Goal: Information Seeking & Learning: Find specific fact

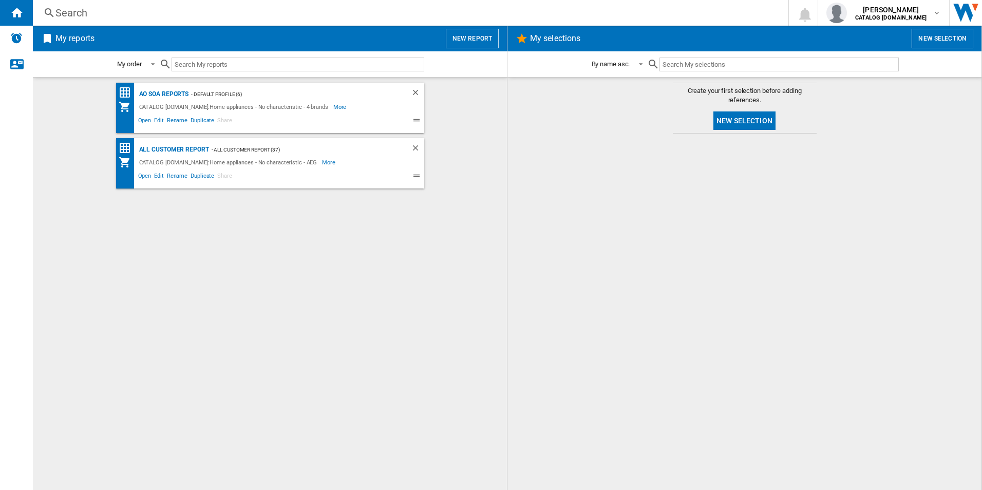
drag, startPoint x: 862, startPoint y: 236, endPoint x: 856, endPoint y: 211, distance: 26.3
click at [862, 236] on div at bounding box center [745, 312] width 454 height 346
click at [311, 301] on div "AO SOA Reports - Default profile (6) CATALOG [DOMAIN_NAME]:Home appliances - No…" at bounding box center [270, 284] width 454 height 402
click at [346, 291] on div "AO SOA Reports - Default profile (6) CATALOG [DOMAIN_NAME]:Home appliances - No…" at bounding box center [270, 284] width 454 height 402
click at [626, 224] on div at bounding box center [745, 312] width 454 height 346
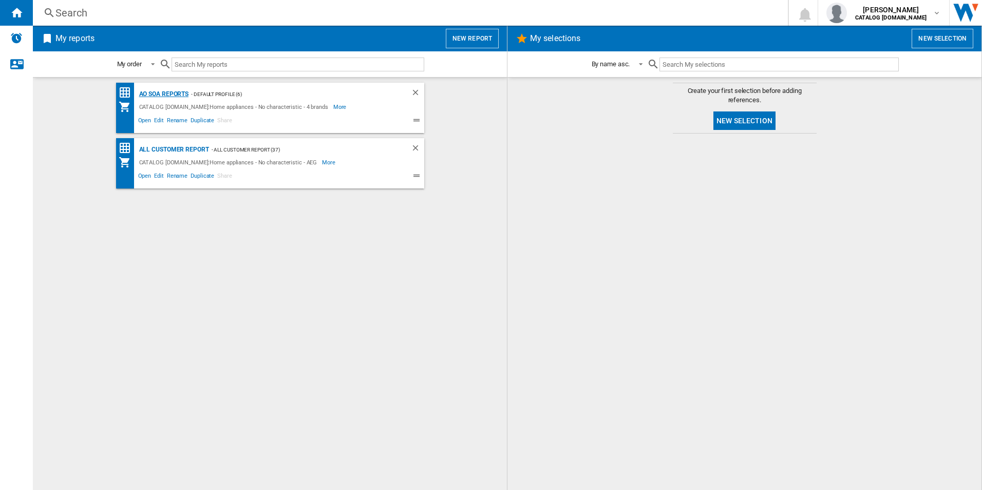
click at [178, 95] on div "AO SOA Reports" at bounding box center [163, 94] width 52 height 13
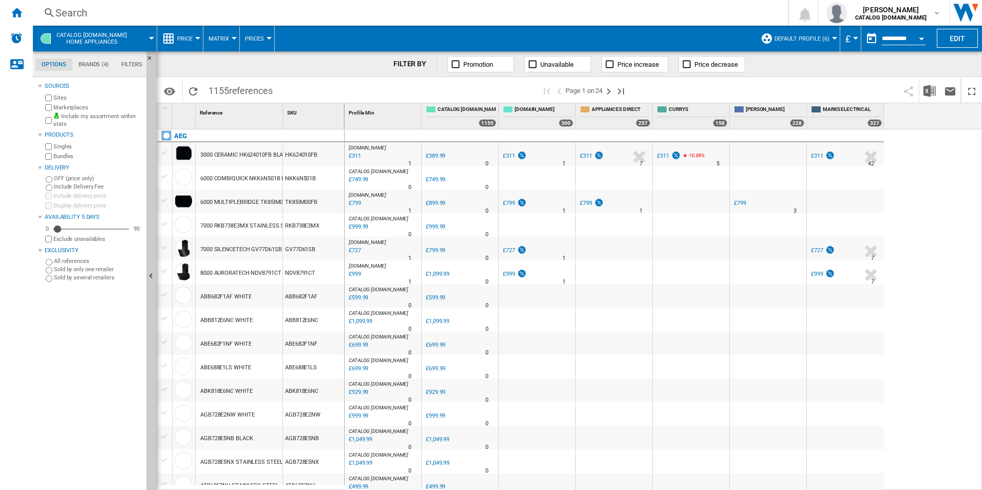
click at [975, 328] on div "AO.COM : AO -20.3 % £311 % N/A 1 AO.COM : AO 0.0 % £389.99 % N/A" at bounding box center [664, 309] width 638 height 361
click at [340, 8] on div "Search" at bounding box center [408, 13] width 706 height 14
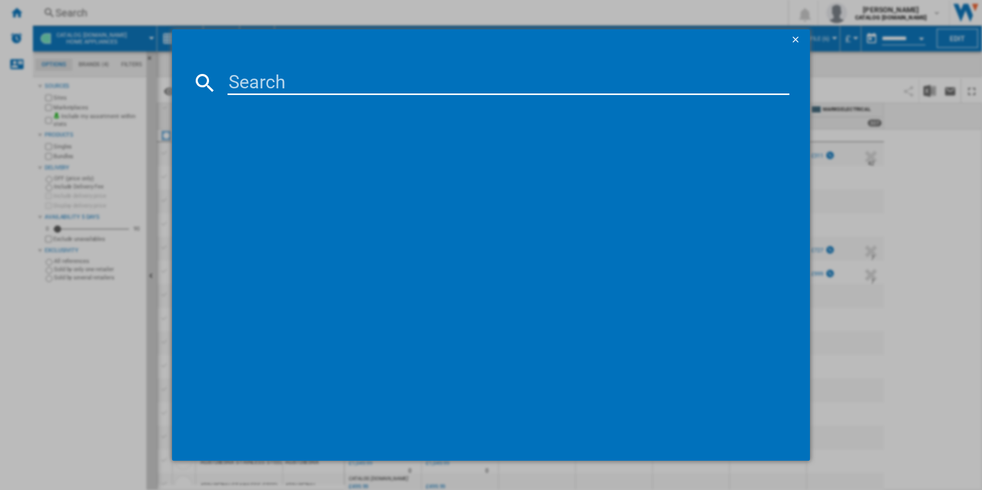
click at [340, 9] on div at bounding box center [491, 245] width 982 height 490
click at [333, 72] on input at bounding box center [509, 82] width 563 height 25
paste input "CCX6501ACB"
type input "CCX6501ACB"
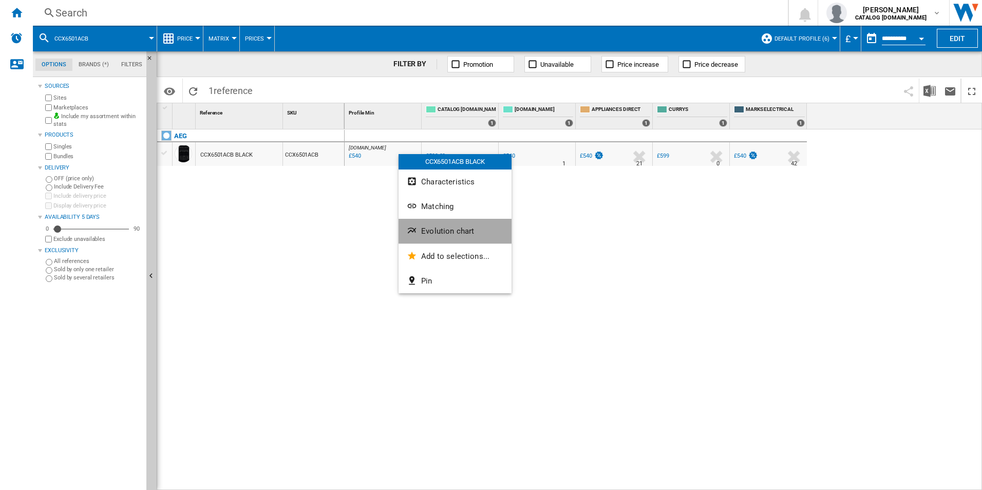
click at [442, 228] on span "Evolution chart" at bounding box center [447, 231] width 53 height 9
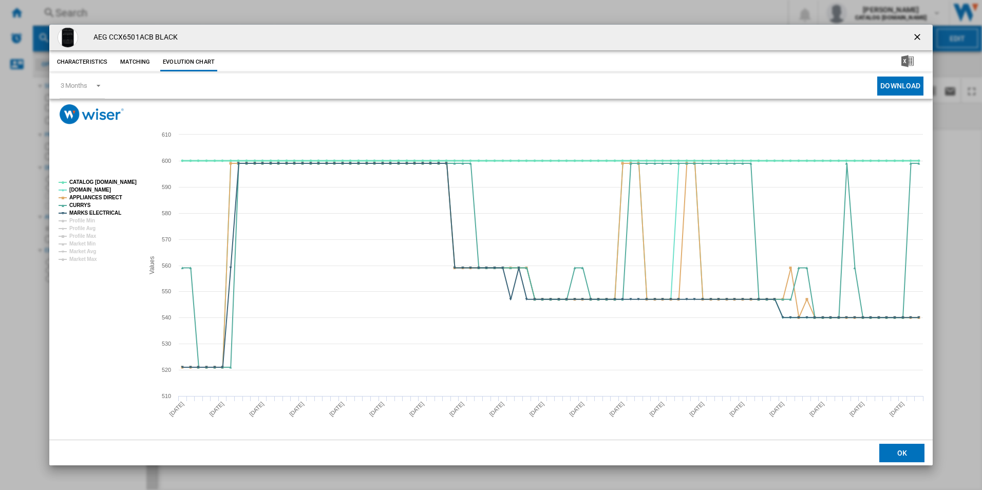
click at [127, 179] on tspan "CATALOG [DOMAIN_NAME]" at bounding box center [102, 182] width 67 height 6
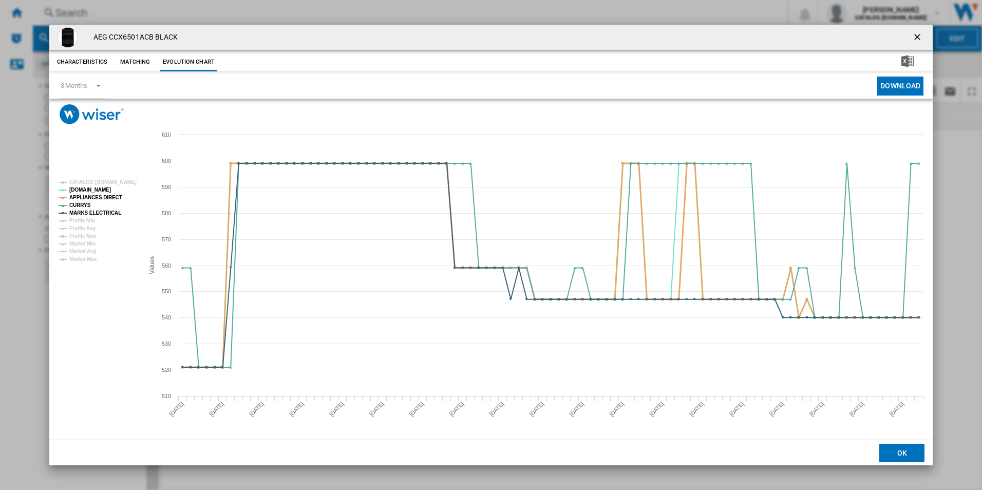
click at [111, 195] on tspan "APPLIANCES DIRECT" at bounding box center [95, 198] width 53 height 6
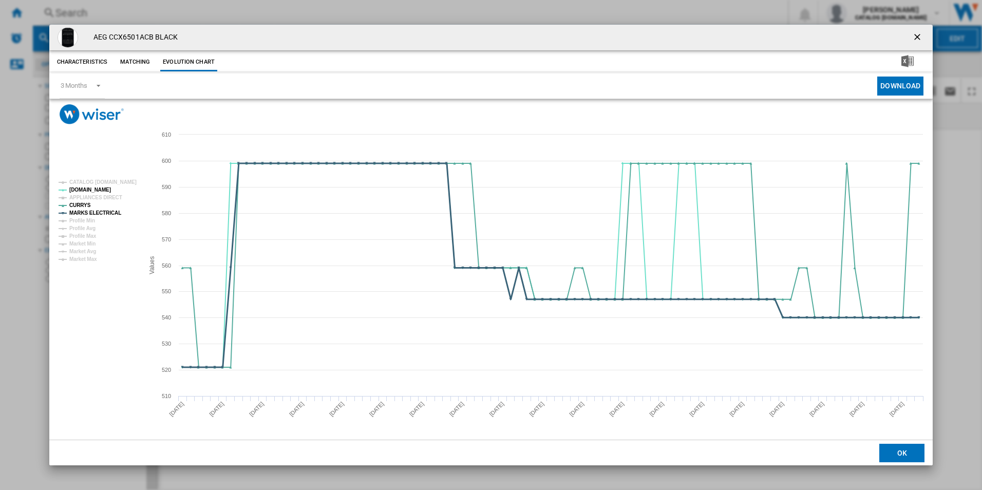
click at [107, 215] on tspan "MARKS ELECTRICAL" at bounding box center [95, 213] width 52 height 6
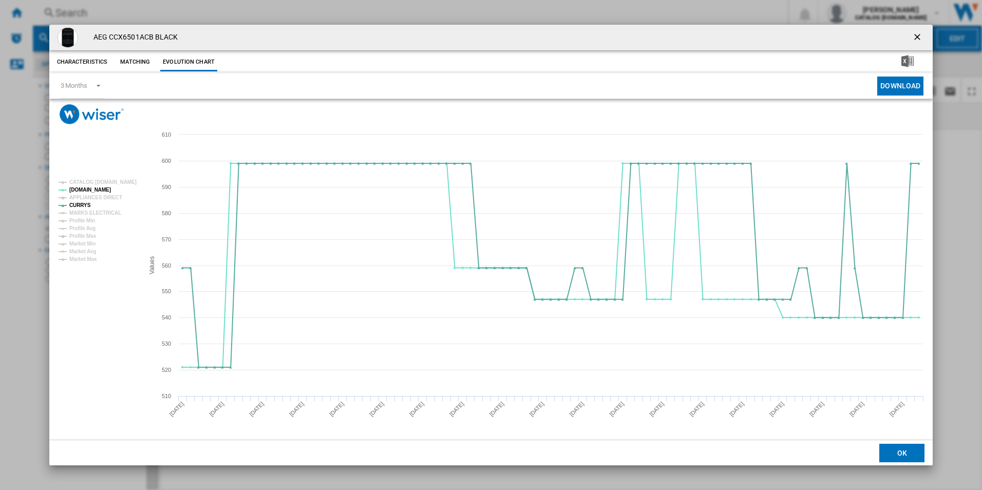
click at [921, 38] on ng-md-icon "getI18NText('BUTTONS.CLOSE_DIALOG')" at bounding box center [918, 38] width 12 height 12
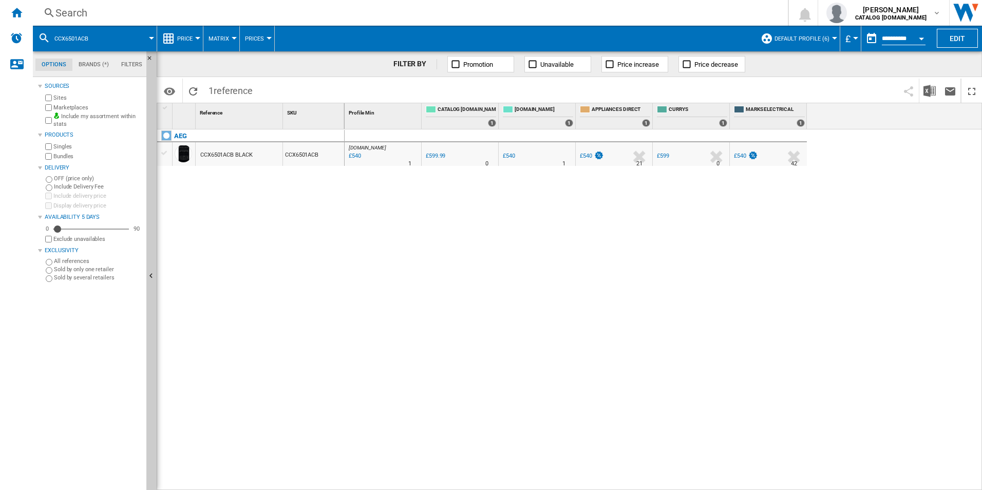
click at [652, 17] on div "Search" at bounding box center [408, 13] width 706 height 14
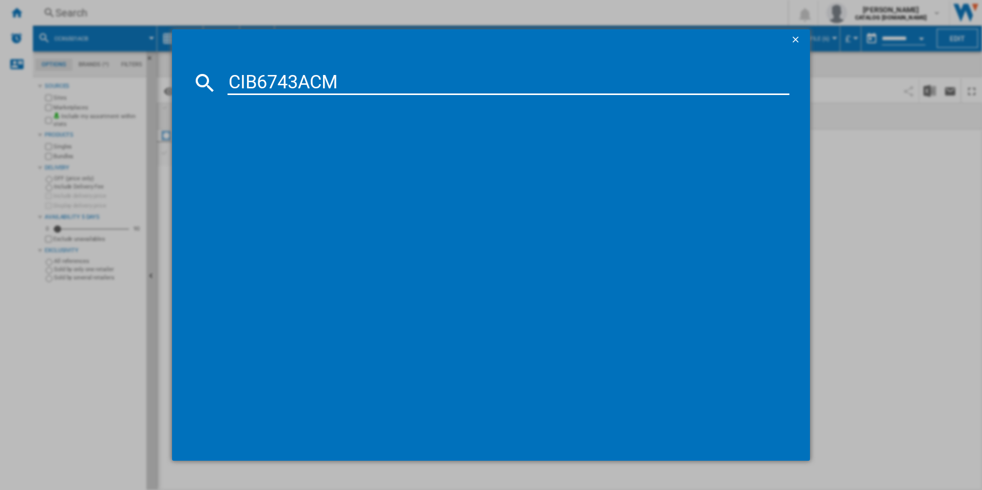
type input "CIB6743ACM"
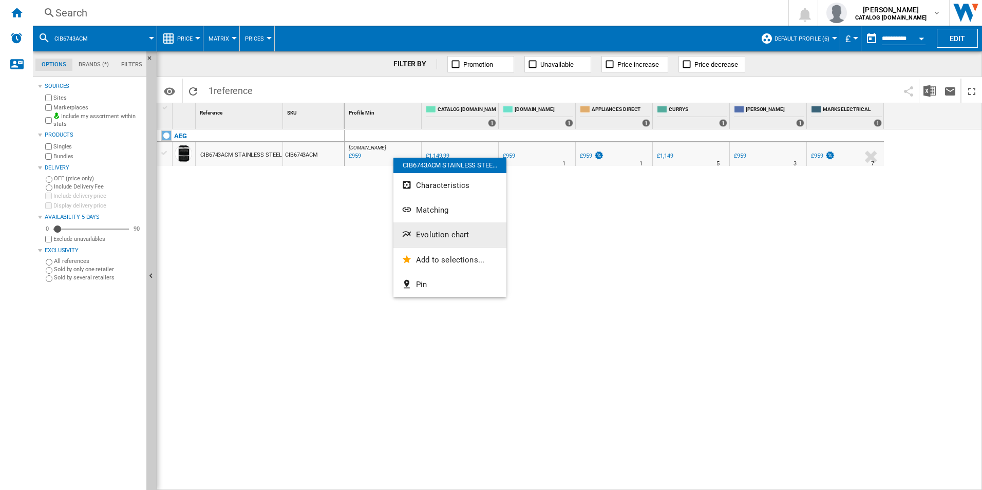
click at [436, 229] on button "Evolution chart" at bounding box center [450, 234] width 113 height 25
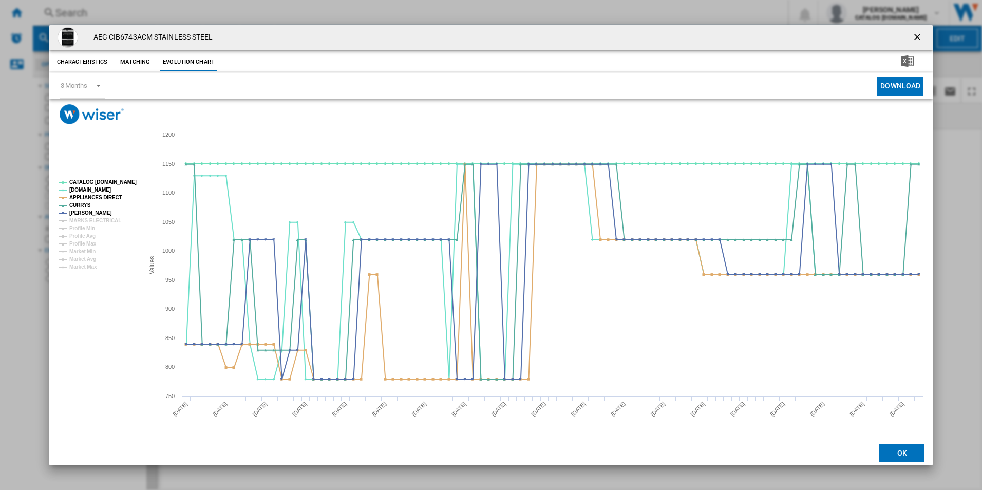
click at [124, 182] on tspan "CATALOG [DOMAIN_NAME]" at bounding box center [102, 182] width 67 height 6
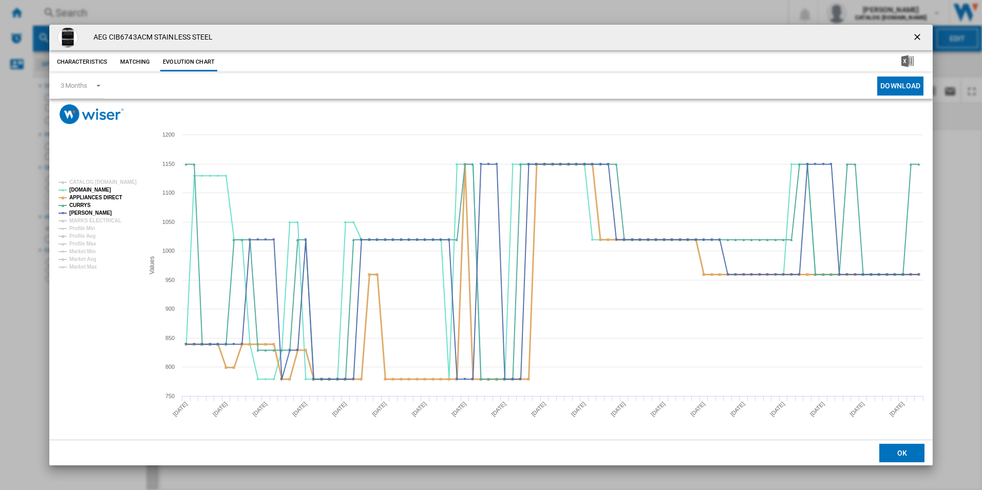
click at [108, 197] on tspan "APPLIANCES DIRECT" at bounding box center [95, 198] width 53 height 6
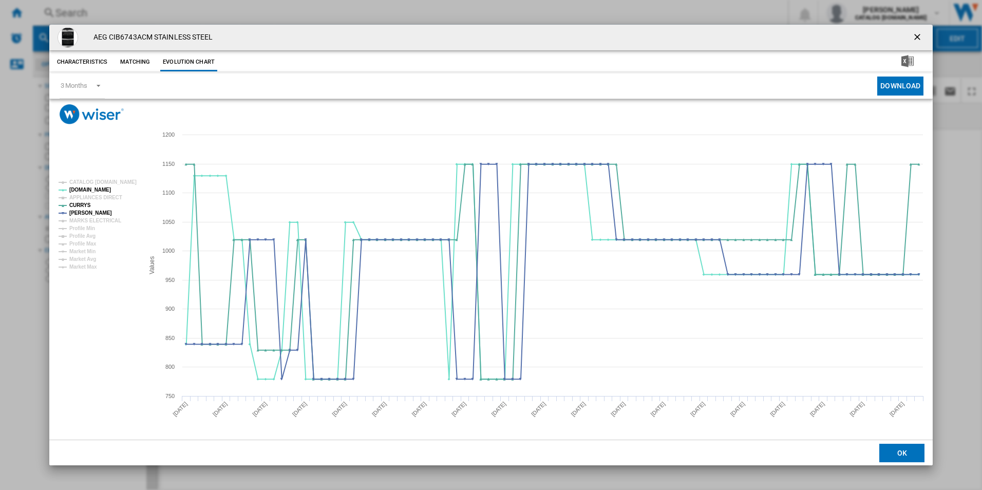
drag, startPoint x: 920, startPoint y: 32, endPoint x: 872, endPoint y: 42, distance: 49.4
click at [920, 32] on ng-md-icon "getI18NText('BUTTONS.CLOSE_DIALOG')" at bounding box center [918, 38] width 12 height 12
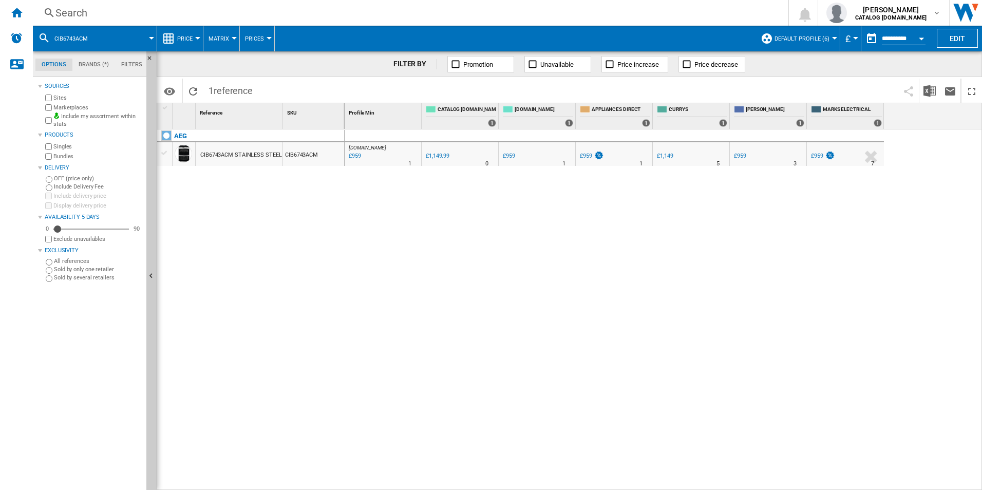
click at [651, 10] on div "Search" at bounding box center [408, 13] width 706 height 14
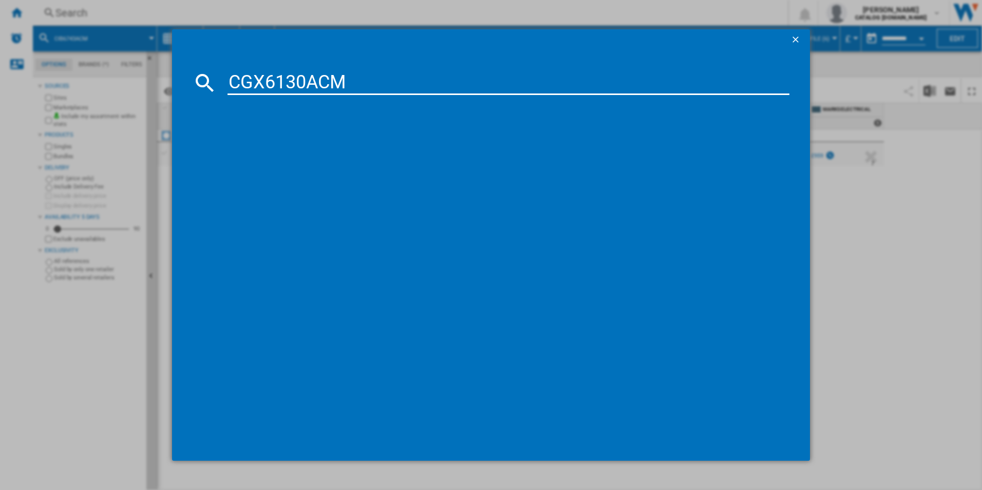
type input "CGX6130ACM"
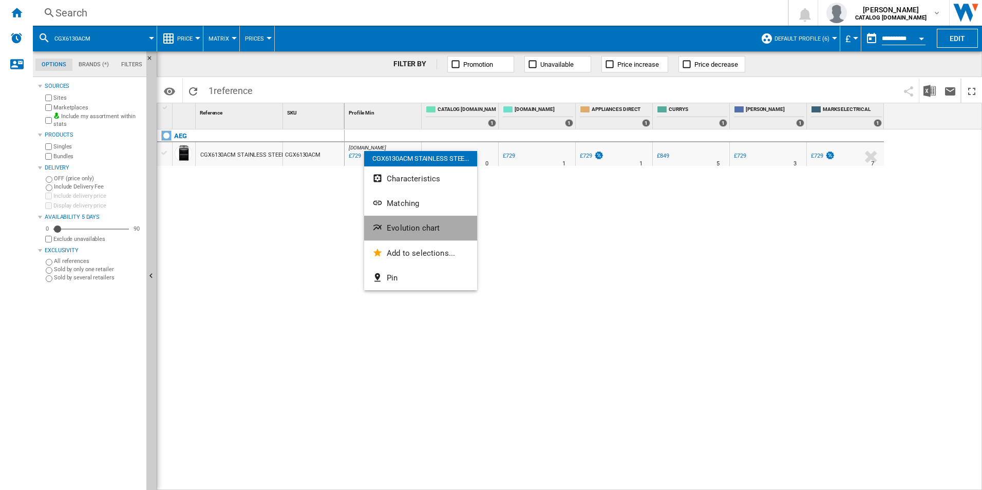
click at [408, 236] on button "Evolution chart" at bounding box center [420, 228] width 113 height 25
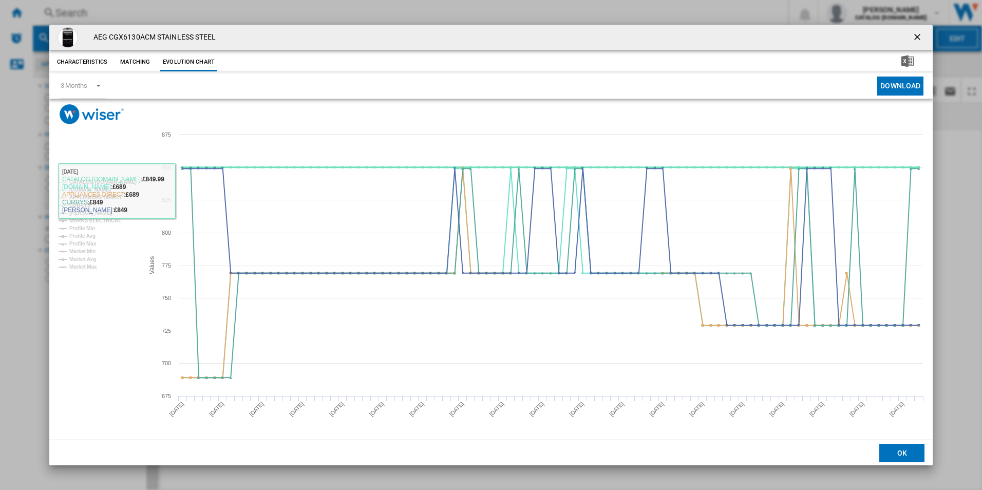
click at [117, 183] on tspan "CATALOG [DOMAIN_NAME]" at bounding box center [102, 182] width 67 height 6
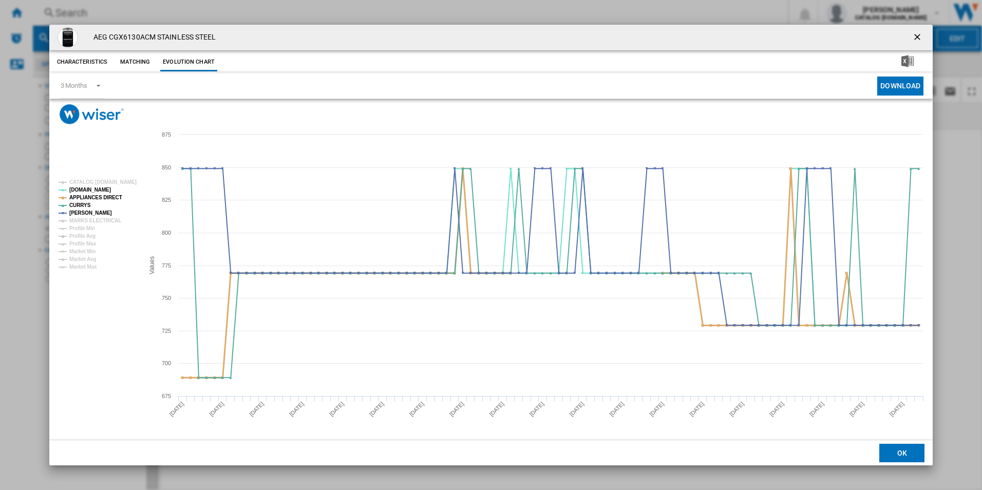
click at [110, 197] on tspan "APPLIANCES DIRECT" at bounding box center [95, 198] width 53 height 6
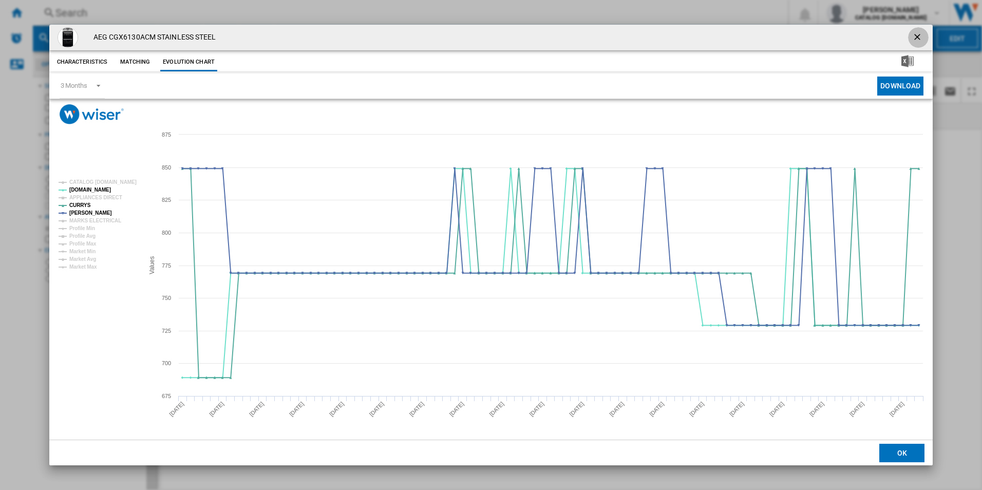
click at [920, 35] on ng-md-icon "getI18NText('BUTTONS.CLOSE_DIALOG')" at bounding box center [918, 38] width 12 height 12
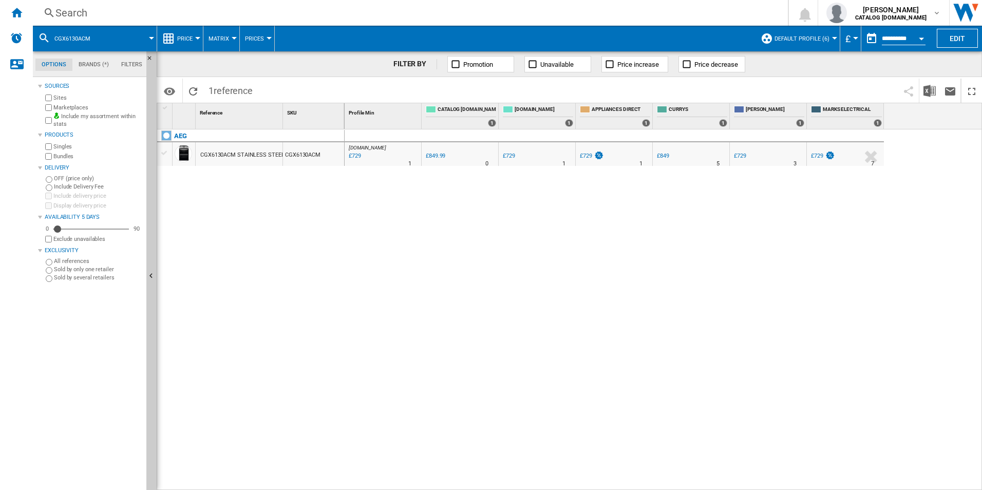
click at [644, 9] on div "Search" at bounding box center [408, 13] width 706 height 14
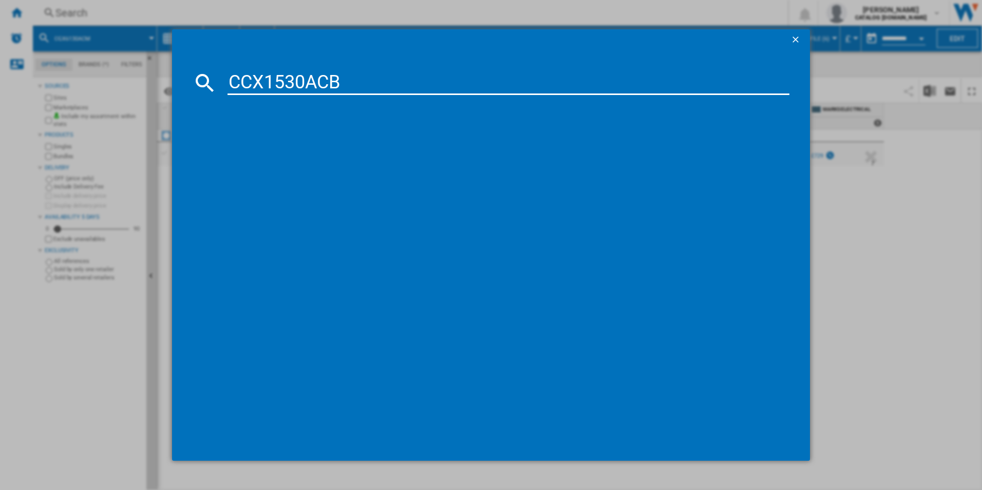
type input "CCX1530ACB"
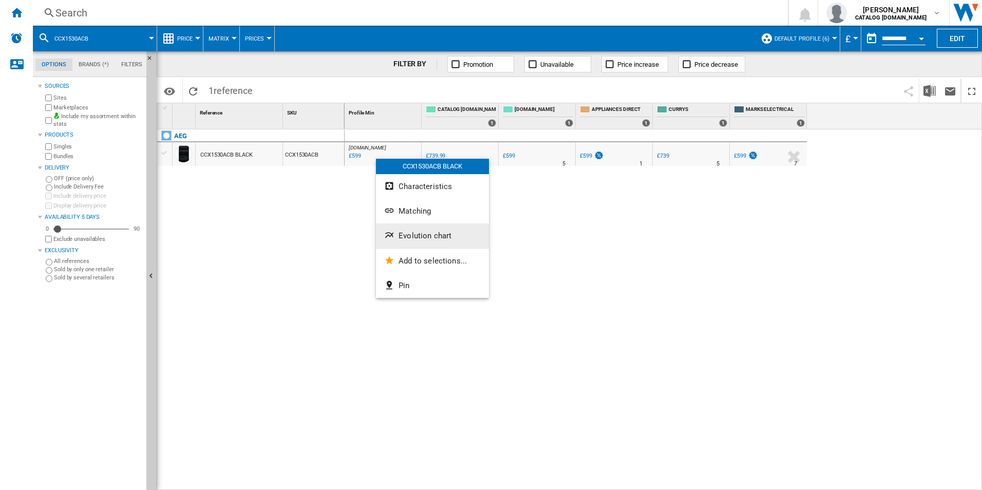
click at [406, 234] on span "Evolution chart" at bounding box center [425, 235] width 53 height 9
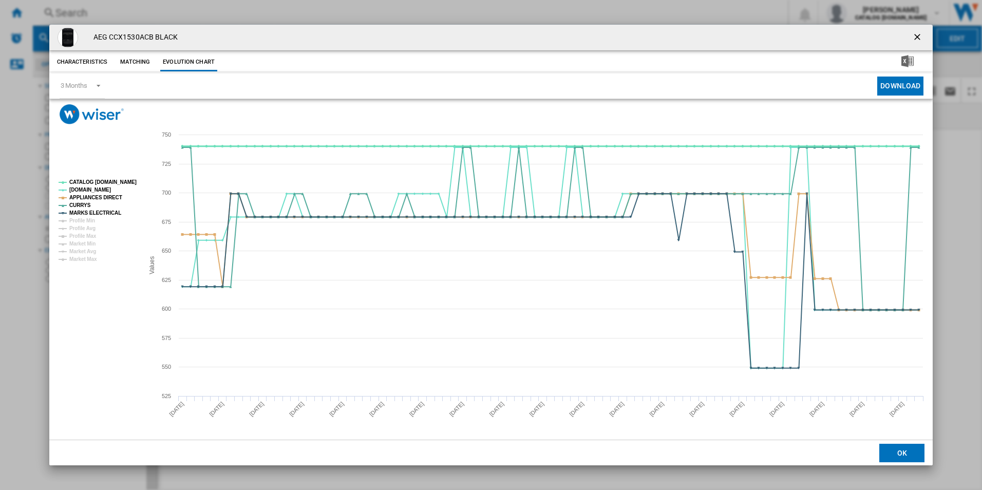
click at [120, 184] on tspan "CATALOG [DOMAIN_NAME]" at bounding box center [102, 182] width 67 height 6
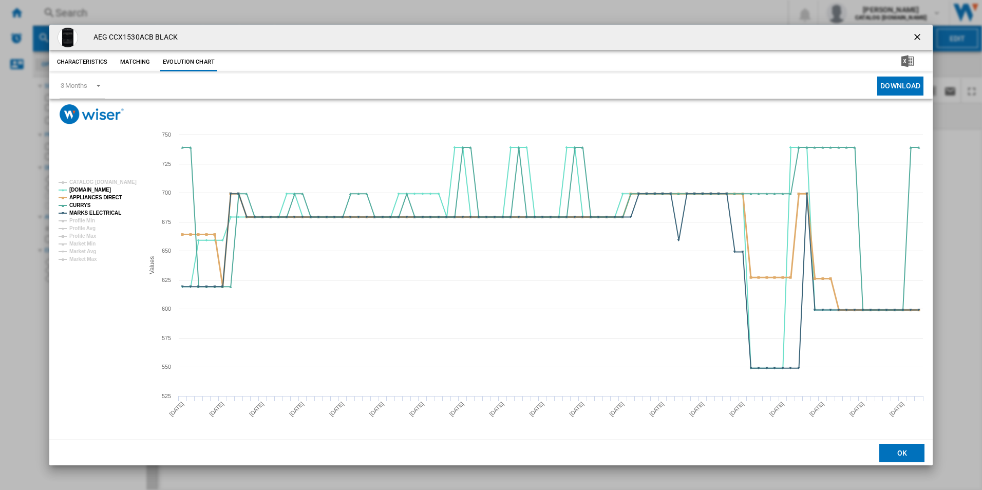
click at [113, 200] on tspan "APPLIANCES DIRECT" at bounding box center [95, 198] width 53 height 6
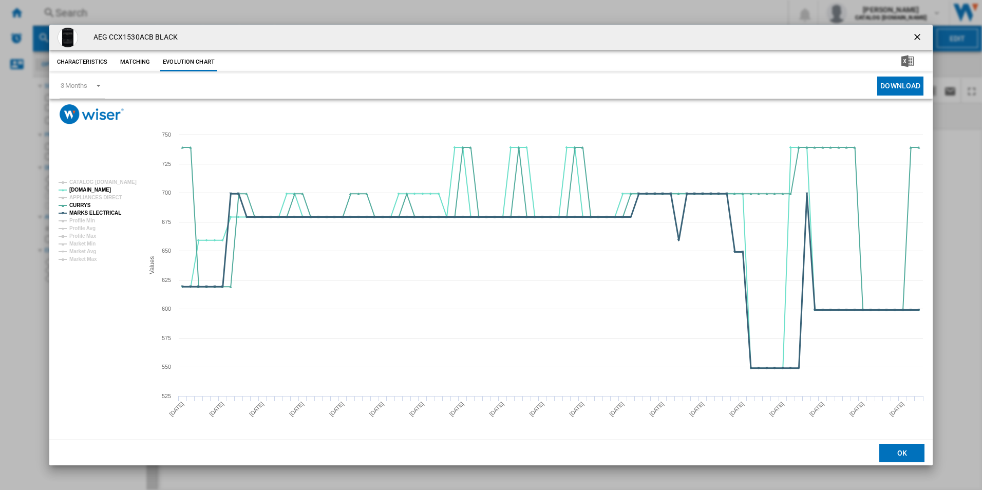
click at [112, 212] on tspan "MARKS ELECTRICAL" at bounding box center [95, 213] width 52 height 6
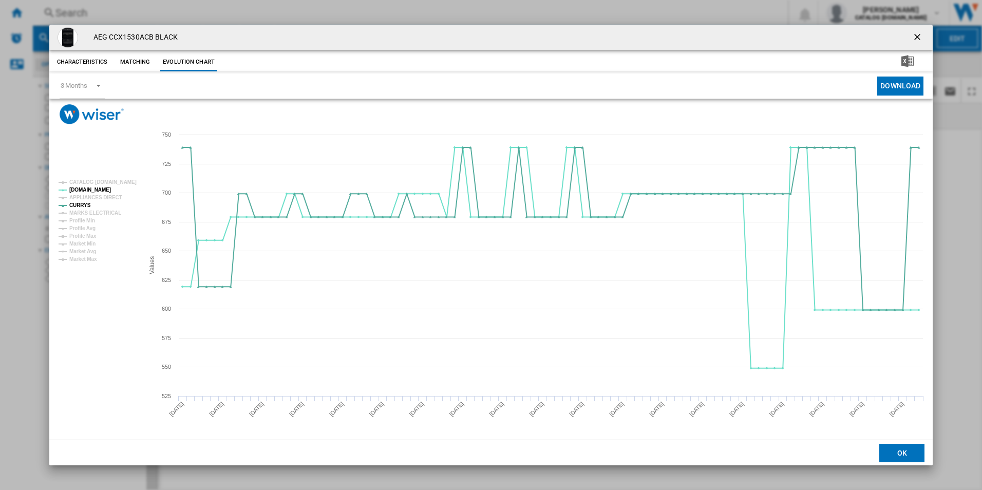
drag, startPoint x: 912, startPoint y: 38, endPoint x: 890, endPoint y: 46, distance: 24.1
click at [912, 38] on ng-md-icon "getI18NText('BUTTONS.CLOSE_DIALOG')" at bounding box center [918, 38] width 12 height 12
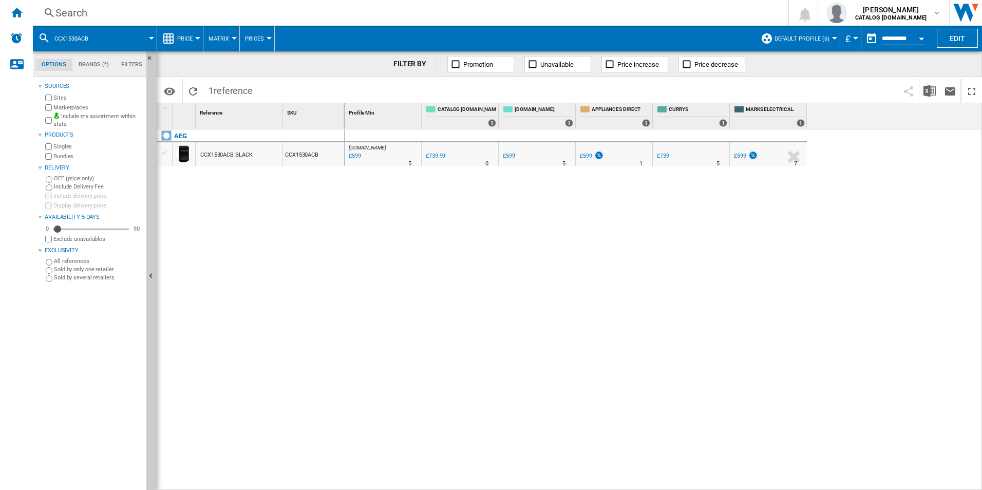
click at [605, 10] on div "Search" at bounding box center [408, 13] width 706 height 14
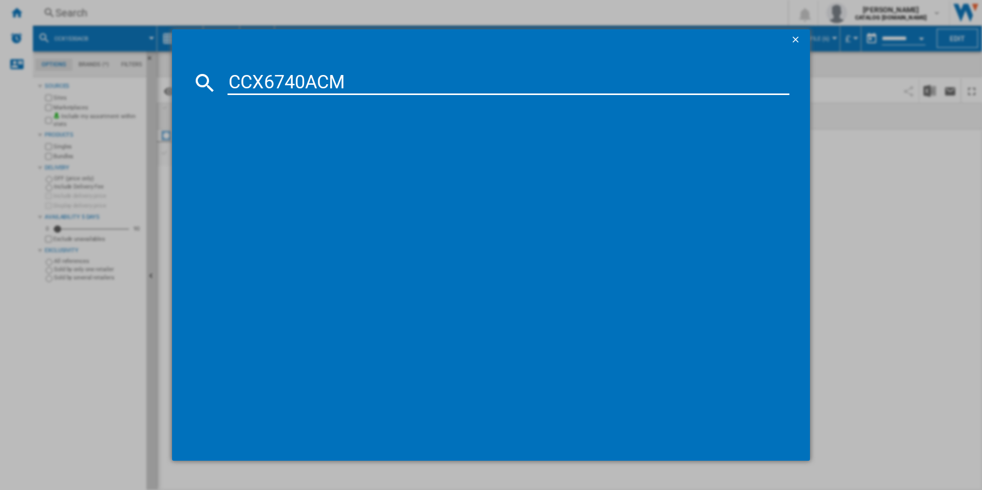
type input "CCX6740ACM"
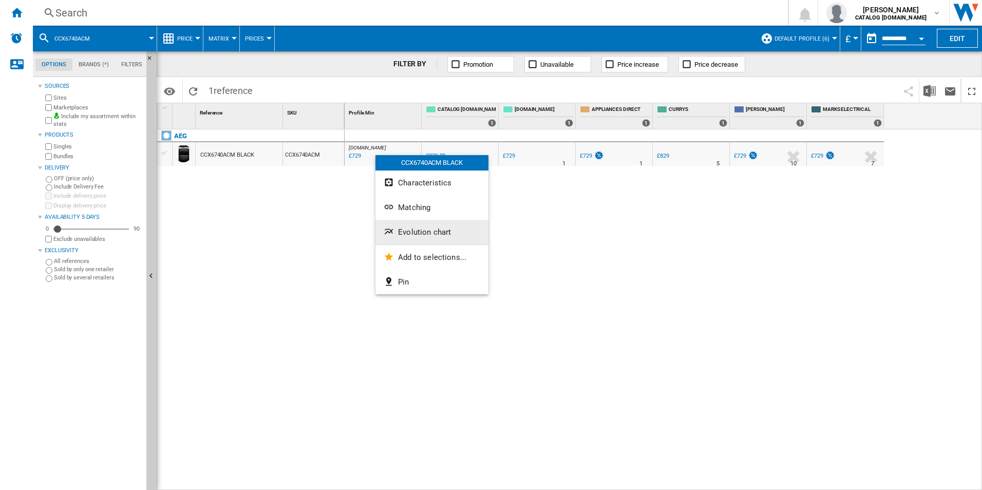
click at [433, 236] on span "Evolution chart" at bounding box center [424, 232] width 53 height 9
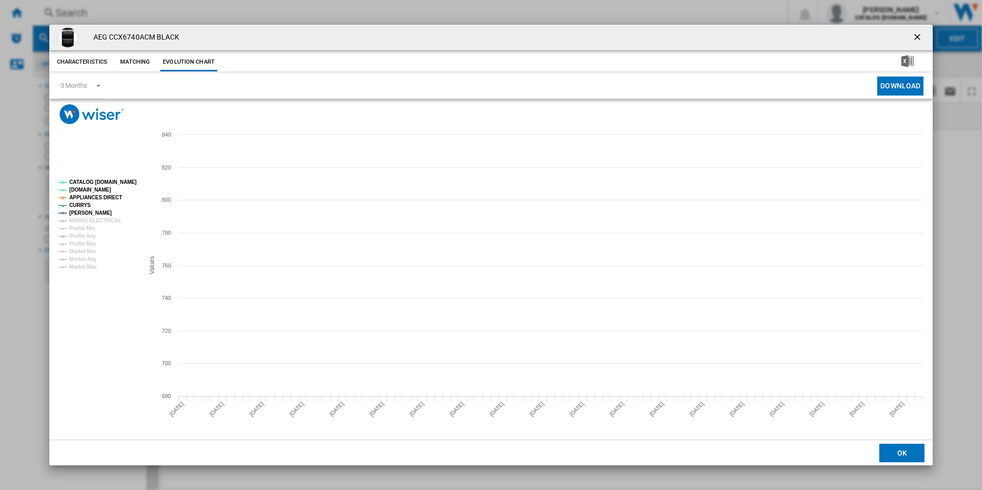
click at [98, 185] on tspan "CATALOG [DOMAIN_NAME]" at bounding box center [102, 182] width 67 height 6
click at [110, 200] on tspan "APPLIANCES DIRECT" at bounding box center [95, 198] width 53 height 6
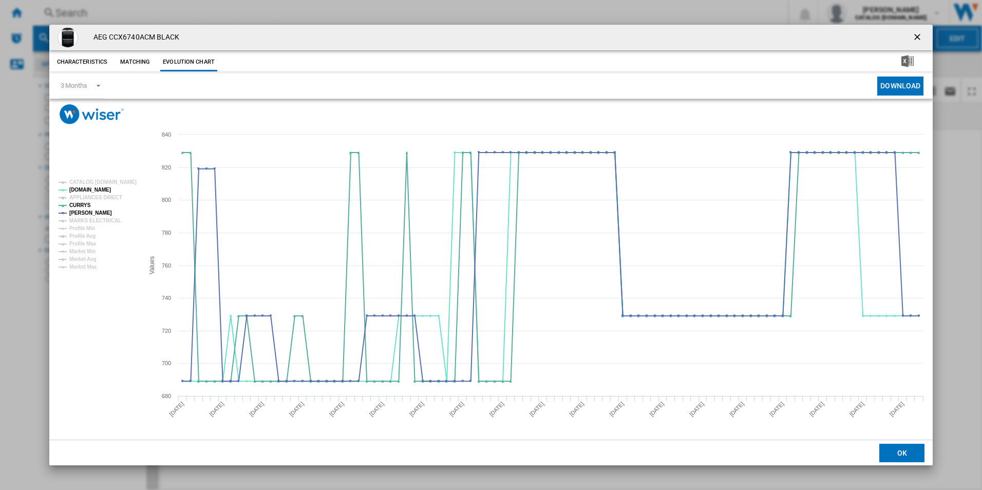
drag, startPoint x: 915, startPoint y: 36, endPoint x: 824, endPoint y: 38, distance: 91.5
click at [915, 36] on ng-md-icon "getI18NText('BUTTONS.CLOSE_DIALOG')" at bounding box center [918, 38] width 12 height 12
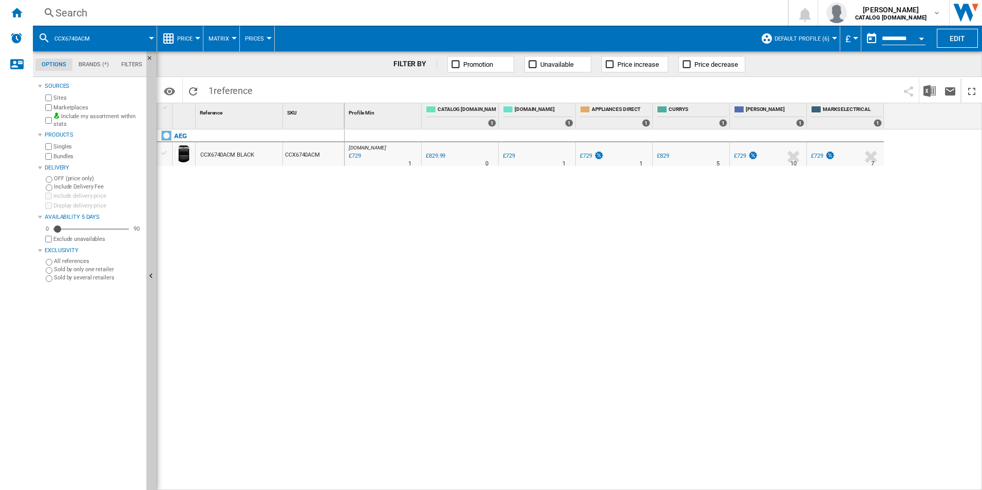
click at [612, 16] on div "Search" at bounding box center [408, 13] width 706 height 14
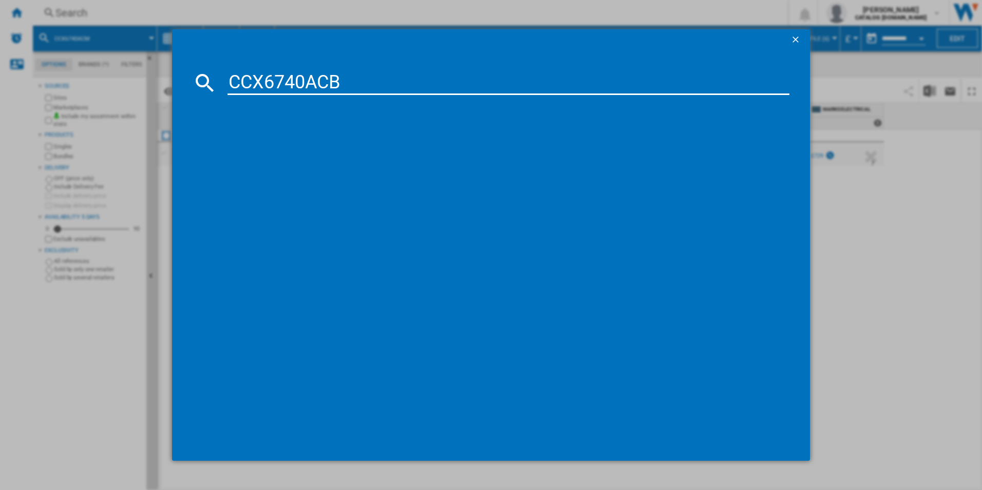
type input "CCX6740ACB"
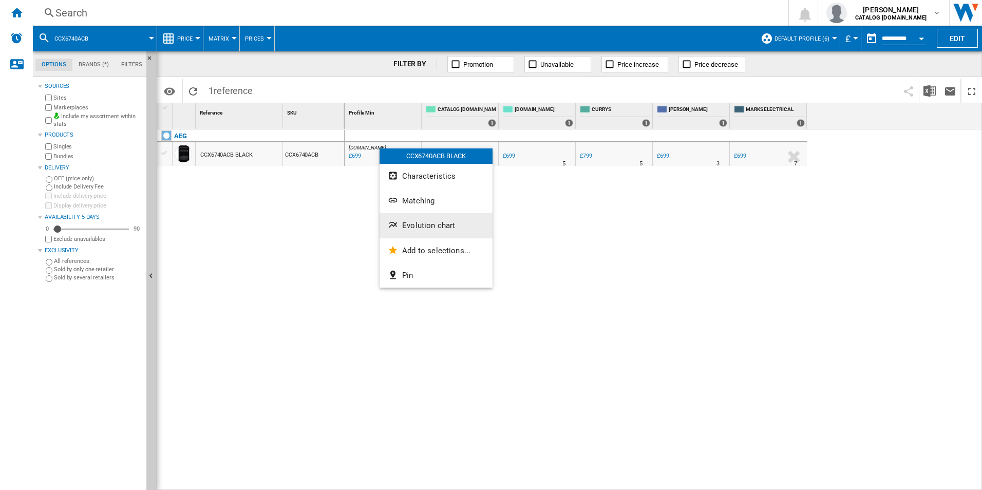
click at [418, 228] on span "Evolution chart" at bounding box center [428, 225] width 53 height 9
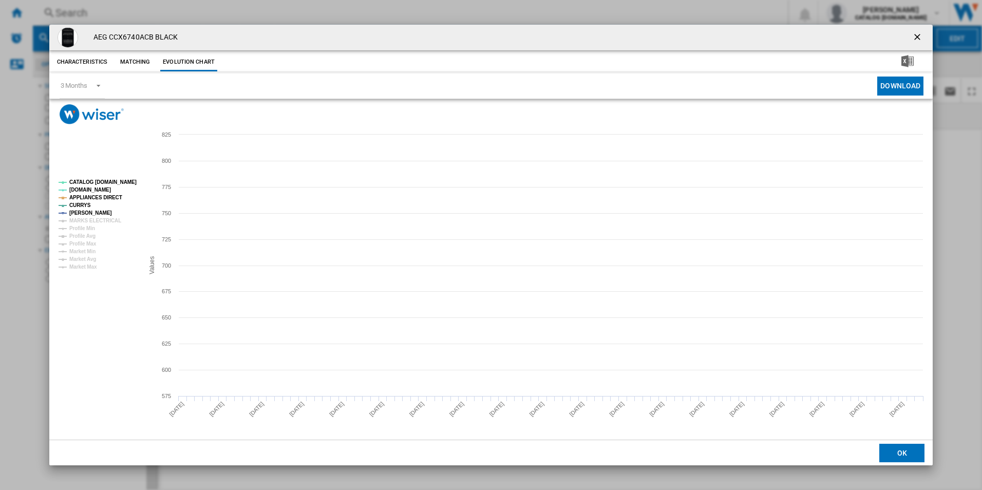
click at [119, 182] on tspan "CATALOG [DOMAIN_NAME]" at bounding box center [102, 182] width 67 height 6
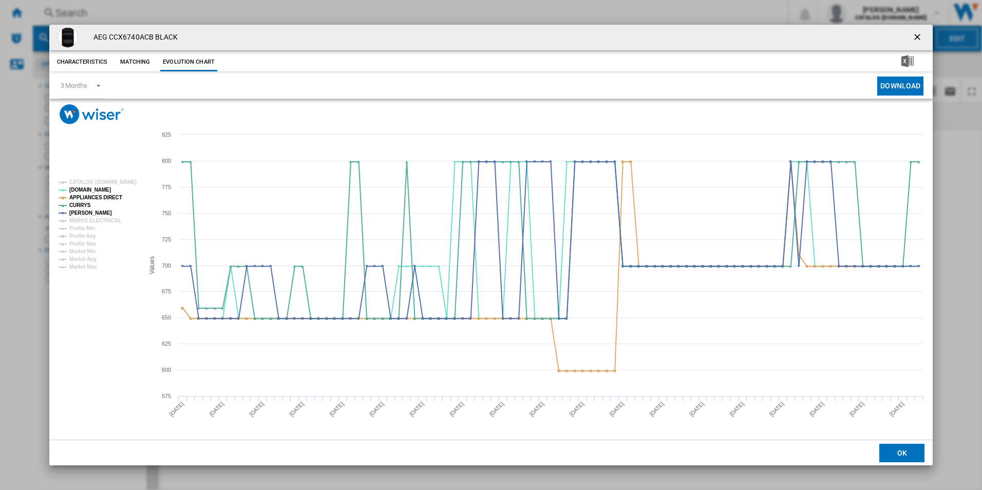
click at [113, 195] on tspan "APPLIANCES DIRECT" at bounding box center [95, 198] width 53 height 6
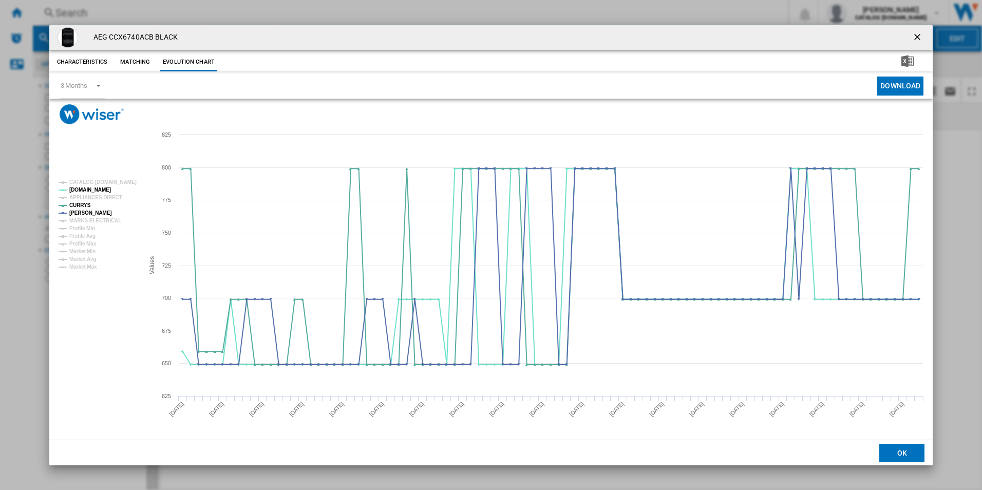
drag, startPoint x: 919, startPoint y: 39, endPoint x: 771, endPoint y: 25, distance: 148.0
click at [919, 39] on ng-md-icon "getI18NText('BUTTONS.CLOSE_DIALOG')" at bounding box center [918, 38] width 12 height 12
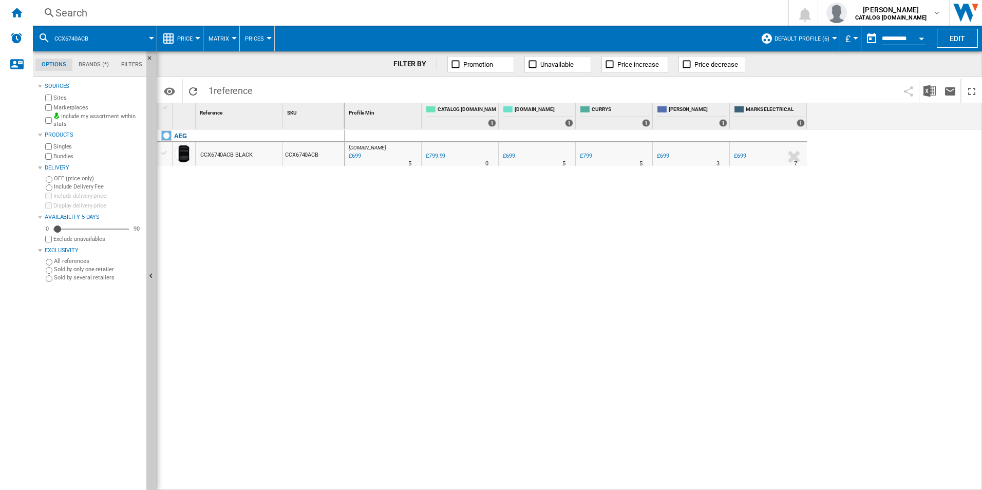
click at [636, 11] on div "Search" at bounding box center [408, 13] width 706 height 14
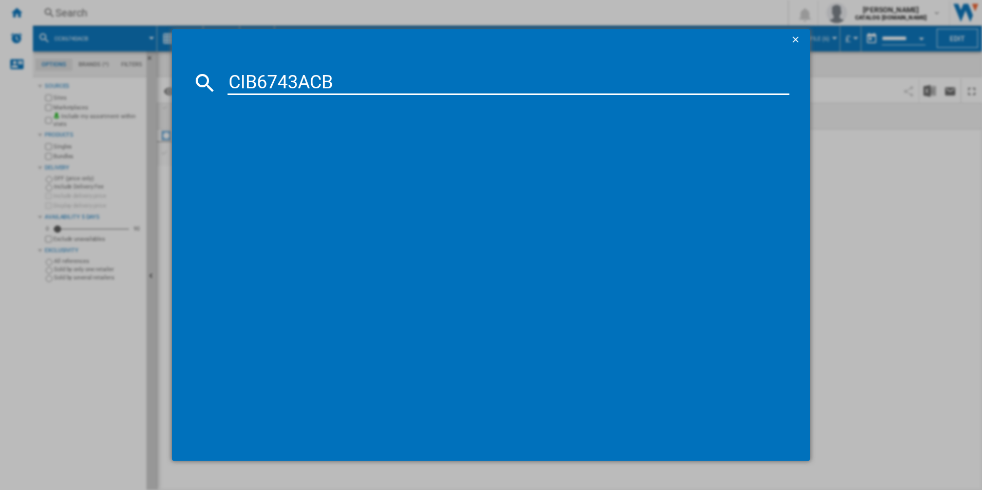
type input "CIB6743ACB"
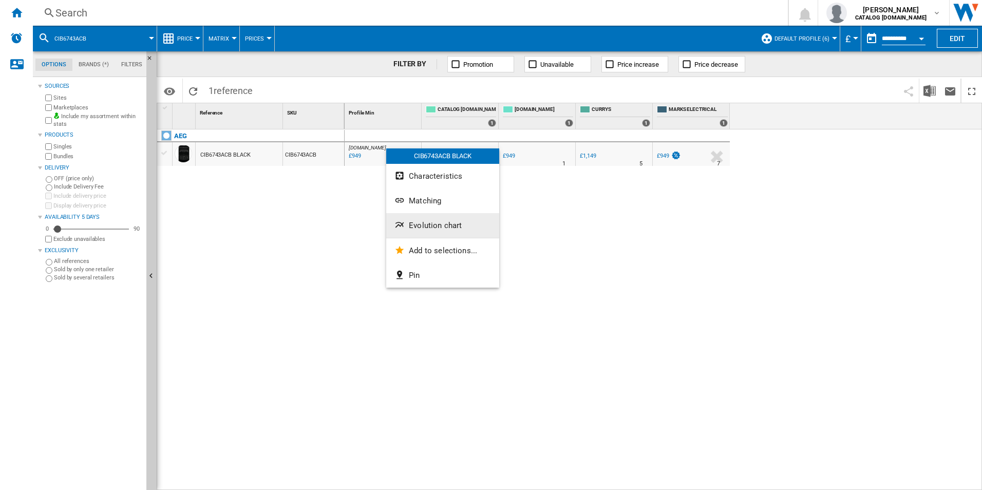
click at [441, 221] on span "Evolution chart" at bounding box center [435, 225] width 53 height 9
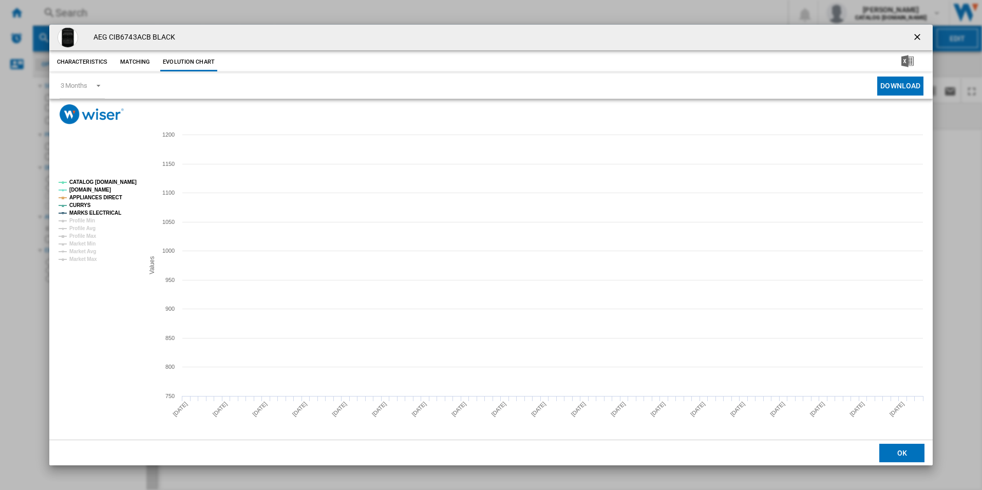
click at [113, 179] on tspan "CATALOG [DOMAIN_NAME]" at bounding box center [102, 182] width 67 height 6
drag, startPoint x: 114, startPoint y: 194, endPoint x: 111, endPoint y: 224, distance: 30.4
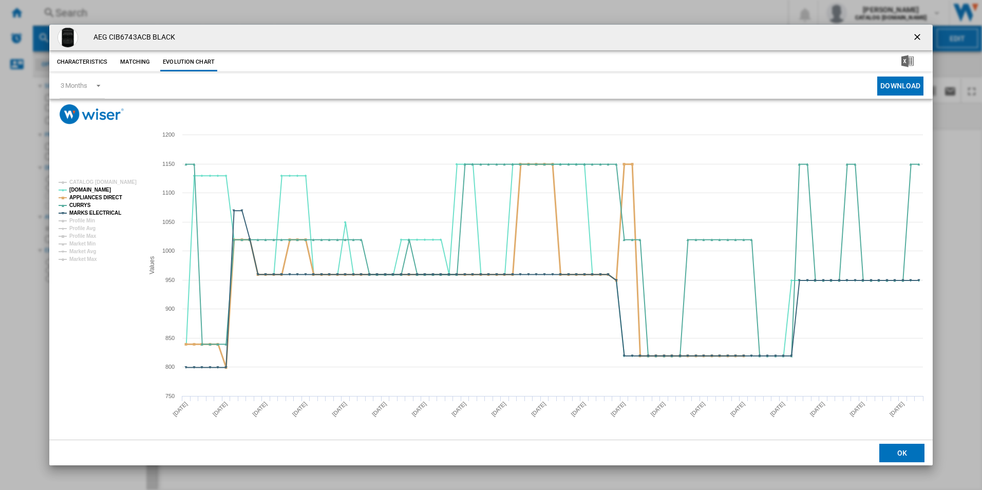
click at [114, 195] on tspan "APPLIANCES DIRECT" at bounding box center [95, 198] width 53 height 6
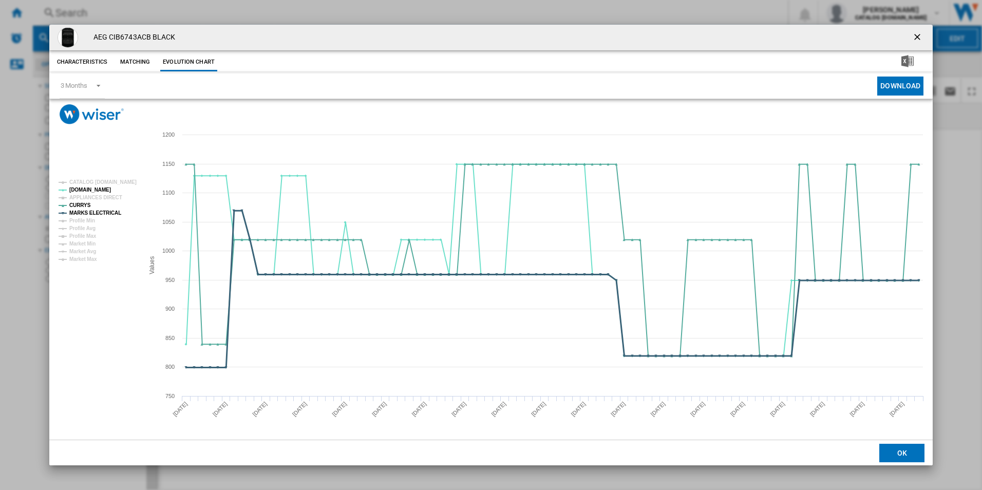
click at [102, 212] on tspan "MARKS ELECTRICAL" at bounding box center [95, 213] width 52 height 6
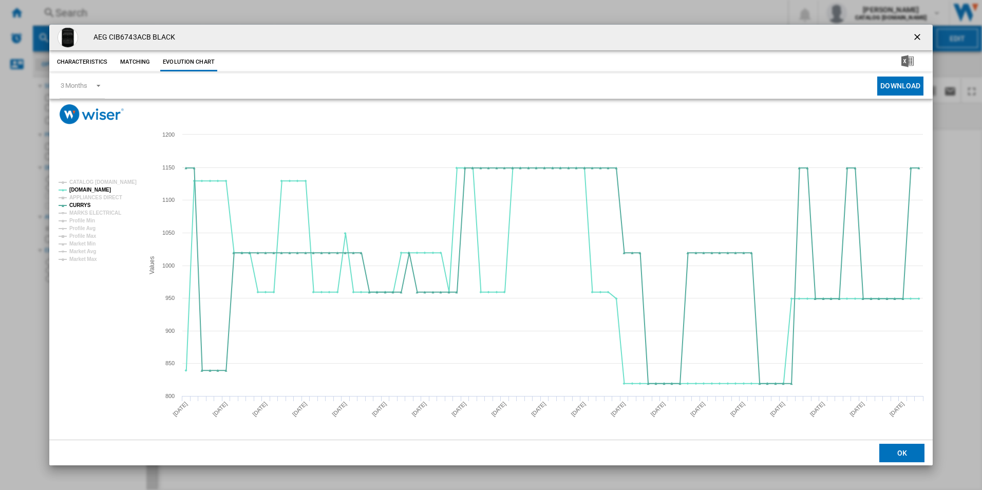
drag, startPoint x: 916, startPoint y: 37, endPoint x: 897, endPoint y: 33, distance: 19.3
click at [916, 37] on ng-md-icon "getI18NText('BUTTONS.CLOSE_DIALOG')" at bounding box center [918, 38] width 12 height 12
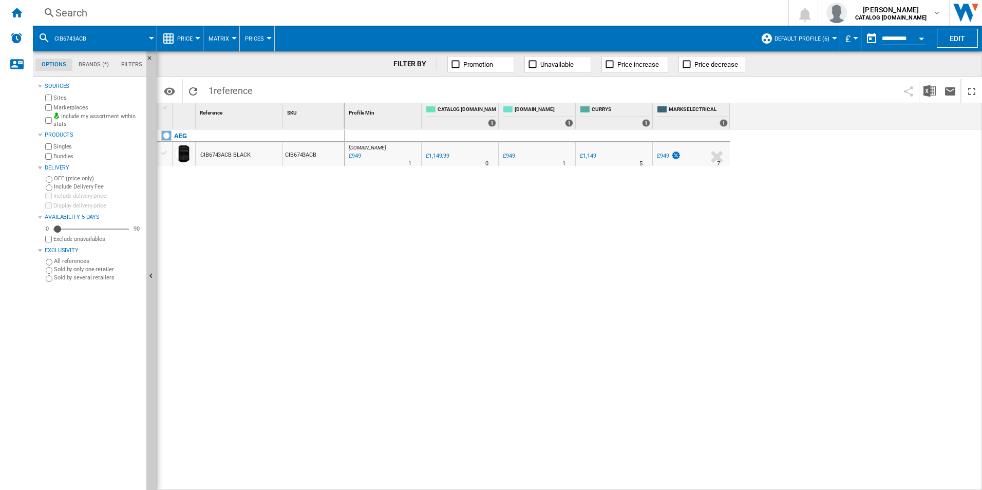
drag, startPoint x: 700, startPoint y: 25, endPoint x: 682, endPoint y: 16, distance: 19.3
click at [697, 25] on div "Search Search 0 [PERSON_NAME] CATALOG [DOMAIN_NAME] CATALOG [DOMAIN_NAME] My se…" at bounding box center [507, 13] width 949 height 26
click at [682, 16] on div "Search" at bounding box center [408, 13] width 706 height 14
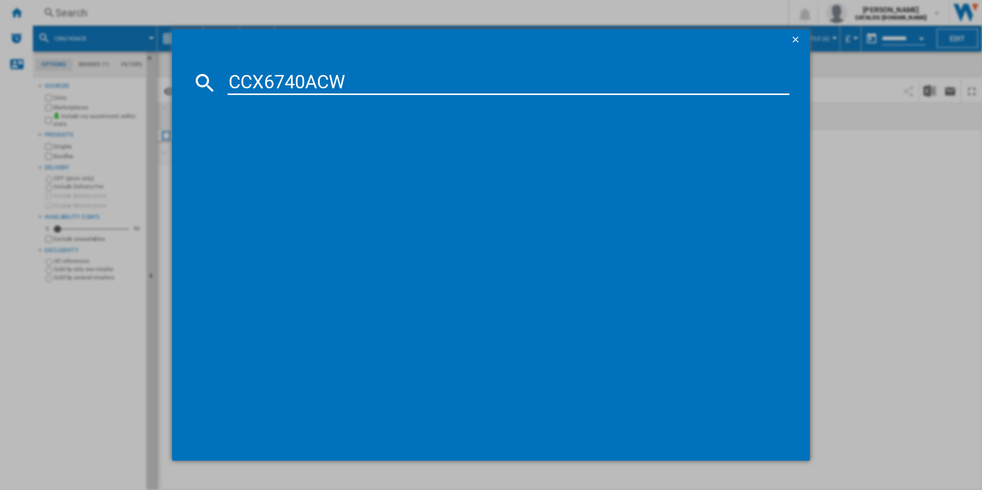
type input "CCX6740ACW"
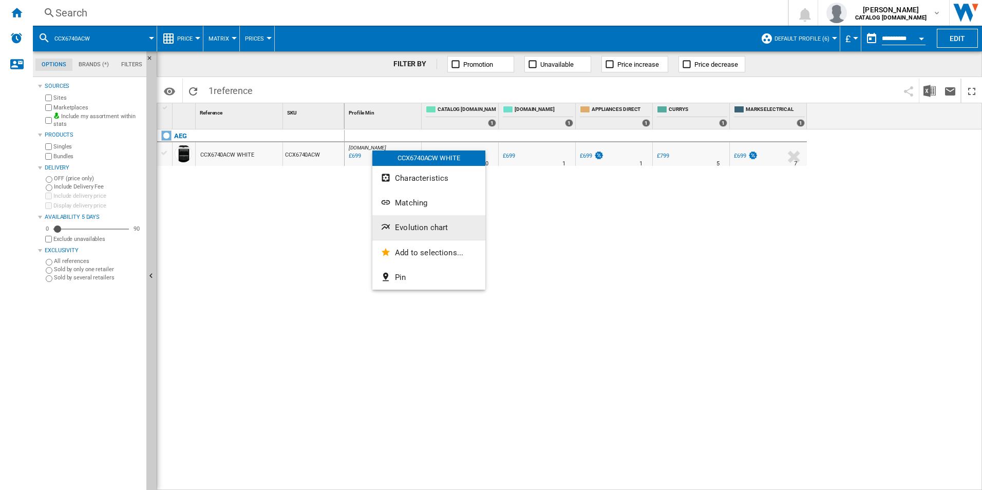
click at [416, 221] on button "Evolution chart" at bounding box center [428, 227] width 113 height 25
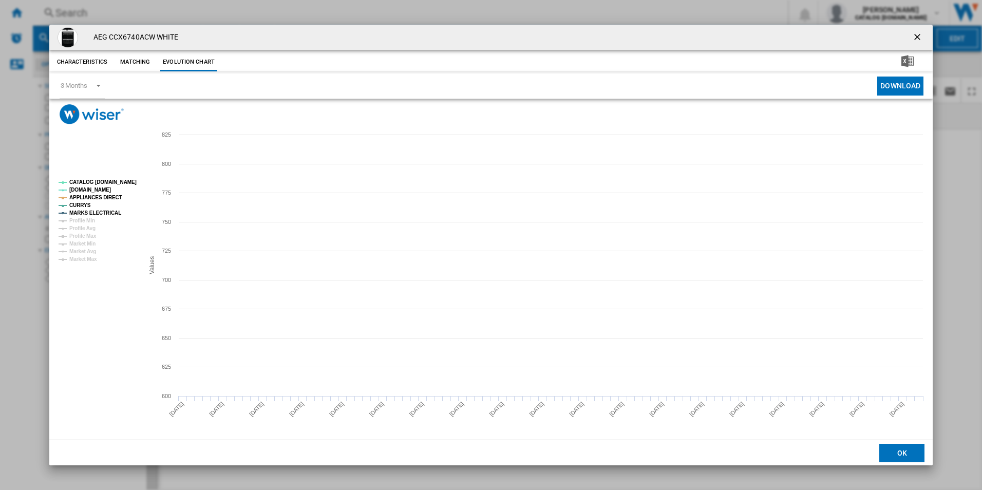
click at [122, 176] on rect "Product popup" at bounding box center [96, 221] width 85 height 90
click at [124, 184] on tspan "CATALOG [DOMAIN_NAME]" at bounding box center [102, 182] width 67 height 6
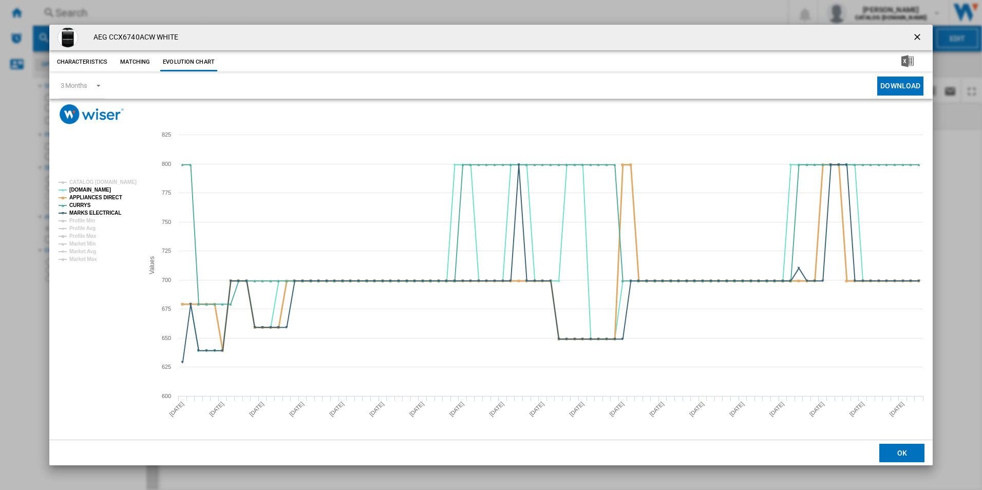
click at [113, 195] on tspan "APPLIANCES DIRECT" at bounding box center [95, 198] width 53 height 6
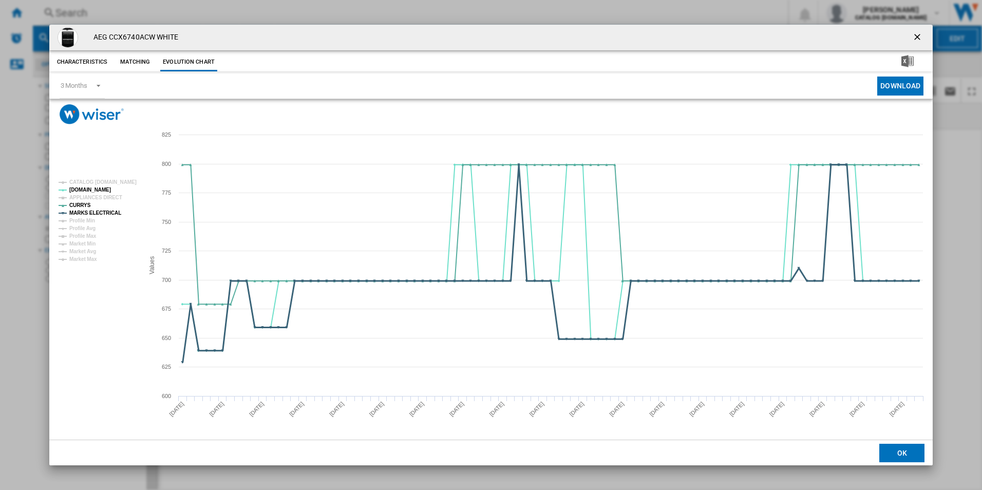
click at [106, 211] on tspan "MARKS ELECTRICAL" at bounding box center [95, 213] width 52 height 6
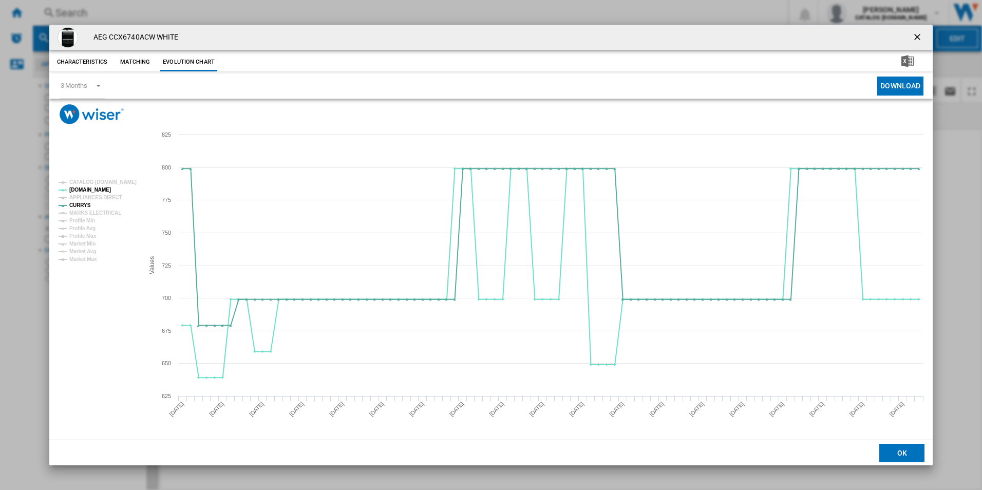
drag, startPoint x: 915, startPoint y: 40, endPoint x: 865, endPoint y: 33, distance: 50.8
click at [915, 40] on ng-md-icon "getI18NText('BUTTONS.CLOSE_DIALOG')" at bounding box center [918, 38] width 12 height 12
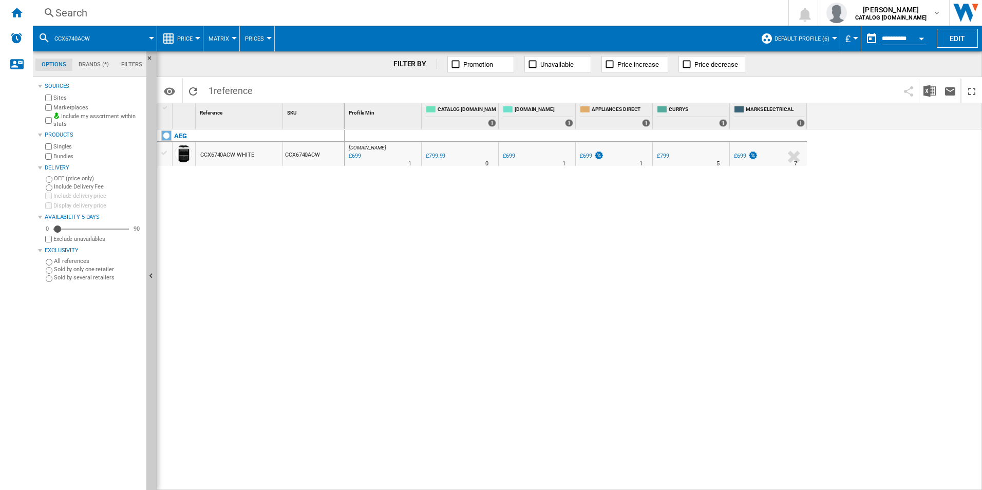
click at [706, 9] on div "Search" at bounding box center [408, 13] width 706 height 14
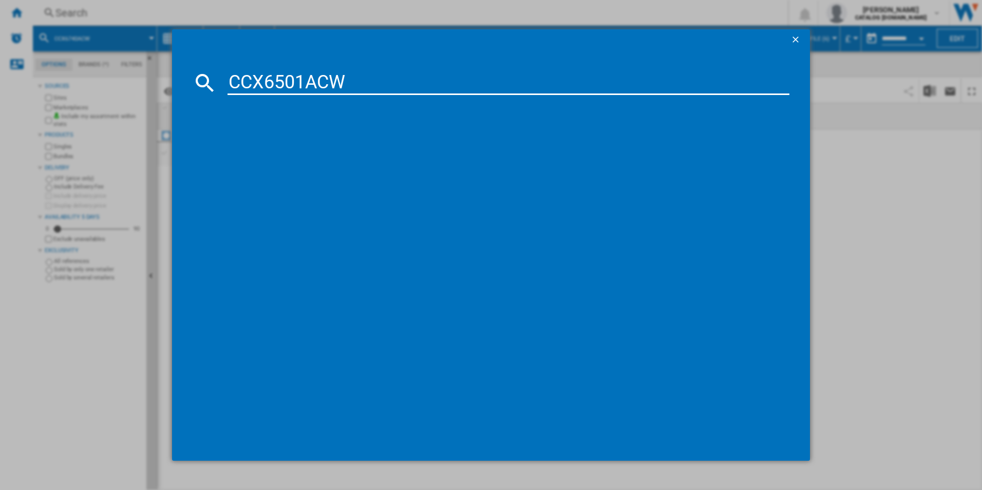
type input "CCX6501ACW"
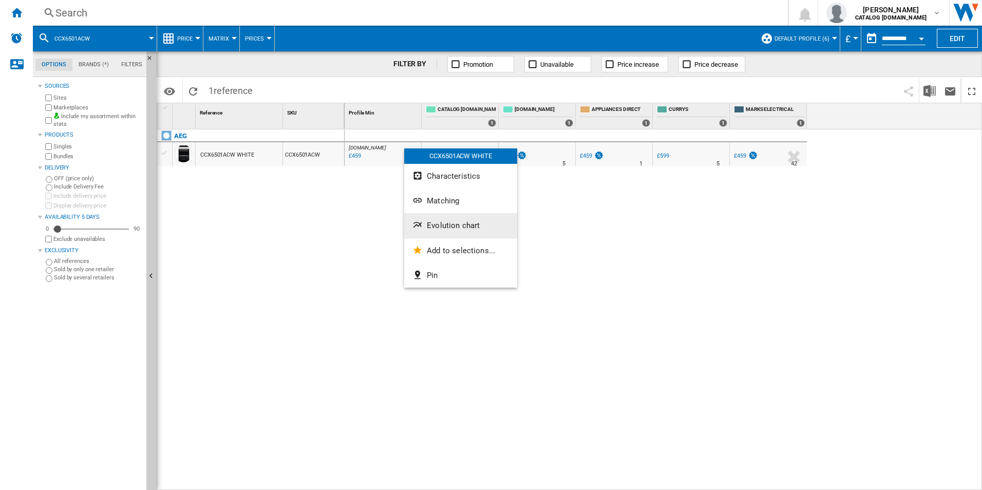
click at [447, 222] on span "Evolution chart" at bounding box center [453, 225] width 53 height 9
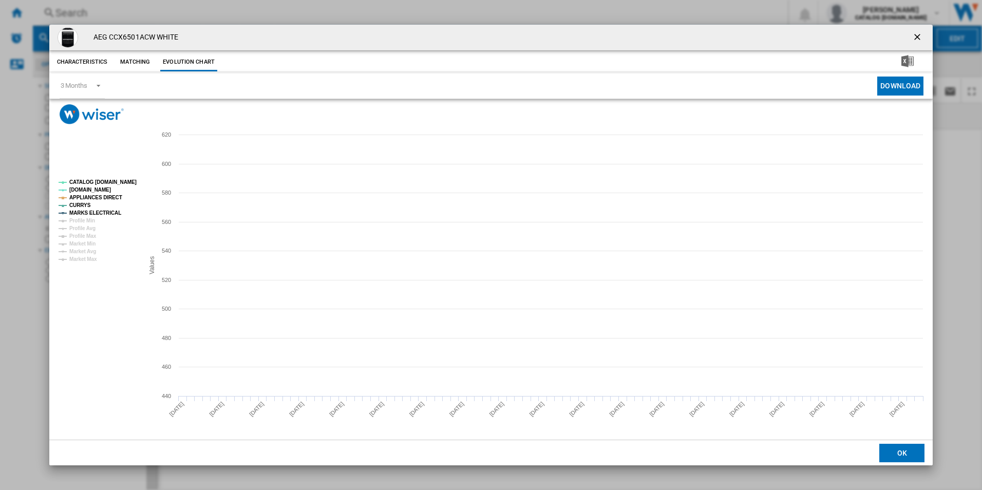
click at [112, 181] on tspan "CATALOG [DOMAIN_NAME]" at bounding box center [102, 182] width 67 height 6
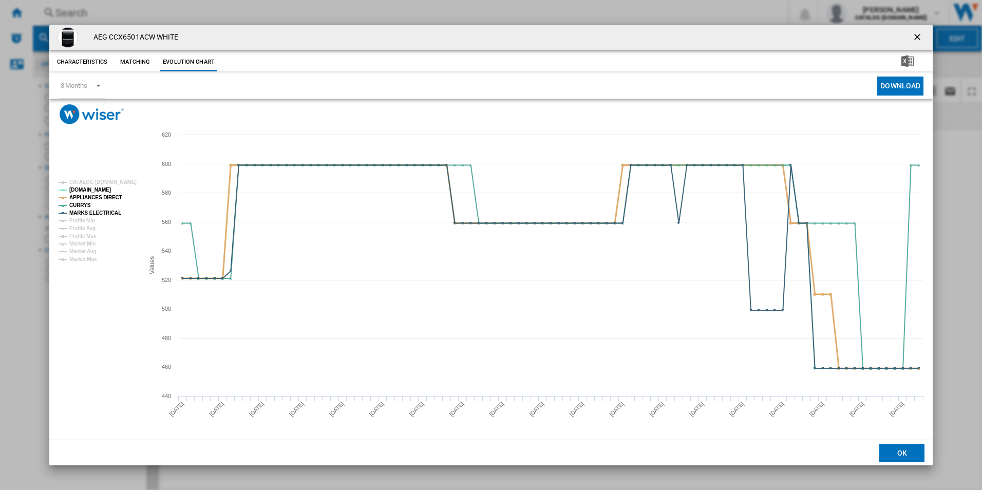
click at [111, 195] on tspan "APPLIANCES DIRECT" at bounding box center [95, 198] width 53 height 6
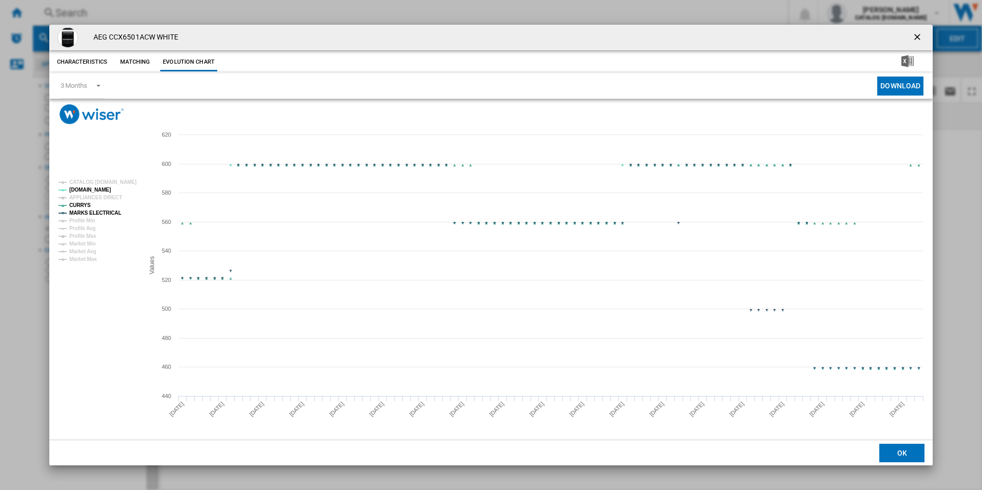
click at [109, 213] on tspan "MARKS ELECTRICAL" at bounding box center [95, 213] width 52 height 6
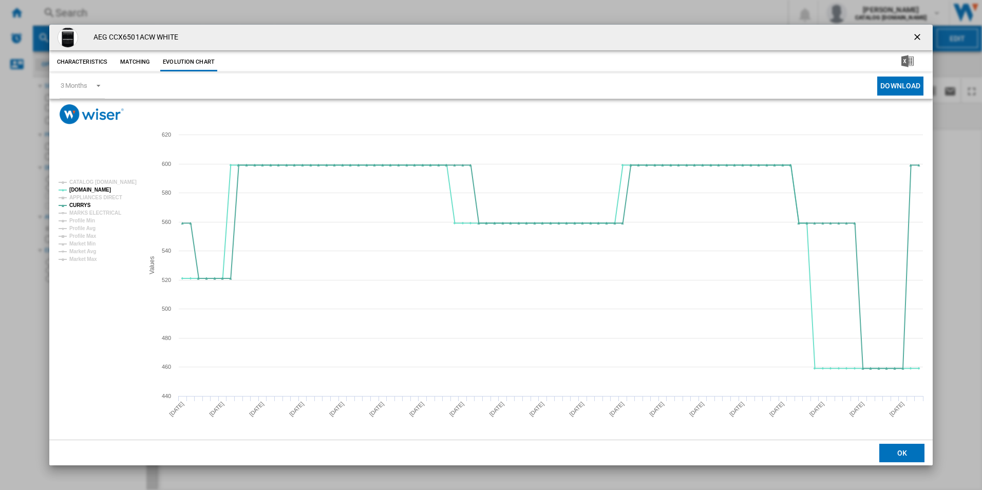
drag, startPoint x: 918, startPoint y: 37, endPoint x: 689, endPoint y: 13, distance: 229.4
click at [917, 37] on ng-md-icon "getI18NText('BUTTONS.CLOSE_DIALOG')" at bounding box center [918, 38] width 12 height 12
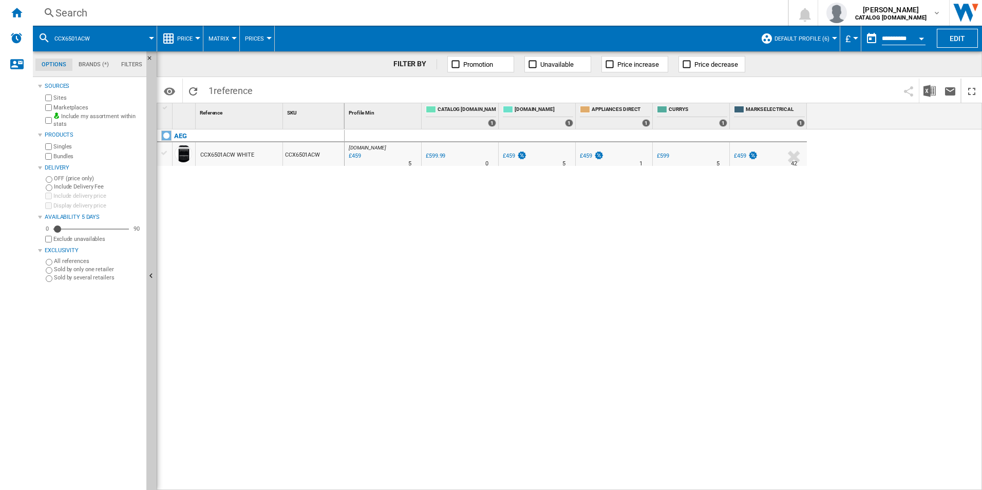
click at [634, 10] on div "Search" at bounding box center [408, 13] width 706 height 14
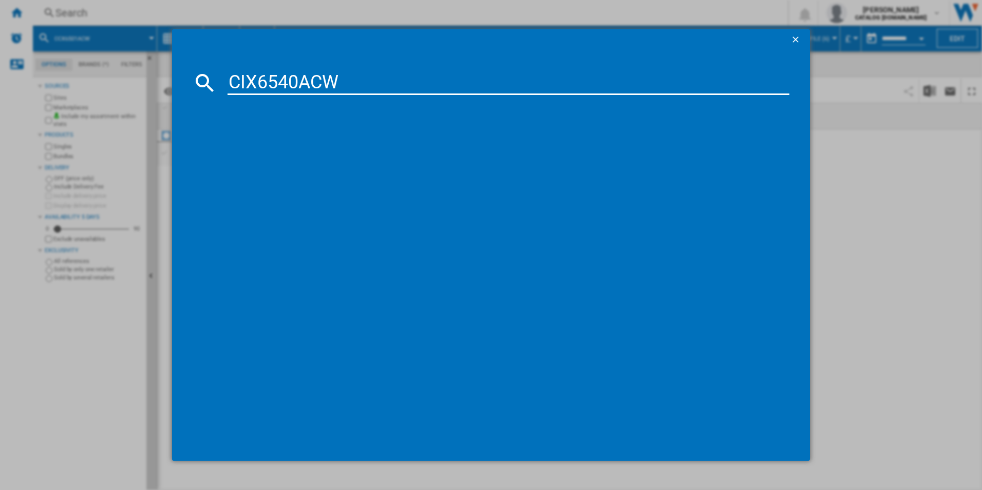
type input "CIX6540ACW"
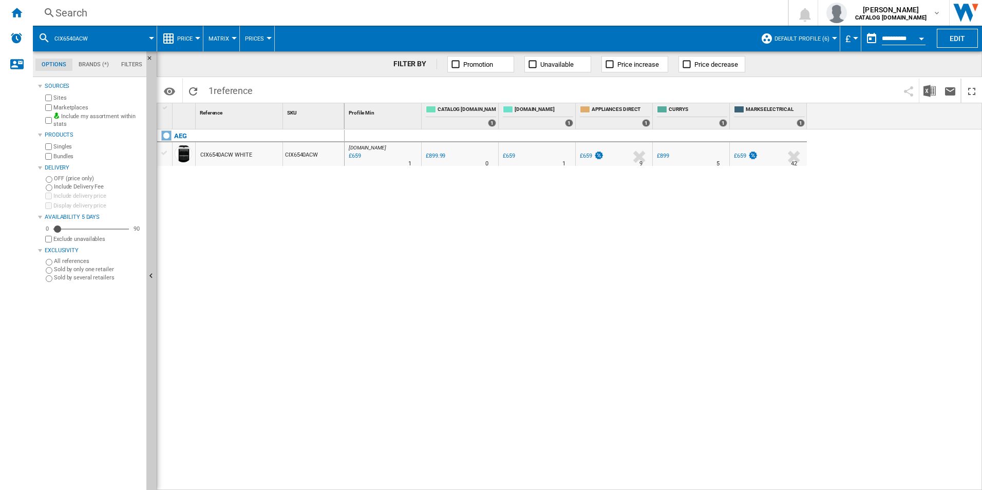
drag, startPoint x: 383, startPoint y: 145, endPoint x: 348, endPoint y: 177, distance: 47.3
click at [326, 195] on div at bounding box center [491, 245] width 982 height 490
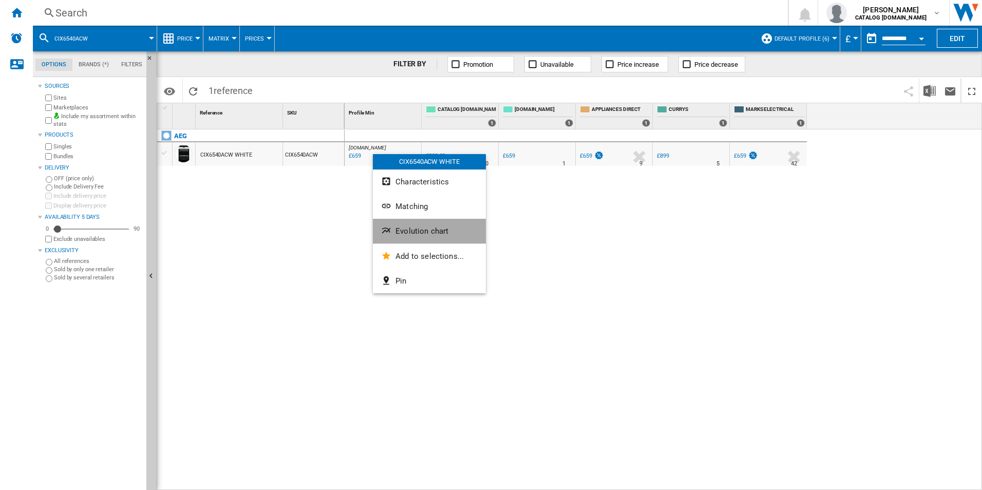
click at [392, 230] on ng-md-icon "Evolution chart" at bounding box center [387, 232] width 12 height 12
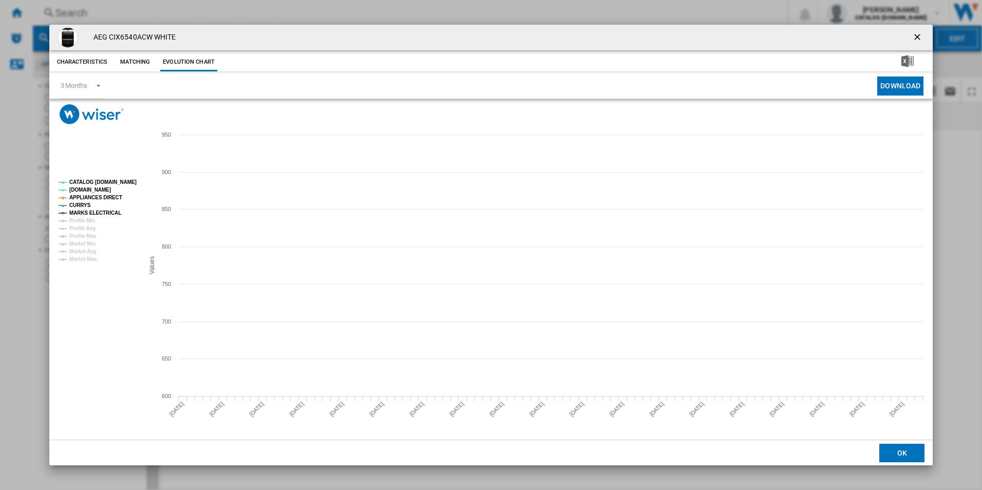
click at [115, 177] on rect "Product popup" at bounding box center [96, 221] width 85 height 90
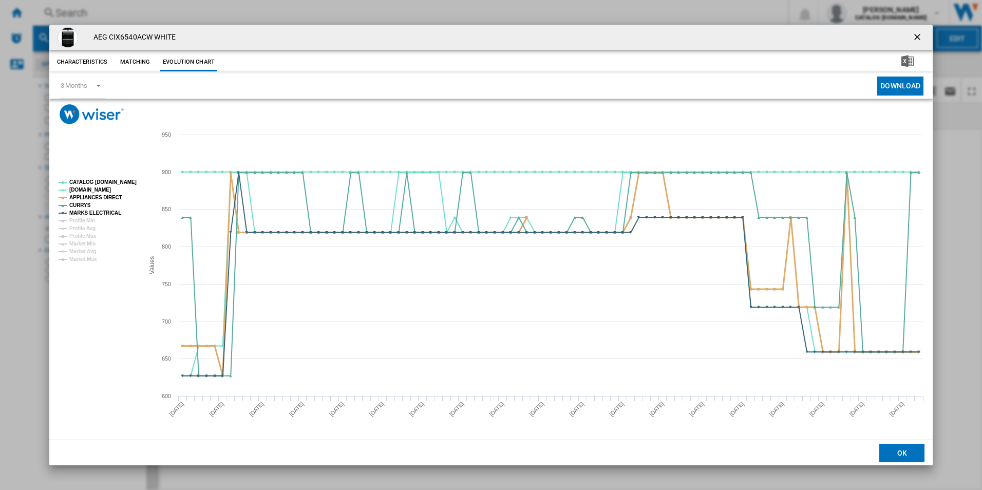
click at [113, 200] on tspan "APPLIANCES DIRECT" at bounding box center [95, 198] width 53 height 6
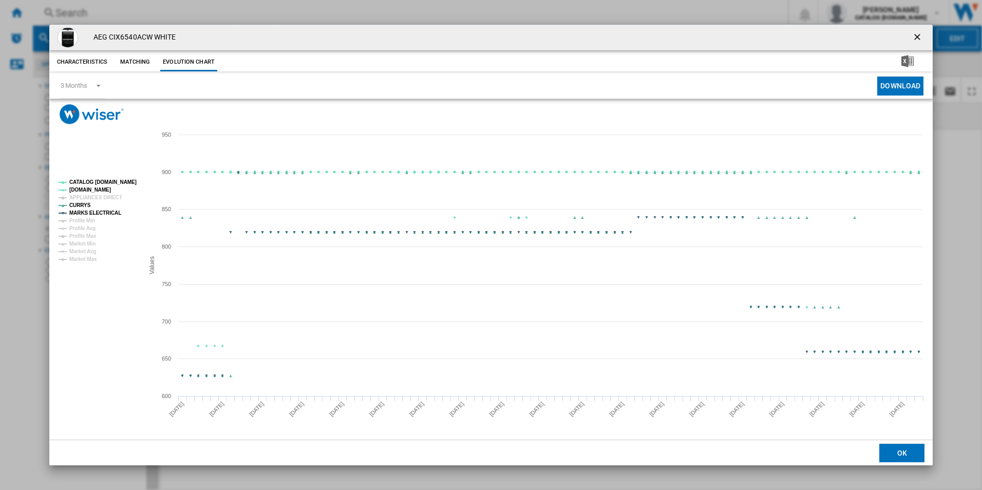
click at [113, 211] on tspan "MARKS ELECTRICAL" at bounding box center [95, 213] width 52 height 6
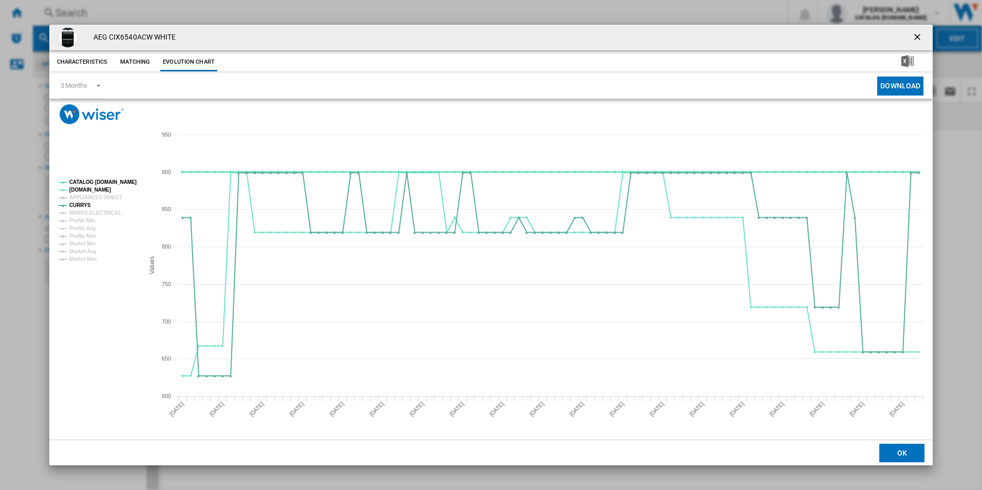
click at [127, 183] on tspan "CATALOG [DOMAIN_NAME]" at bounding box center [102, 182] width 67 height 6
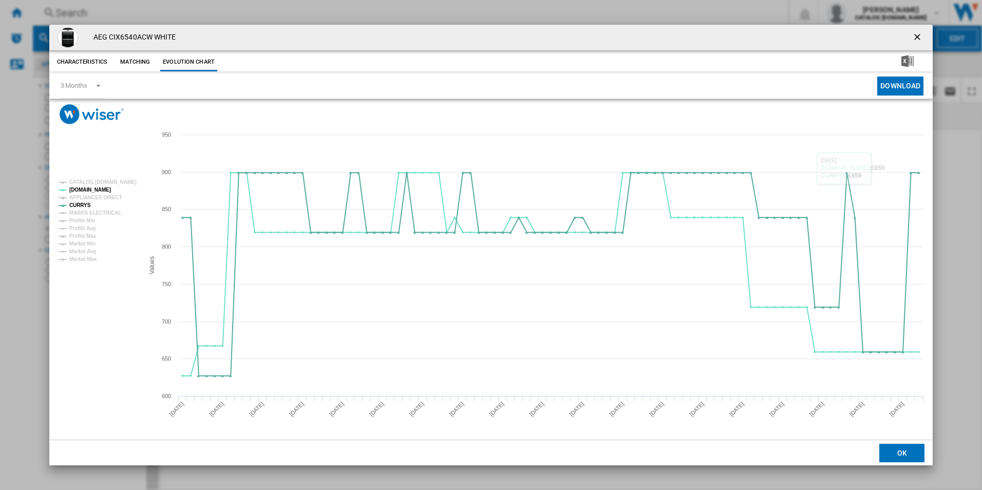
click at [919, 41] on ng-md-icon "getI18NText('BUTTONS.CLOSE_DIALOG')" at bounding box center [918, 38] width 12 height 12
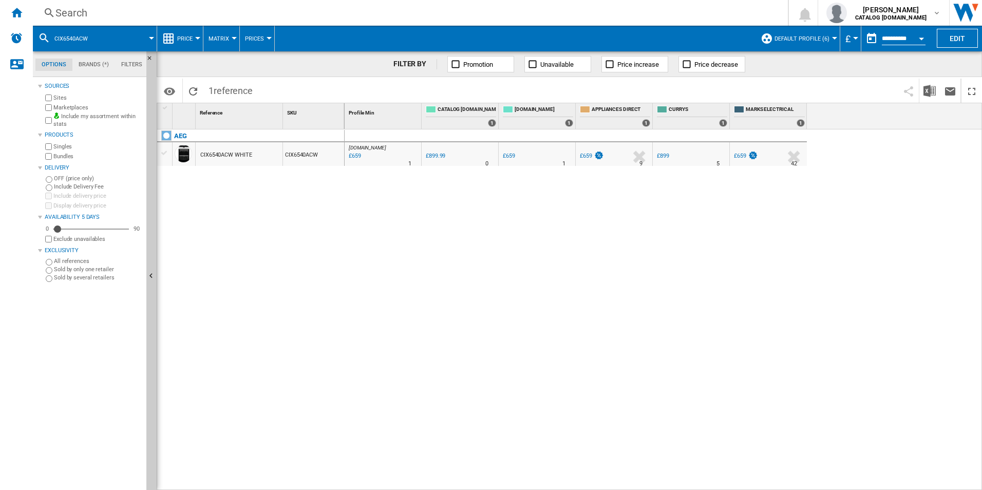
click at [607, 14] on div "Search" at bounding box center [408, 13] width 706 height 14
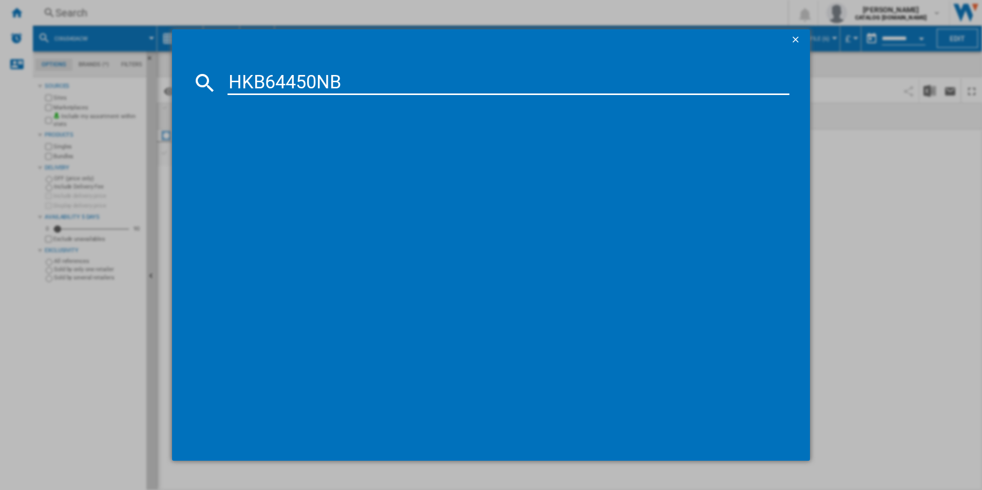
type input "HKB64450NB"
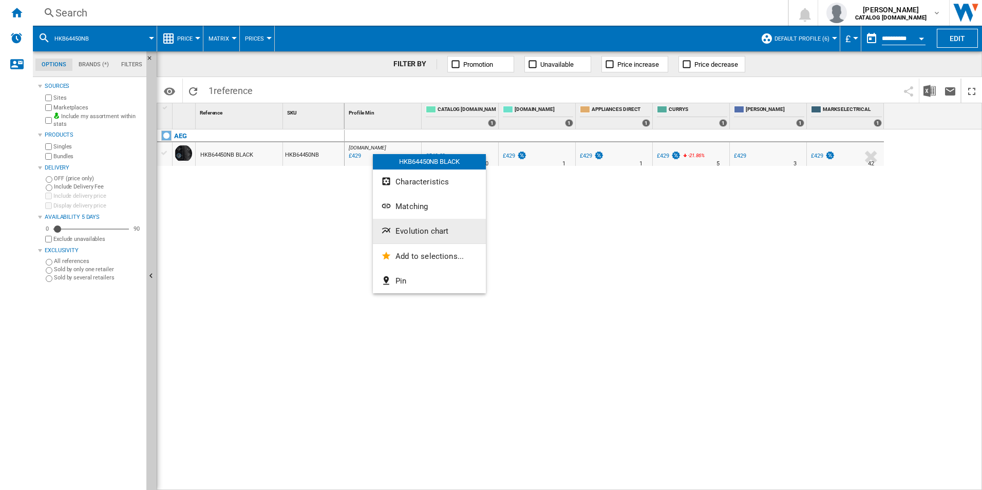
click at [409, 233] on span "Evolution chart" at bounding box center [422, 231] width 53 height 9
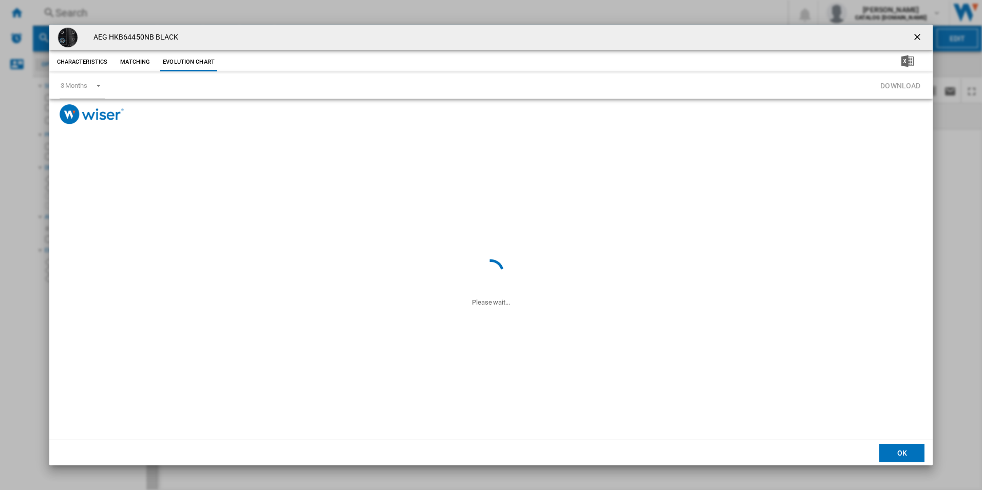
click at [265, 181] on span "Product popup" at bounding box center [491, 190] width 884 height 133
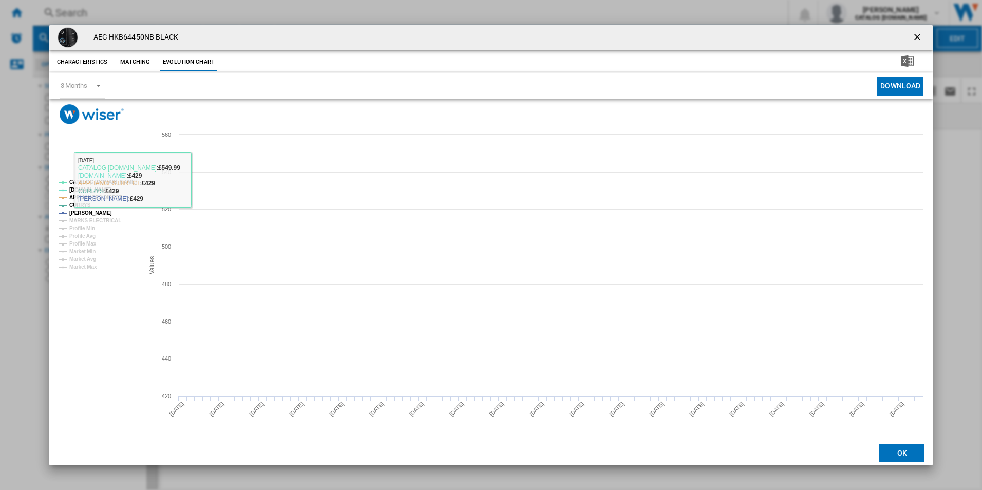
click at [129, 179] on tspan "CATALOG [DOMAIN_NAME]" at bounding box center [102, 182] width 67 height 6
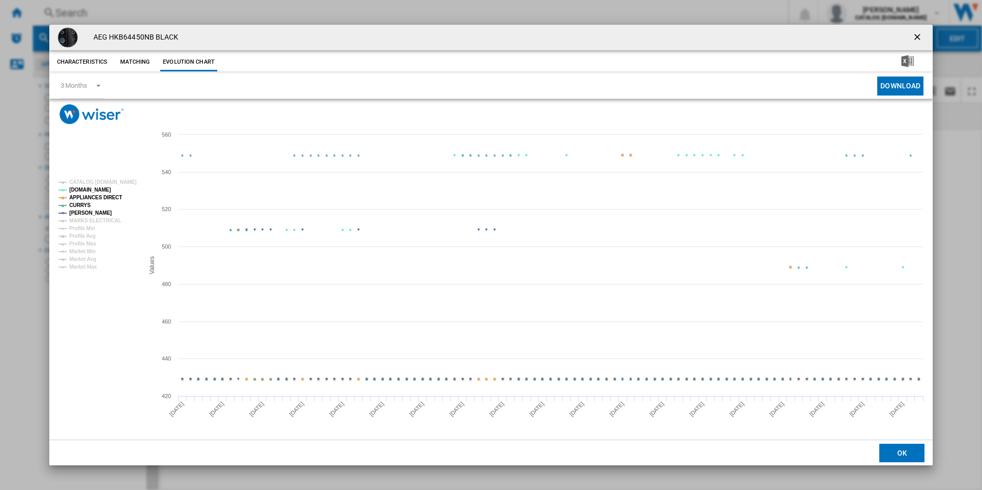
click at [114, 202] on rect "Product popup" at bounding box center [96, 225] width 85 height 98
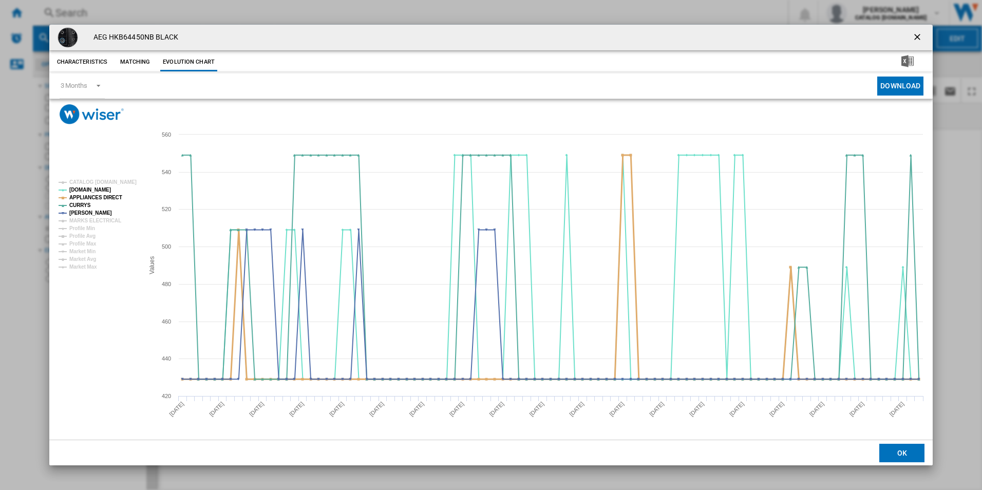
click at [108, 198] on tspan "APPLIANCES DIRECT" at bounding box center [95, 198] width 53 height 6
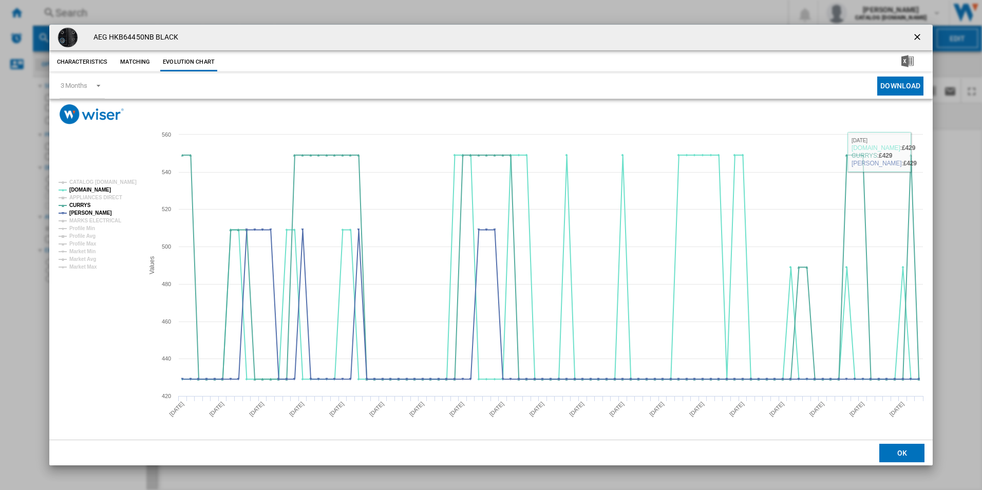
drag, startPoint x: 915, startPoint y: 39, endPoint x: 711, endPoint y: 36, distance: 204.0
click at [915, 39] on ng-md-icon "getI18NText('BUTTONS.CLOSE_DIALOG')" at bounding box center [918, 38] width 12 height 12
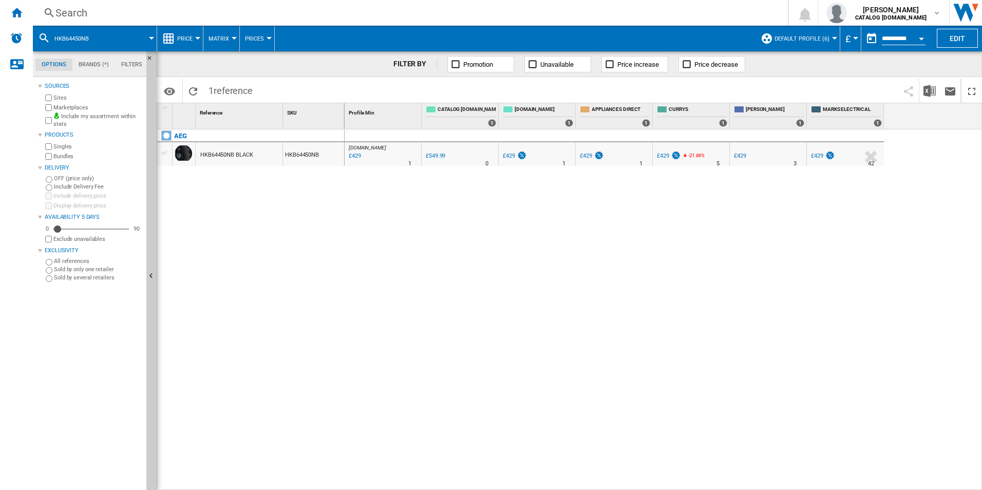
click at [606, 10] on div "Search" at bounding box center [408, 13] width 706 height 14
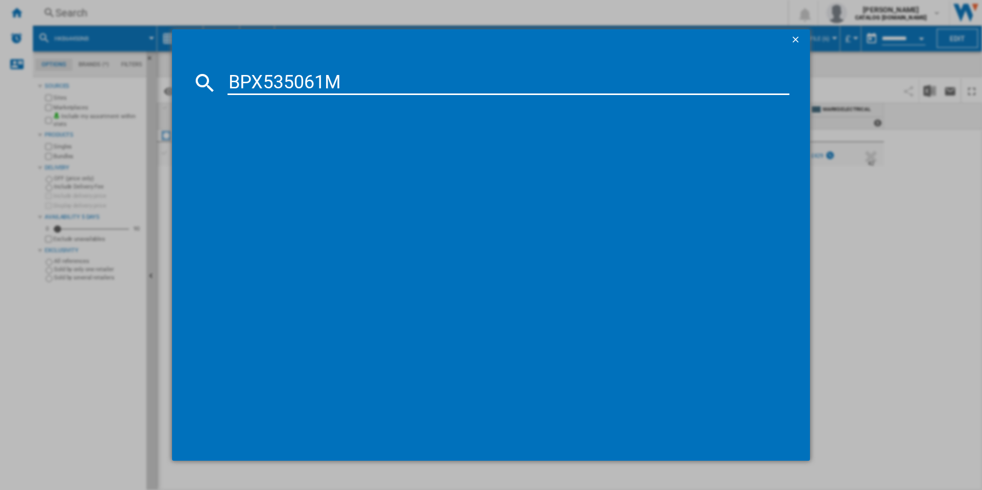
type input "BPX535061M"
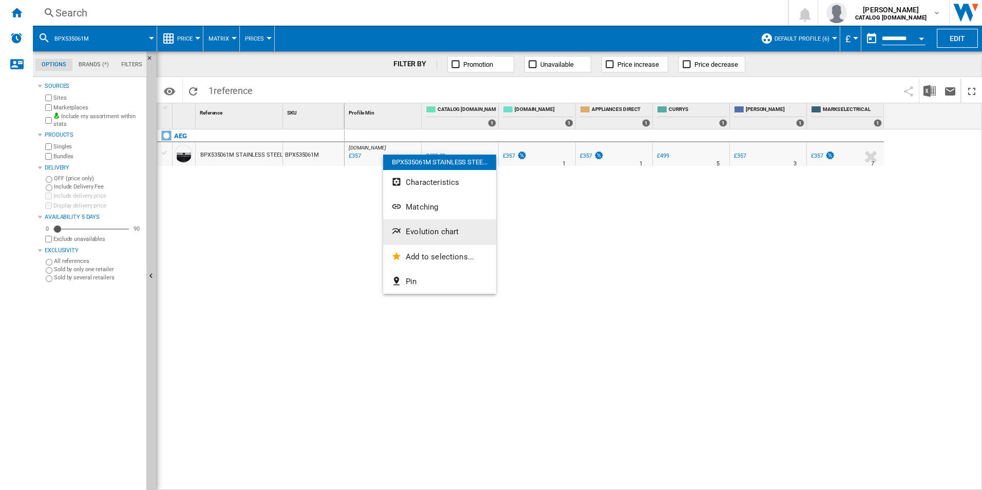
click at [416, 229] on span "Evolution chart" at bounding box center [432, 231] width 53 height 9
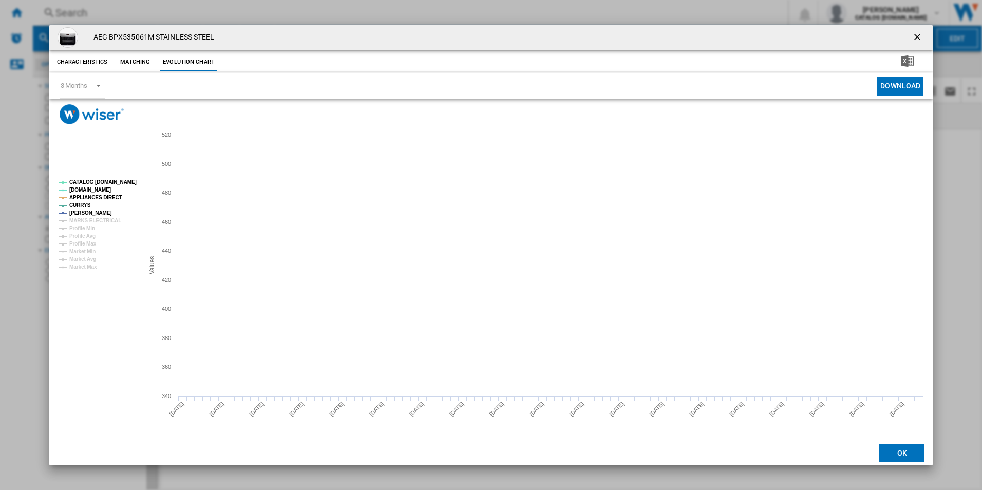
click at [121, 180] on tspan "CATALOG [DOMAIN_NAME]" at bounding box center [102, 182] width 67 height 6
click at [106, 202] on rect "Product popup" at bounding box center [96, 225] width 85 height 98
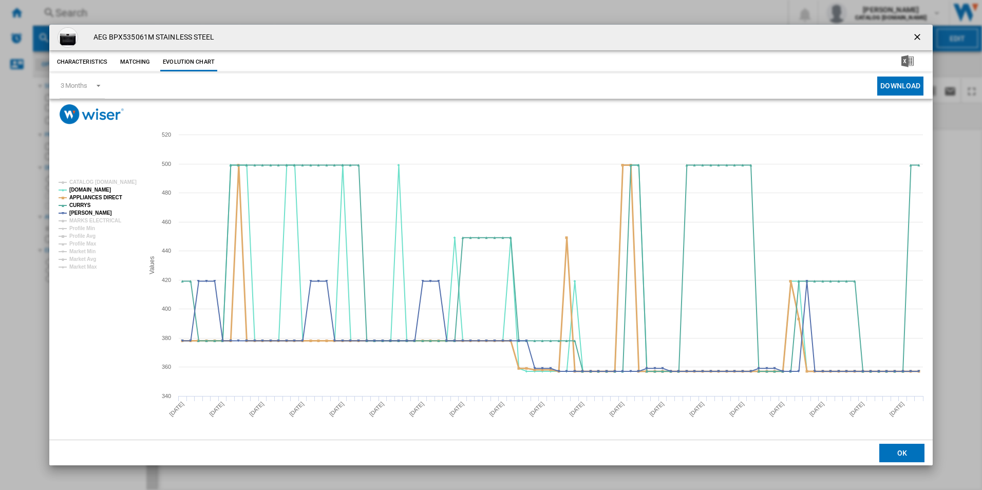
click at [103, 196] on tspan "APPLIANCES DIRECT" at bounding box center [95, 198] width 53 height 6
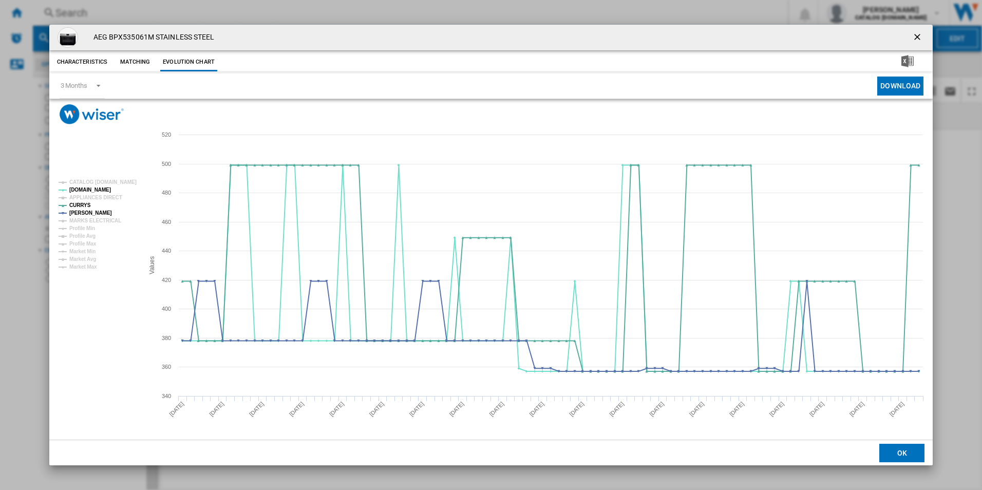
drag, startPoint x: 914, startPoint y: 38, endPoint x: 903, endPoint y: 39, distance: 11.9
click at [914, 38] on ng-md-icon "getI18NText('BUTTONS.CLOSE_DIALOG')" at bounding box center [918, 38] width 12 height 12
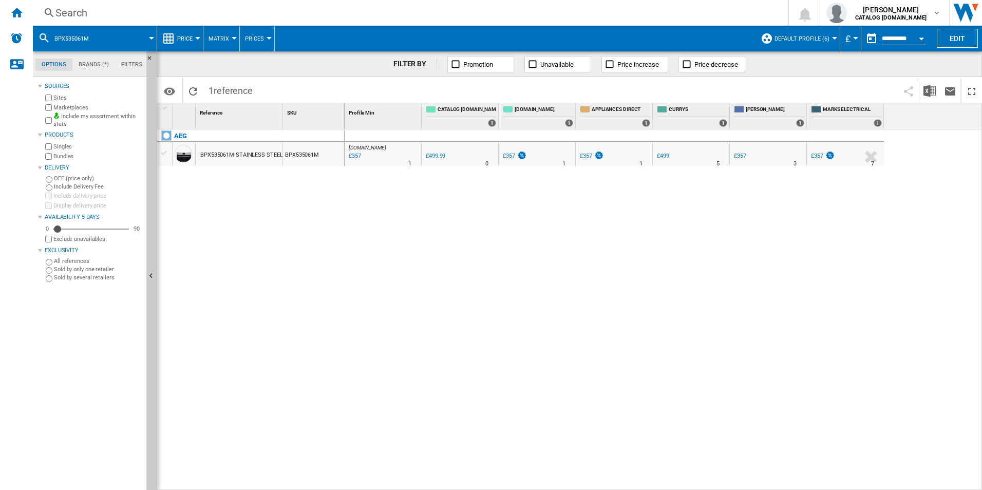
click at [615, 14] on div "Search" at bounding box center [408, 13] width 706 height 14
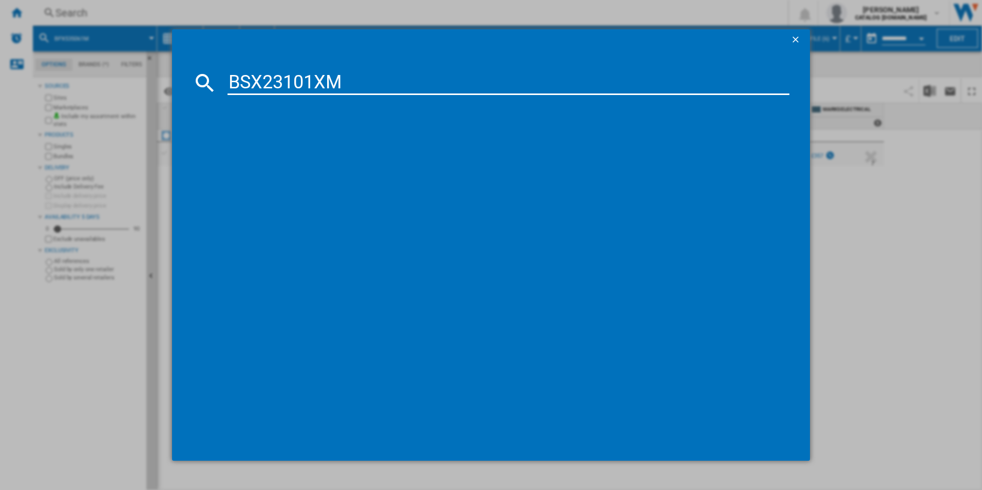
type input "BSX23101XM"
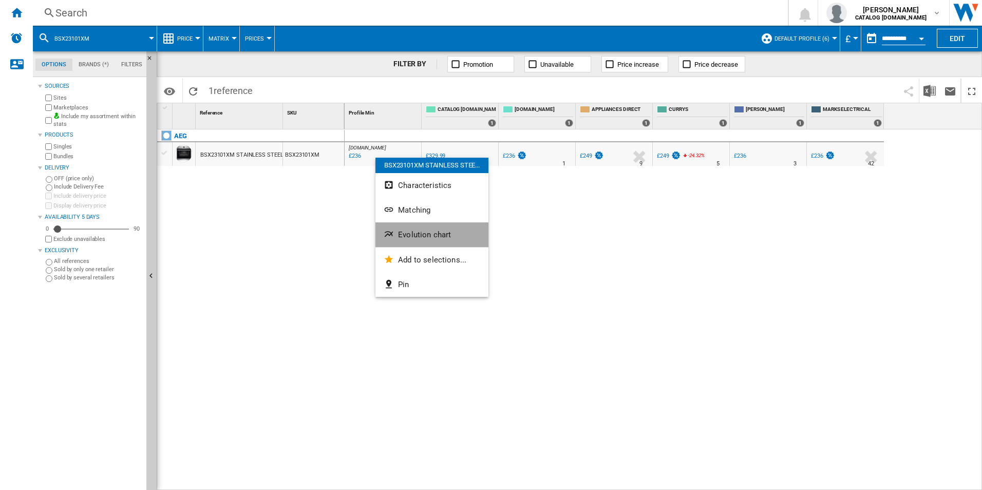
click at [426, 241] on button "Evolution chart" at bounding box center [432, 234] width 113 height 25
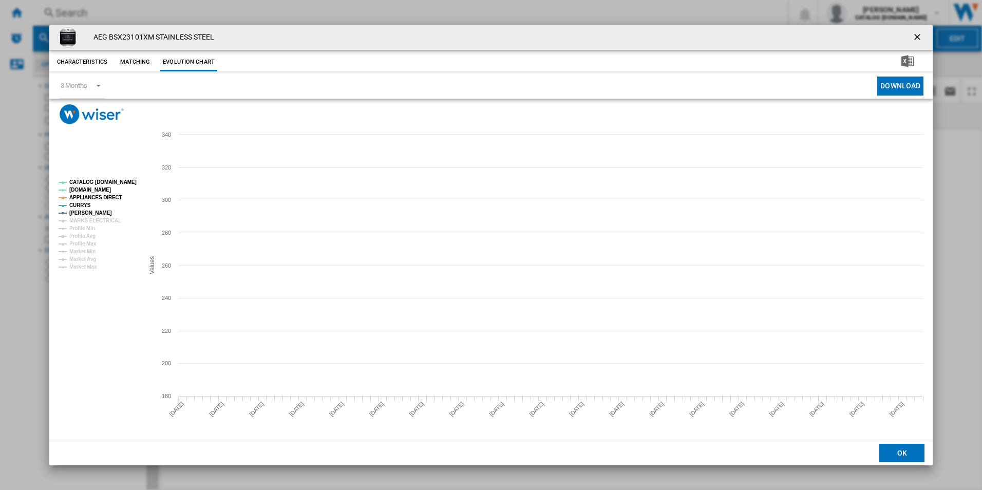
click at [129, 180] on tspan "CATALOG [DOMAIN_NAME]" at bounding box center [102, 182] width 67 height 6
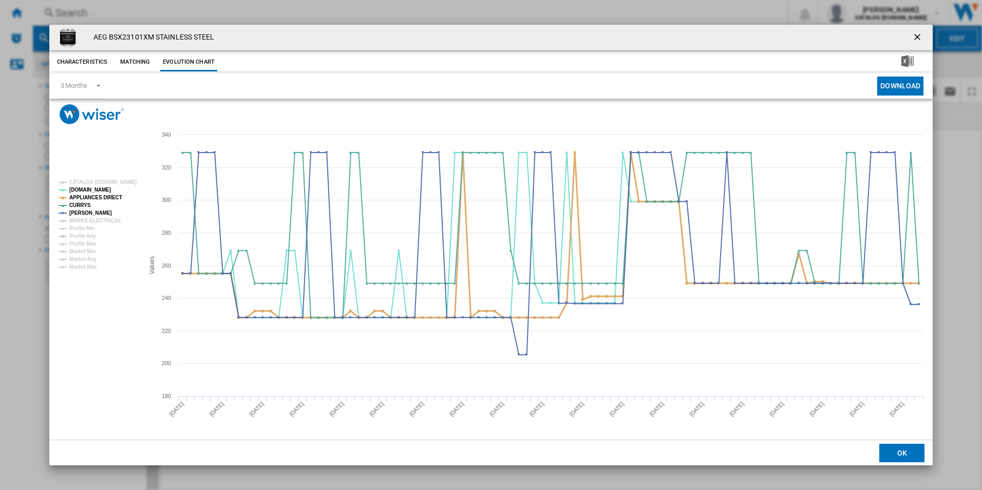
click at [111, 197] on tspan "APPLIANCES DIRECT" at bounding box center [95, 198] width 53 height 6
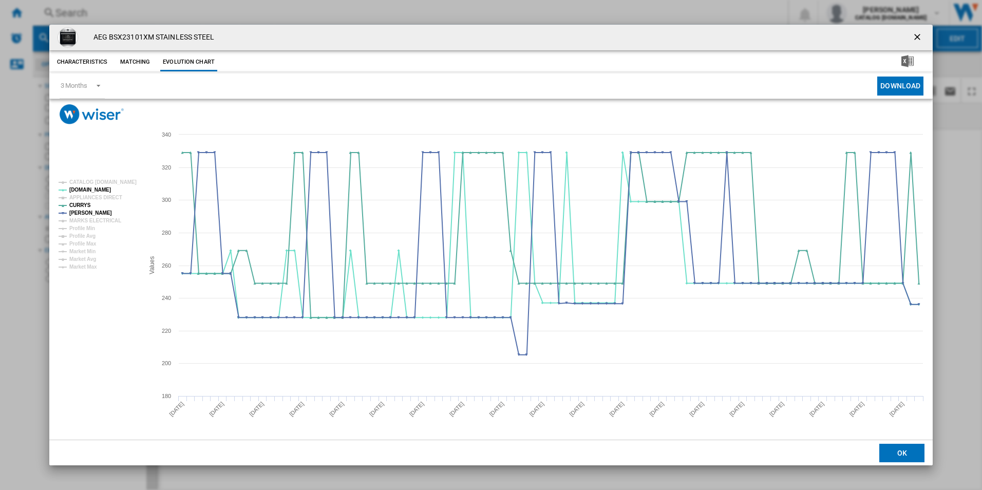
click at [918, 36] on ng-md-icon "getI18NText('BUTTONS.CLOSE_DIALOG')" at bounding box center [918, 38] width 12 height 12
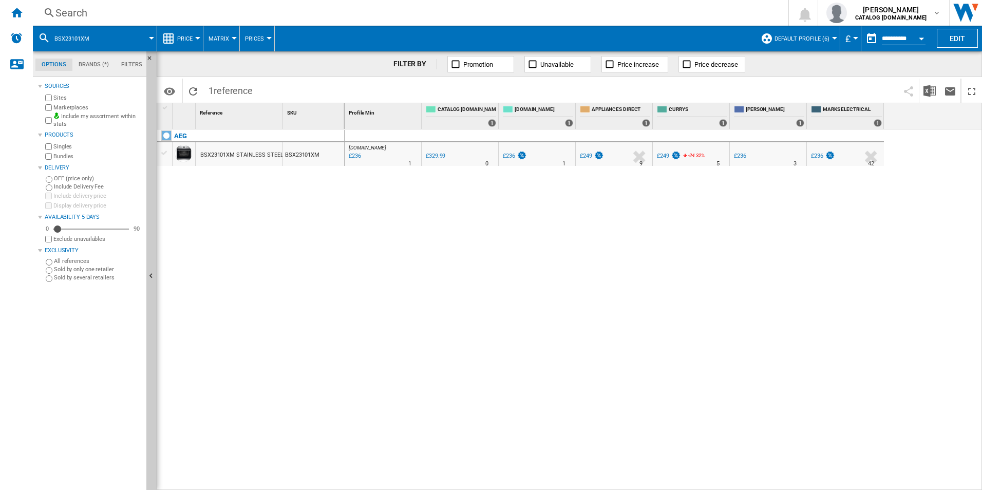
click at [585, 12] on div "Search" at bounding box center [408, 13] width 706 height 14
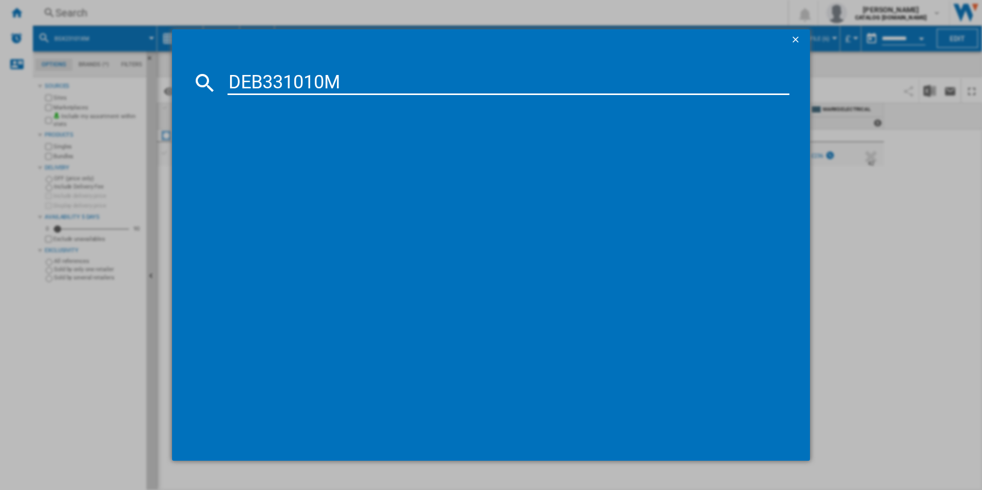
type input "DEB331010M"
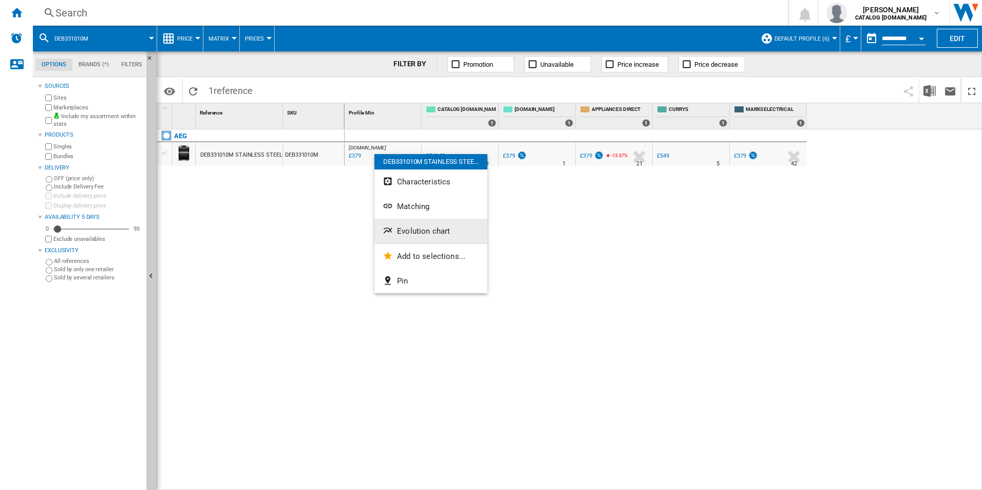
click at [436, 229] on span "Evolution chart" at bounding box center [423, 231] width 53 height 9
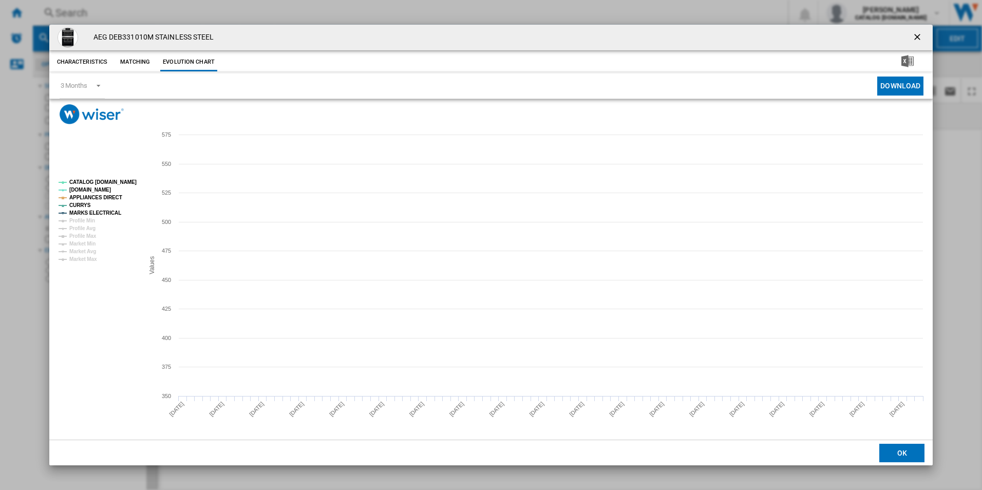
click at [115, 184] on tspan "CATALOG [DOMAIN_NAME]" at bounding box center [102, 182] width 67 height 6
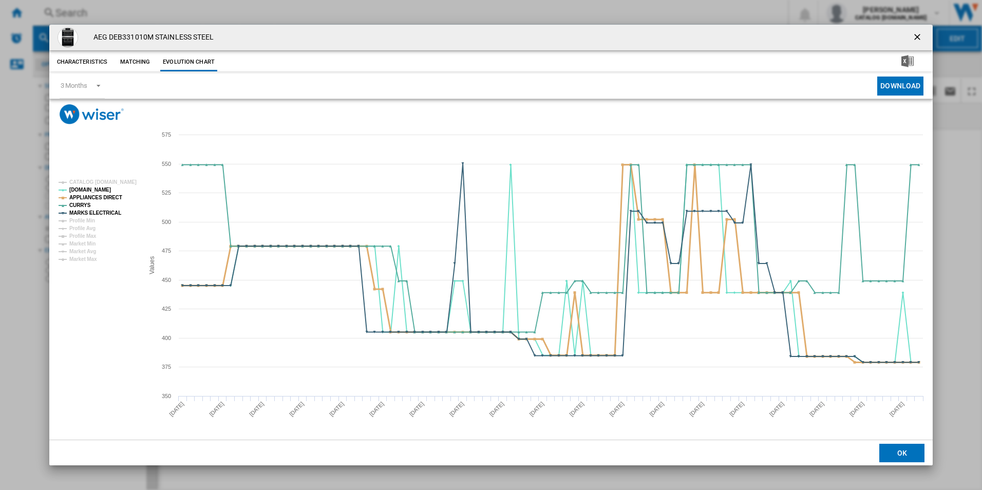
click at [113, 197] on tspan "APPLIANCES DIRECT" at bounding box center [95, 198] width 53 height 6
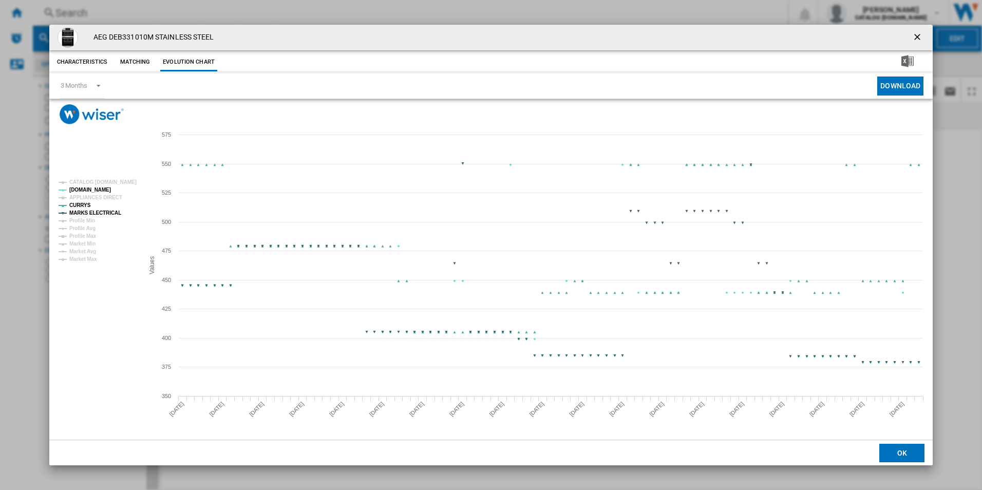
click at [108, 214] on tspan "MARKS ELECTRICAL" at bounding box center [95, 213] width 52 height 6
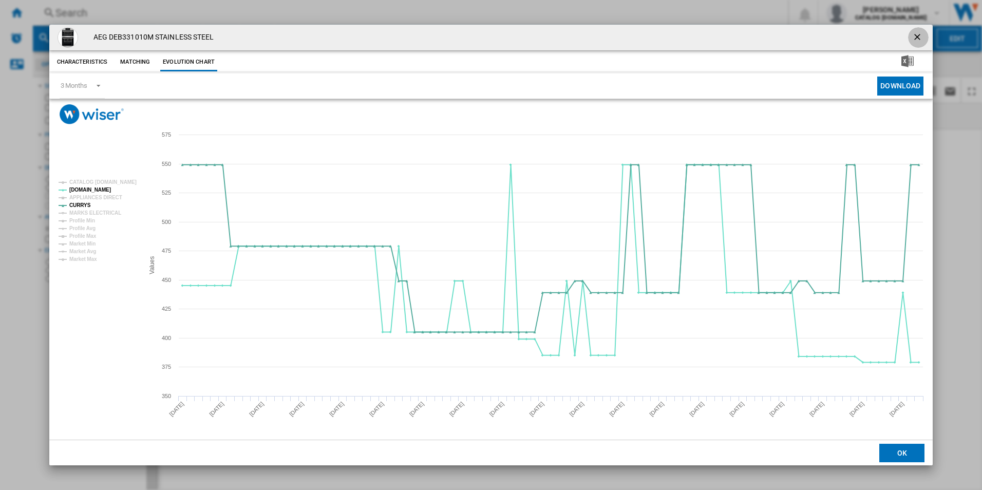
click at [918, 35] on ng-md-icon "getI18NText('BUTTONS.CLOSE_DIALOG')" at bounding box center [918, 38] width 12 height 12
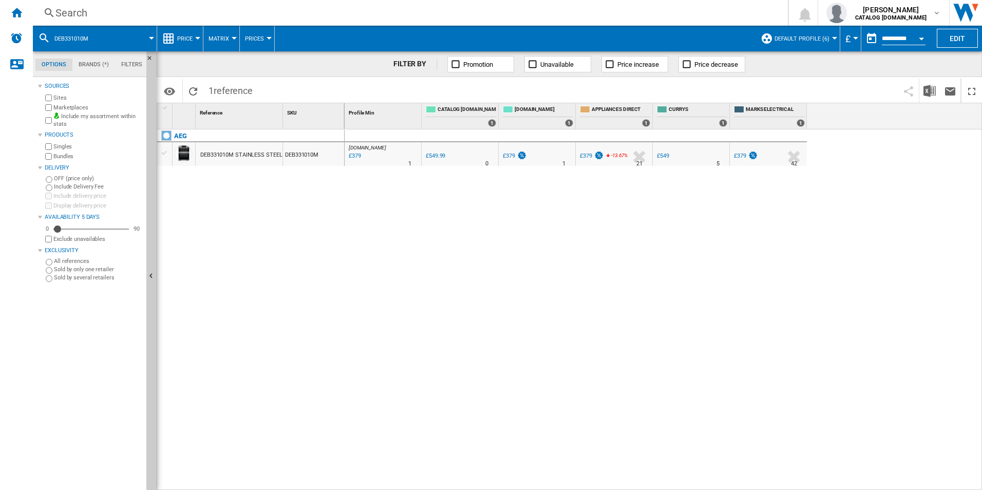
click at [667, 7] on div "Search" at bounding box center [408, 13] width 706 height 14
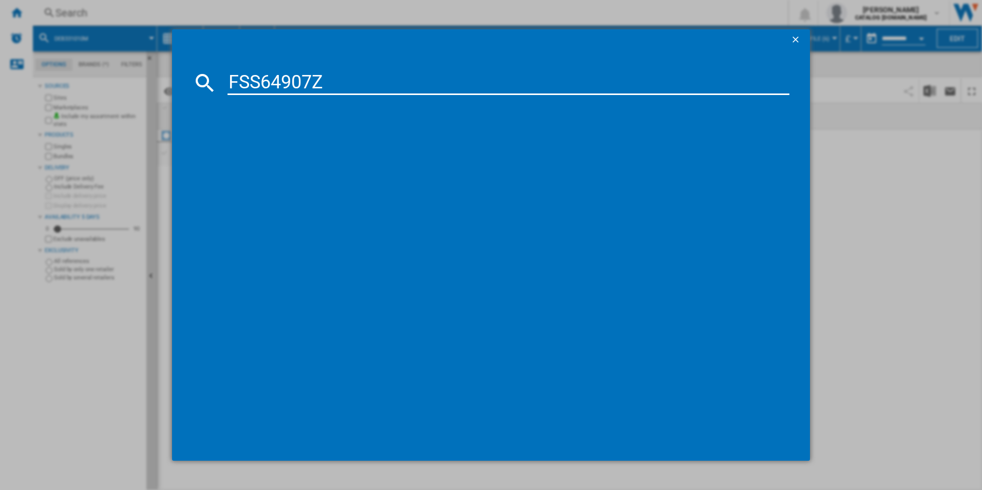
type input "FSS64907Z"
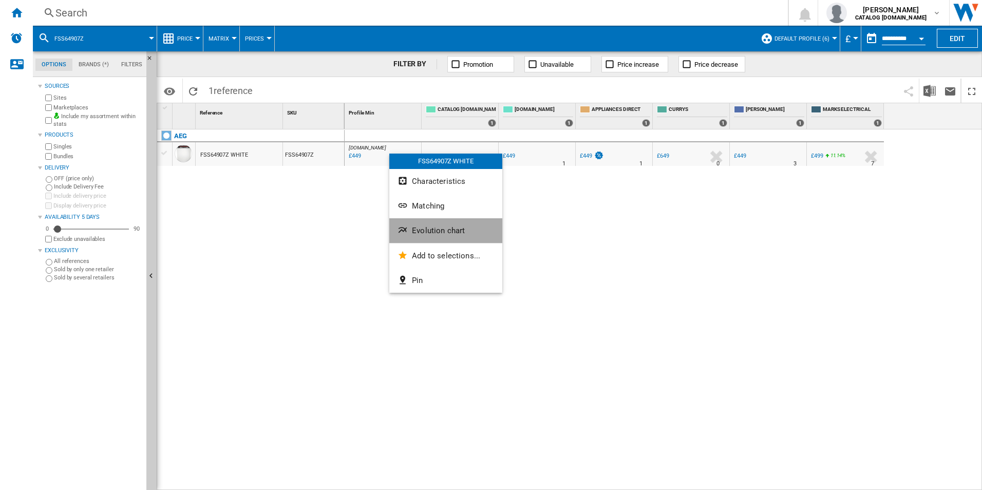
click at [446, 234] on span "Evolution chart" at bounding box center [438, 230] width 53 height 9
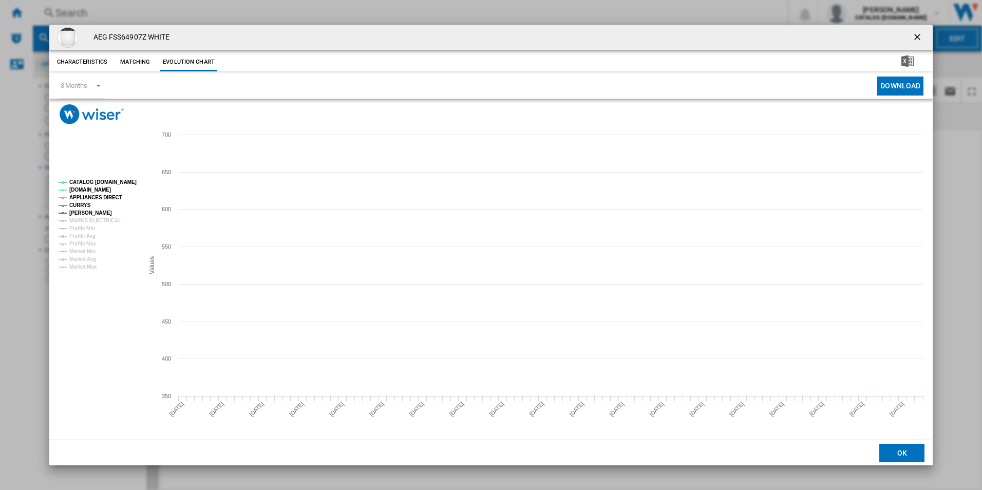
click at [128, 181] on tspan "CATALOG [DOMAIN_NAME]" at bounding box center [102, 182] width 67 height 6
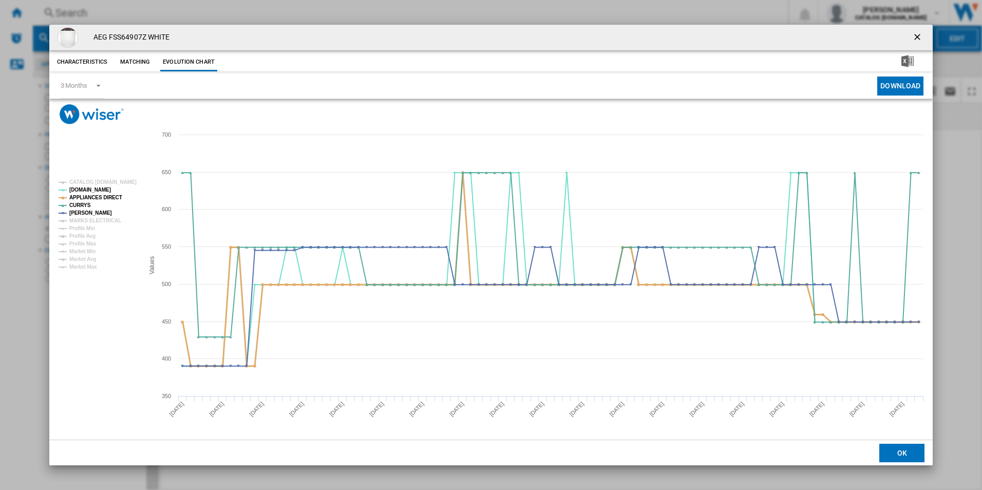
click at [108, 196] on tspan "APPLIANCES DIRECT" at bounding box center [95, 198] width 53 height 6
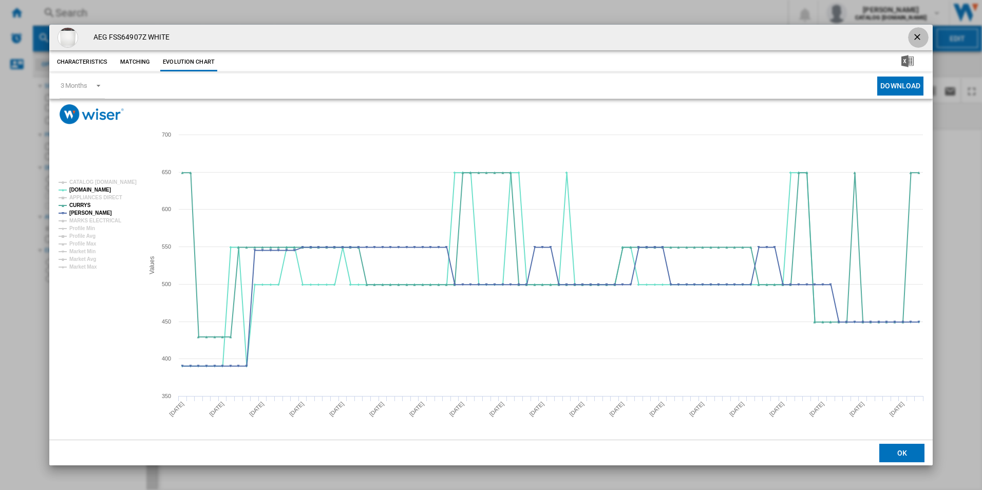
click at [917, 35] on ng-md-icon "getI18NText('BUTTONS.CLOSE_DIALOG')" at bounding box center [918, 38] width 12 height 12
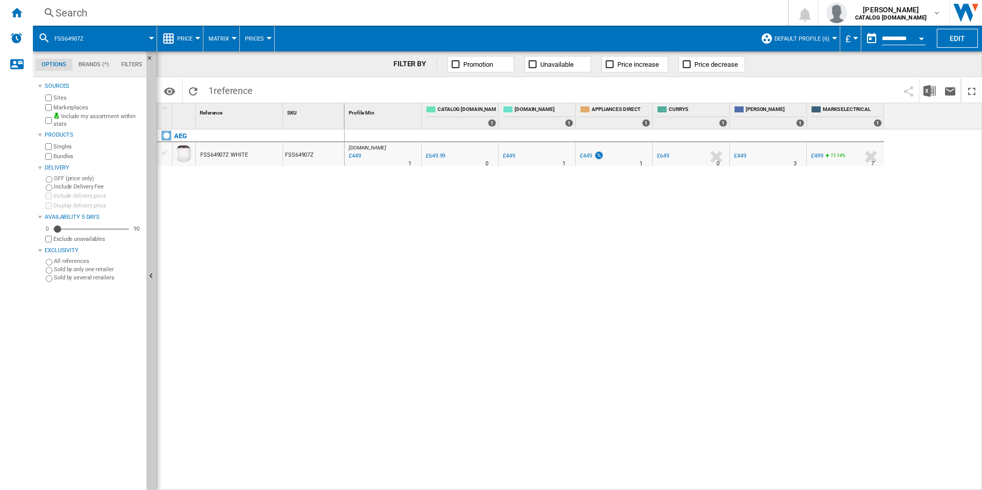
click at [688, 13] on div "Search" at bounding box center [408, 13] width 706 height 14
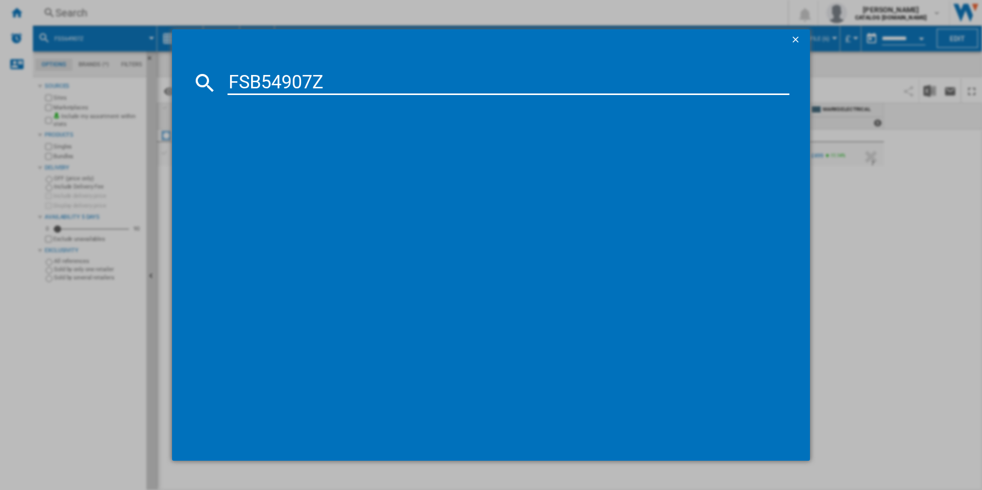
type input "FSB54907Z"
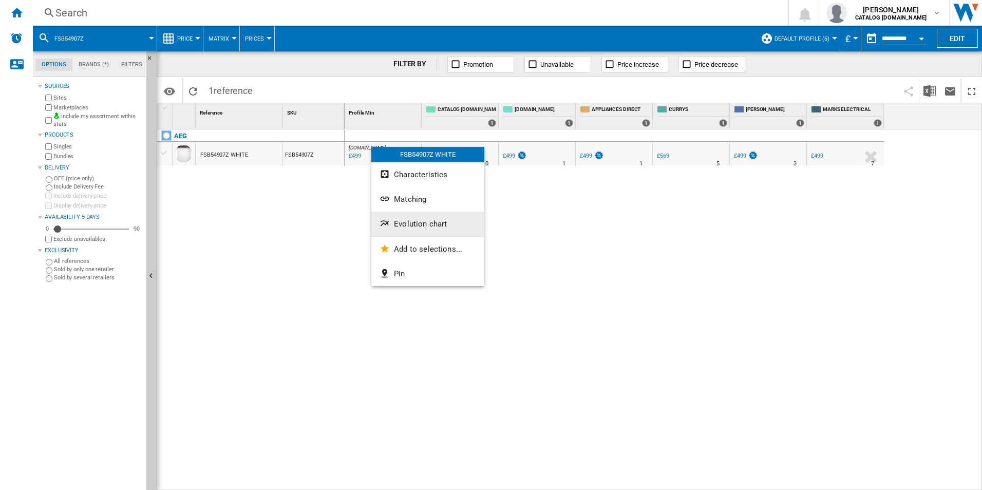
click at [426, 229] on button "Evolution chart" at bounding box center [427, 224] width 113 height 25
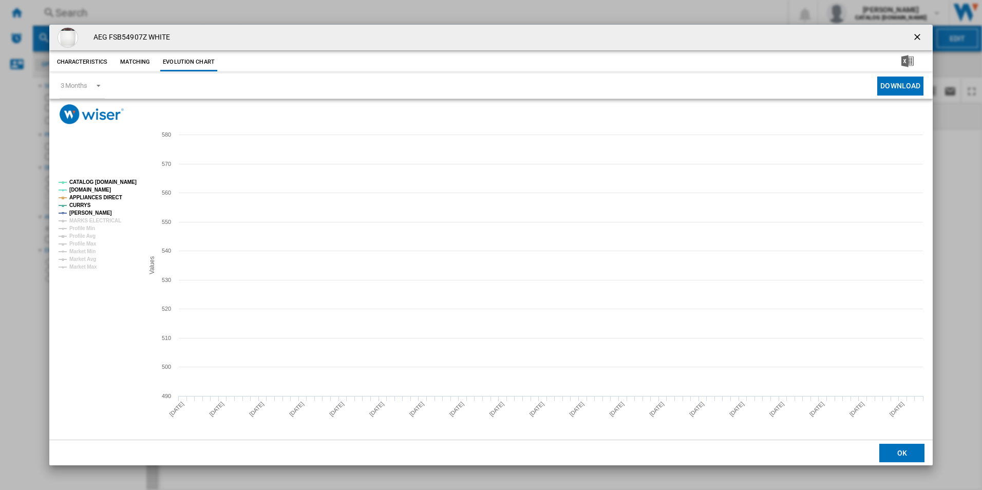
click at [117, 180] on tspan "CATALOG [DOMAIN_NAME]" at bounding box center [102, 182] width 67 height 6
click at [107, 197] on tspan "APPLIANCES DIRECT" at bounding box center [95, 198] width 53 height 6
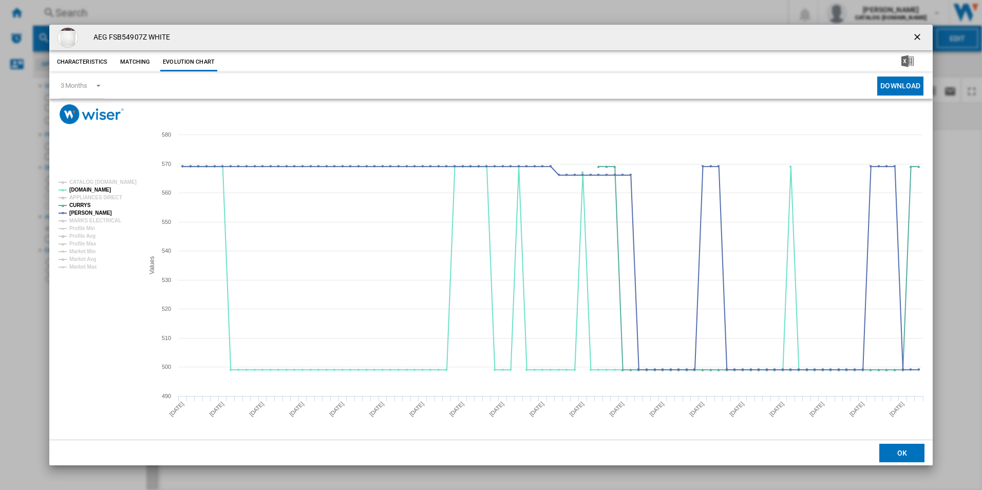
drag, startPoint x: 918, startPoint y: 35, endPoint x: 683, endPoint y: 34, distance: 234.8
click at [918, 35] on ng-md-icon "getI18NText('BUTTONS.CLOSE_DIALOG')" at bounding box center [918, 38] width 12 height 12
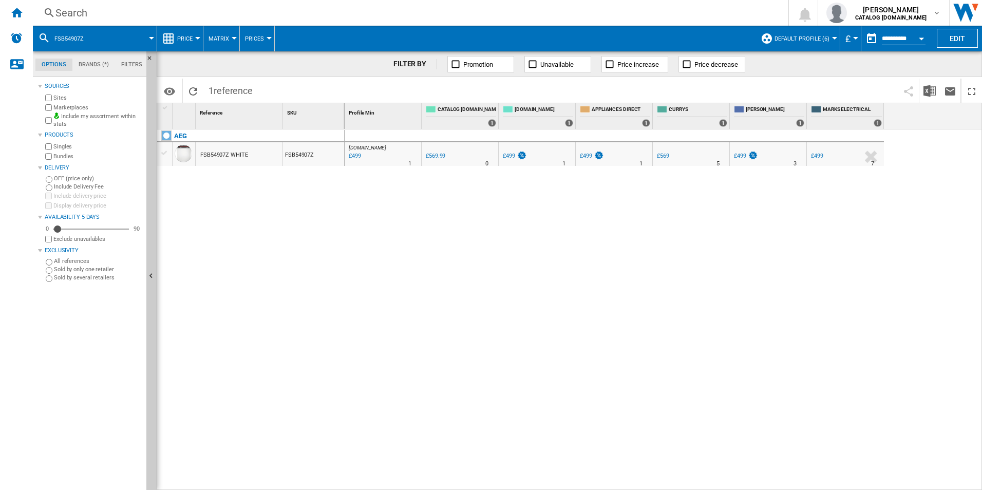
click at [653, 11] on div "Search" at bounding box center [408, 13] width 706 height 14
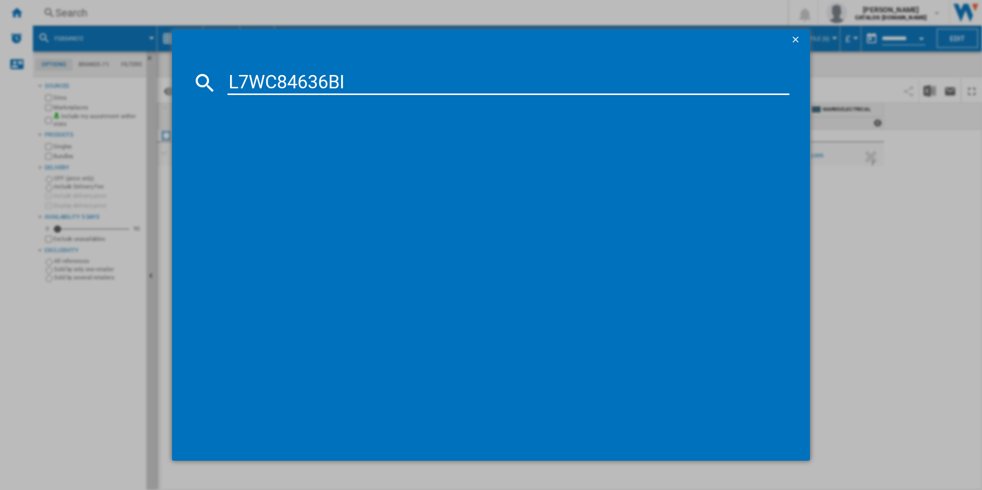
type input "L7WC84636BI"
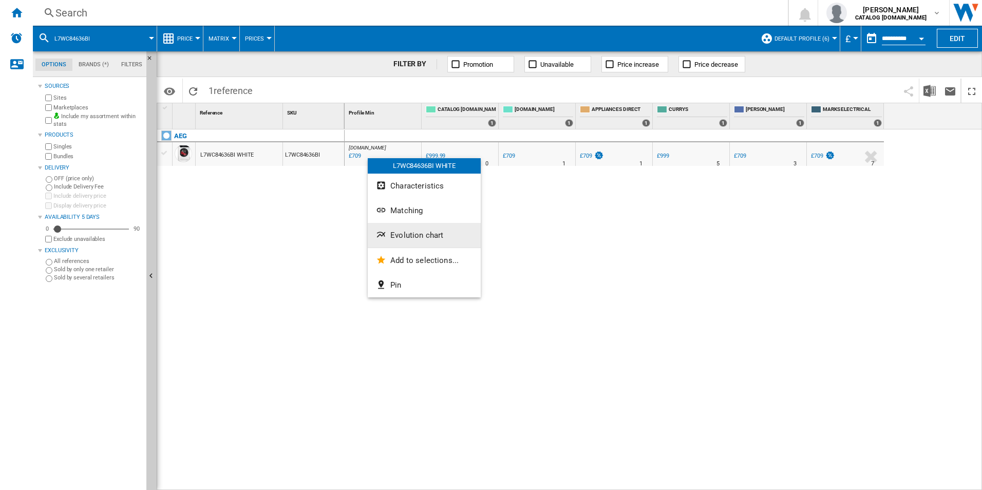
click at [403, 229] on button "Evolution chart" at bounding box center [424, 235] width 113 height 25
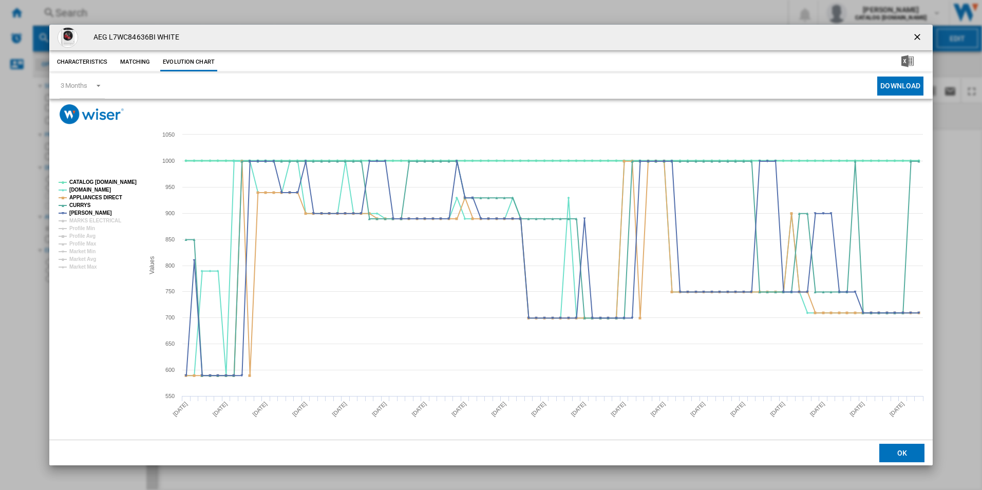
click at [117, 183] on tspan "CATALOG [DOMAIN_NAME]" at bounding box center [102, 182] width 67 height 6
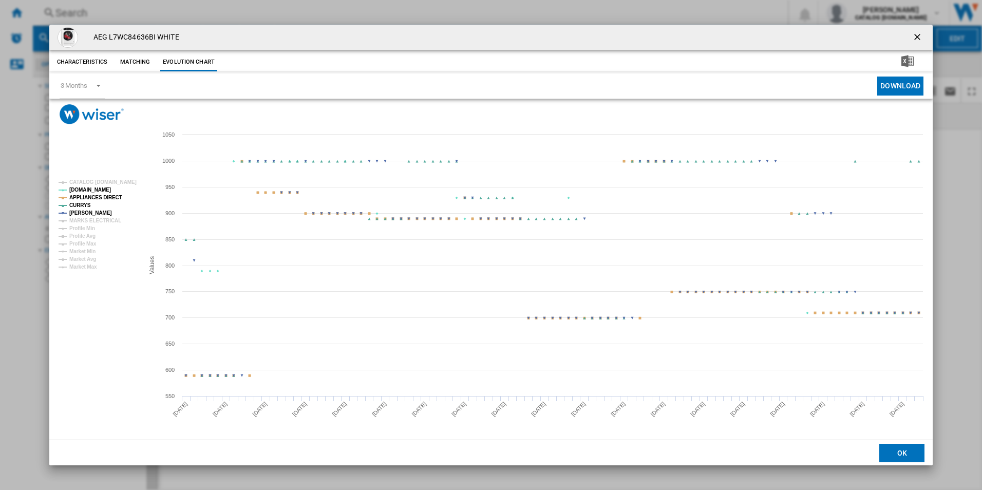
click at [114, 195] on tspan "APPLIANCES DIRECT" at bounding box center [95, 198] width 53 height 6
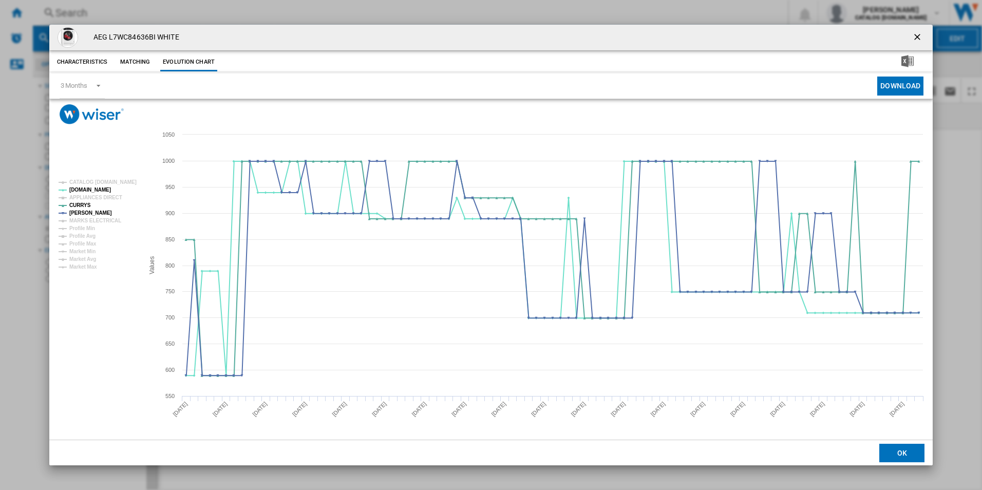
drag, startPoint x: 913, startPoint y: 37, endPoint x: 908, endPoint y: 37, distance: 5.7
click at [913, 37] on ng-md-icon "getI18NText('BUTTONS.CLOSE_DIALOG')" at bounding box center [918, 38] width 12 height 12
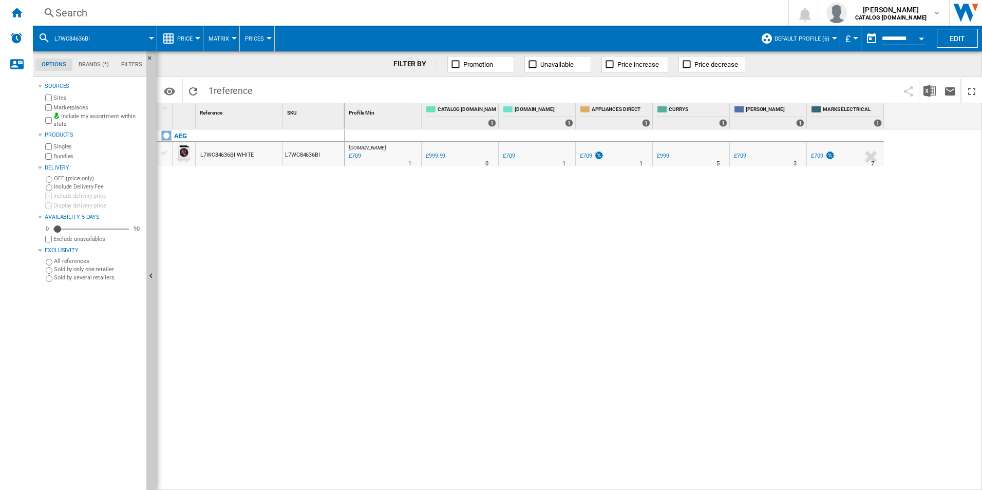
click at [630, 14] on div "Search" at bounding box center [408, 13] width 706 height 14
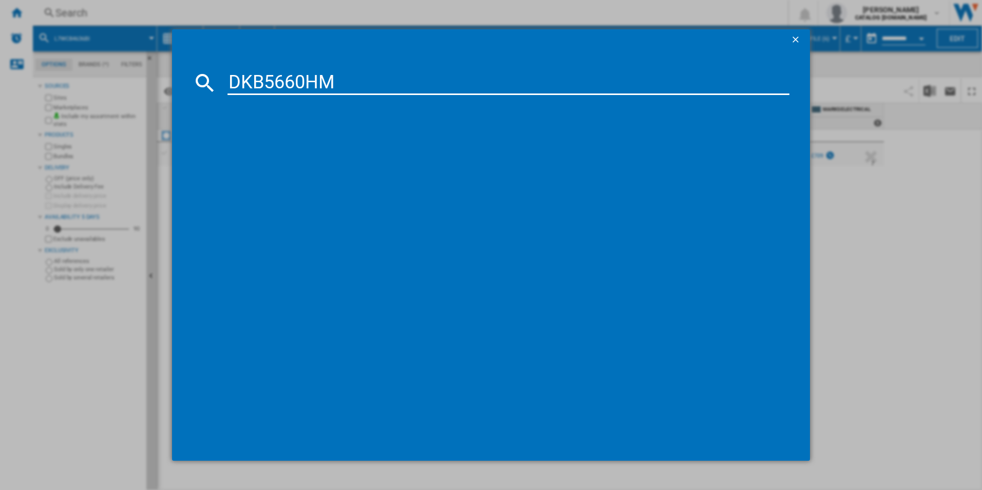
type input "DKB5660HM"
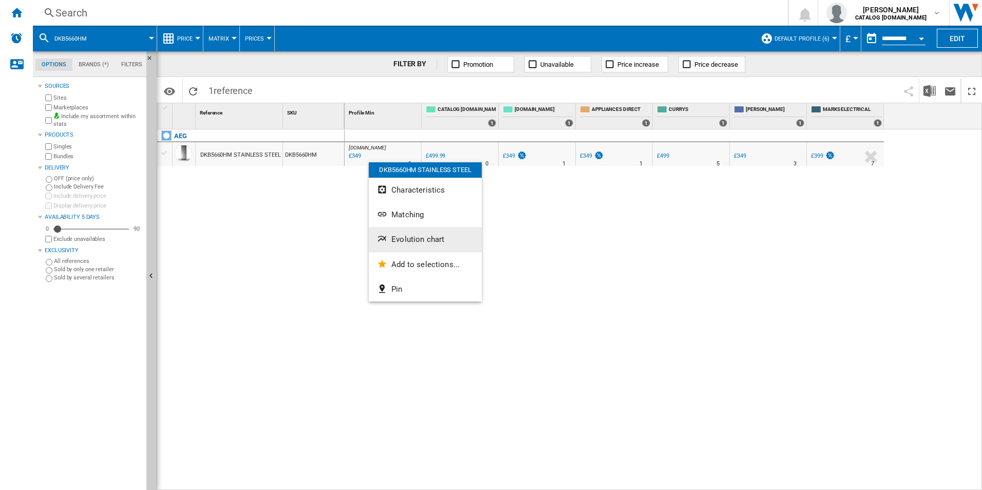
click at [403, 232] on button "Evolution chart" at bounding box center [425, 239] width 113 height 25
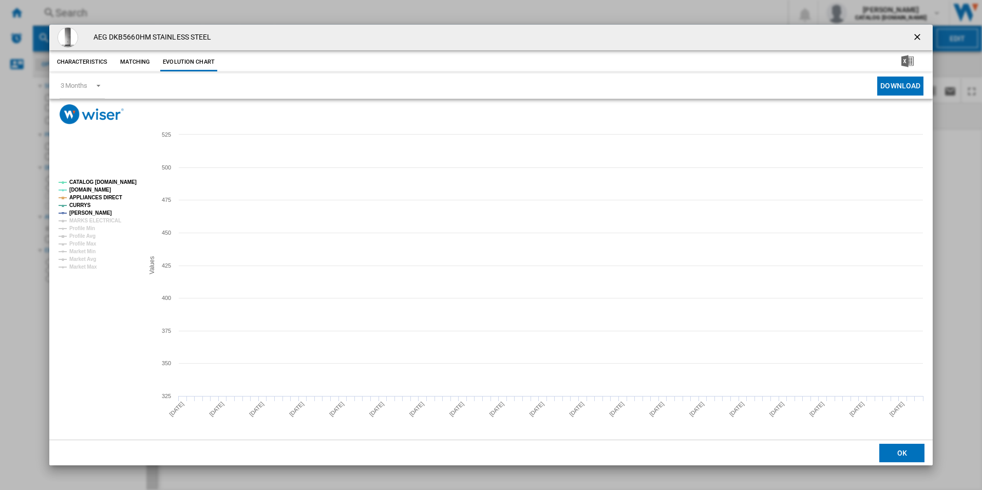
click at [122, 180] on tspan "CATALOG [DOMAIN_NAME]" at bounding box center [102, 182] width 67 height 6
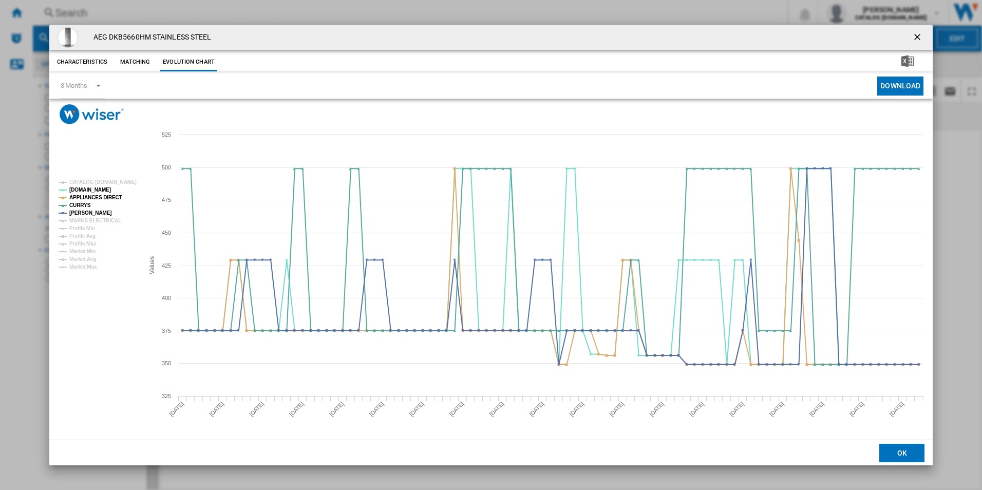
click at [105, 201] on rect "Product popup" at bounding box center [96, 225] width 85 height 98
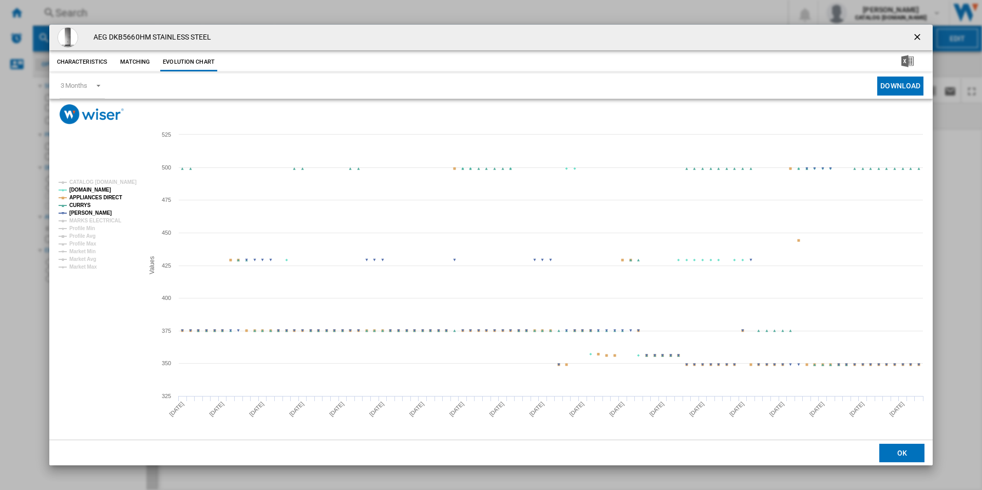
click at [106, 198] on tspan "APPLIANCES DIRECT" at bounding box center [95, 198] width 53 height 6
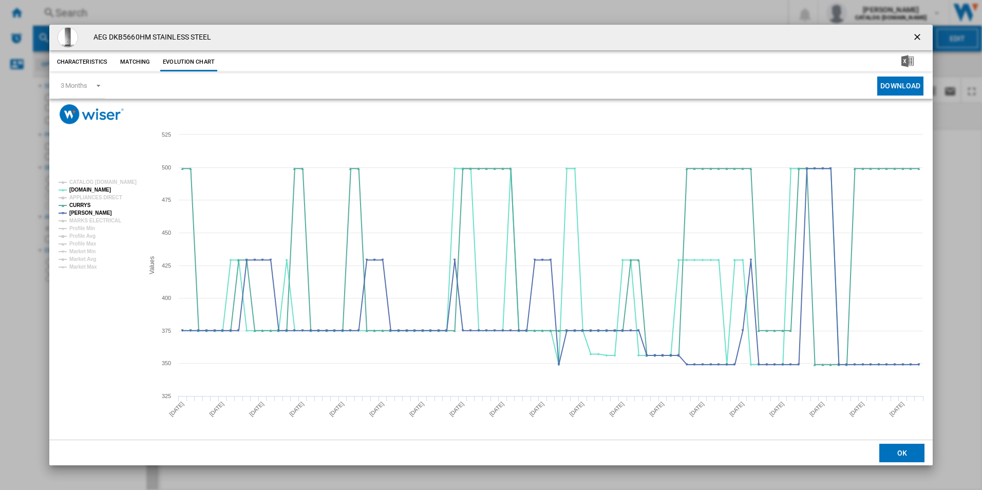
drag, startPoint x: 916, startPoint y: 35, endPoint x: 784, endPoint y: 40, distance: 131.6
click at [917, 36] on ng-md-icon "getI18NText('BUTTONS.CLOSE_DIALOG')" at bounding box center [918, 38] width 12 height 12
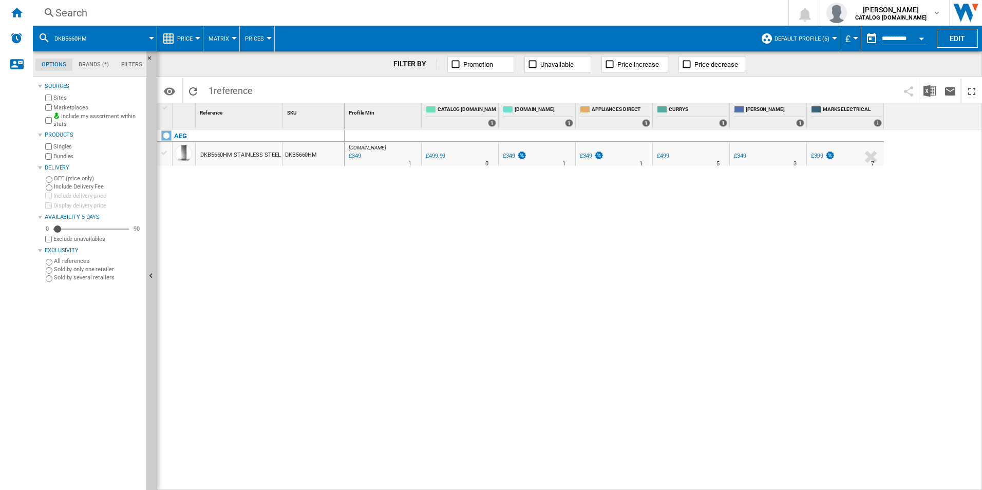
click at [516, 13] on div "Search" at bounding box center [408, 13] width 706 height 14
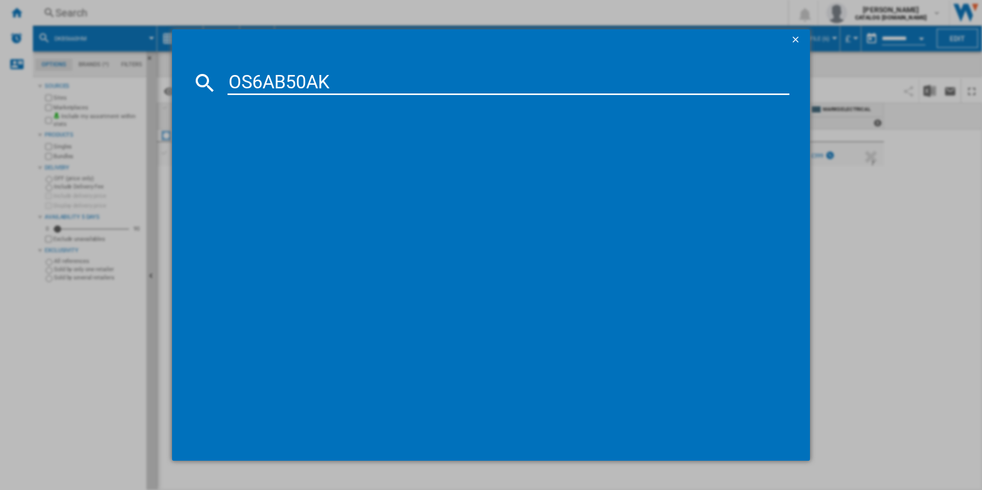
type input "OS6AB50AK"
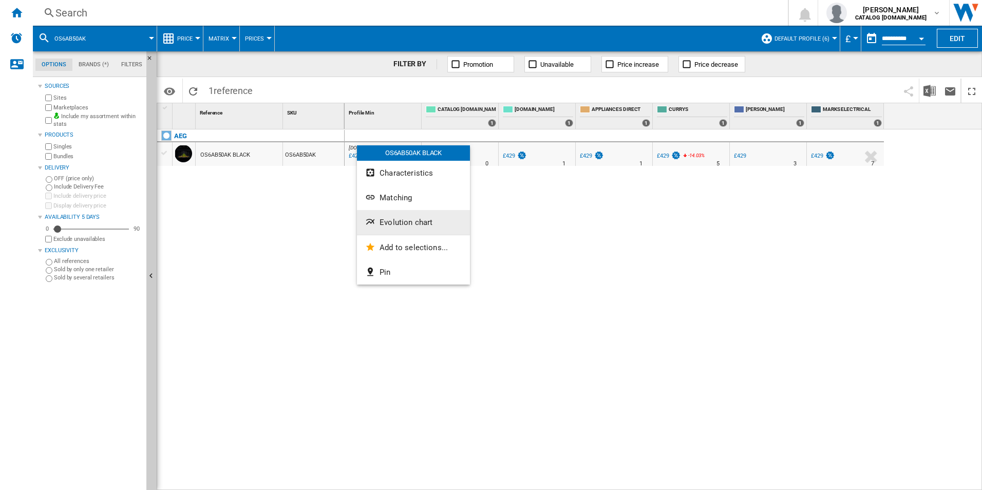
click at [413, 221] on span "Evolution chart" at bounding box center [406, 222] width 53 height 9
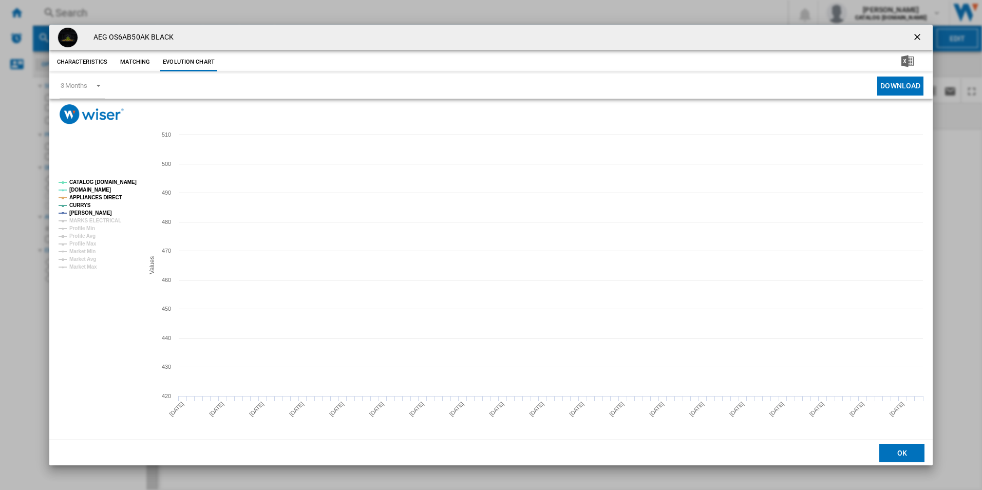
click at [113, 181] on tspan "CATALOG [DOMAIN_NAME]" at bounding box center [102, 182] width 67 height 6
click at [113, 195] on tspan "APPLIANCES DIRECT" at bounding box center [95, 198] width 53 height 6
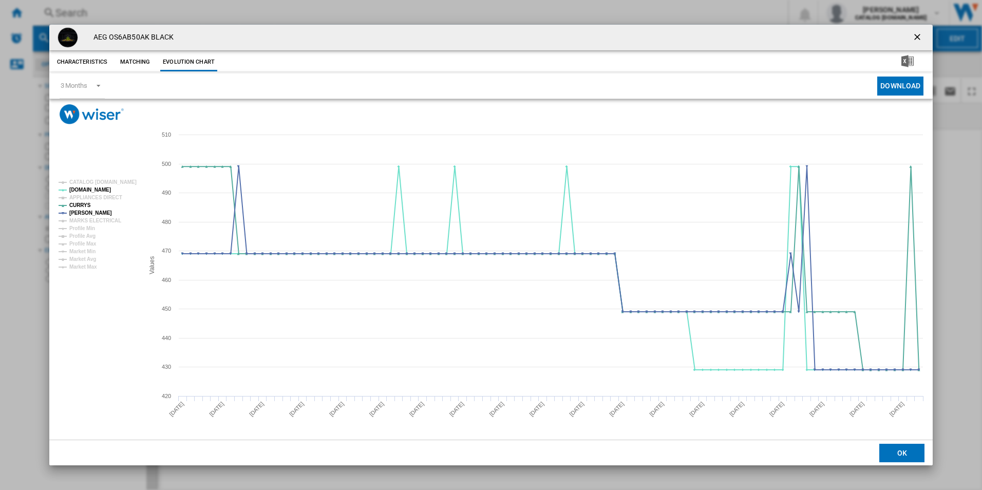
drag, startPoint x: 915, startPoint y: 40, endPoint x: 848, endPoint y: 45, distance: 67.5
click at [915, 40] on ng-md-icon "getI18NText('BUTTONS.CLOSE_DIALOG')" at bounding box center [918, 38] width 12 height 12
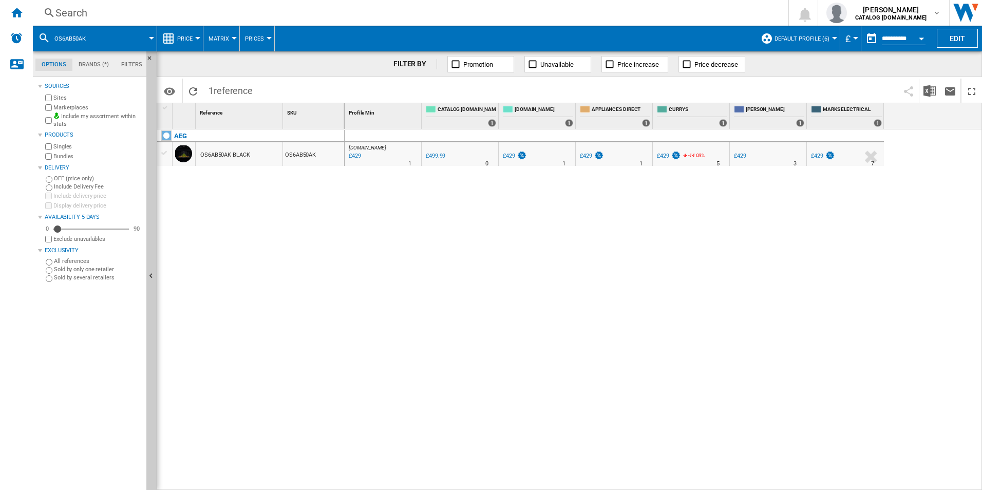
click at [666, 14] on div "Search" at bounding box center [408, 13] width 706 height 14
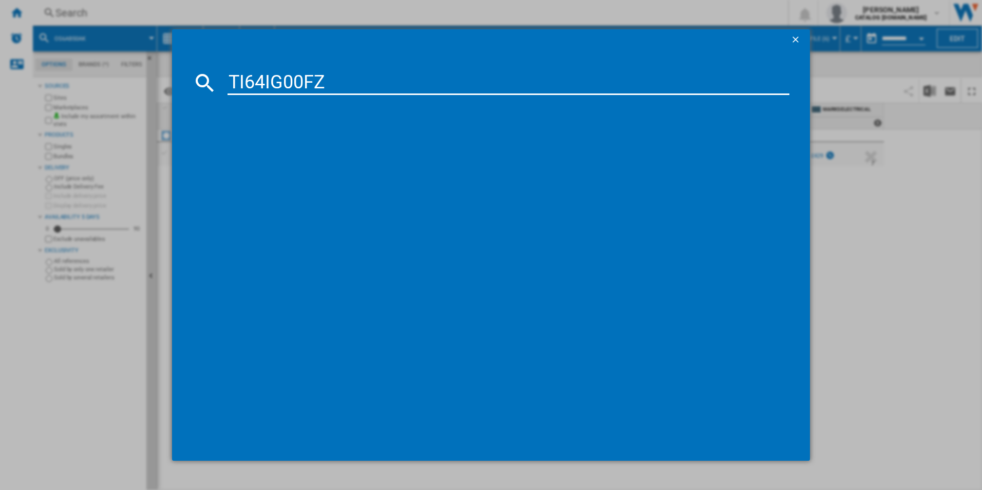
type input "TI64IG00FZ"
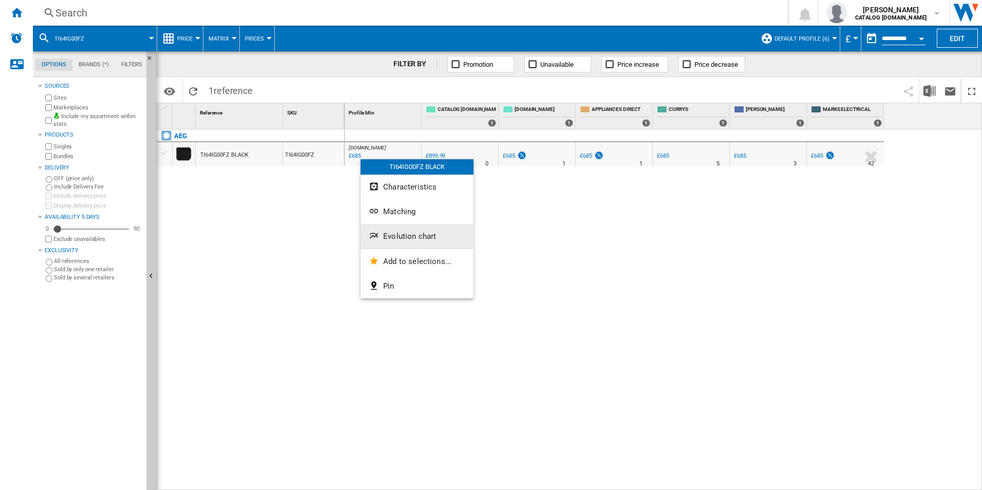
click at [406, 236] on span "Evolution chart" at bounding box center [409, 236] width 53 height 9
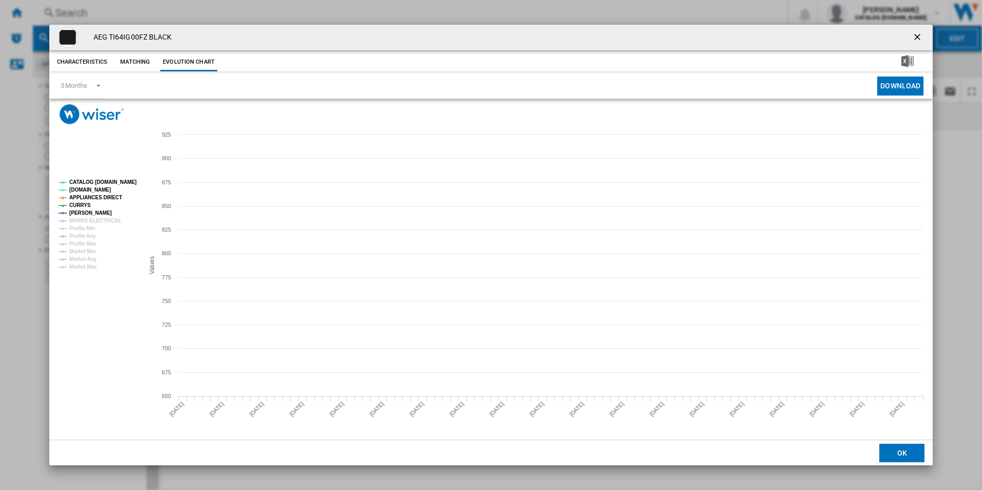
click at [124, 185] on tspan "CATALOG [DOMAIN_NAME]" at bounding box center [102, 182] width 67 height 6
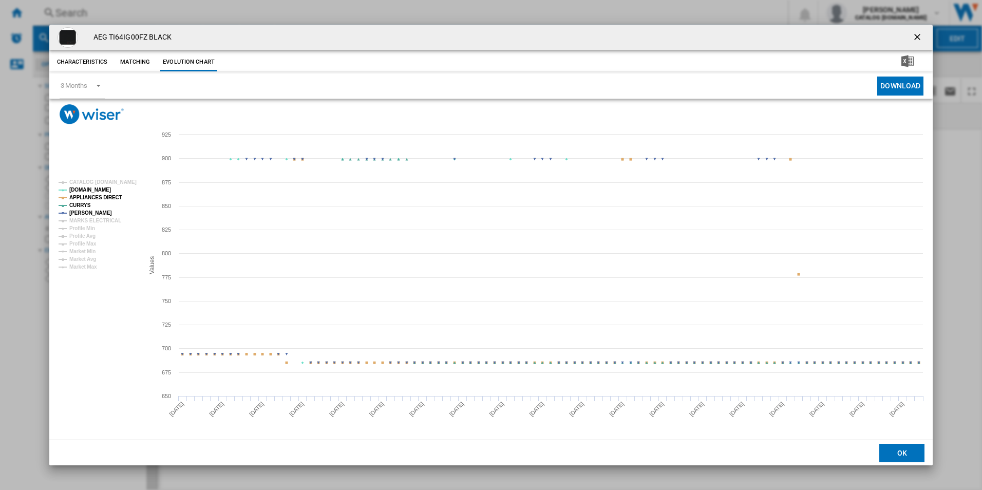
click at [112, 199] on tspan "APPLIANCES DIRECT" at bounding box center [95, 198] width 53 height 6
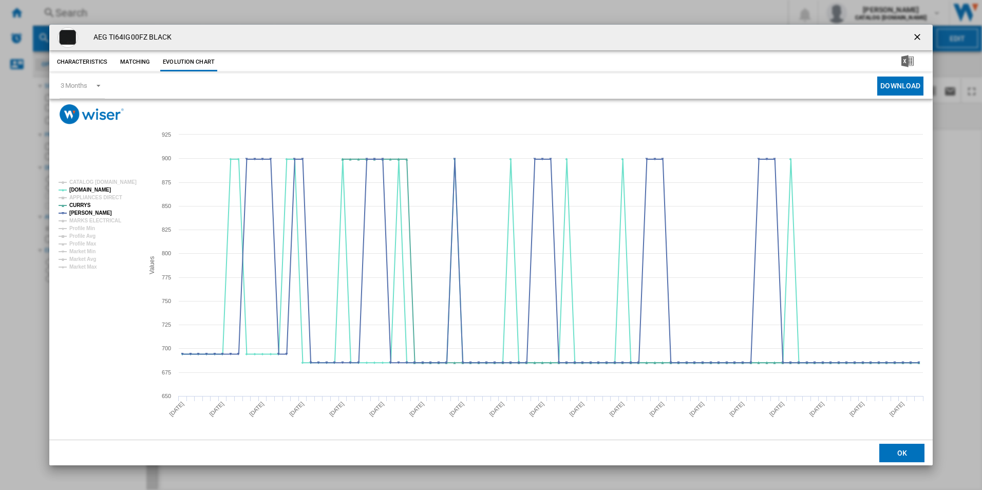
click at [922, 39] on ng-md-icon "getI18NText('BUTTONS.CLOSE_DIALOG')" at bounding box center [918, 38] width 12 height 12
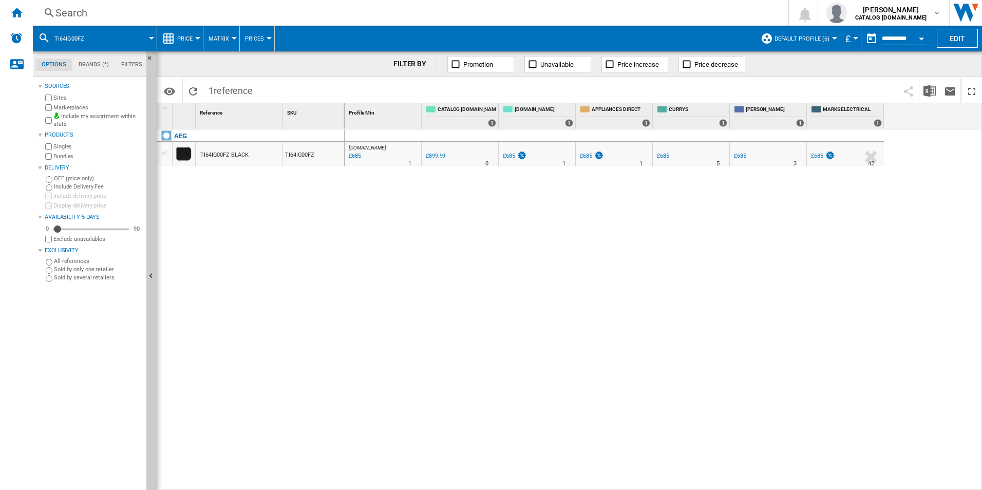
click at [611, 10] on div "Search" at bounding box center [408, 13] width 706 height 14
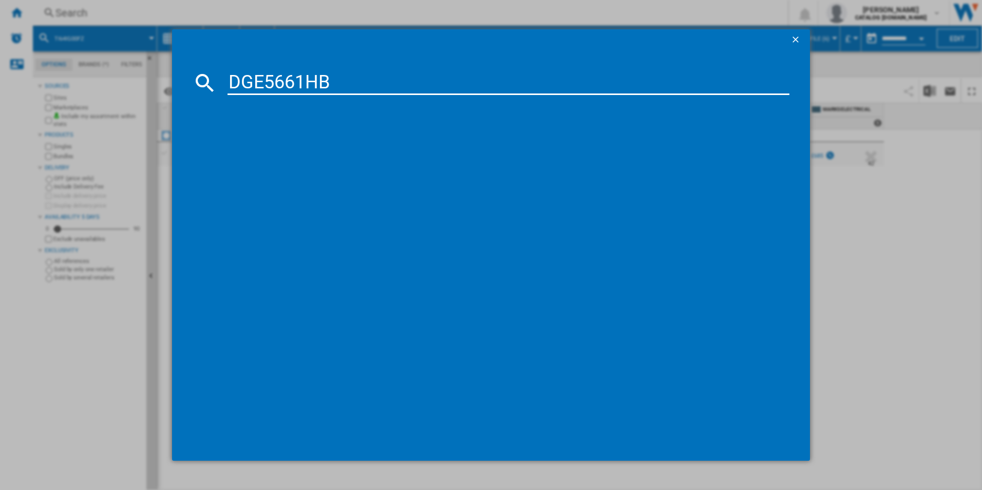
type input "DGE5661HB"
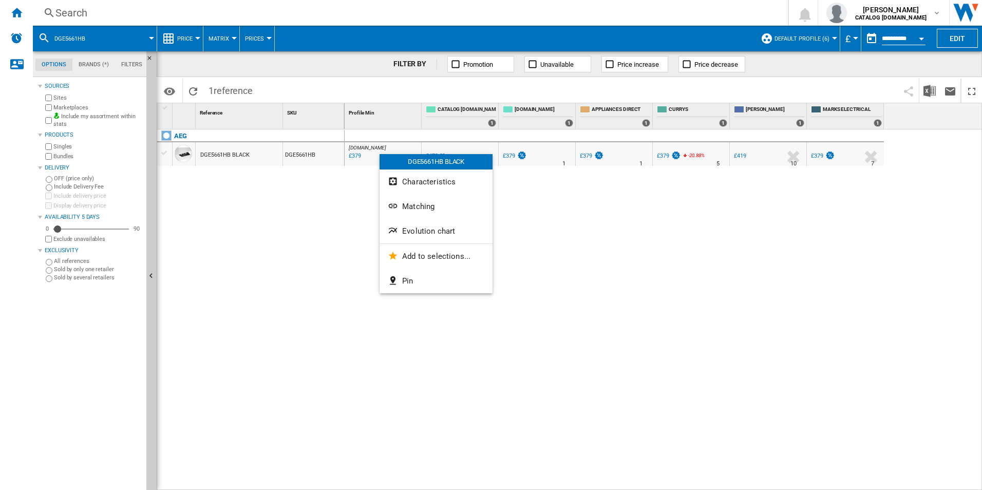
click at [417, 228] on span "Evolution chart" at bounding box center [428, 231] width 53 height 9
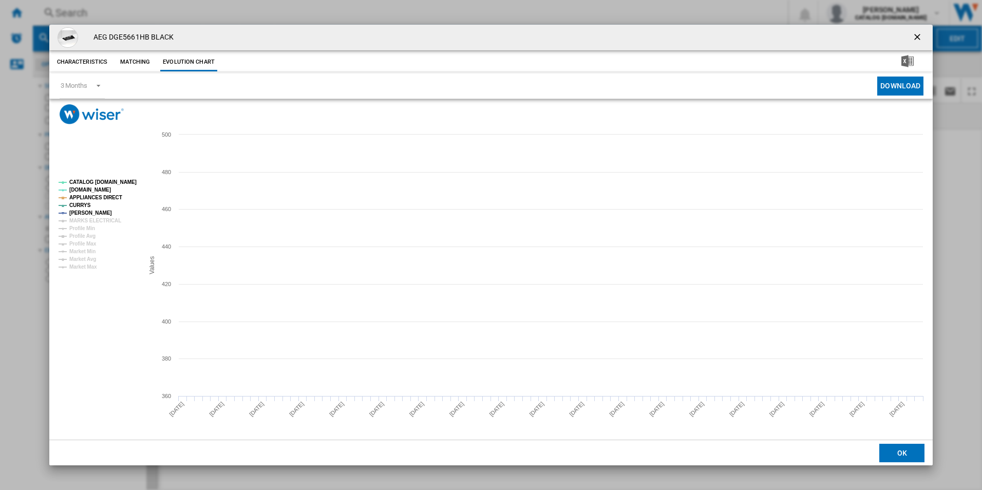
click at [120, 183] on tspan "CATALOG [DOMAIN_NAME]" at bounding box center [102, 182] width 67 height 6
click at [111, 195] on tspan "APPLIANCES DIRECT" at bounding box center [95, 198] width 53 height 6
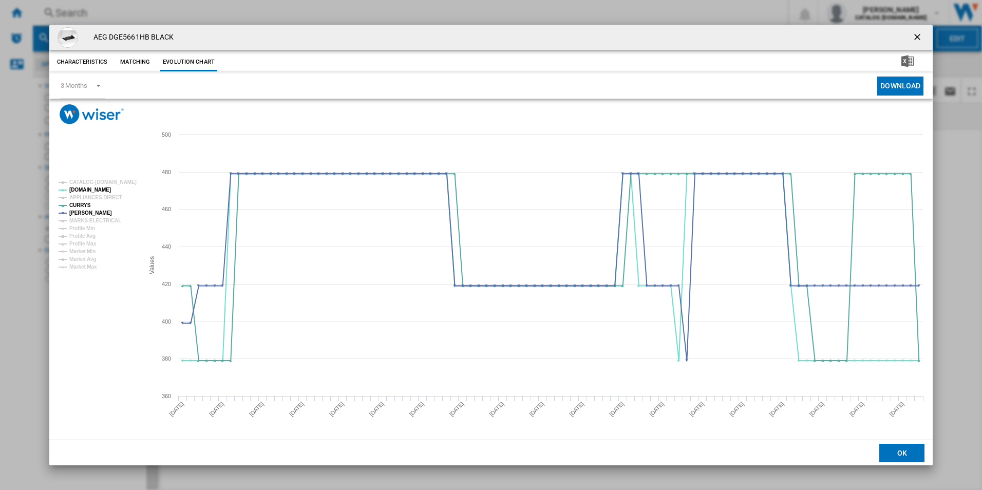
click at [917, 36] on ng-md-icon "getI18NText('BUTTONS.CLOSE_DIALOG')" at bounding box center [918, 38] width 12 height 12
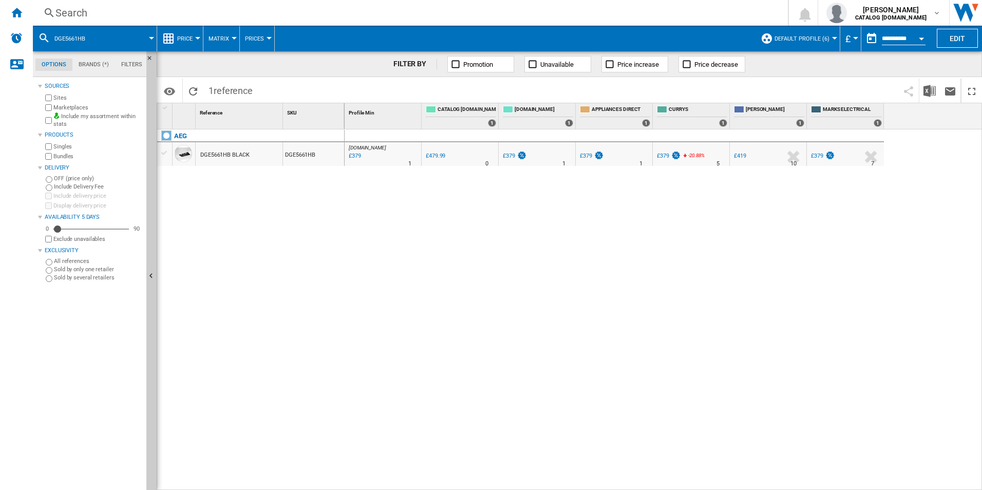
click at [691, 8] on div "Search" at bounding box center [408, 13] width 706 height 14
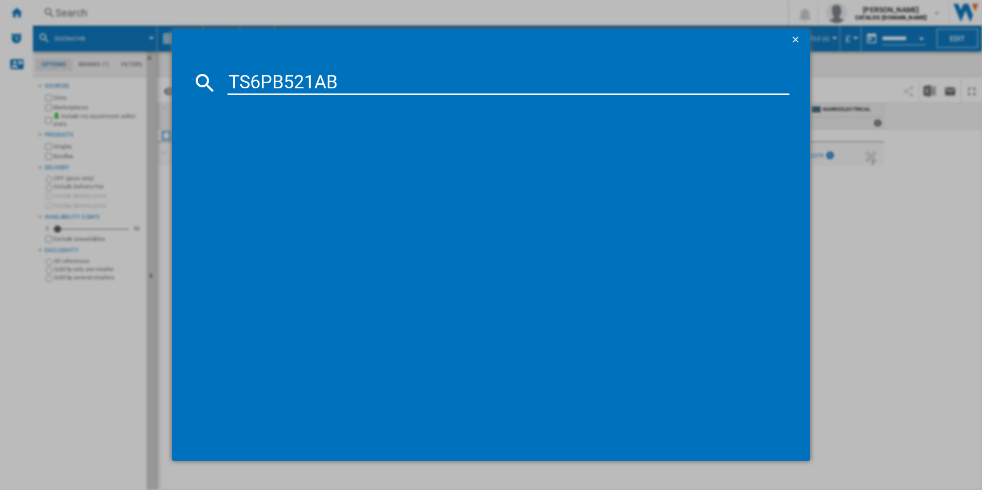
type input "TS6PB521AB"
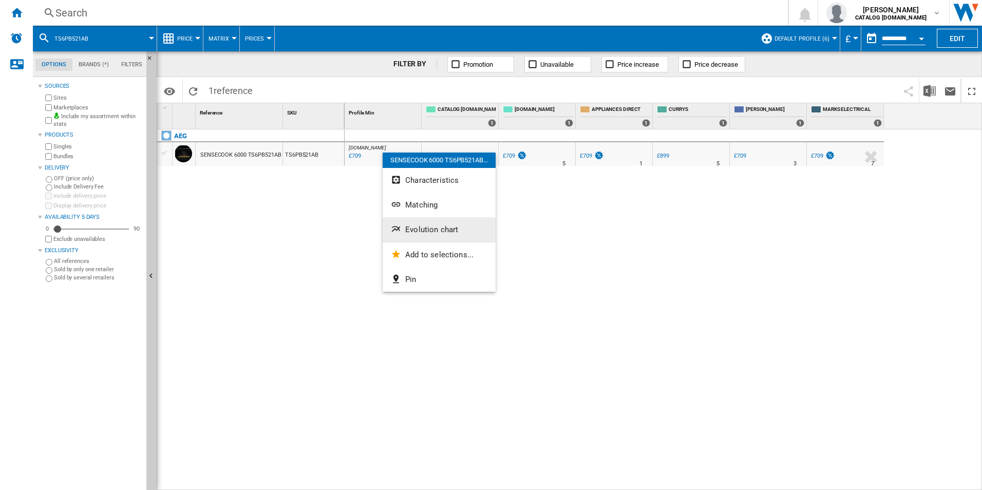
click at [415, 225] on button "Evolution chart" at bounding box center [439, 229] width 113 height 25
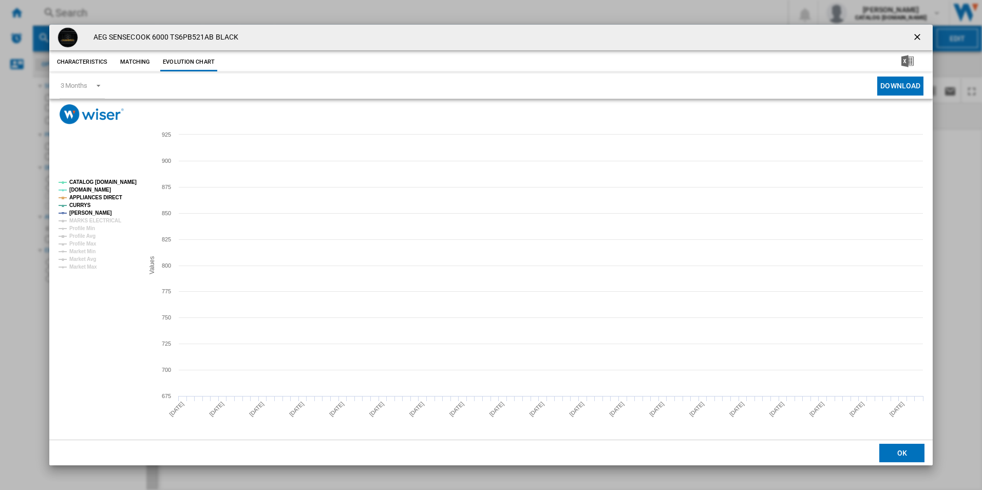
click at [99, 180] on tspan "CATALOG [DOMAIN_NAME]" at bounding box center [102, 182] width 67 height 6
click at [106, 199] on tspan "APPLIANCES DIRECT" at bounding box center [95, 198] width 53 height 6
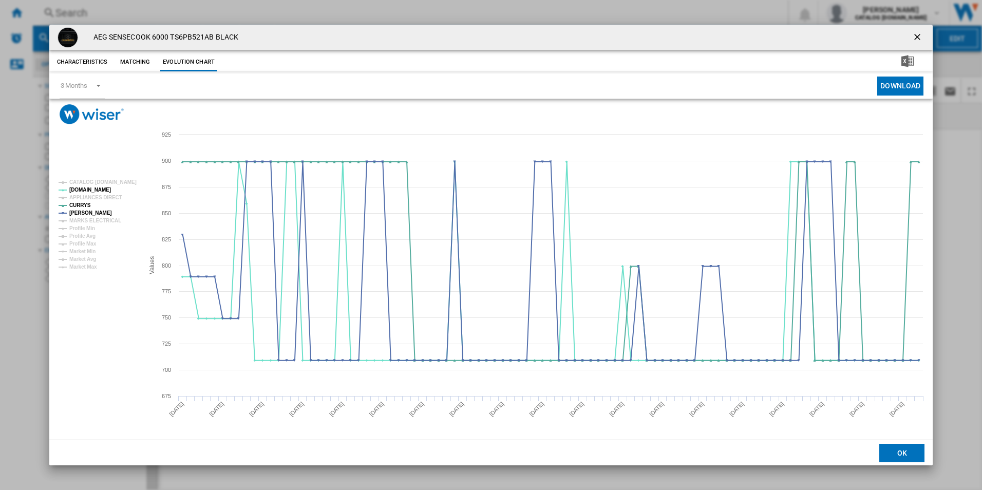
drag, startPoint x: 920, startPoint y: 40, endPoint x: 911, endPoint y: 36, distance: 9.0
click at [920, 40] on ng-md-icon "getI18NText('BUTTONS.CLOSE_DIALOG')" at bounding box center [918, 38] width 12 height 12
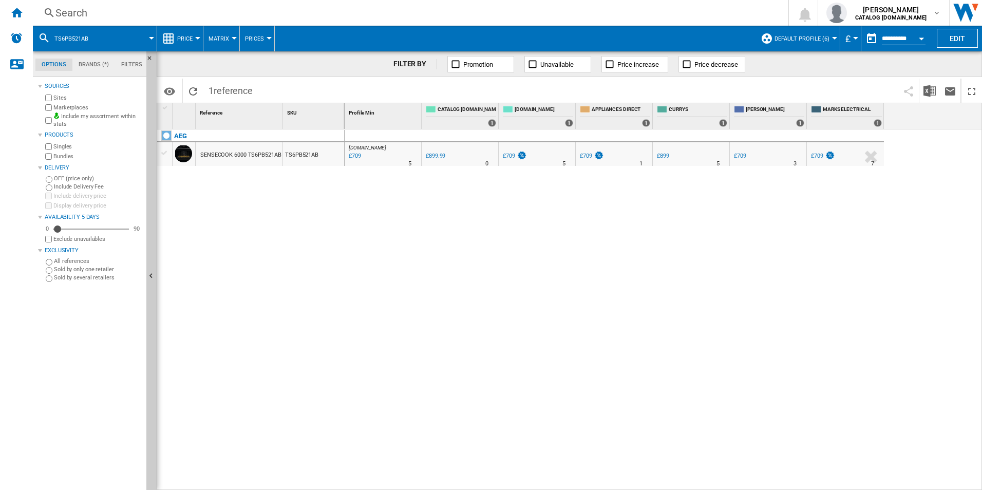
click at [684, 11] on div "Search" at bounding box center [408, 13] width 706 height 14
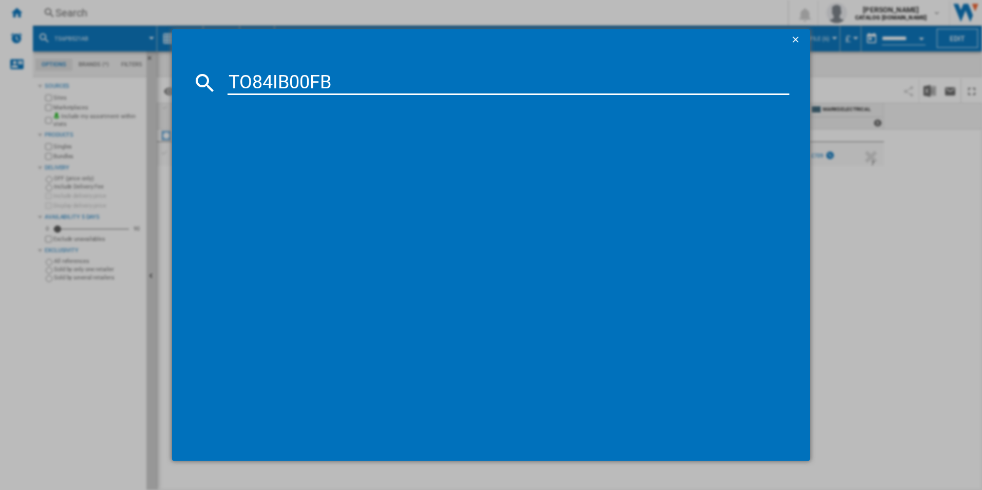
type input "TO84IB00FB"
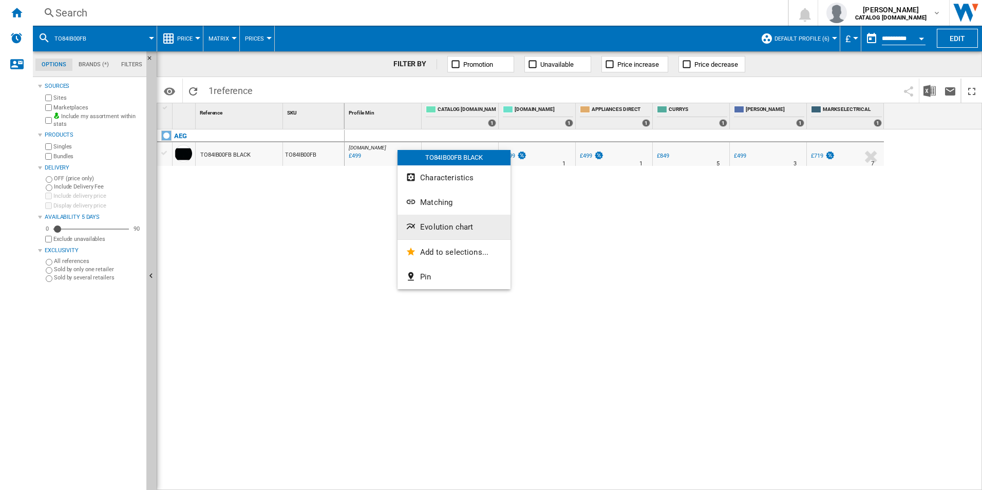
click at [431, 222] on button "Evolution chart" at bounding box center [454, 227] width 113 height 25
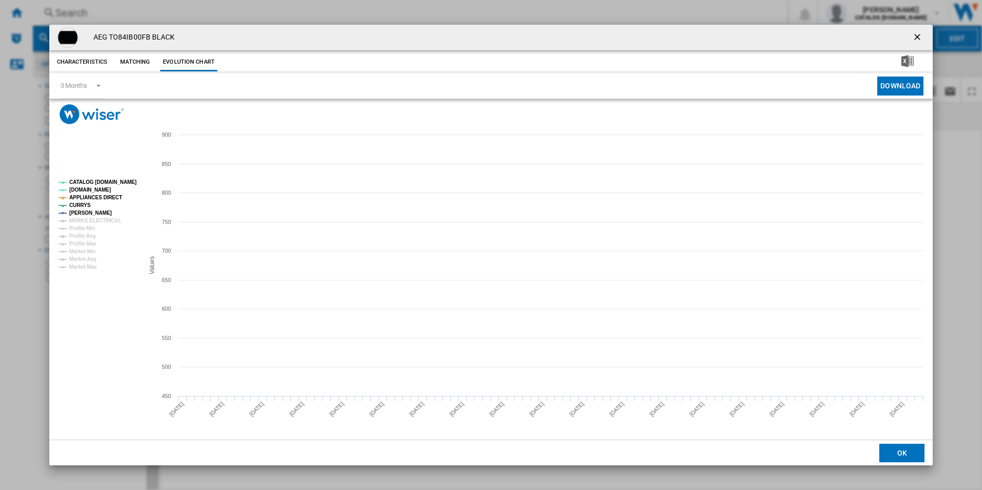
click at [106, 179] on tspan "CATALOG [DOMAIN_NAME]" at bounding box center [102, 182] width 67 height 6
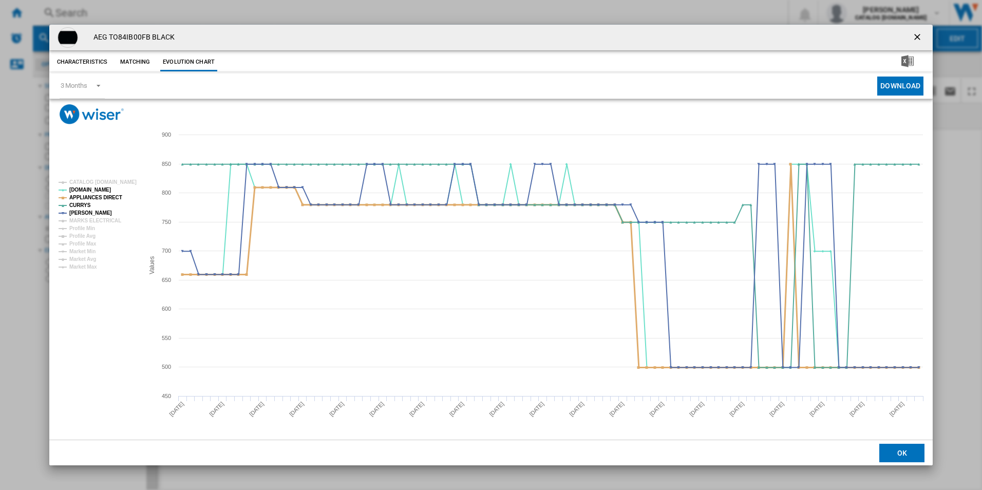
click at [106, 198] on tspan "APPLIANCES DIRECT" at bounding box center [95, 198] width 53 height 6
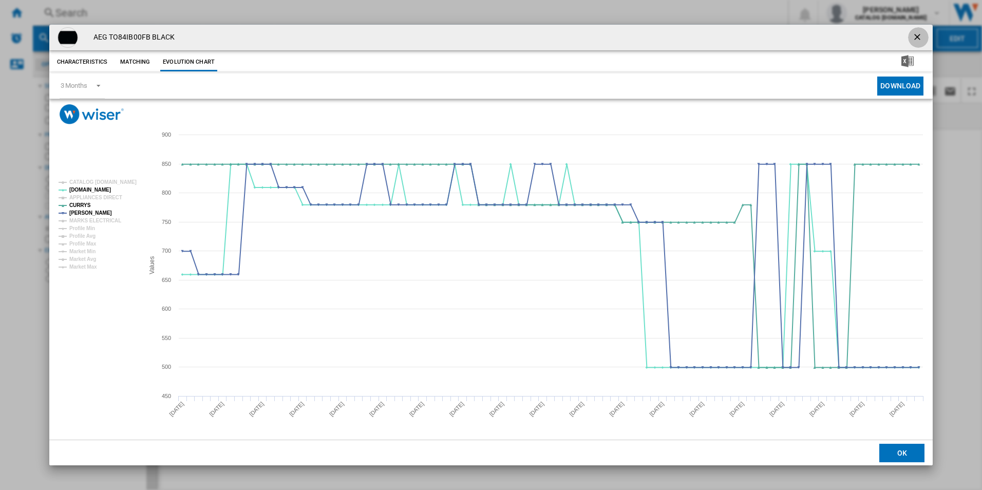
click at [923, 36] on ng-md-icon "getI18NText('BUTTONS.CLOSE_DIALOG')" at bounding box center [918, 38] width 12 height 12
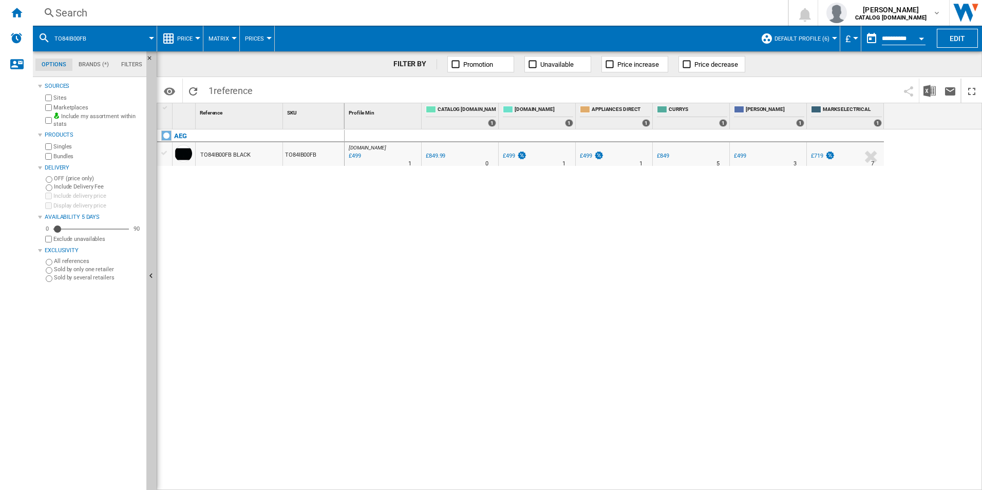
click at [686, 7] on div "Search" at bounding box center [408, 13] width 706 height 14
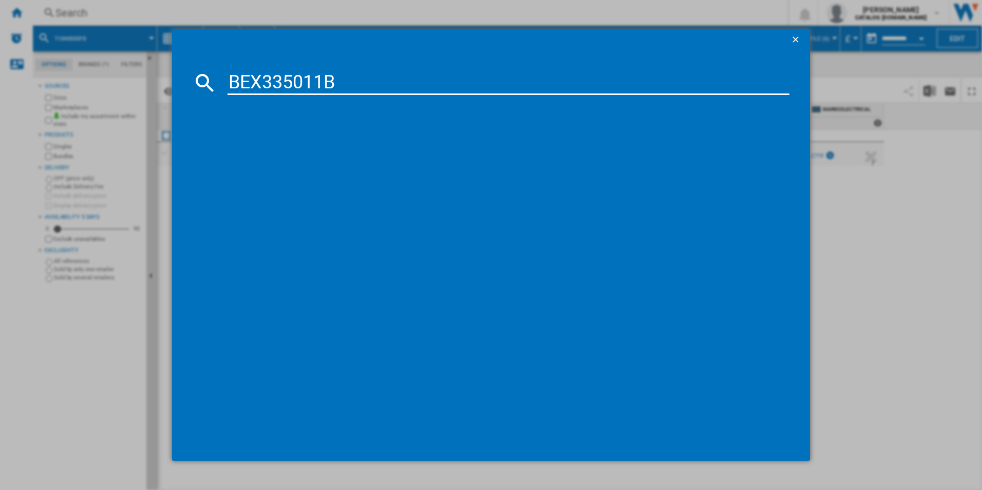
type input "BEX335011B"
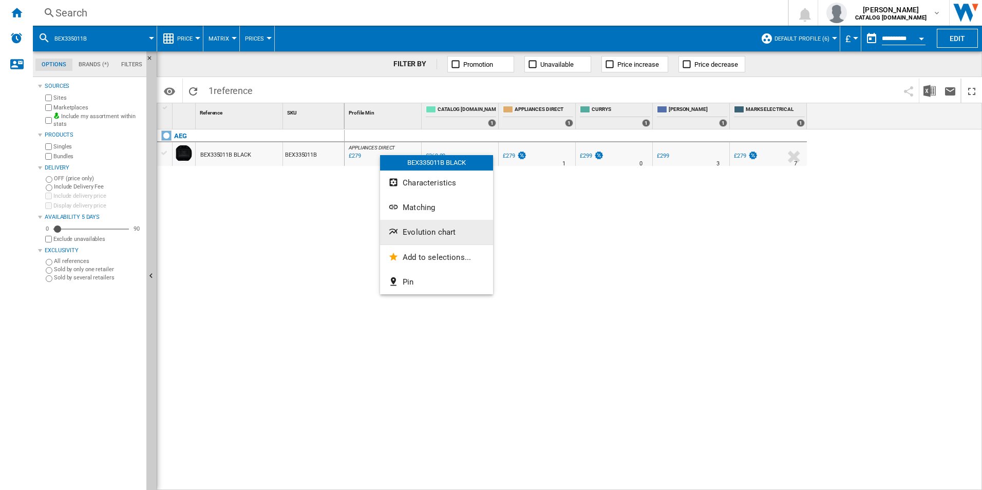
click at [418, 229] on span "Evolution chart" at bounding box center [429, 232] width 53 height 9
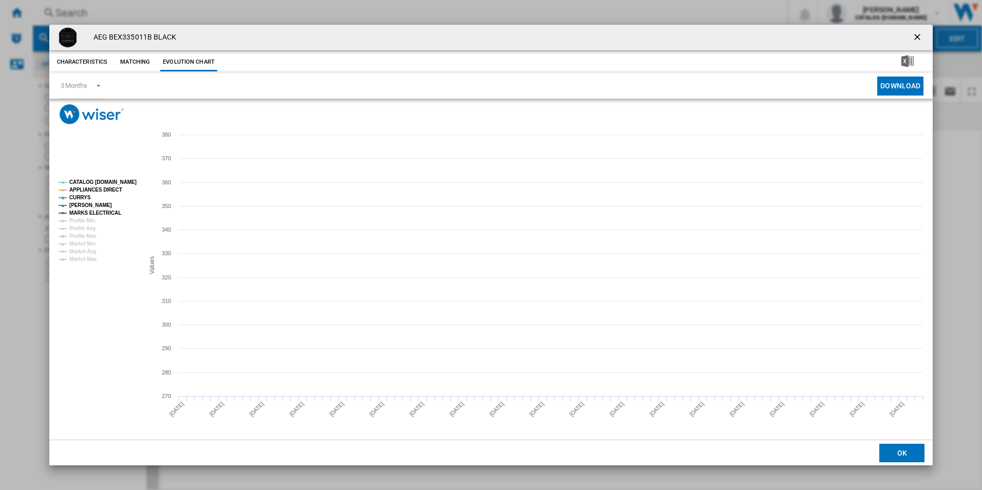
click at [132, 180] on tspan "CATALOG [DOMAIN_NAME]" at bounding box center [102, 182] width 67 height 6
click at [110, 189] on tspan "APPLIANCES DIRECT" at bounding box center [95, 190] width 53 height 6
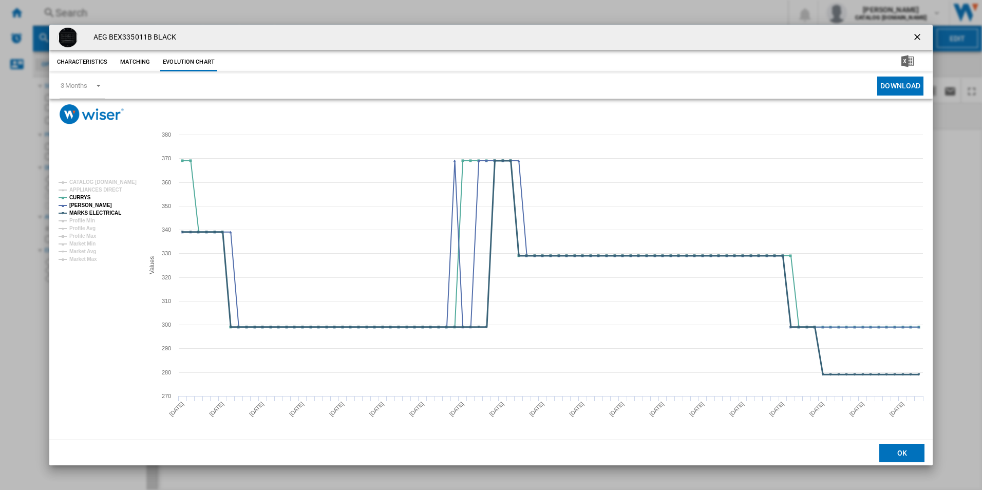
click at [103, 211] on tspan "MARKS ELECTRICAL" at bounding box center [95, 213] width 52 height 6
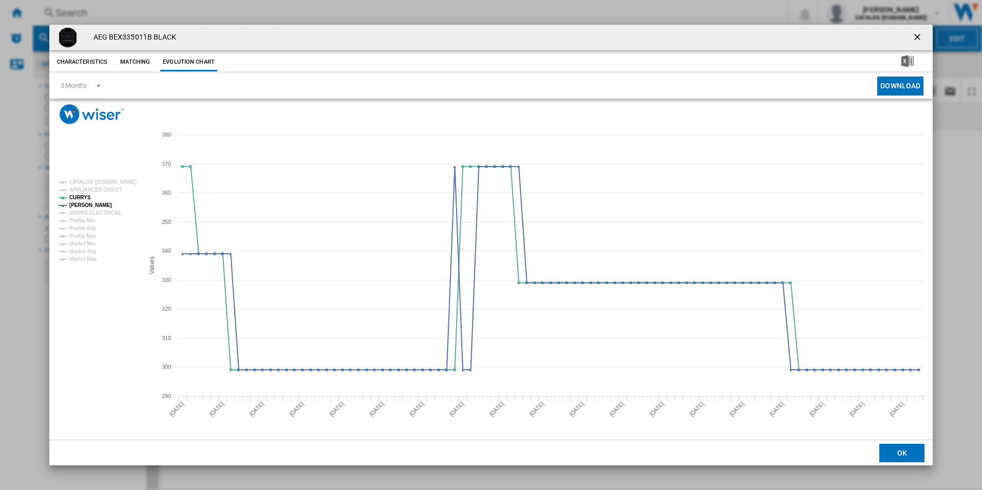
click at [914, 39] on ng-md-icon "getI18NText('BUTTONS.CLOSE_DIALOG')" at bounding box center [918, 38] width 12 height 12
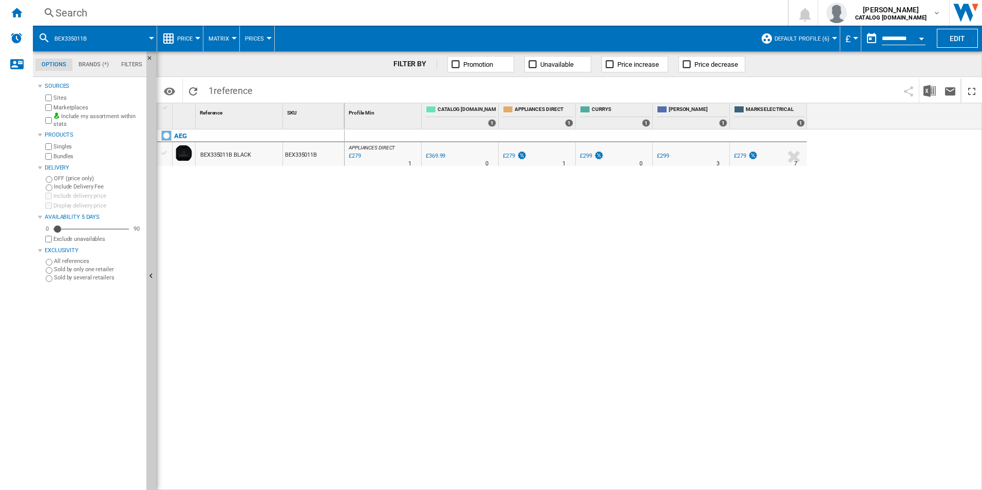
click at [668, 7] on div "Search" at bounding box center [408, 13] width 706 height 14
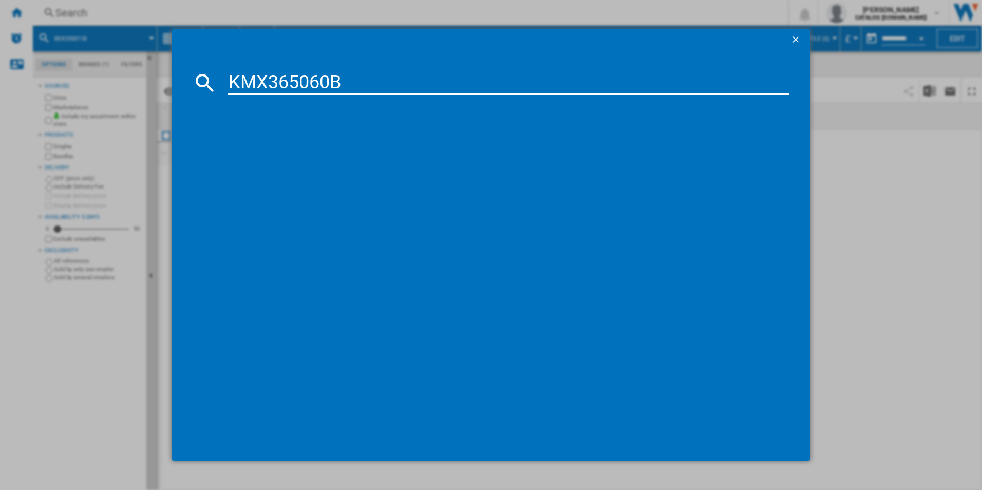
type input "KMX365060B"
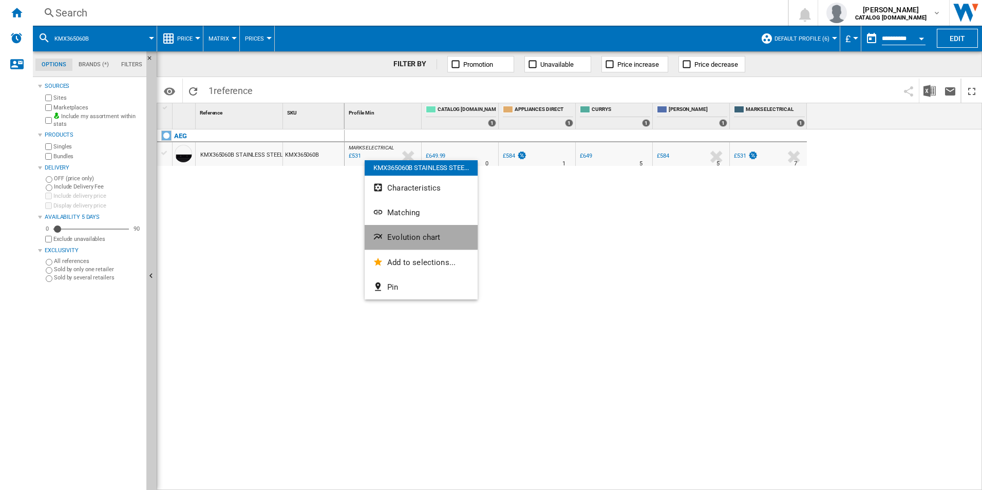
click at [411, 234] on span "Evolution chart" at bounding box center [413, 237] width 53 height 9
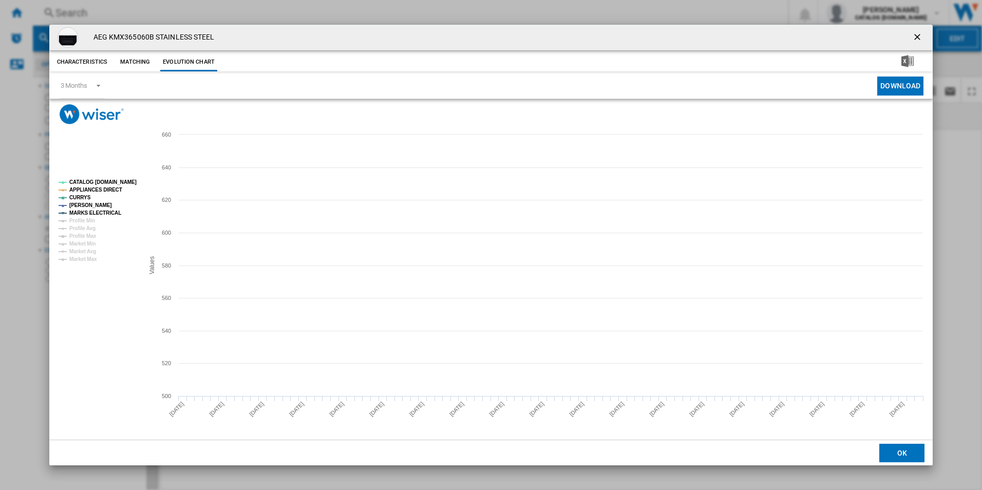
drag, startPoint x: 130, startPoint y: 181, endPoint x: 119, endPoint y: 181, distance: 11.3
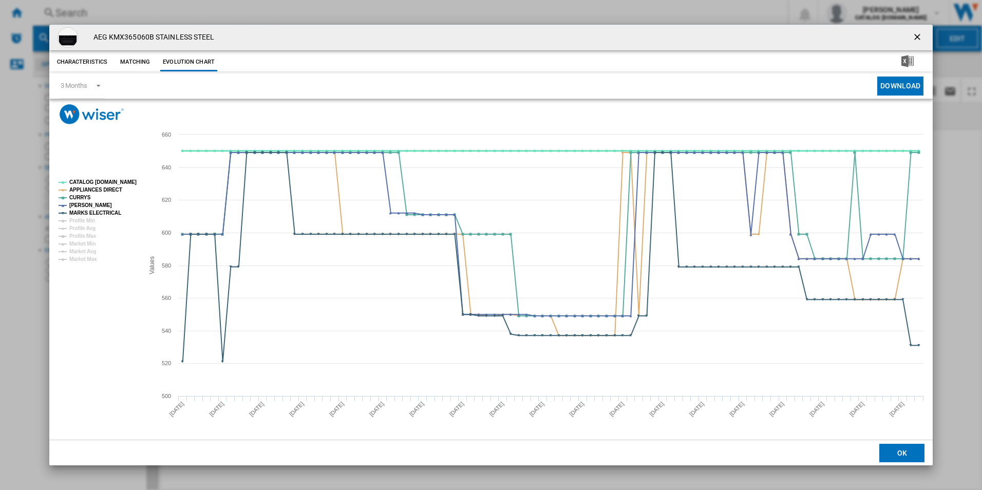
click at [130, 181] on tspan "CATALOG [DOMAIN_NAME]" at bounding box center [102, 182] width 67 height 6
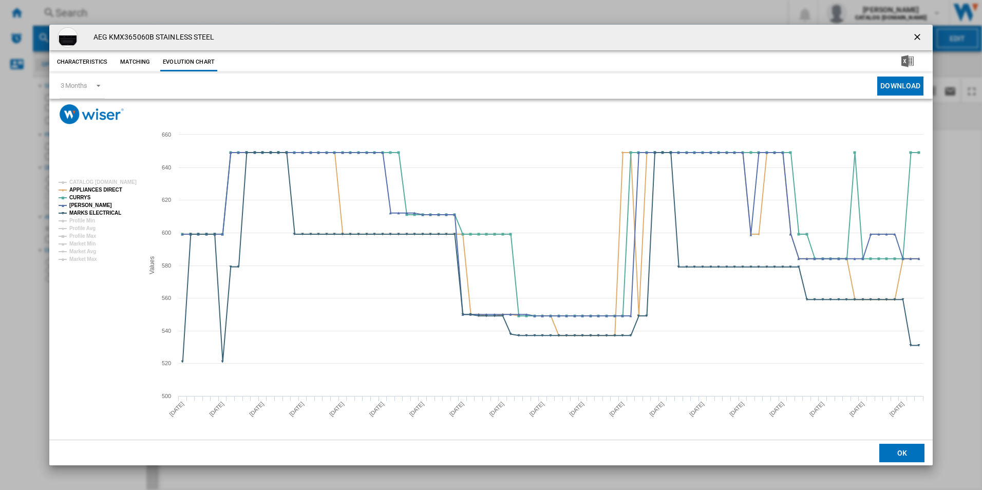
click at [113, 185] on tspan "CATALOG [DOMAIN_NAME]" at bounding box center [102, 182] width 67 height 6
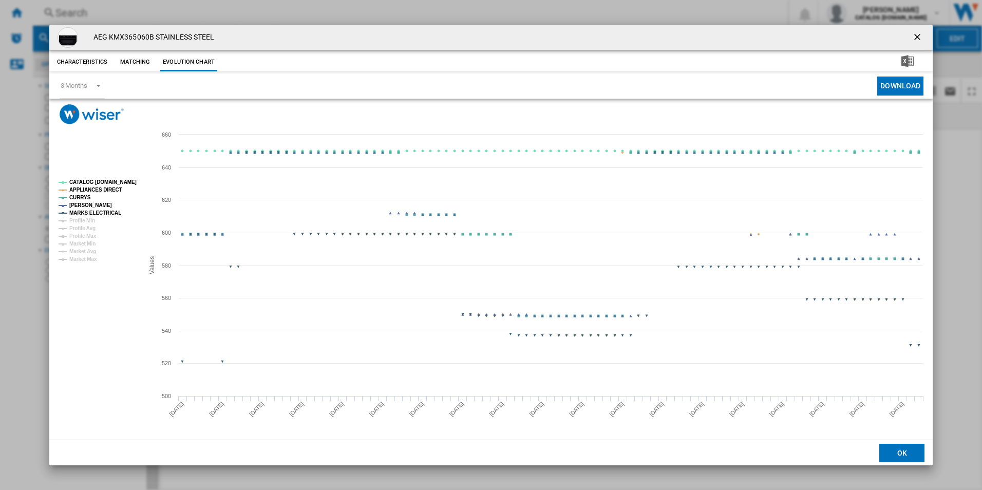
click at [112, 189] on tspan "APPLIANCES DIRECT" at bounding box center [95, 190] width 53 height 6
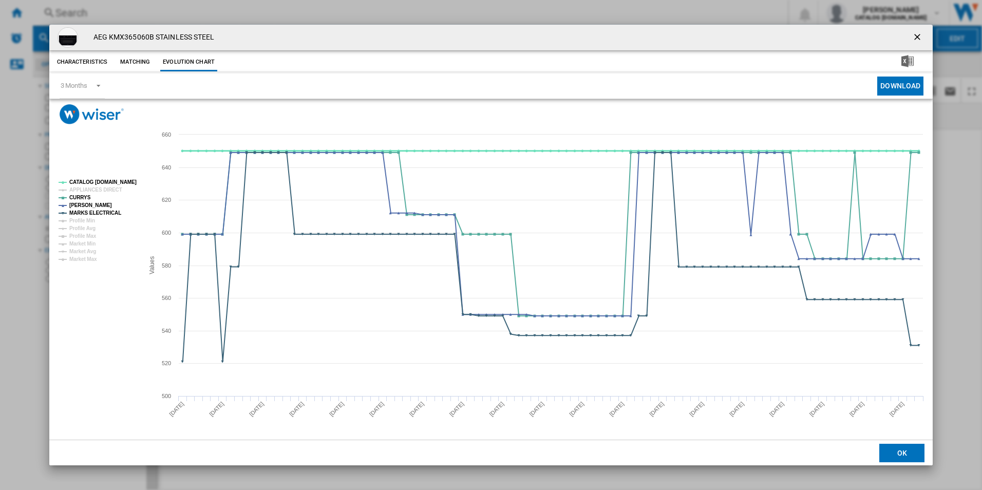
click at [114, 182] on tspan "CATALOG [DOMAIN_NAME]" at bounding box center [102, 182] width 67 height 6
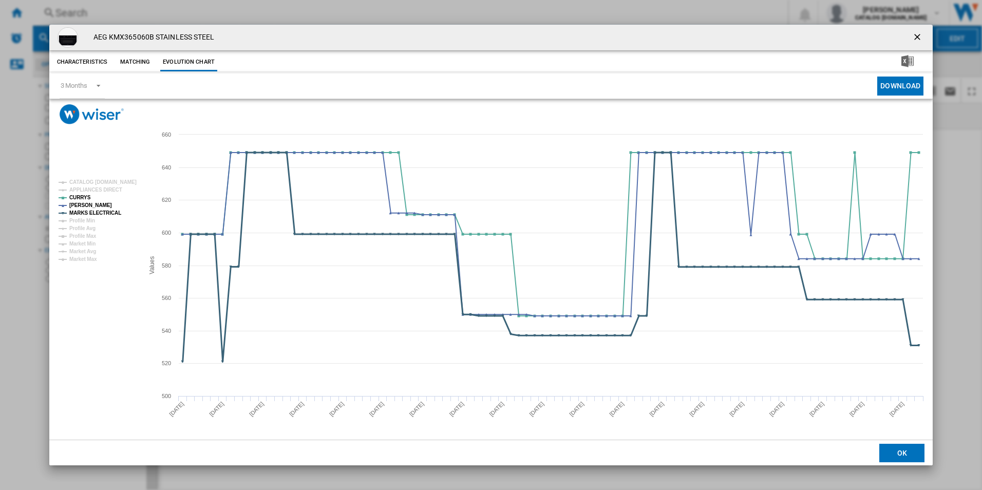
drag, startPoint x: 115, startPoint y: 213, endPoint x: 122, endPoint y: 216, distance: 8.5
click at [114, 213] on tspan "MARKS ELECTRICAL" at bounding box center [95, 213] width 52 height 6
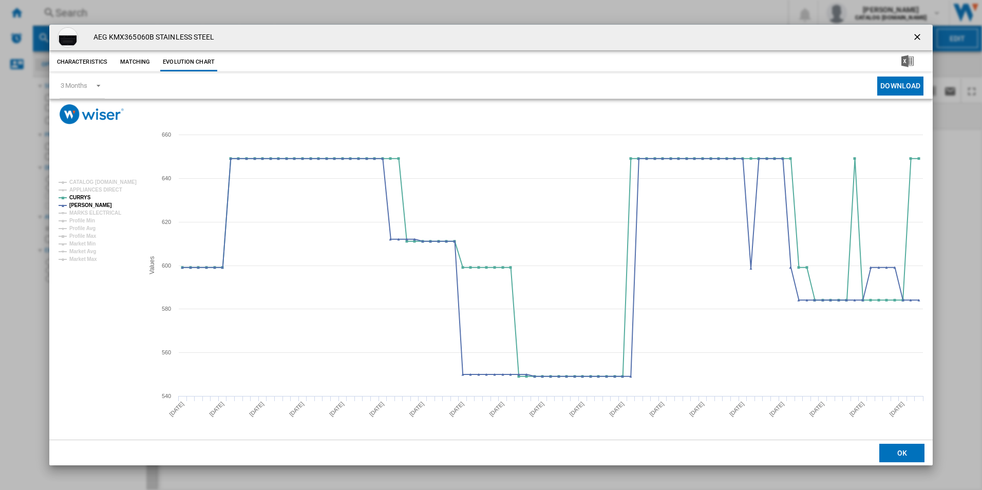
drag, startPoint x: 917, startPoint y: 39, endPoint x: 815, endPoint y: 48, distance: 101.6
click at [917, 39] on ng-md-icon "getI18NText('BUTTONS.CLOSE_DIALOG')" at bounding box center [918, 38] width 12 height 12
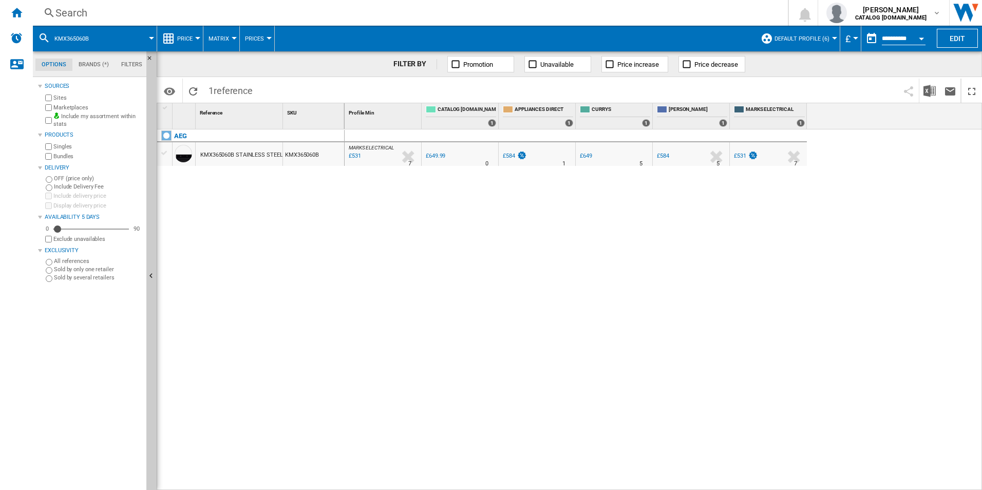
click at [676, 17] on div "Search" at bounding box center [408, 13] width 706 height 14
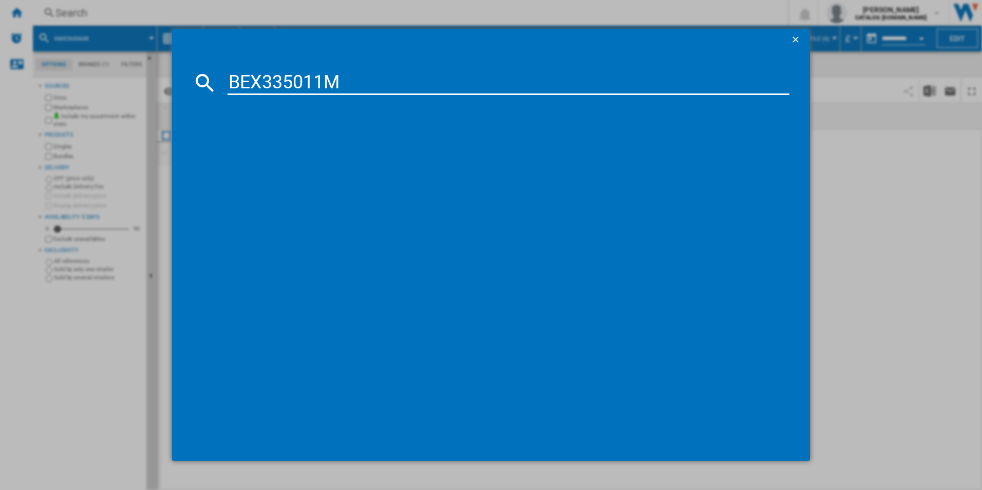
type input "BEX335011M"
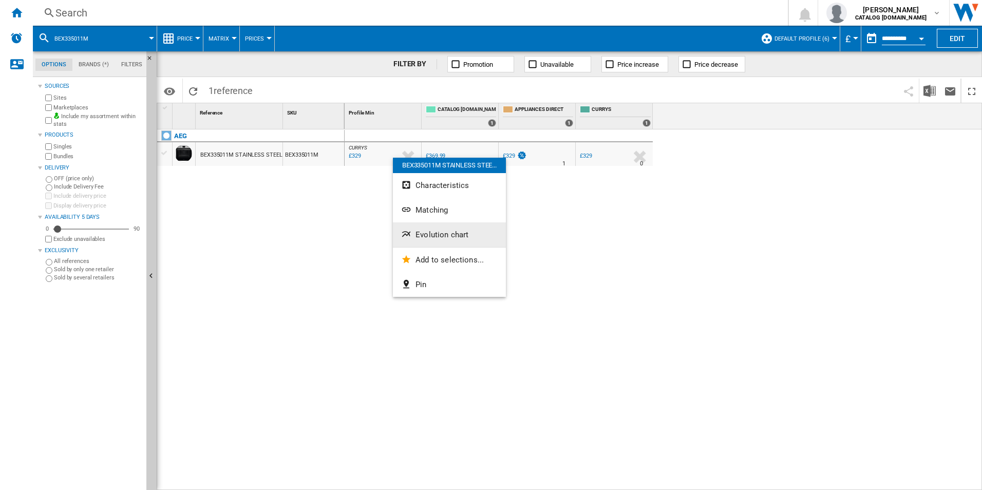
click at [431, 239] on button "Evolution chart" at bounding box center [449, 234] width 113 height 25
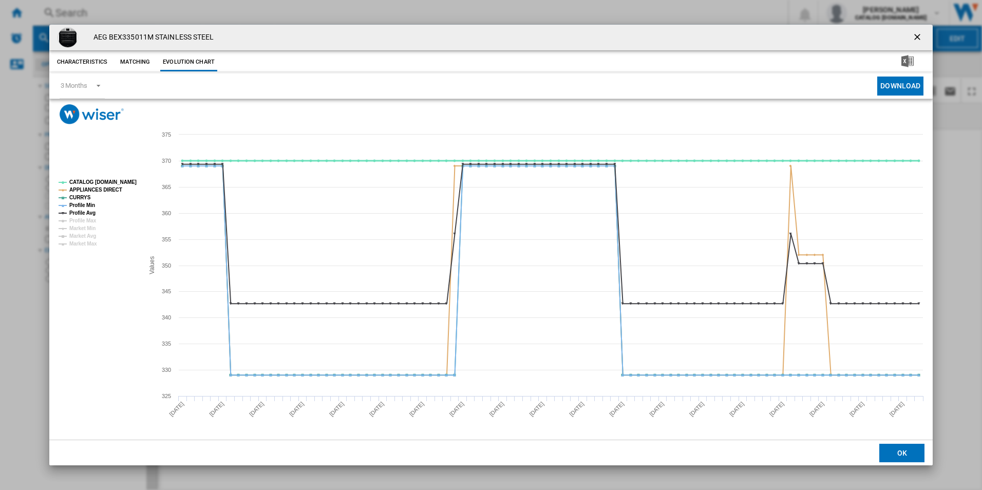
click at [124, 179] on tspan "CATALOG [DOMAIN_NAME]" at bounding box center [102, 182] width 67 height 6
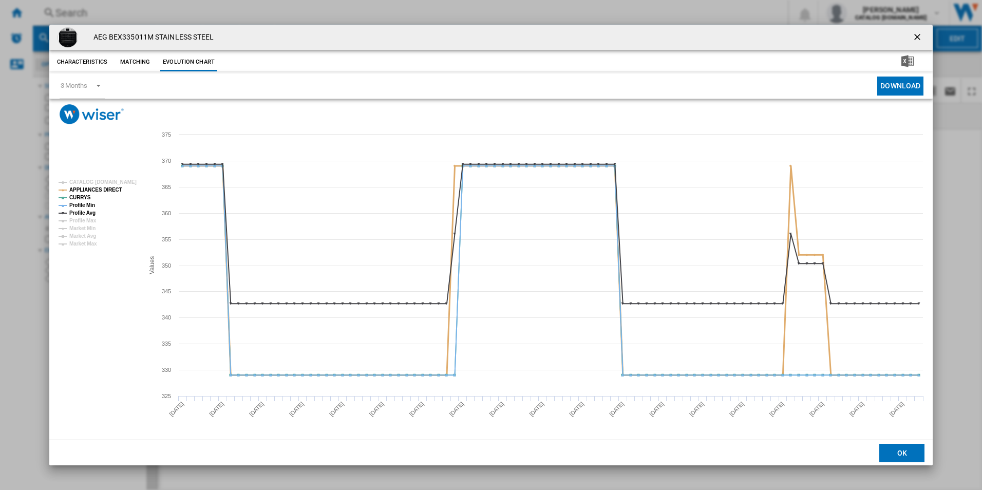
click at [105, 191] on tspan "APPLIANCES DIRECT" at bounding box center [95, 190] width 53 height 6
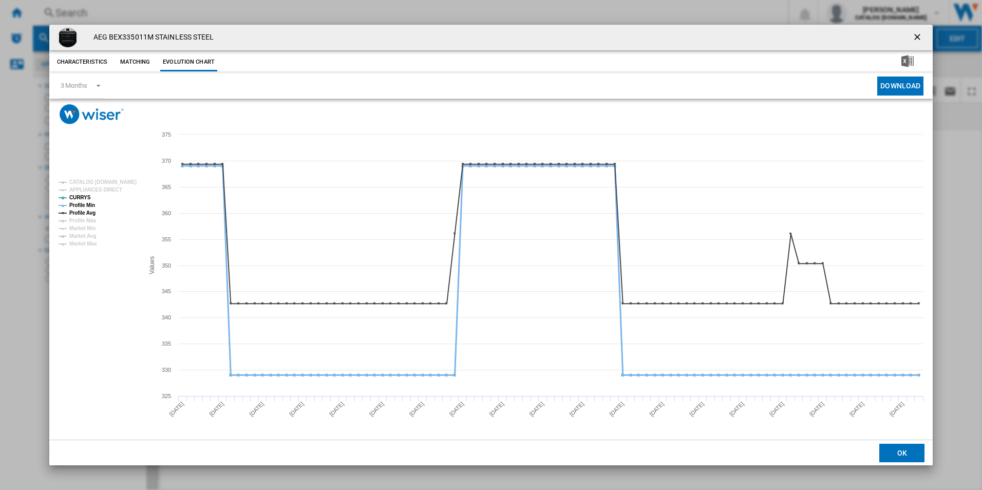
click at [89, 205] on tspan "Profile Min" at bounding box center [82, 205] width 26 height 6
click at [96, 213] on rect "Product popup" at bounding box center [96, 213] width 85 height 75
drag, startPoint x: 90, startPoint y: 212, endPoint x: 120, endPoint y: 218, distance: 31.0
click at [89, 212] on tspan "Profile Avg" at bounding box center [82, 213] width 26 height 6
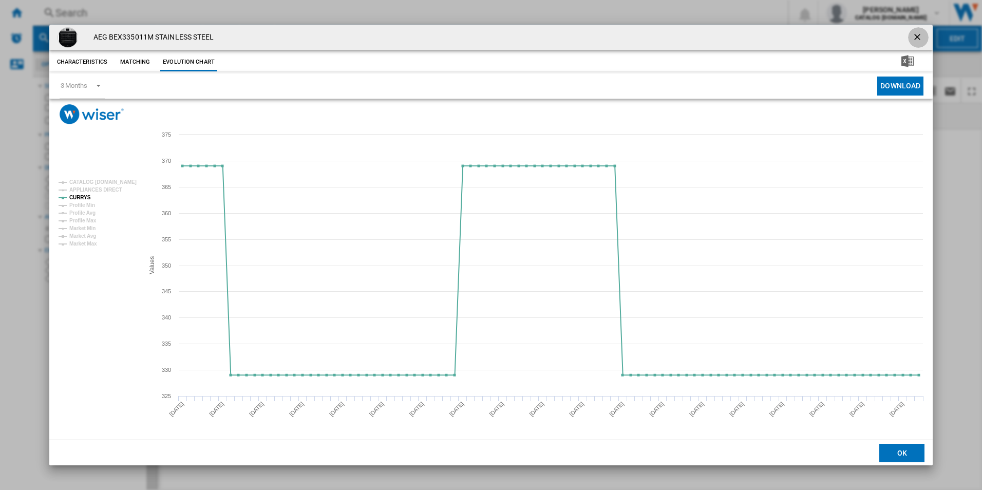
click at [918, 39] on ng-md-icon "getI18NText('BUTTONS.CLOSE_DIALOG')" at bounding box center [918, 38] width 12 height 12
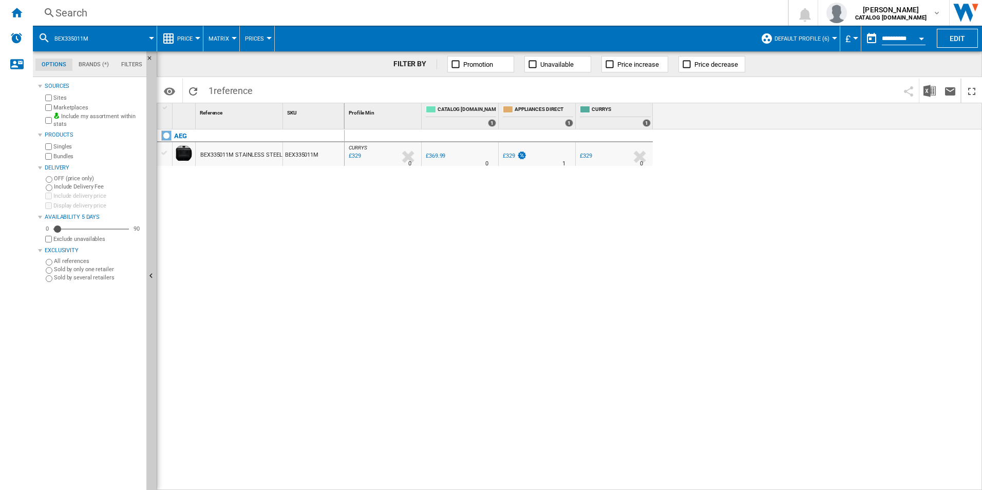
click at [631, 10] on div "Search" at bounding box center [408, 13] width 706 height 14
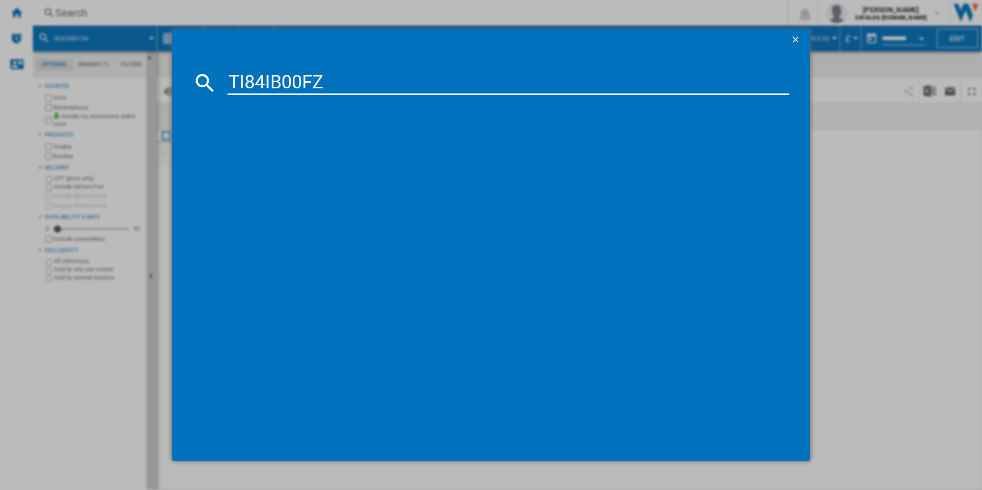
type input "TI84IB00FZ"
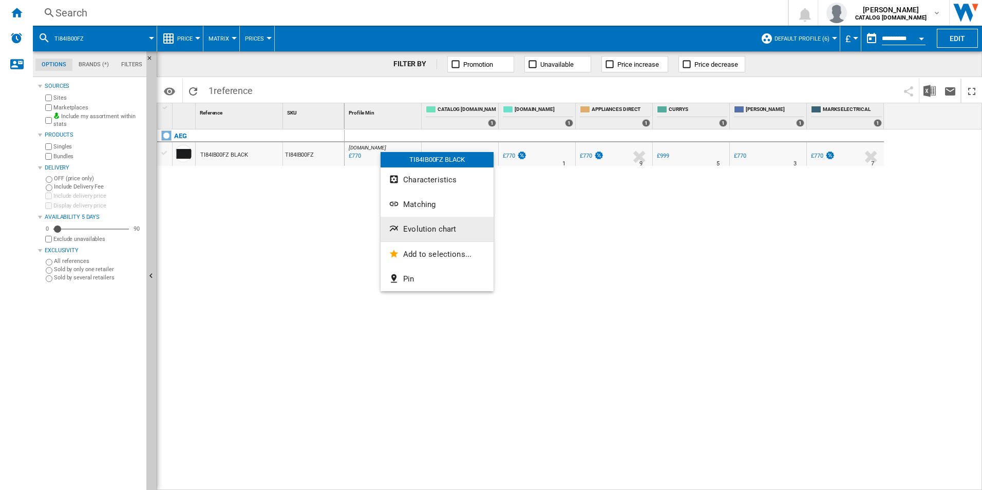
click at [437, 235] on button "Evolution chart" at bounding box center [437, 229] width 113 height 25
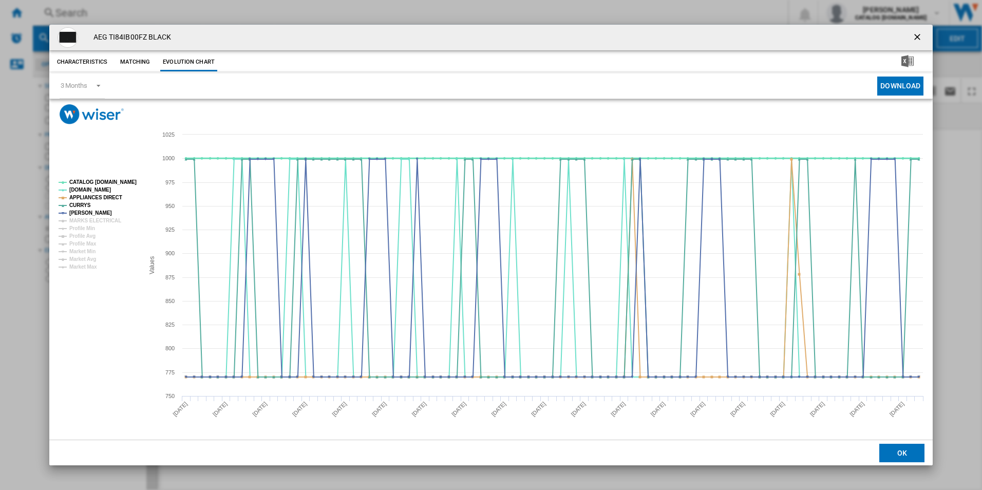
click at [125, 179] on tspan "CATALOG [DOMAIN_NAME]" at bounding box center [102, 182] width 67 height 6
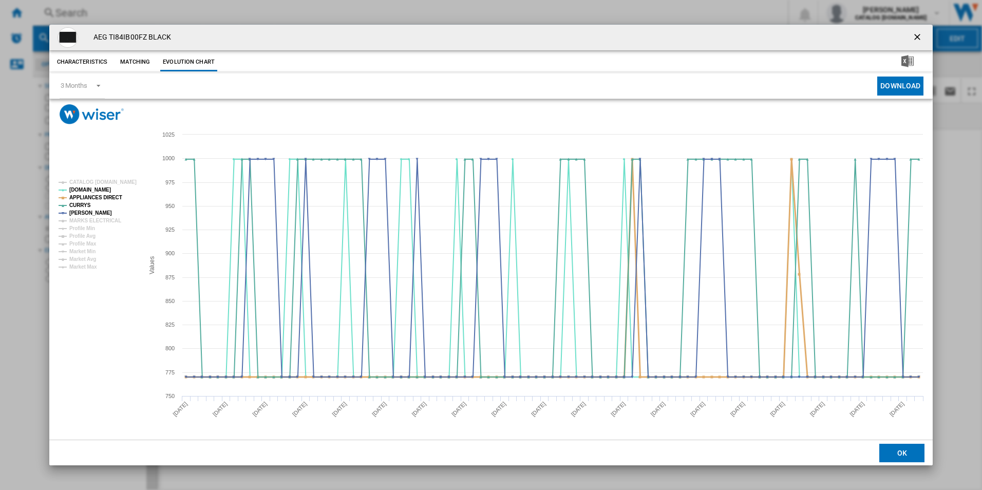
click at [114, 198] on tspan "APPLIANCES DIRECT" at bounding box center [95, 198] width 53 height 6
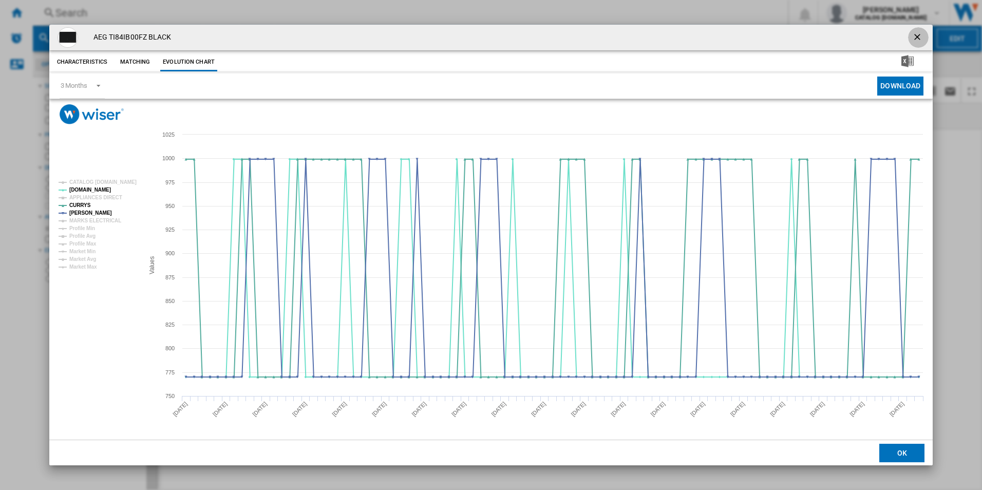
click at [915, 36] on ng-md-icon "getI18NText('BUTTONS.CLOSE_DIALOG')" at bounding box center [918, 38] width 12 height 12
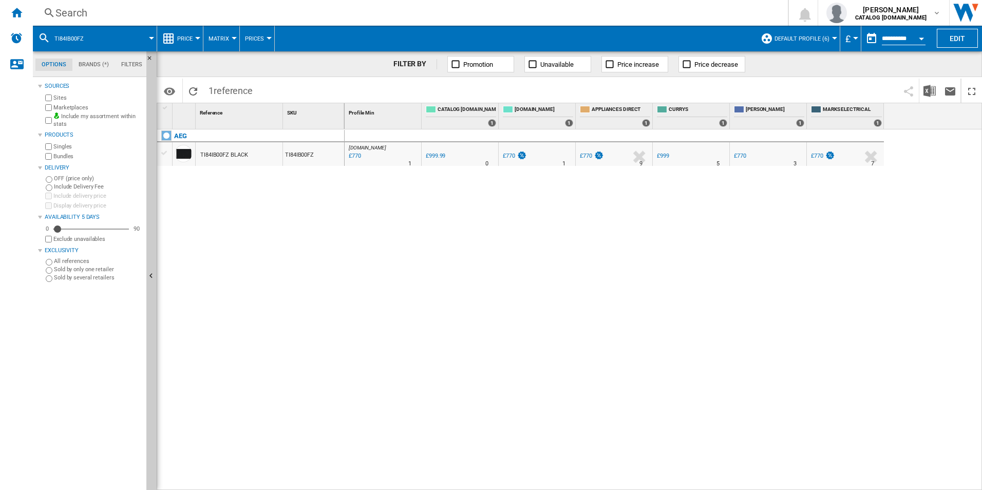
click at [551, 9] on div "Search" at bounding box center [408, 13] width 706 height 14
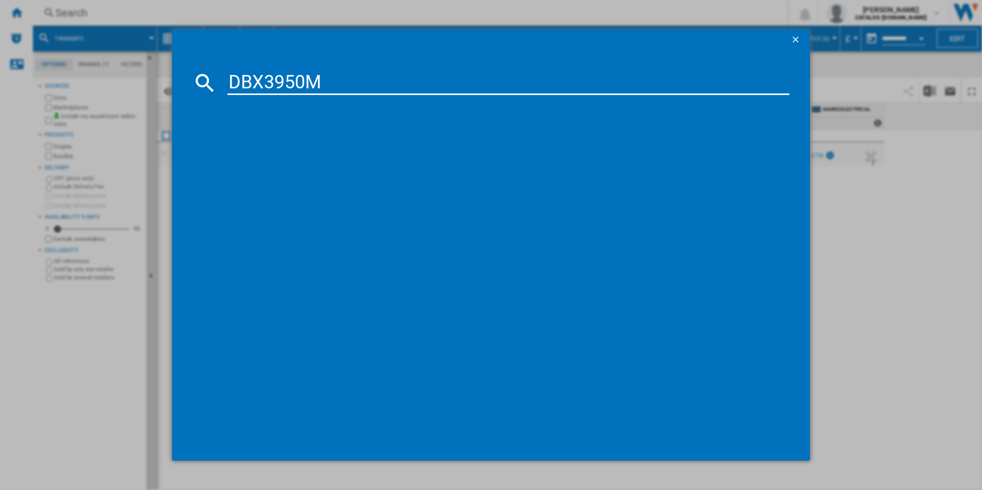
type input "DBX3950M"
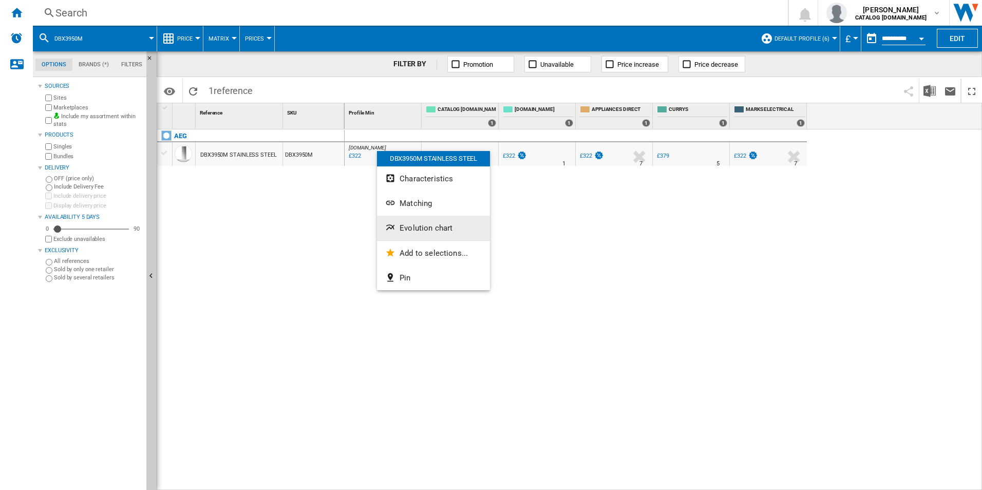
click at [419, 226] on span "Evolution chart" at bounding box center [426, 227] width 53 height 9
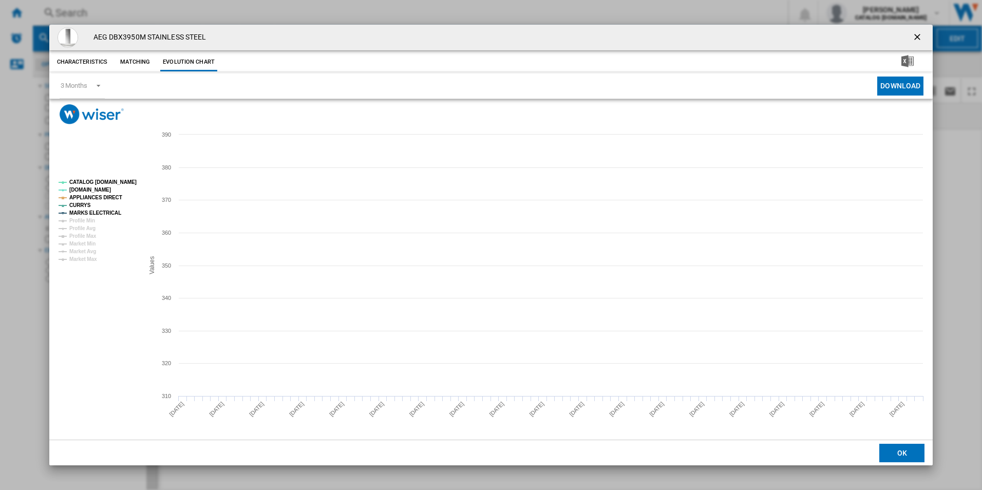
click at [112, 183] on tspan "CATALOG [DOMAIN_NAME]" at bounding box center [102, 182] width 67 height 6
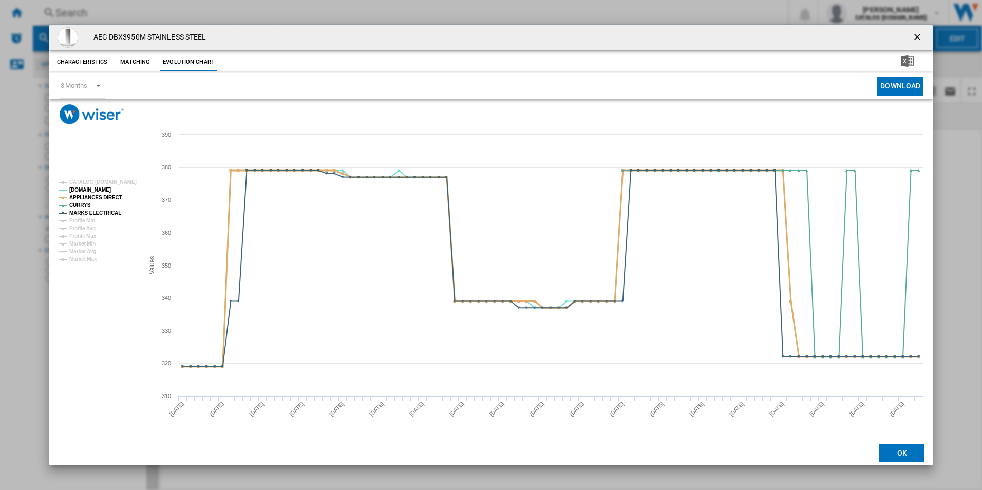
click at [106, 198] on tspan "APPLIANCES DIRECT" at bounding box center [95, 198] width 53 height 6
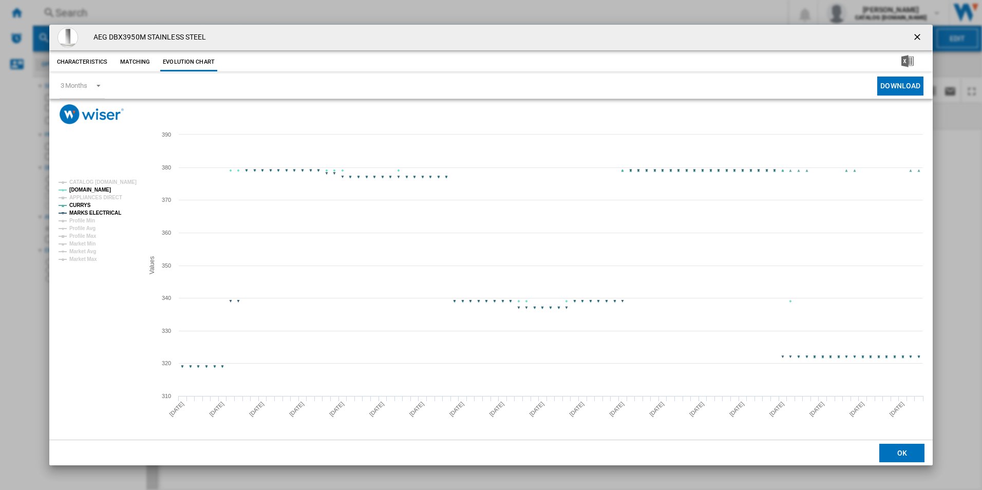
click at [108, 214] on tspan "MARKS ELECTRICAL" at bounding box center [95, 213] width 52 height 6
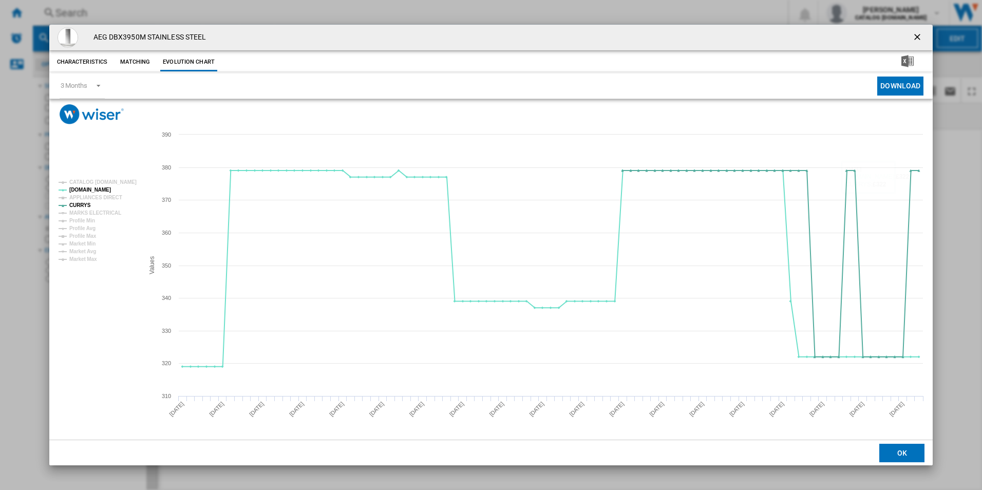
drag, startPoint x: 919, startPoint y: 33, endPoint x: 890, endPoint y: 34, distance: 28.8
click at [919, 33] on ng-md-icon "getI18NText('BUTTONS.CLOSE_DIALOG')" at bounding box center [918, 38] width 12 height 12
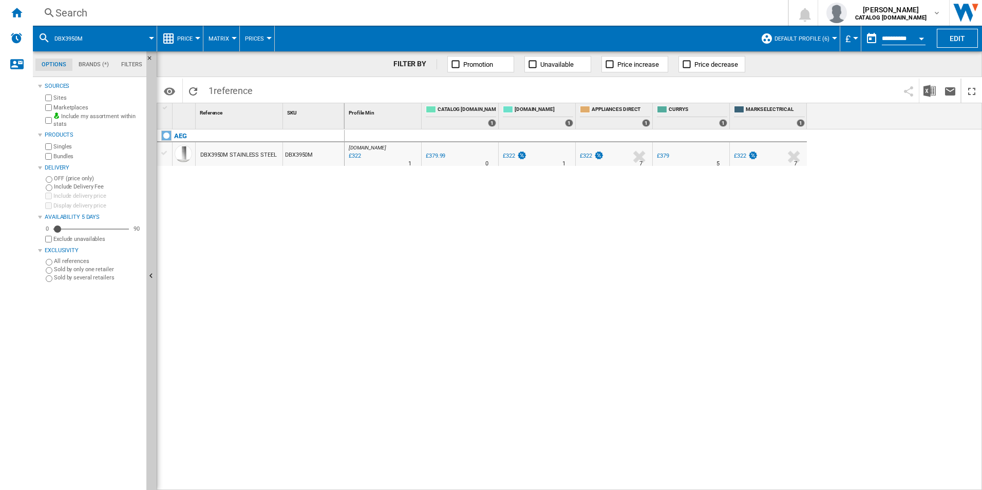
click at [580, 18] on div "Search" at bounding box center [408, 13] width 706 height 14
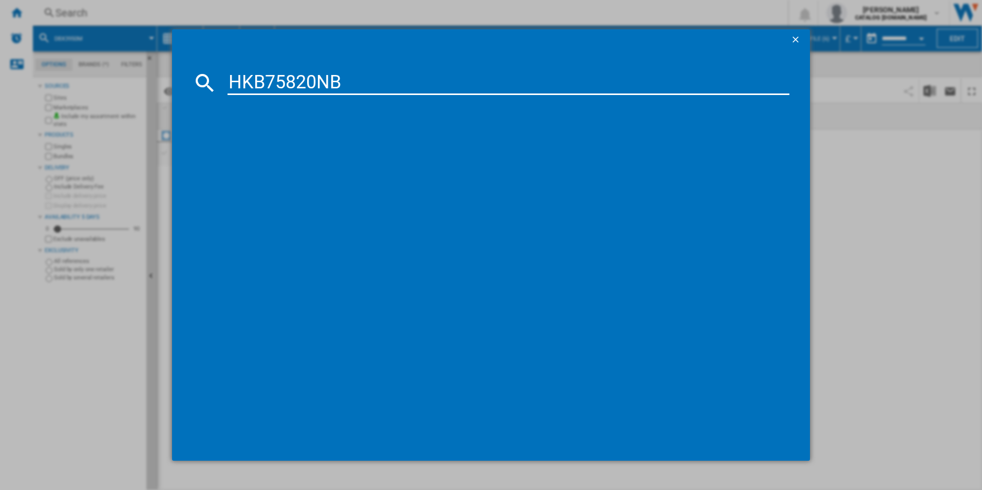
type input "HKB75820NB"
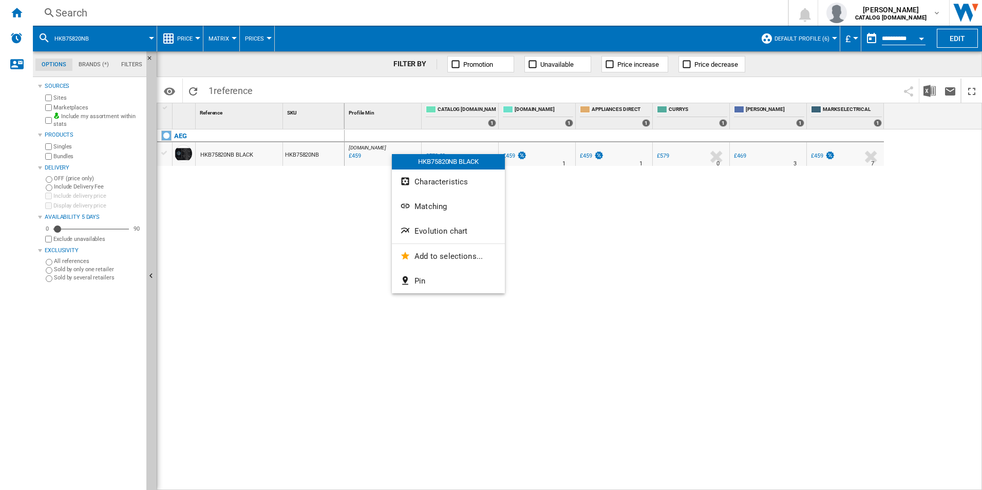
click at [429, 228] on span "Evolution chart" at bounding box center [441, 231] width 53 height 9
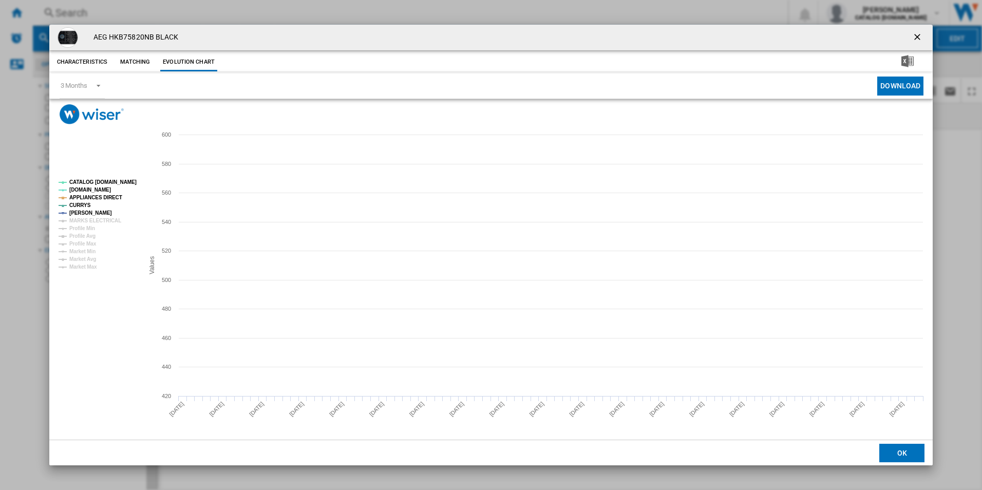
click at [110, 182] on tspan "CATALOG [DOMAIN_NAME]" at bounding box center [102, 182] width 67 height 6
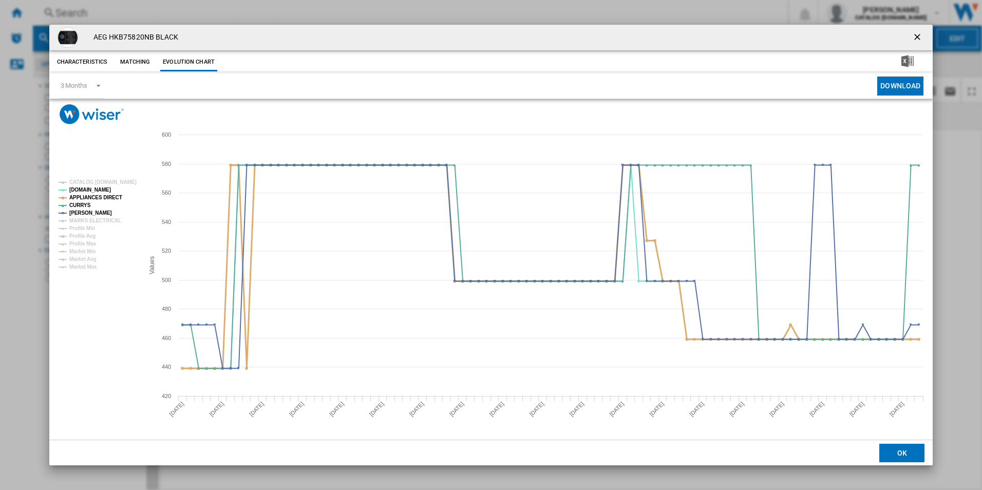
click at [108, 196] on tspan "APPLIANCES DIRECT" at bounding box center [95, 198] width 53 height 6
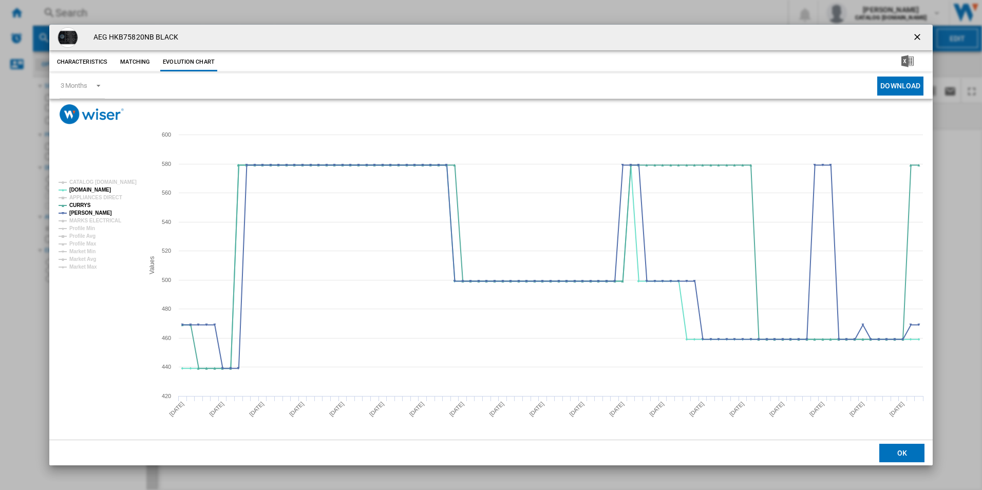
drag, startPoint x: 918, startPoint y: 36, endPoint x: 875, endPoint y: 36, distance: 42.1
click at [918, 36] on ng-md-icon "getI18NText('BUTTONS.CLOSE_DIALOG')" at bounding box center [918, 38] width 12 height 12
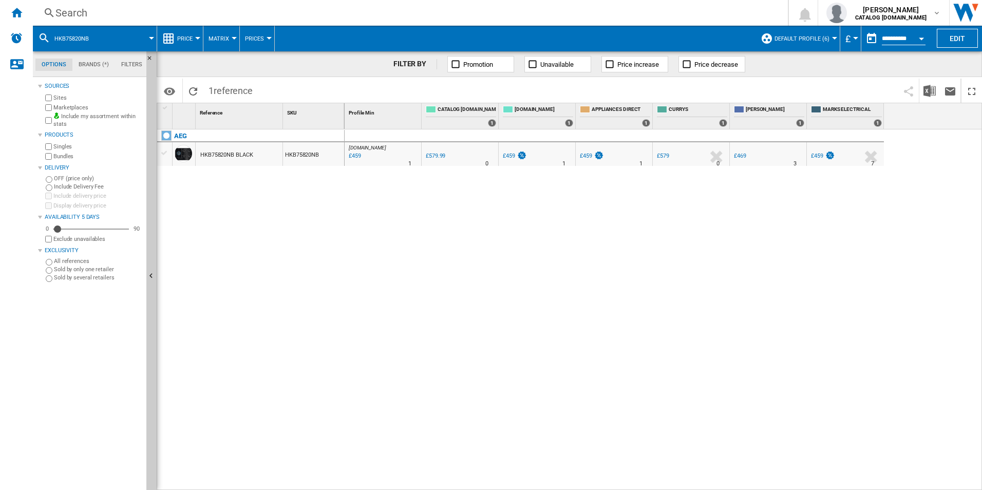
click at [578, 10] on div "Search" at bounding box center [408, 13] width 706 height 14
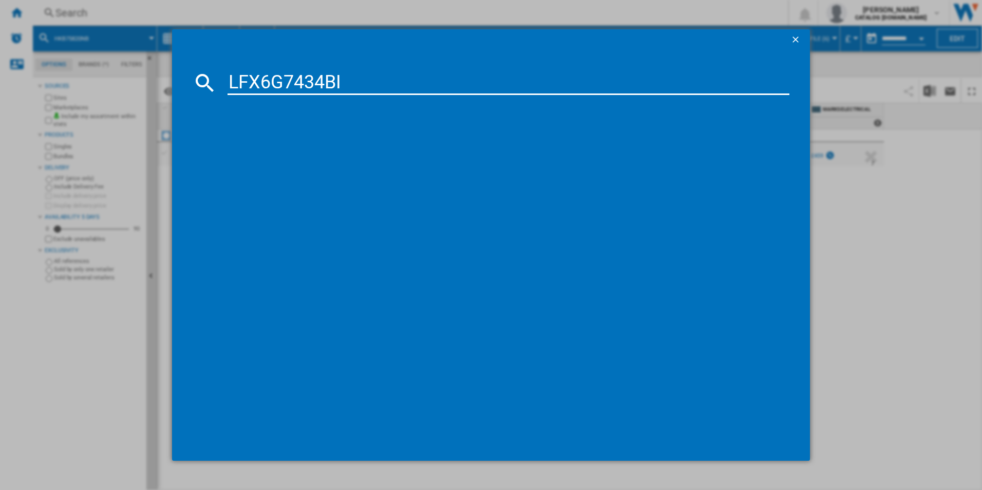
type input "LFX6G7434BI"
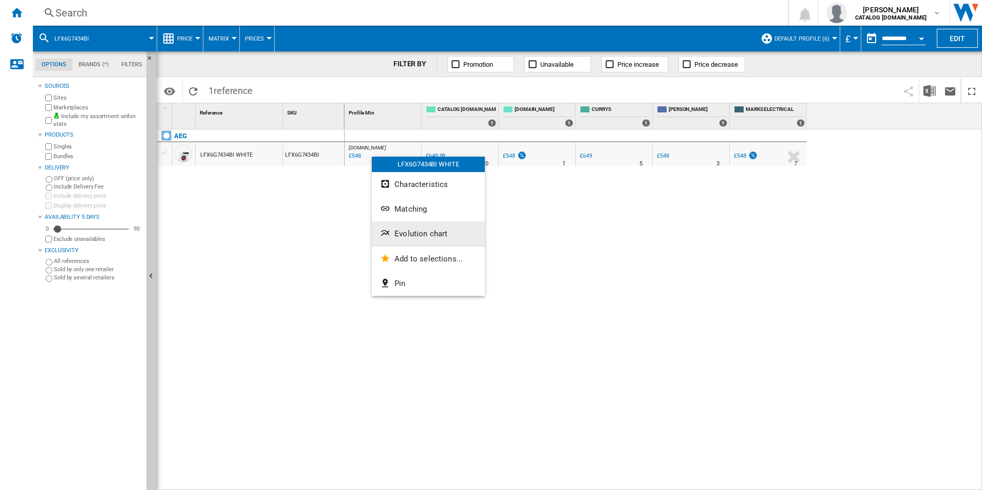
click at [415, 235] on span "Evolution chart" at bounding box center [421, 233] width 53 height 9
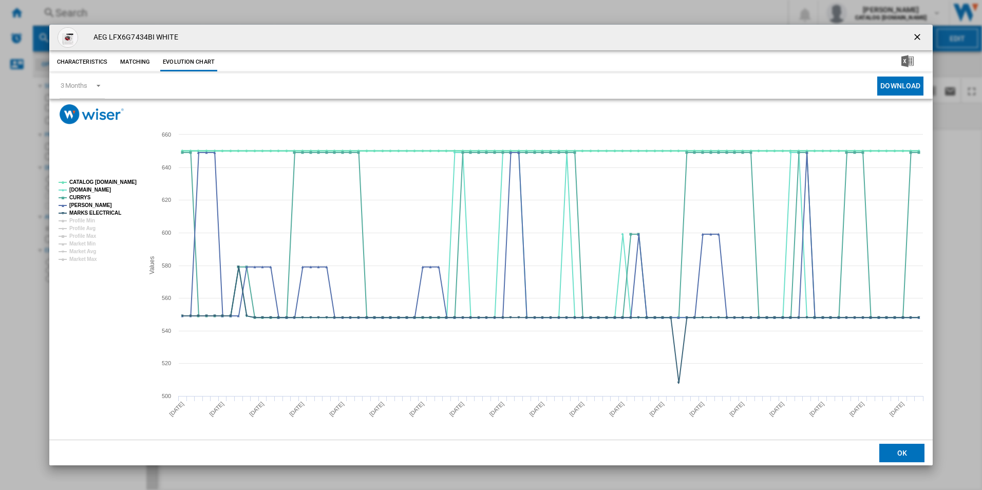
click at [121, 181] on tspan "CATALOG [DOMAIN_NAME]" at bounding box center [102, 182] width 67 height 6
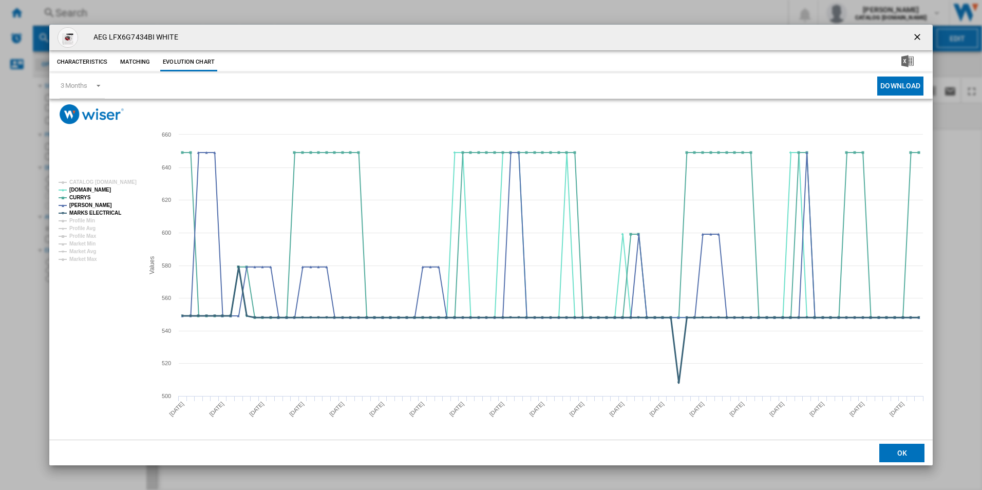
click at [109, 210] on tspan "MARKS ELECTRICAL" at bounding box center [95, 213] width 52 height 6
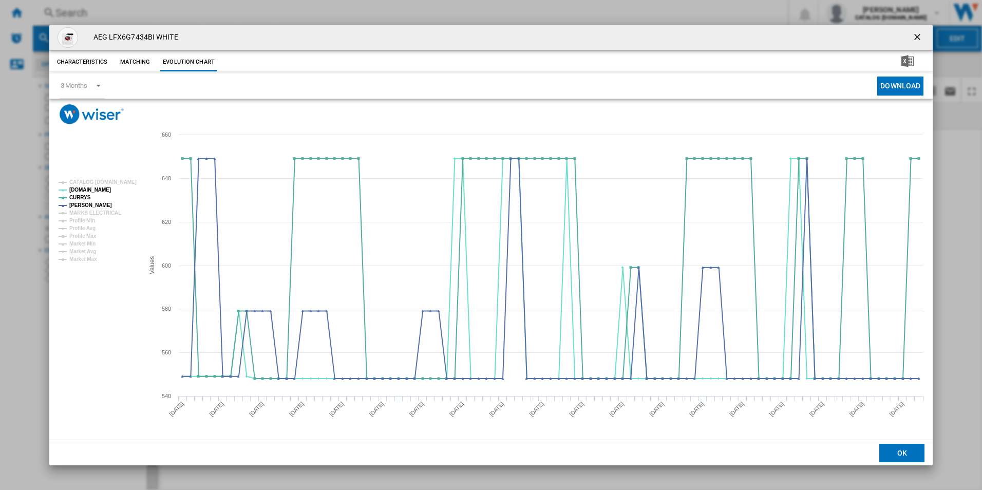
drag, startPoint x: 917, startPoint y: 37, endPoint x: 722, endPoint y: 26, distance: 195.0
click at [917, 37] on ng-md-icon "getI18NText('BUTTONS.CLOSE_DIALOG')" at bounding box center [918, 38] width 12 height 12
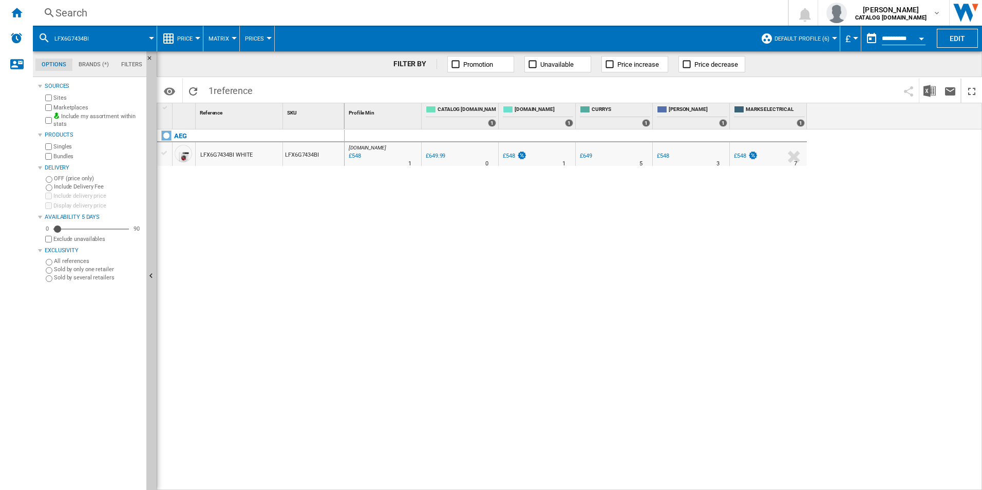
click at [577, 5] on div "Search Search 0 [PERSON_NAME] CATALOG [DOMAIN_NAME] CATALOG [DOMAIN_NAME] My se…" at bounding box center [507, 13] width 949 height 26
click at [575, 11] on div "Search" at bounding box center [408, 13] width 706 height 14
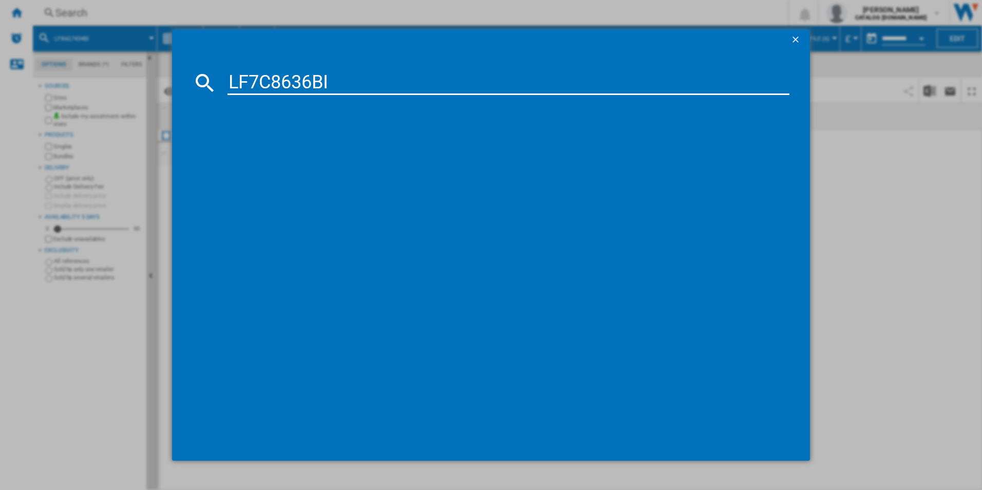
type input "LF7C8636BI"
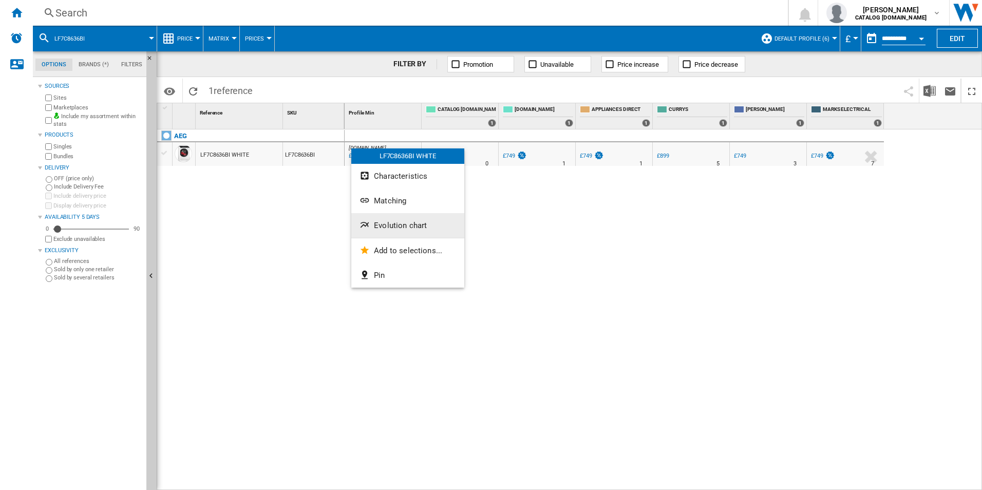
click at [412, 223] on span "Evolution chart" at bounding box center [400, 225] width 53 height 9
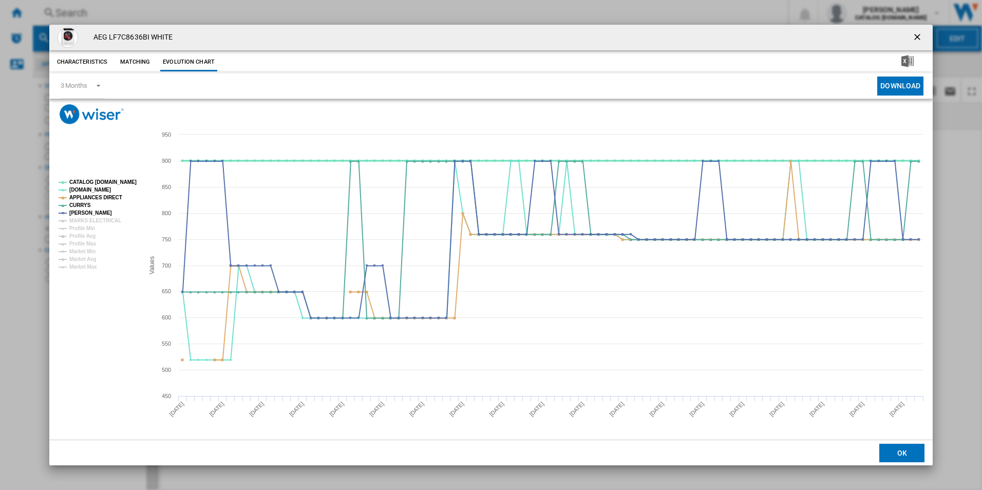
click at [114, 181] on tspan "CATALOG [DOMAIN_NAME]" at bounding box center [102, 182] width 67 height 6
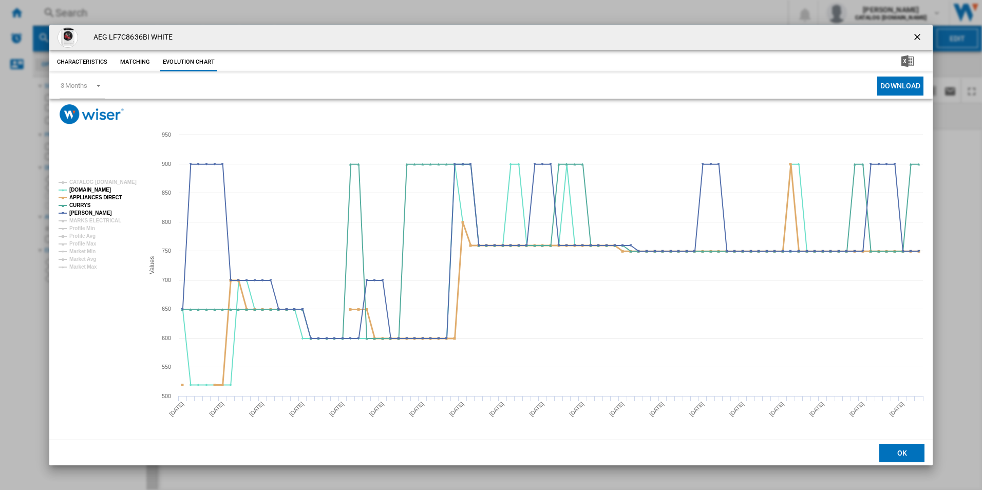
click at [106, 200] on tspan "APPLIANCES DIRECT" at bounding box center [95, 198] width 53 height 6
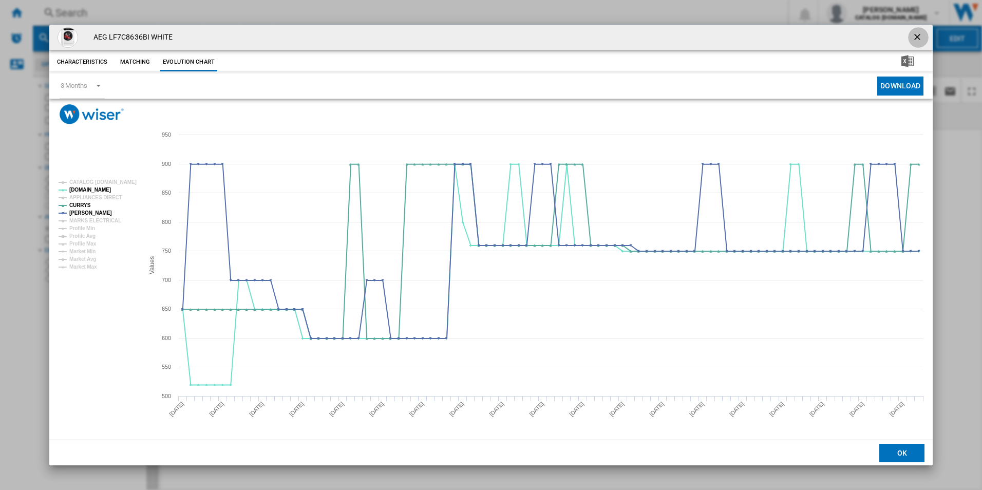
click at [912, 35] on ng-md-icon "getI18NText('BUTTONS.CLOSE_DIALOG')" at bounding box center [918, 38] width 12 height 12
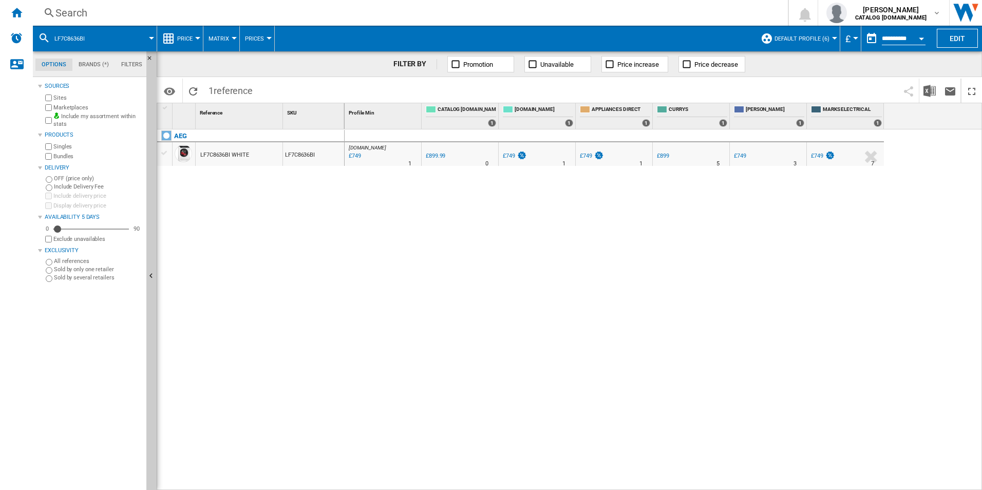
click at [602, 7] on div "Search" at bounding box center [408, 13] width 706 height 14
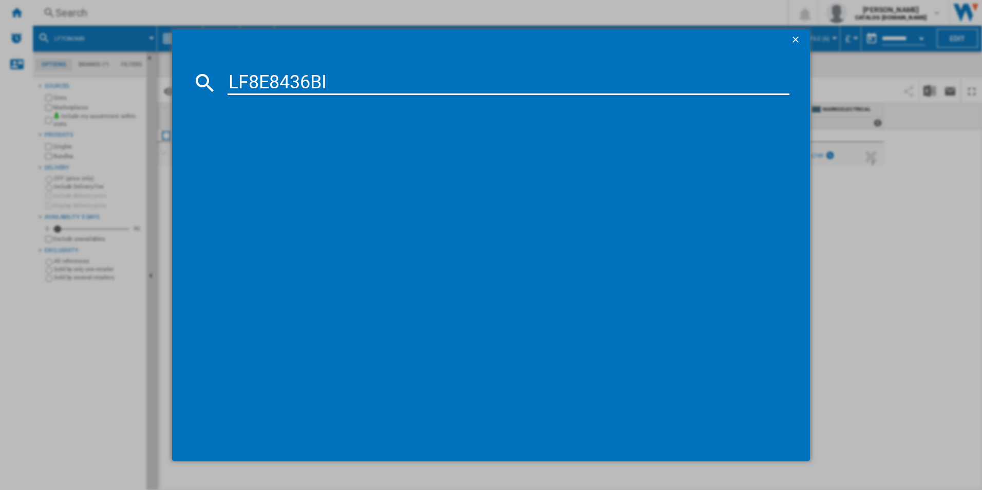
type input "LF8E8436BI"
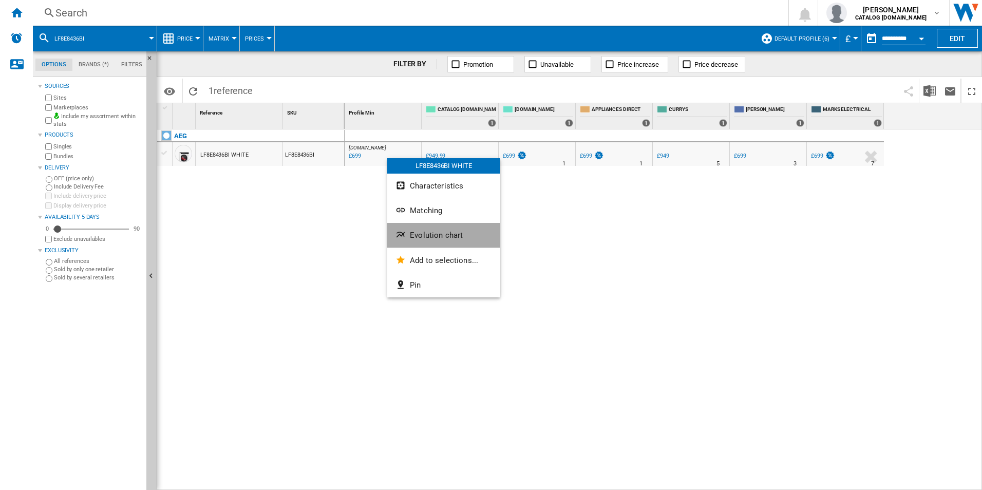
click at [421, 245] on button "Evolution chart" at bounding box center [443, 235] width 113 height 25
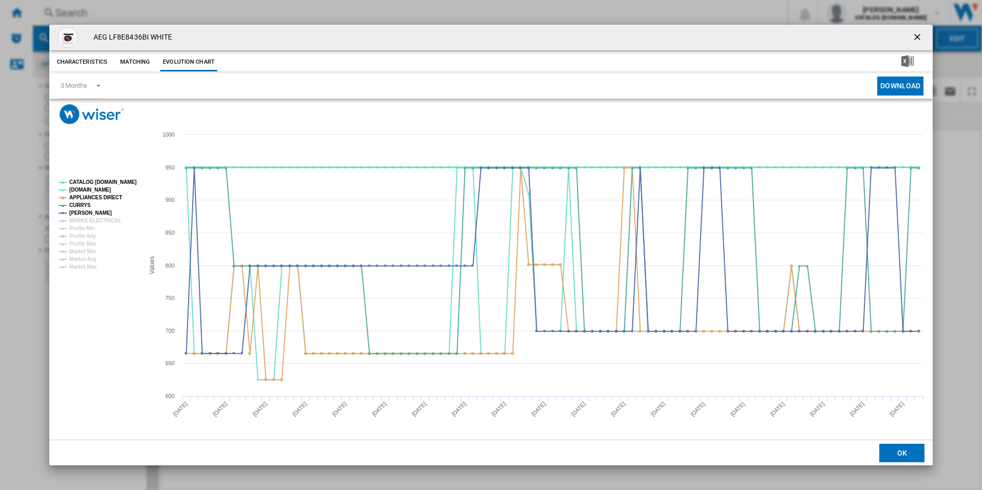
click at [119, 183] on tspan "CATALOG [DOMAIN_NAME]" at bounding box center [102, 182] width 67 height 6
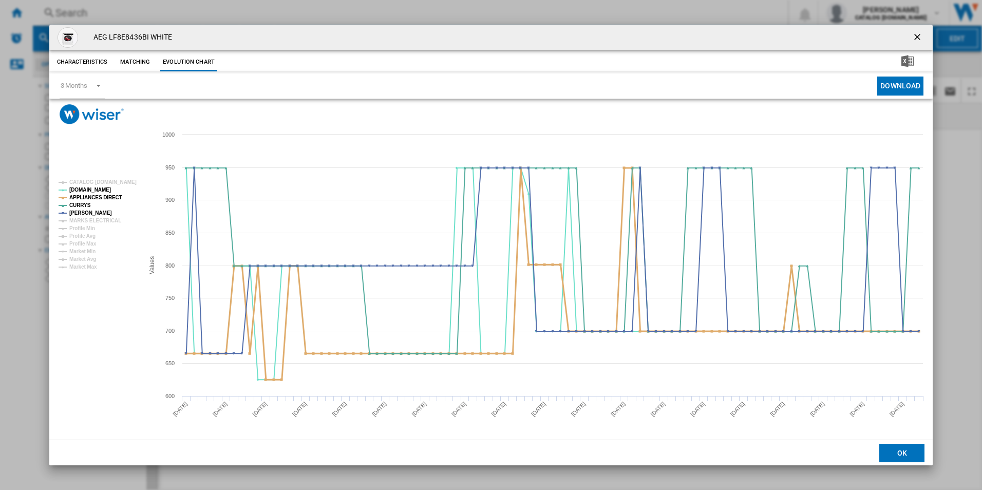
click at [111, 196] on tspan "APPLIANCES DIRECT" at bounding box center [95, 198] width 53 height 6
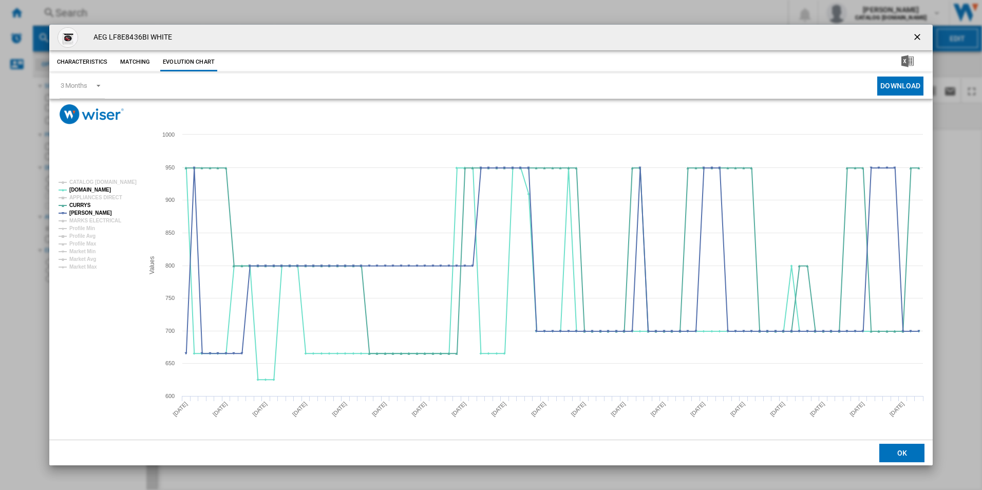
drag, startPoint x: 919, startPoint y: 40, endPoint x: 809, endPoint y: 34, distance: 110.1
click at [919, 40] on ng-md-icon "getI18NText('BUTTONS.CLOSE_DIALOG')" at bounding box center [918, 38] width 12 height 12
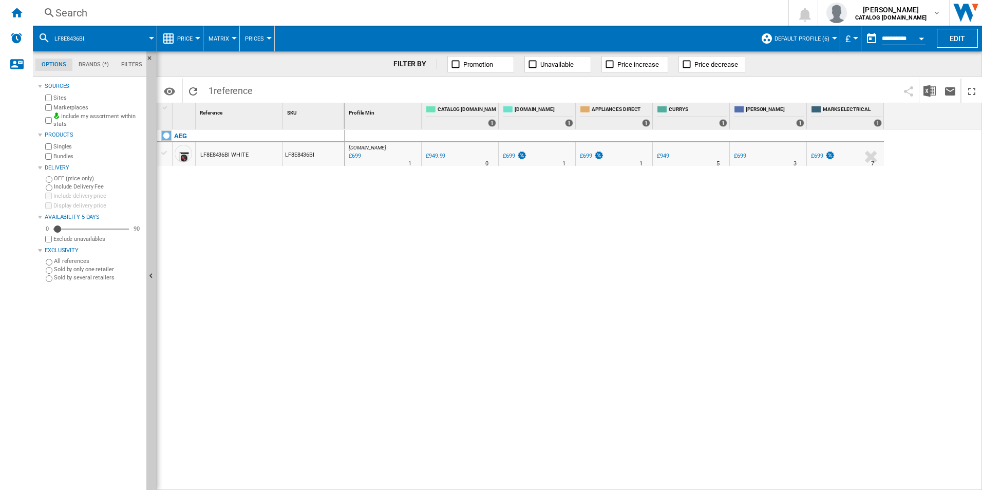
click at [630, 17] on div "Search" at bounding box center [408, 13] width 706 height 14
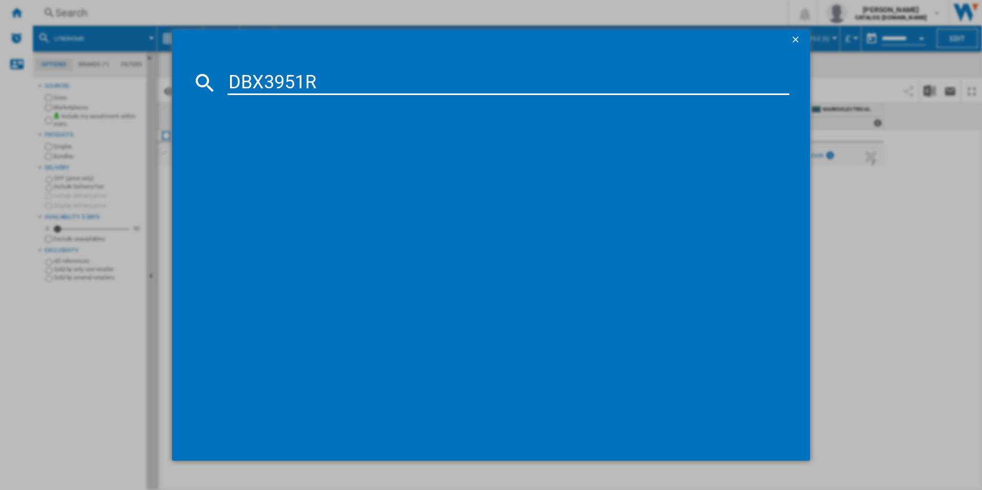
type input "DBX3951R"
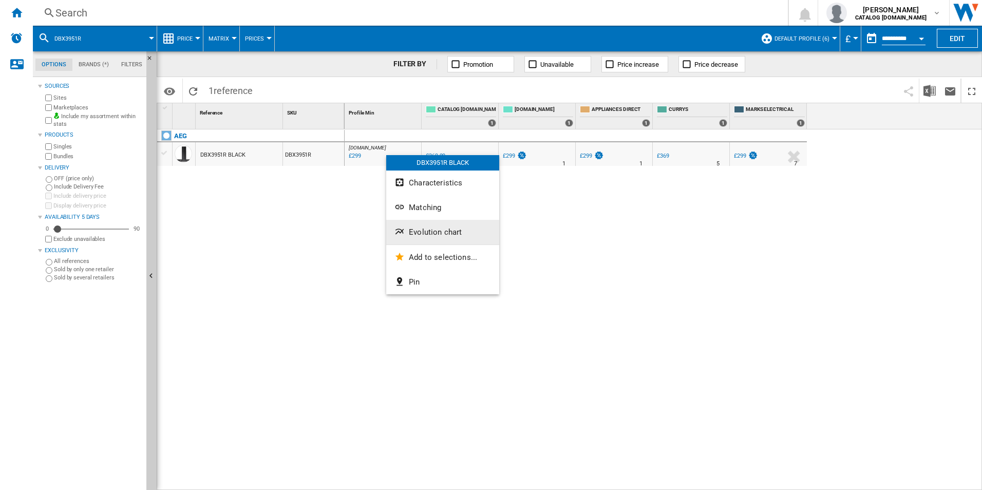
click at [426, 238] on button "Evolution chart" at bounding box center [442, 232] width 113 height 25
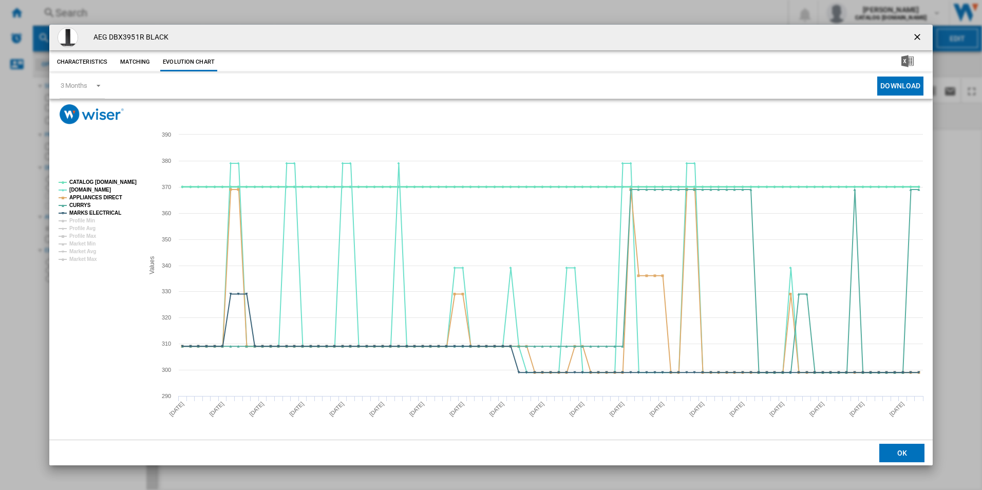
click at [119, 182] on tspan "CATALOG [DOMAIN_NAME]" at bounding box center [102, 182] width 67 height 6
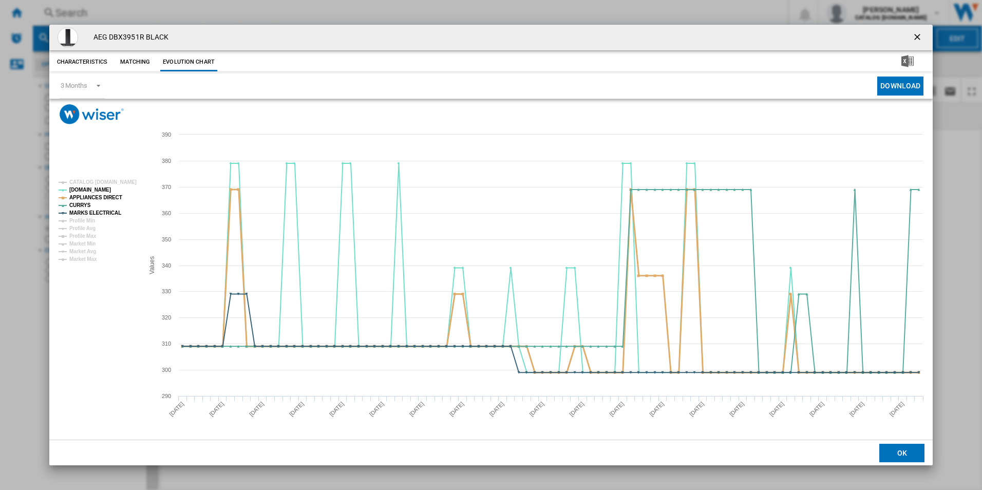
click at [108, 195] on tspan "APPLIANCES DIRECT" at bounding box center [95, 198] width 53 height 6
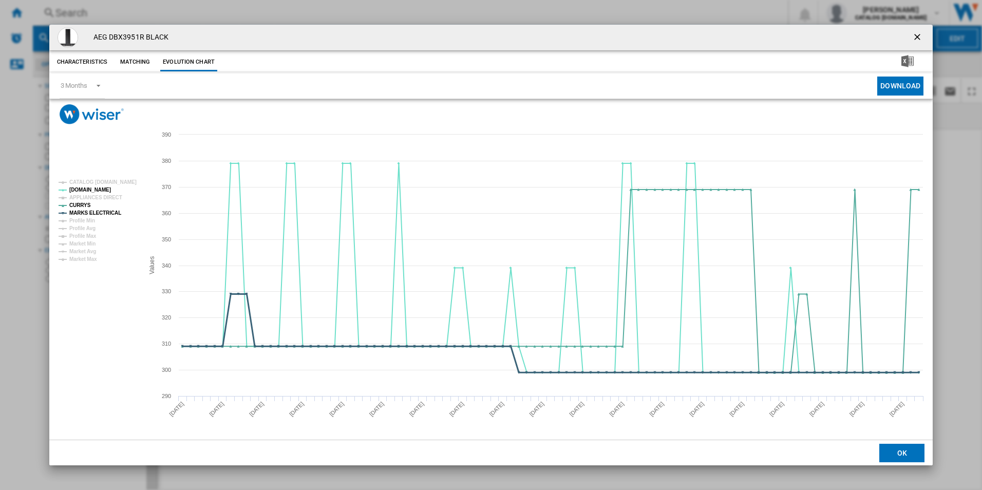
click at [110, 214] on tspan "MARKS ELECTRICAL" at bounding box center [95, 213] width 52 height 6
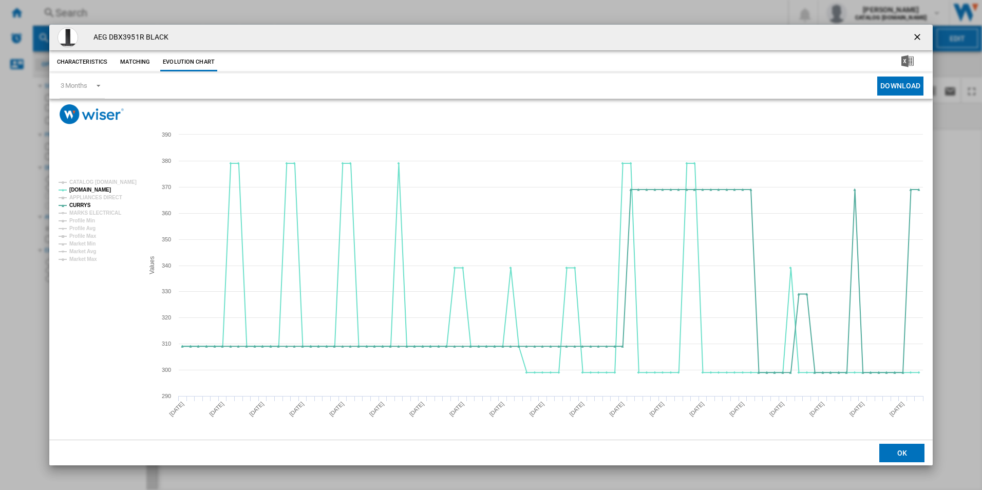
click at [918, 34] on ng-md-icon "getI18NText('BUTTONS.CLOSE_DIALOG')" at bounding box center [918, 38] width 12 height 12
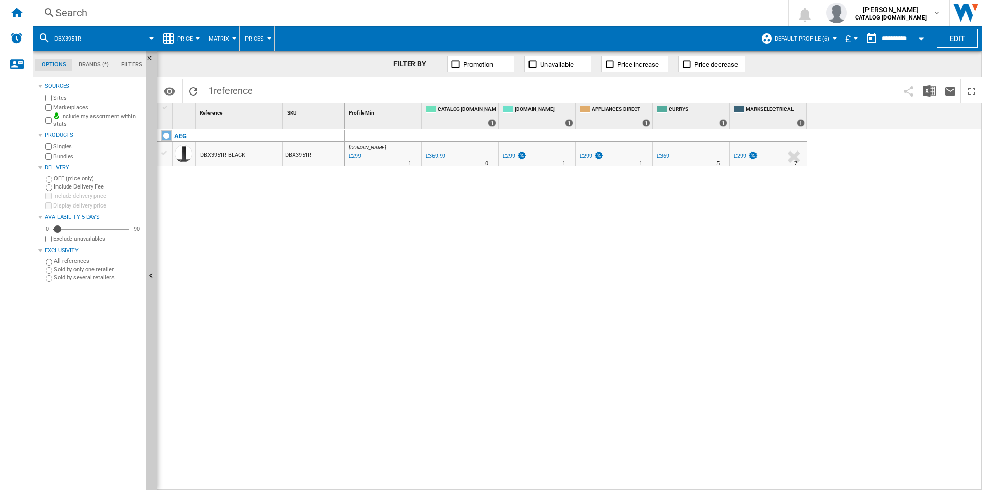
click at [677, 13] on div "Search" at bounding box center [408, 13] width 706 height 14
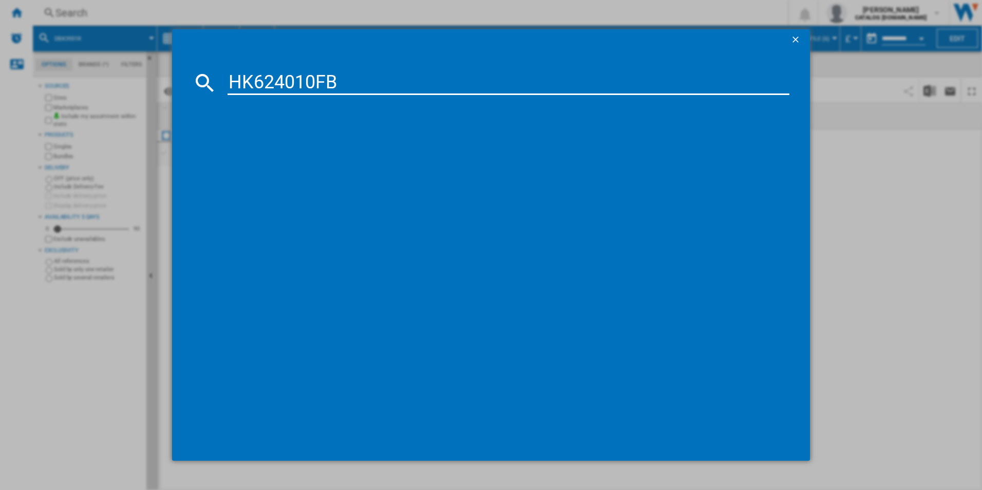
type input "HK624010FB"
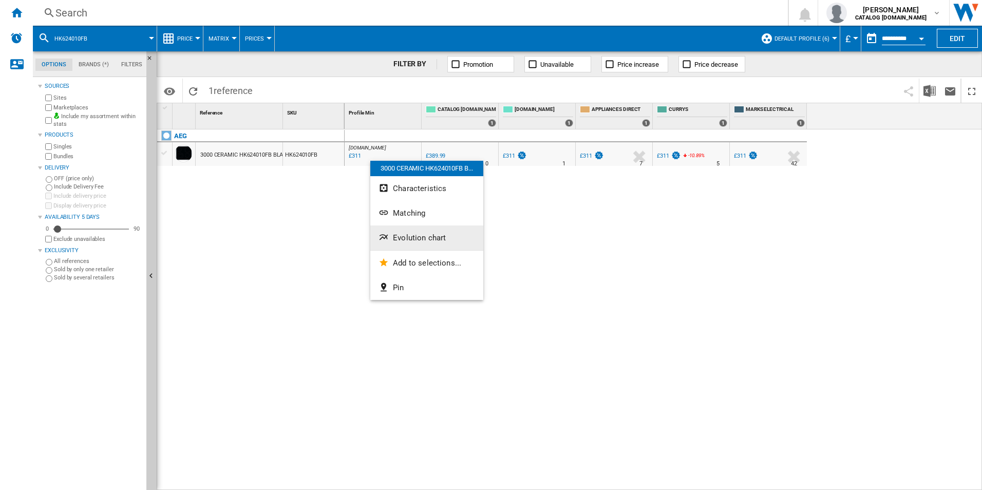
click at [413, 236] on span "Evolution chart" at bounding box center [419, 237] width 53 height 9
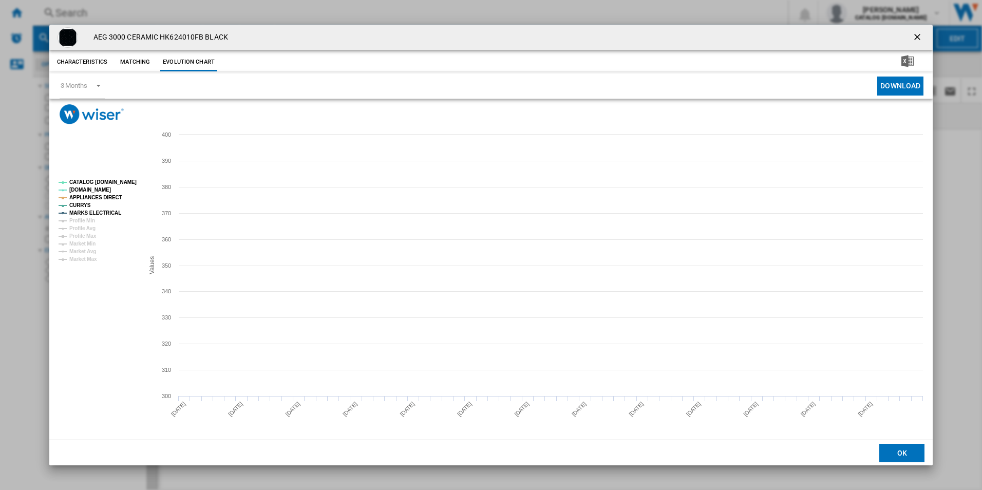
click at [117, 180] on tspan "CATALOG [DOMAIN_NAME]" at bounding box center [102, 182] width 67 height 6
click at [111, 195] on tspan "APPLIANCES DIRECT" at bounding box center [95, 198] width 53 height 6
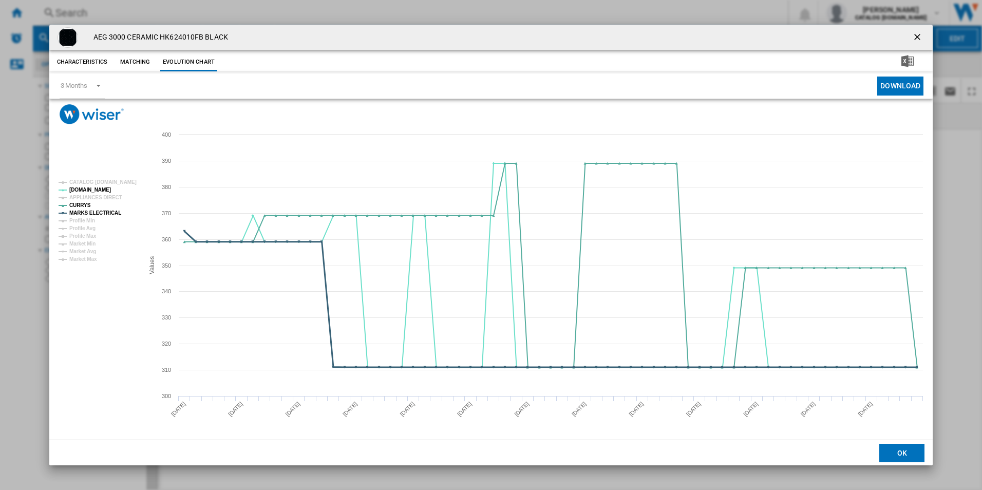
click at [110, 210] on tspan "MARKS ELECTRICAL" at bounding box center [95, 213] width 52 height 6
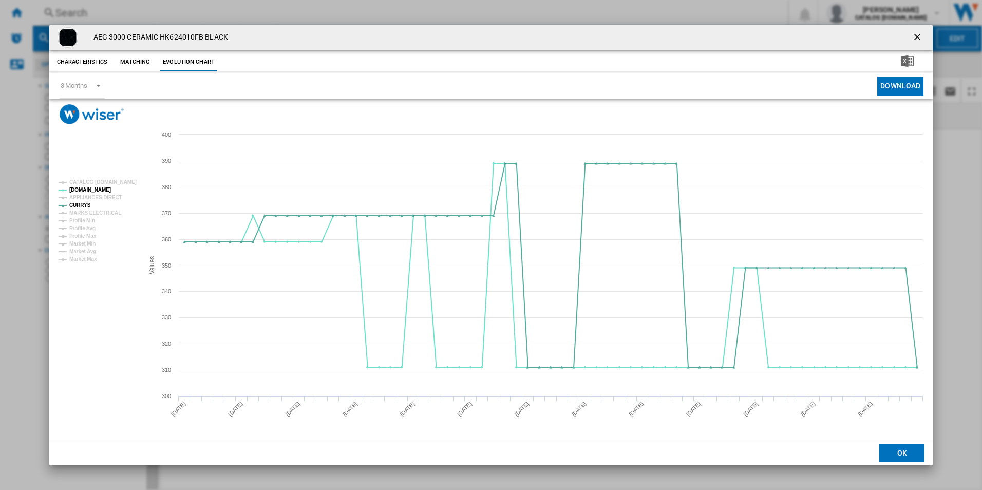
drag, startPoint x: 922, startPoint y: 38, endPoint x: 913, endPoint y: 37, distance: 8.2
click at [922, 38] on ng-md-icon "getI18NText('BUTTONS.CLOSE_DIALOG')" at bounding box center [918, 38] width 12 height 12
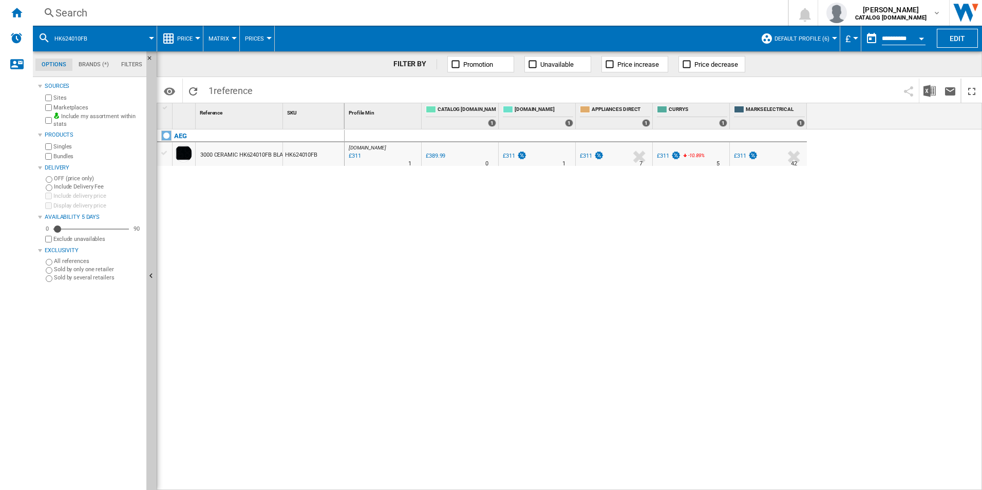
click at [640, 16] on div "Search" at bounding box center [408, 13] width 706 height 14
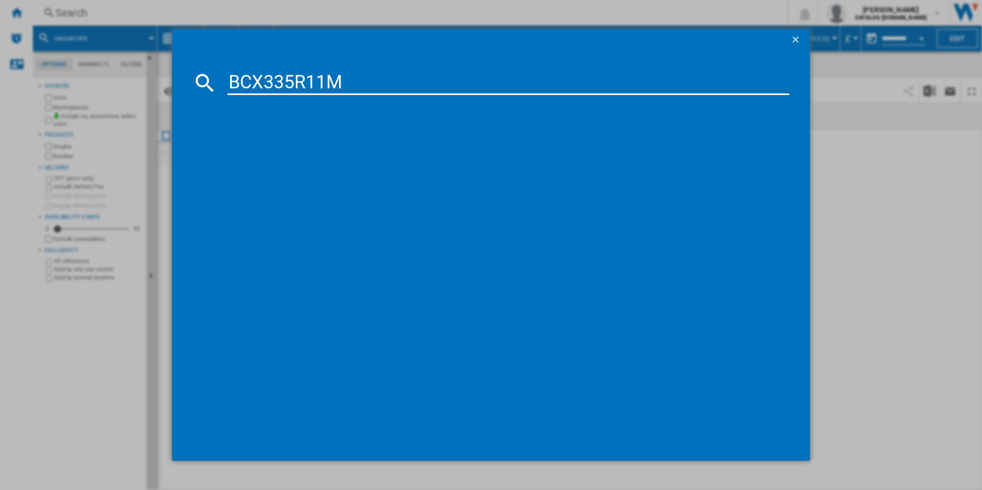
type input "BCX335R11M"
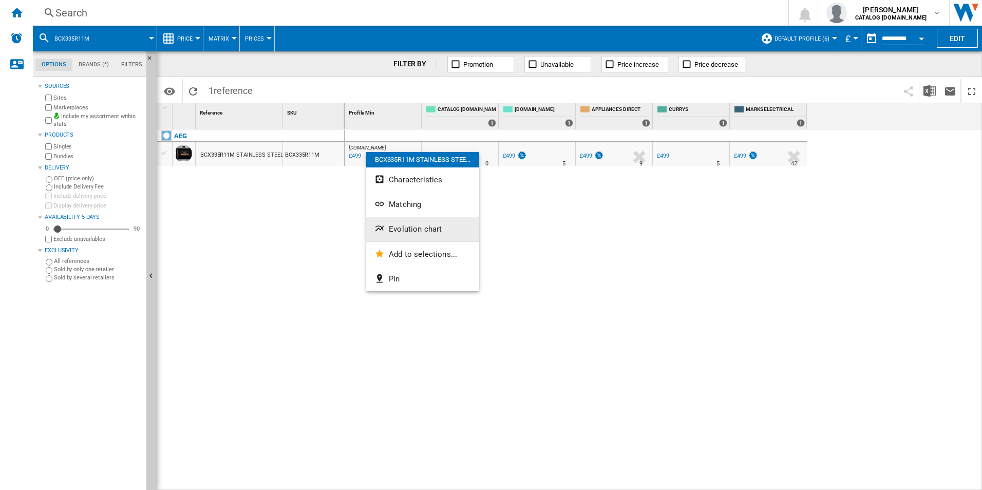
click at [414, 226] on span "Evolution chart" at bounding box center [415, 229] width 53 height 9
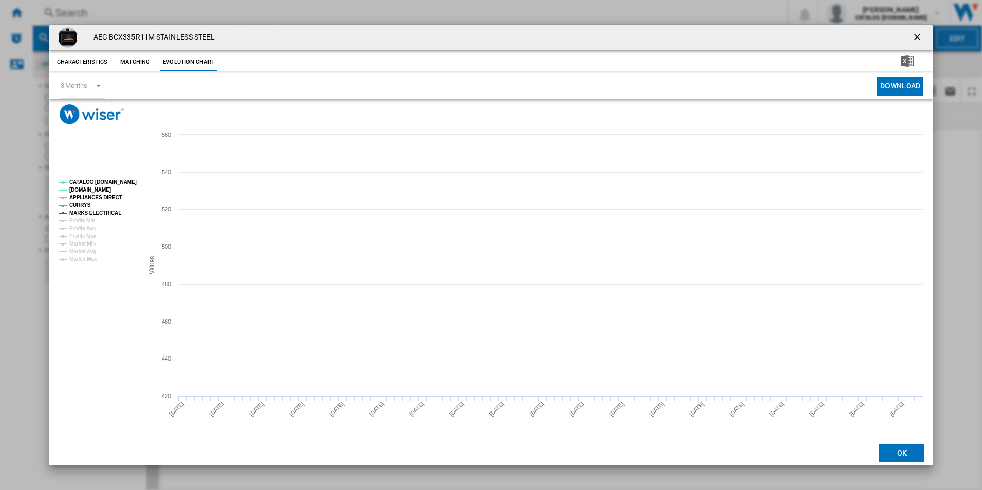
click at [126, 177] on rect "Product popup" at bounding box center [96, 221] width 85 height 90
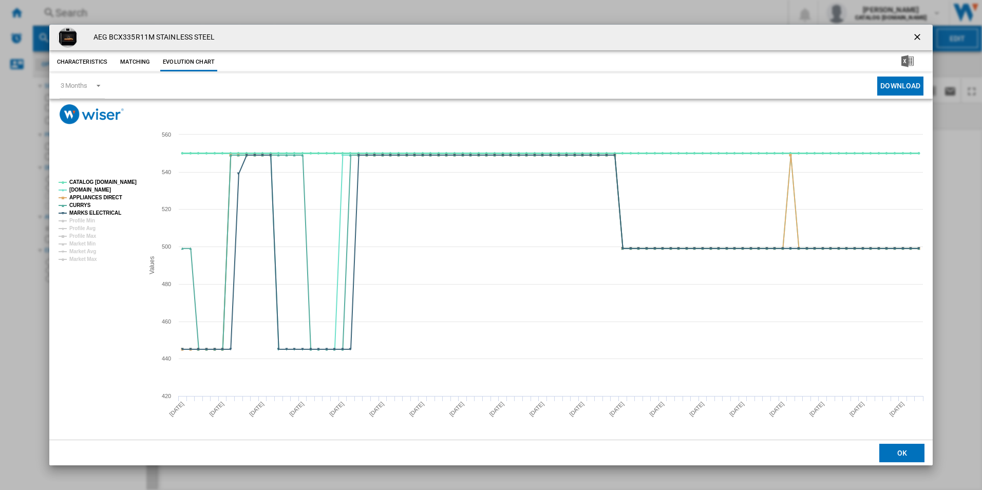
click at [122, 181] on tspan "CATALOG [DOMAIN_NAME]" at bounding box center [102, 182] width 67 height 6
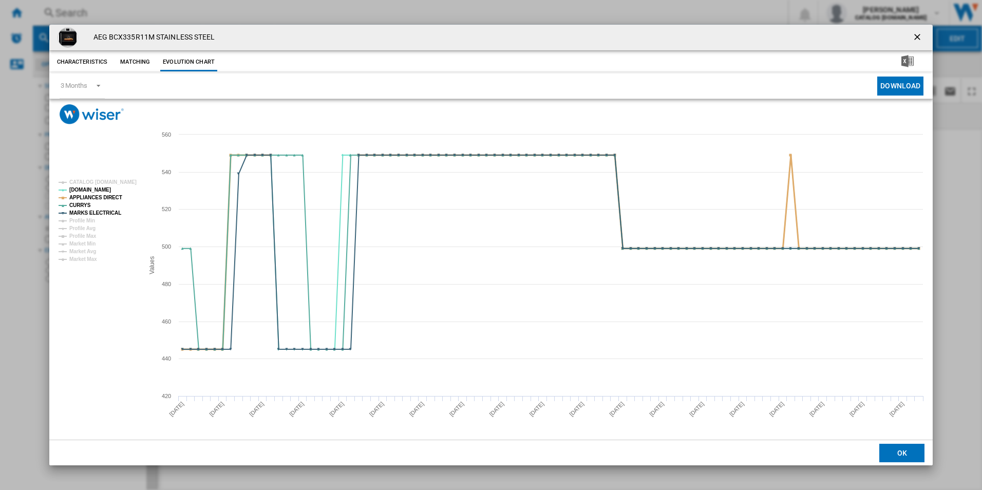
drag, startPoint x: 110, startPoint y: 195, endPoint x: 112, endPoint y: 202, distance: 7.5
click at [110, 195] on tspan "APPLIANCES DIRECT" at bounding box center [95, 198] width 53 height 6
click at [112, 211] on tspan "MARKS ELECTRICAL" at bounding box center [95, 213] width 52 height 6
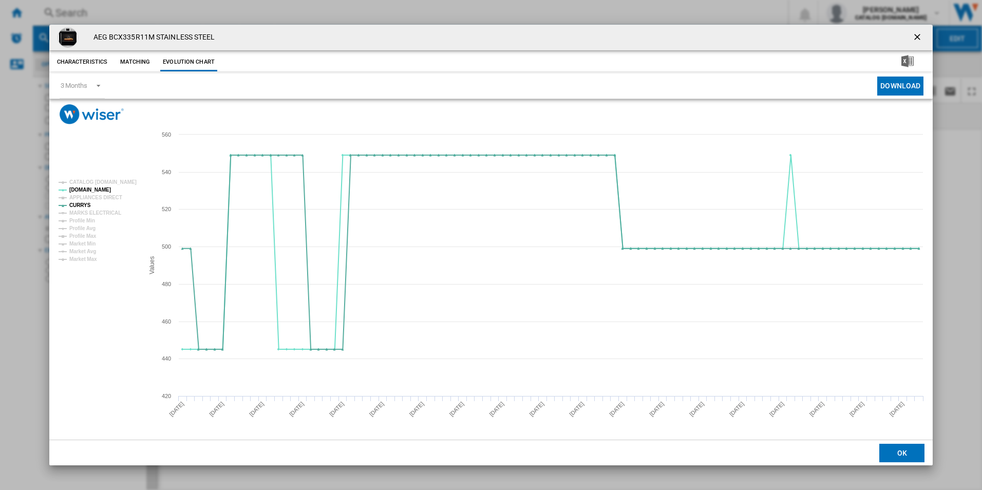
drag, startPoint x: 919, startPoint y: 37, endPoint x: 867, endPoint y: 36, distance: 51.4
click at [919, 37] on ng-md-icon "getI18NText('BUTTONS.CLOSE_DIALOG')" at bounding box center [918, 38] width 12 height 12
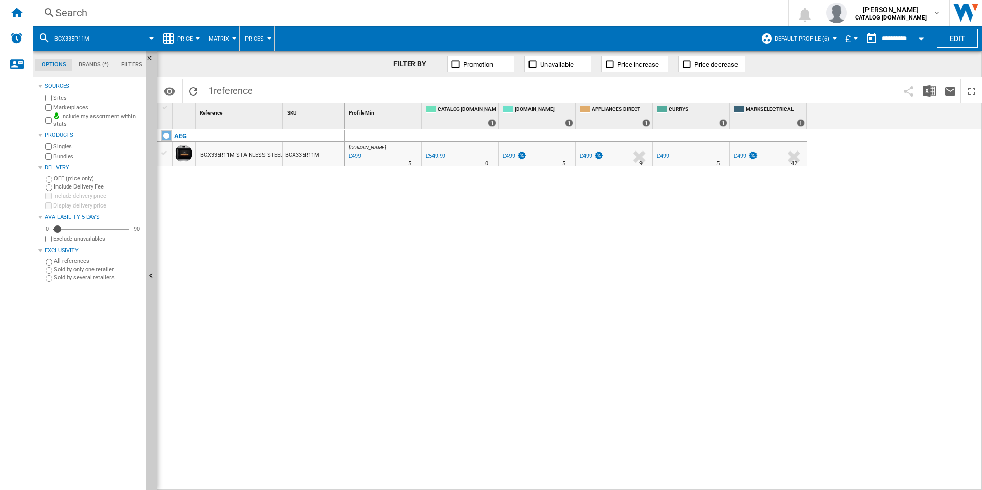
click at [651, 16] on div "Search" at bounding box center [408, 13] width 706 height 14
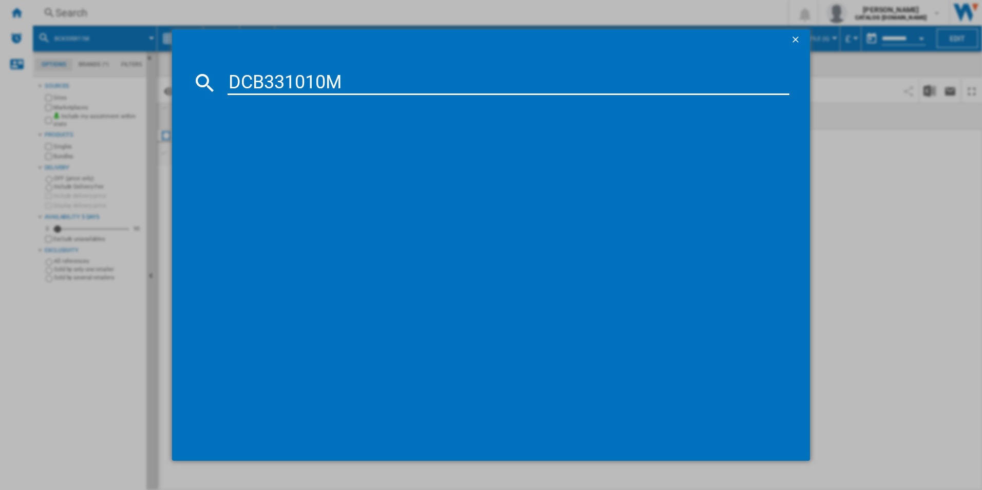
type input "DCB331010M"
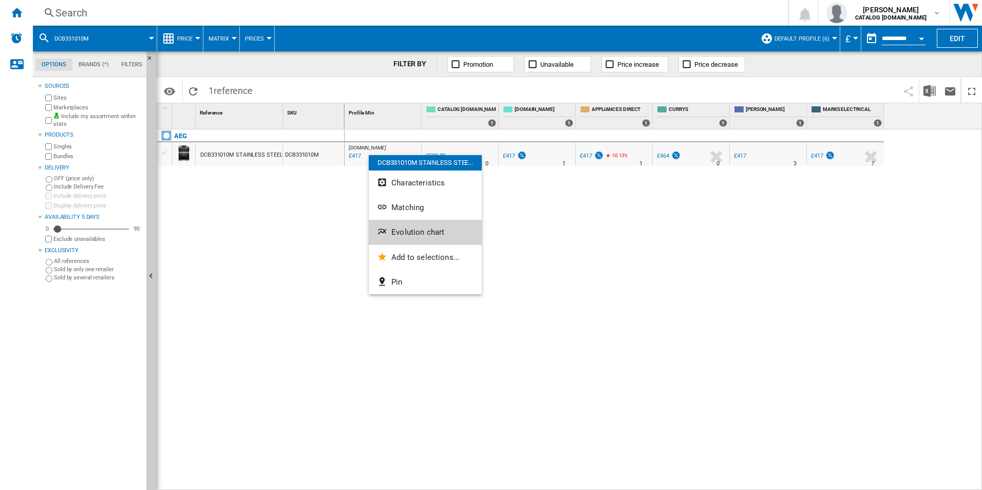
click at [412, 232] on span "Evolution chart" at bounding box center [417, 232] width 53 height 9
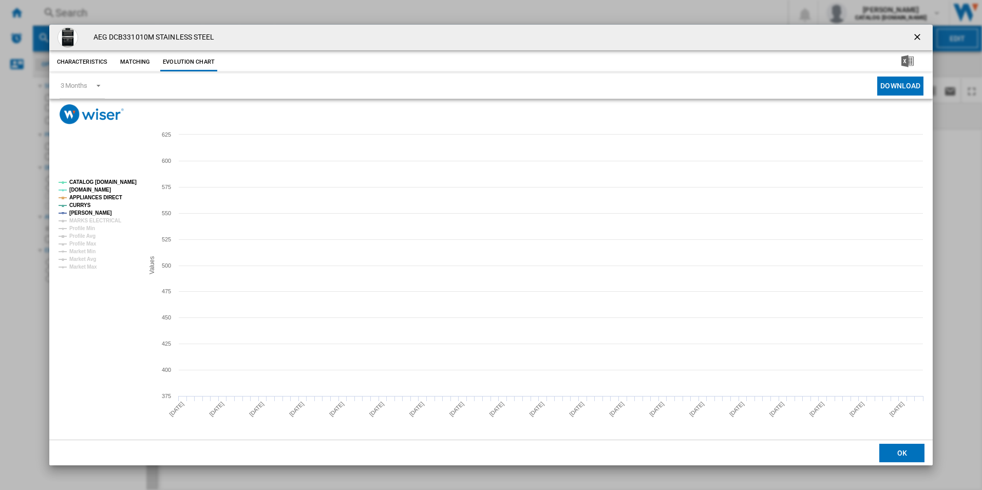
click at [122, 183] on tspan "CATALOG [DOMAIN_NAME]" at bounding box center [102, 182] width 67 height 6
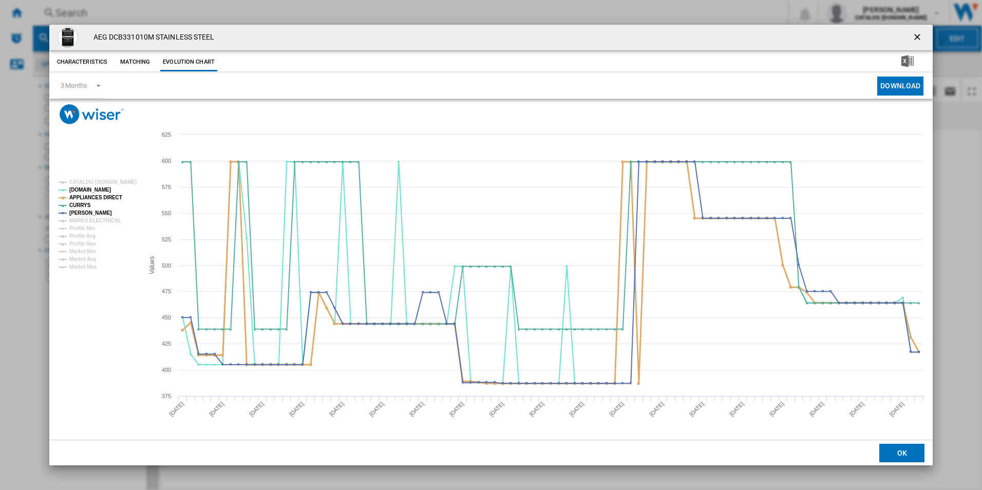
click at [109, 197] on tspan "APPLIANCES DIRECT" at bounding box center [95, 198] width 53 height 6
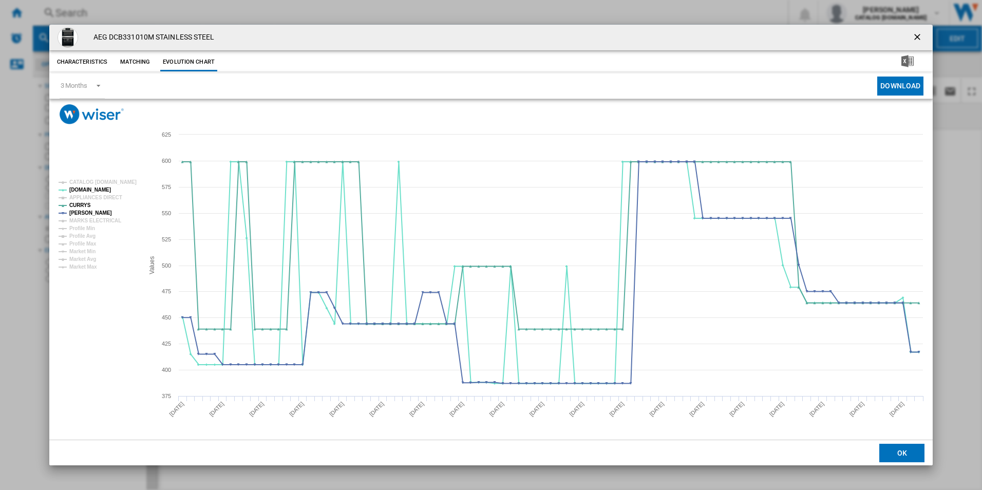
drag, startPoint x: 920, startPoint y: 39, endPoint x: 901, endPoint y: 41, distance: 18.6
click at [920, 39] on ng-md-icon "getI18NText('BUTTONS.CLOSE_DIALOG')" at bounding box center [918, 38] width 12 height 12
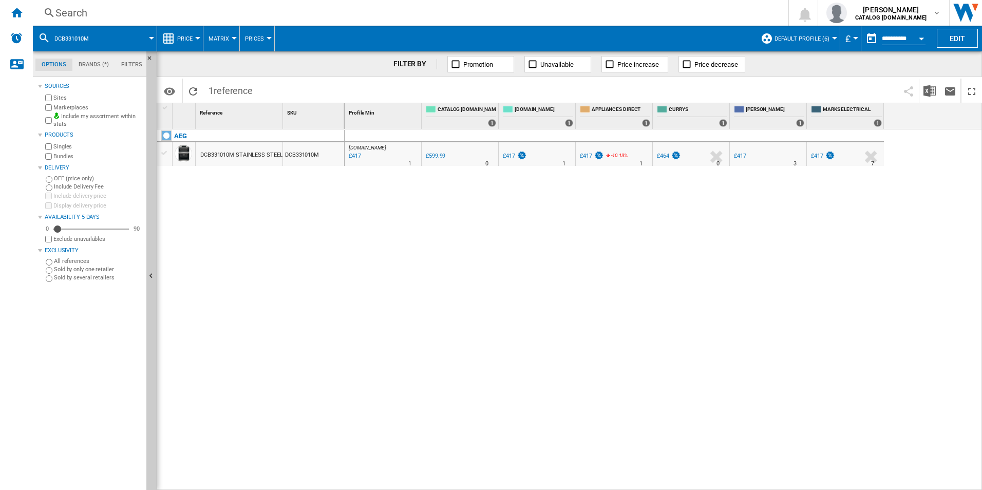
click at [695, 16] on div "Search" at bounding box center [408, 13] width 706 height 14
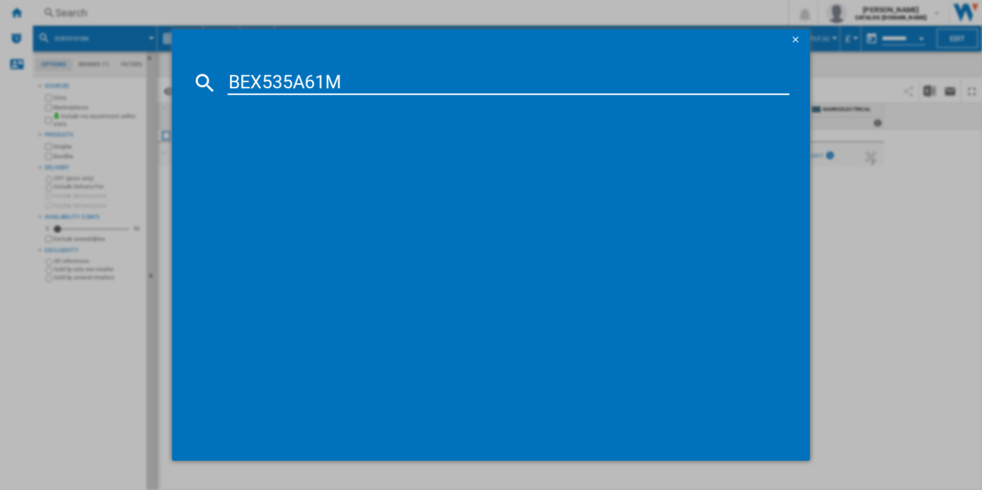
type input "BEX535A61M"
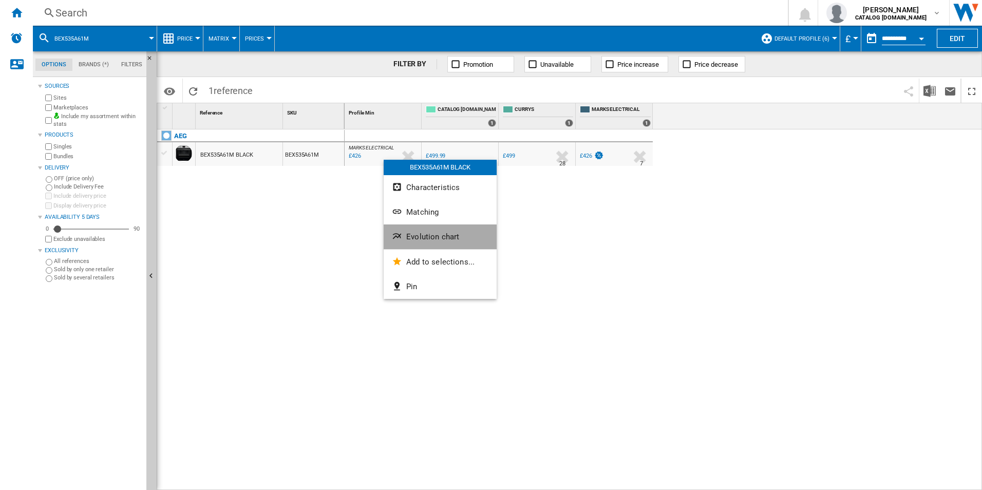
click at [415, 239] on span "Evolution chart" at bounding box center [432, 236] width 53 height 9
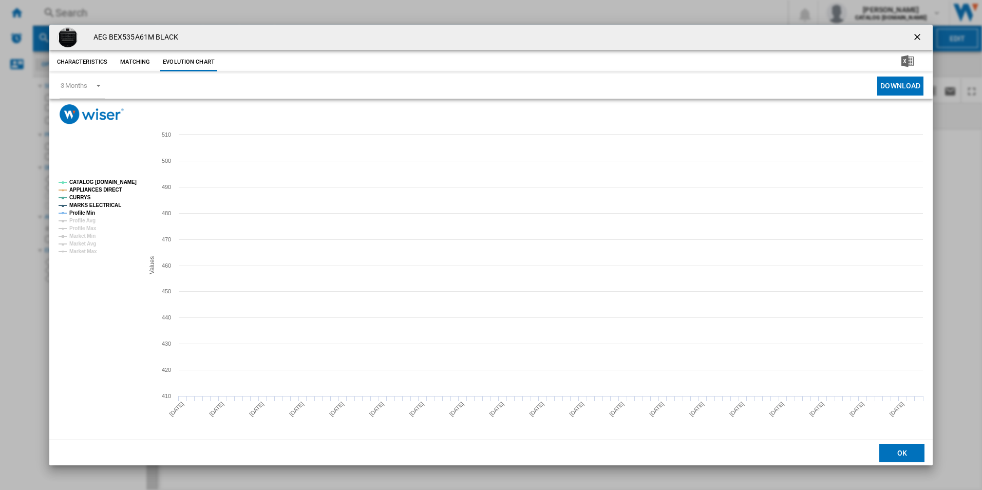
click at [123, 184] on tspan "CATALOG [DOMAIN_NAME]" at bounding box center [102, 182] width 67 height 6
click at [114, 188] on tspan "APPLIANCES DIRECT" at bounding box center [95, 190] width 53 height 6
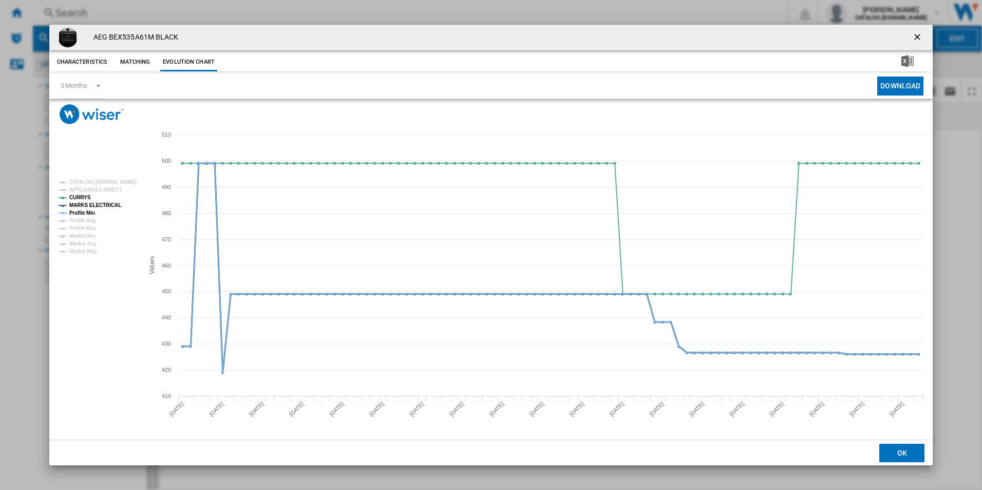
click at [104, 207] on tspan "MARKS ELECTRICAL" at bounding box center [95, 205] width 52 height 6
click at [89, 215] on tspan "Profile Min" at bounding box center [82, 213] width 26 height 6
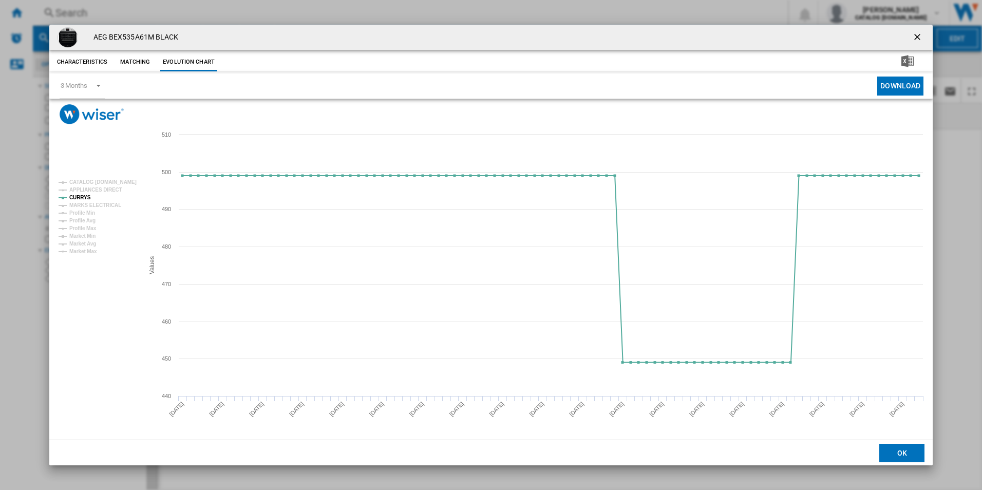
drag, startPoint x: 922, startPoint y: 33, endPoint x: 913, endPoint y: 32, distance: 9.3
click at [922, 33] on ng-md-icon "getI18NText('BUTTONS.CLOSE_DIALOG')" at bounding box center [918, 38] width 12 height 12
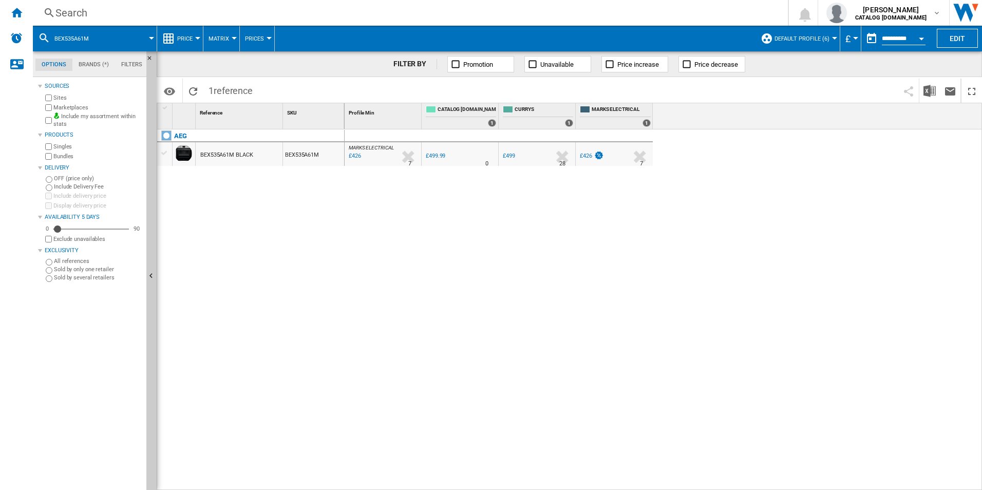
click at [639, 16] on div "Search" at bounding box center [408, 13] width 706 height 14
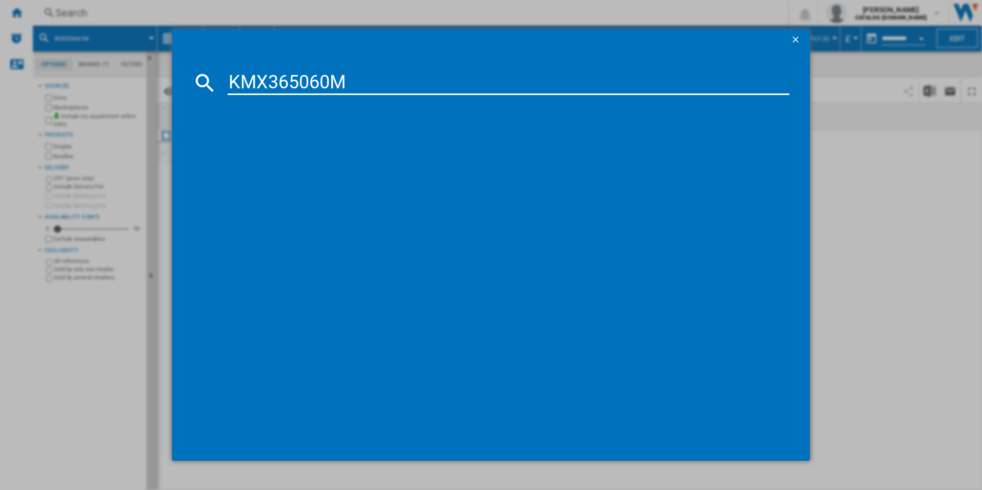
type input "KMX365060M"
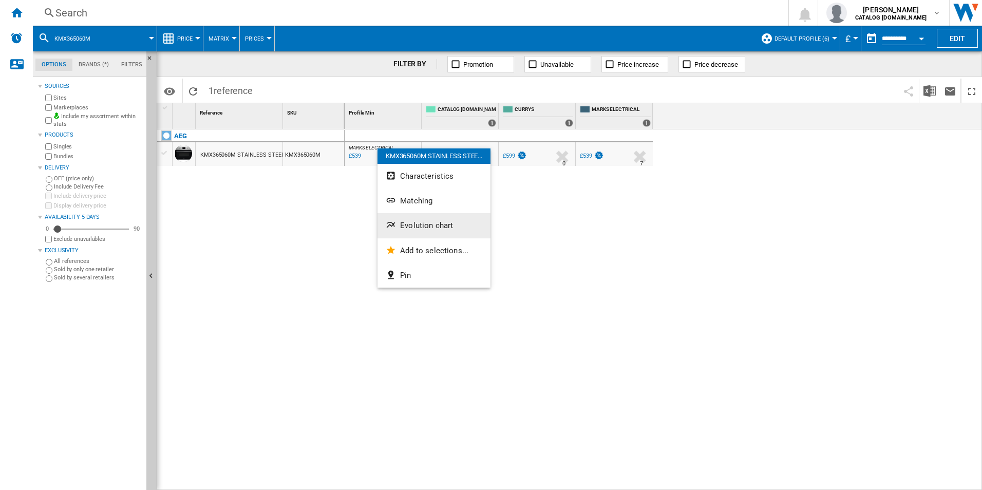
click at [406, 230] on button "Evolution chart" at bounding box center [434, 225] width 113 height 25
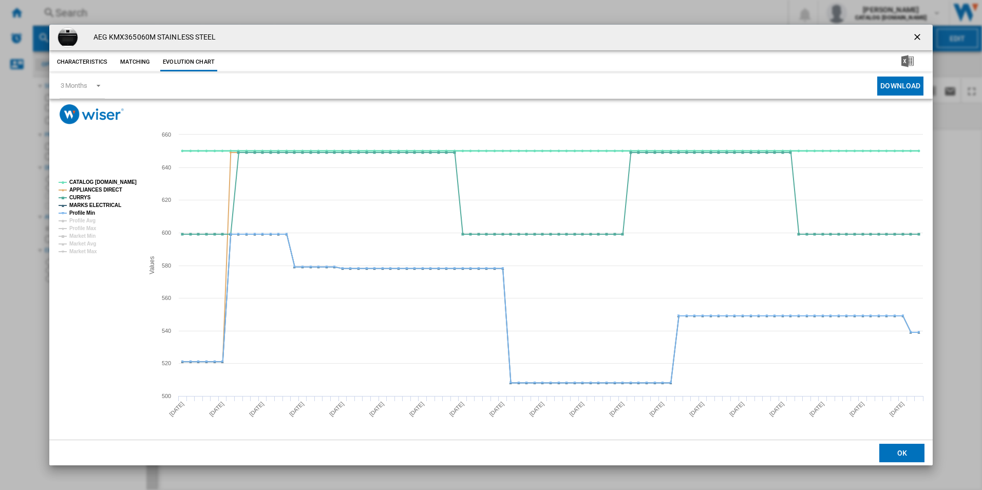
click at [113, 181] on tspan "CATALOG [DOMAIN_NAME]" at bounding box center [102, 182] width 67 height 6
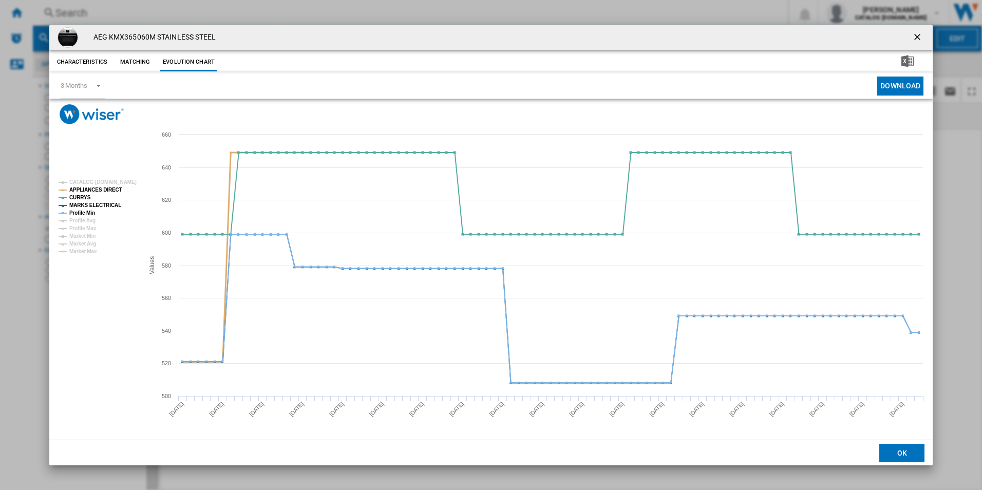
click at [107, 189] on tspan "APPLIANCES DIRECT" at bounding box center [95, 190] width 53 height 6
click at [105, 206] on tspan "MARKS ELECTRICAL" at bounding box center [95, 205] width 52 height 6
click at [86, 211] on tspan "Profile Min" at bounding box center [82, 213] width 26 height 6
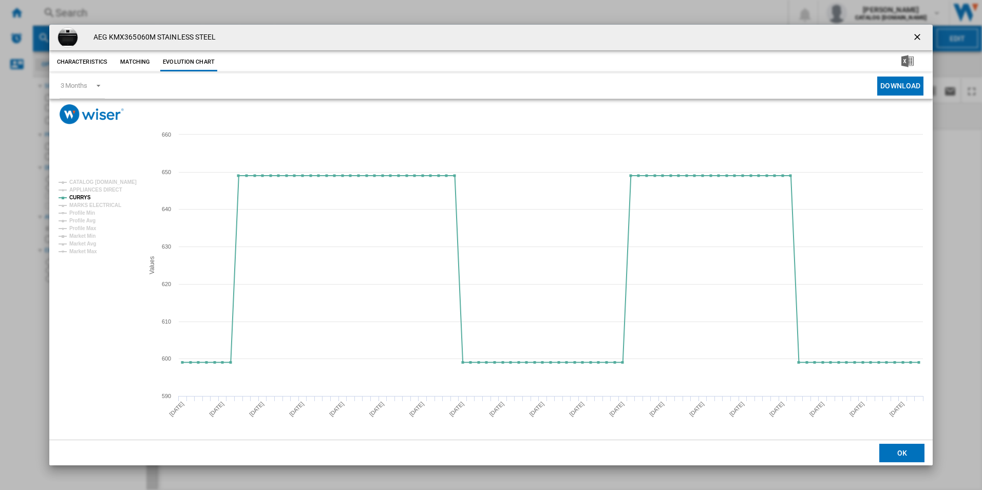
drag, startPoint x: 916, startPoint y: 35, endPoint x: 740, endPoint y: 16, distance: 177.2
click at [916, 35] on ng-md-icon "getI18NText('BUTTONS.CLOSE_DIALOG')" at bounding box center [918, 38] width 12 height 12
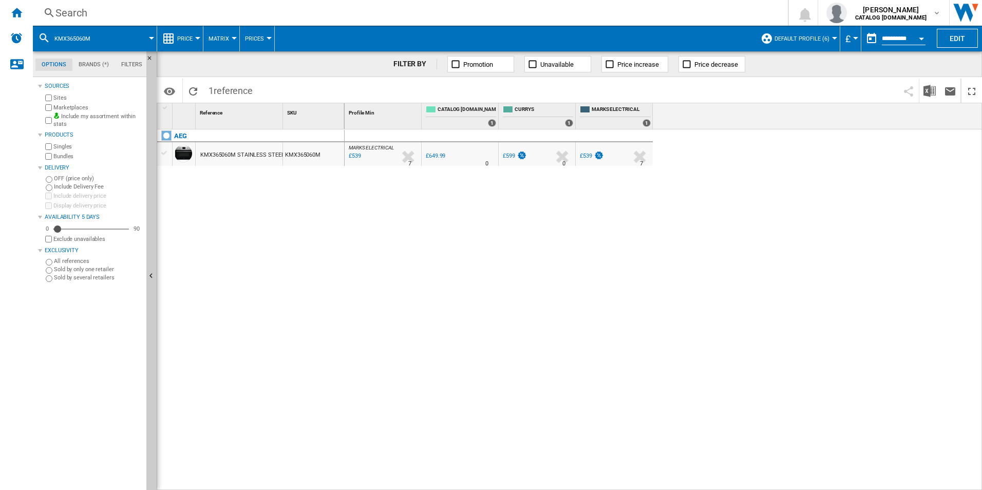
click at [667, 7] on div "Search" at bounding box center [408, 13] width 706 height 14
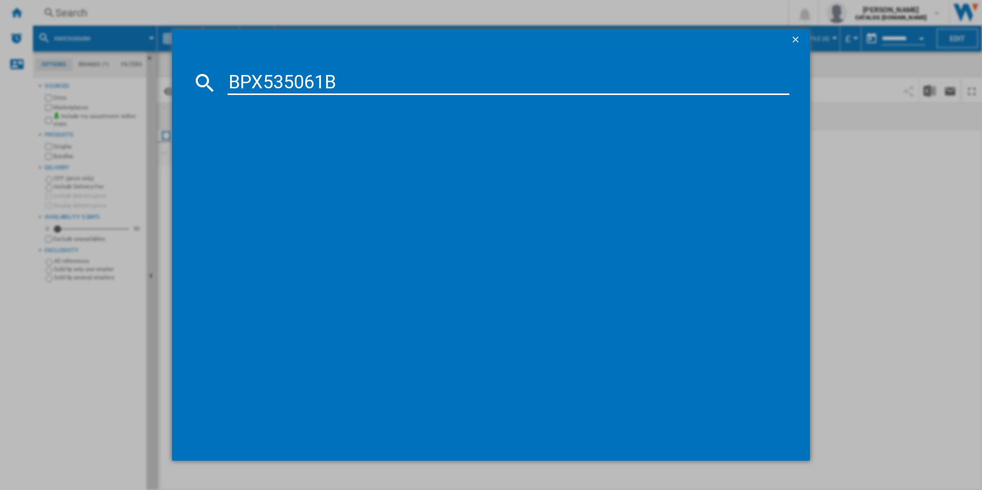
type input "BPX535061B"
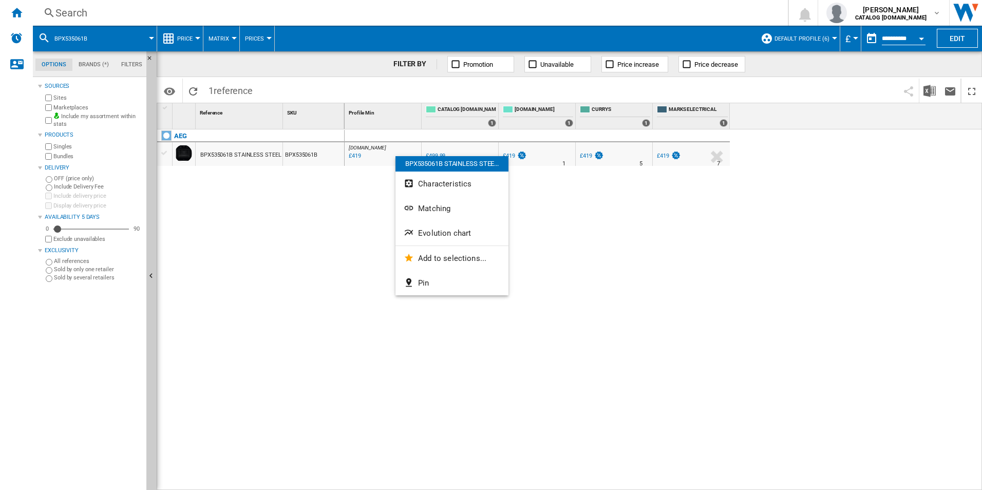
click at [454, 238] on button "Evolution chart" at bounding box center [452, 233] width 113 height 25
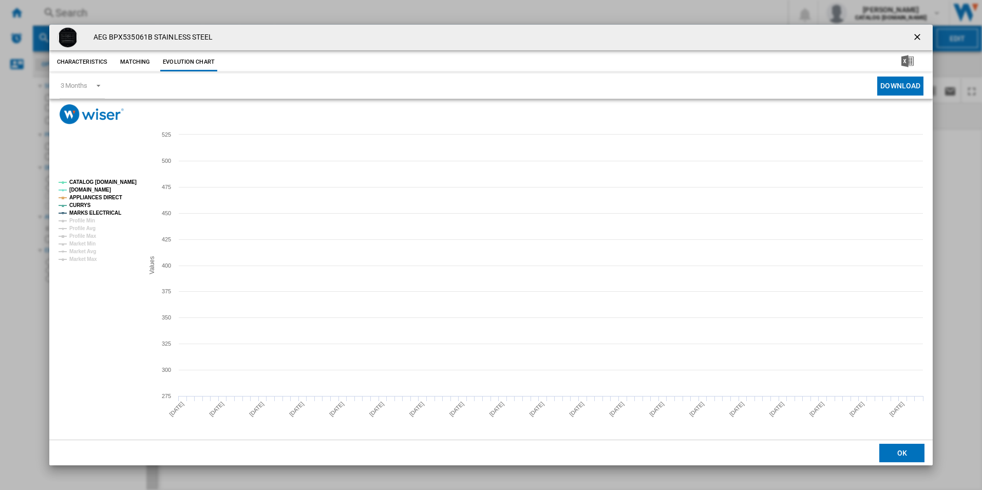
click at [125, 180] on tspan "CATALOG [DOMAIN_NAME]" at bounding box center [102, 182] width 67 height 6
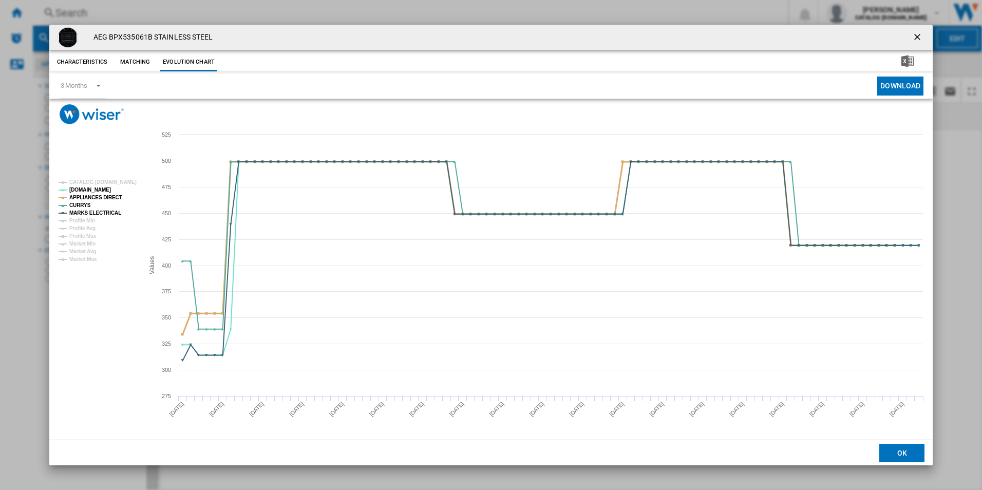
click at [111, 198] on tspan "APPLIANCES DIRECT" at bounding box center [95, 198] width 53 height 6
click at [107, 212] on tspan "MARKS ELECTRICAL" at bounding box center [95, 213] width 52 height 6
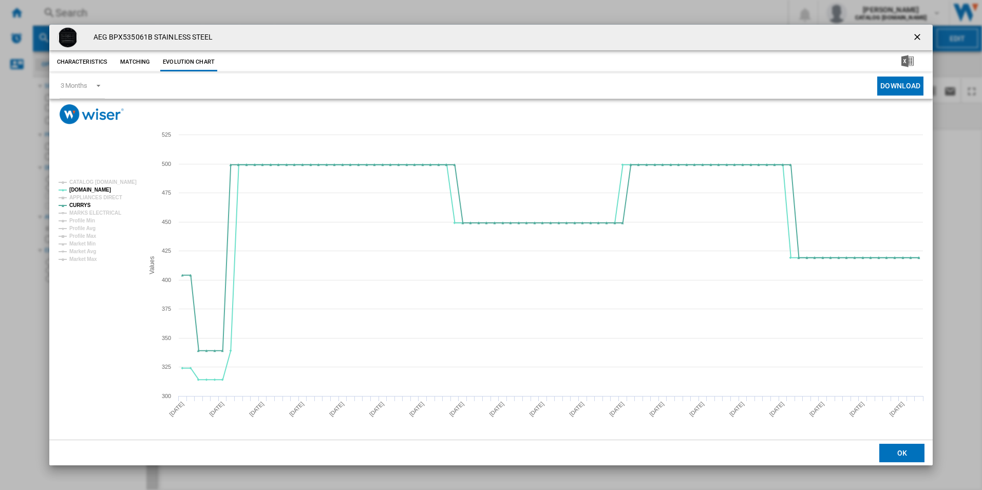
drag, startPoint x: 917, startPoint y: 33, endPoint x: 700, endPoint y: 48, distance: 217.8
click at [917, 33] on ng-md-icon "getI18NText('BUTTONS.CLOSE_DIALOG')" at bounding box center [918, 38] width 12 height 12
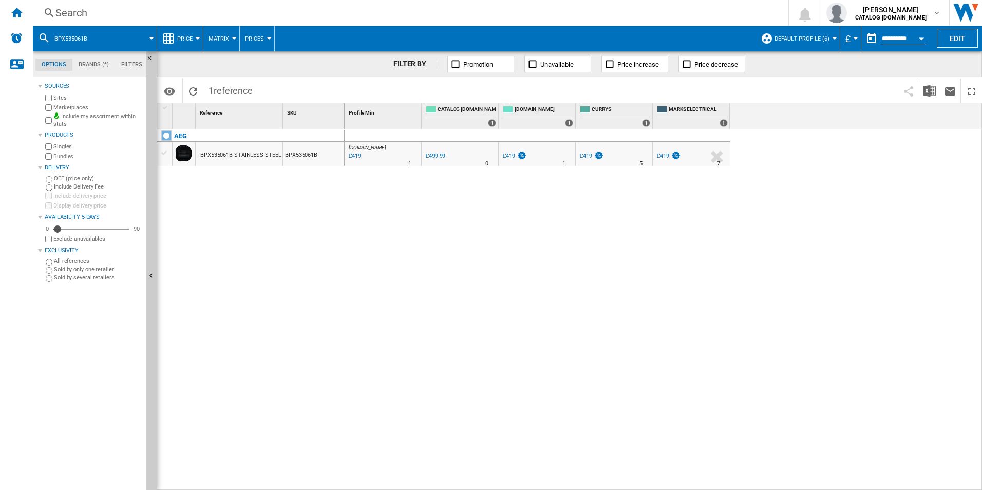
click at [606, 5] on div "Search Search 0 [PERSON_NAME] CATALOG [DOMAIN_NAME] CATALOG [DOMAIN_NAME] My se…" at bounding box center [507, 13] width 949 height 26
click at [615, 9] on div "Search" at bounding box center [408, 13] width 706 height 14
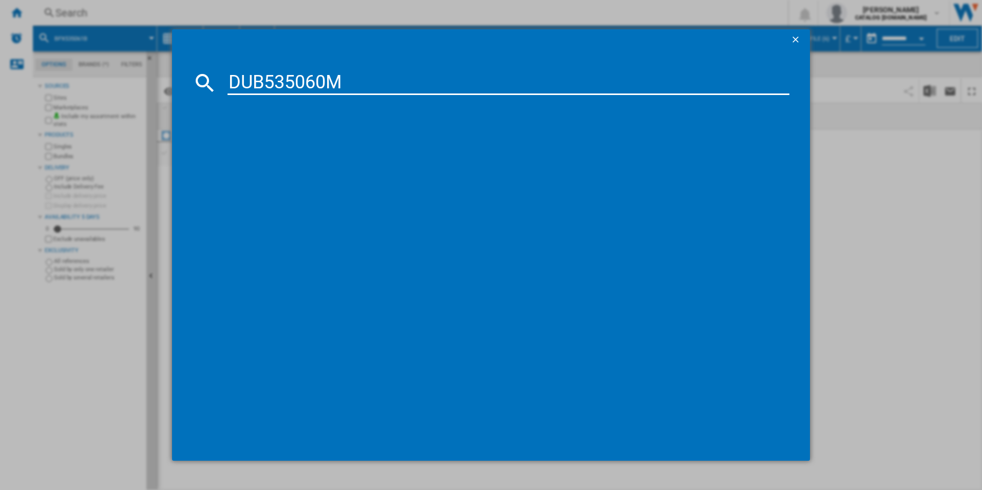
type input "DUB535060M"
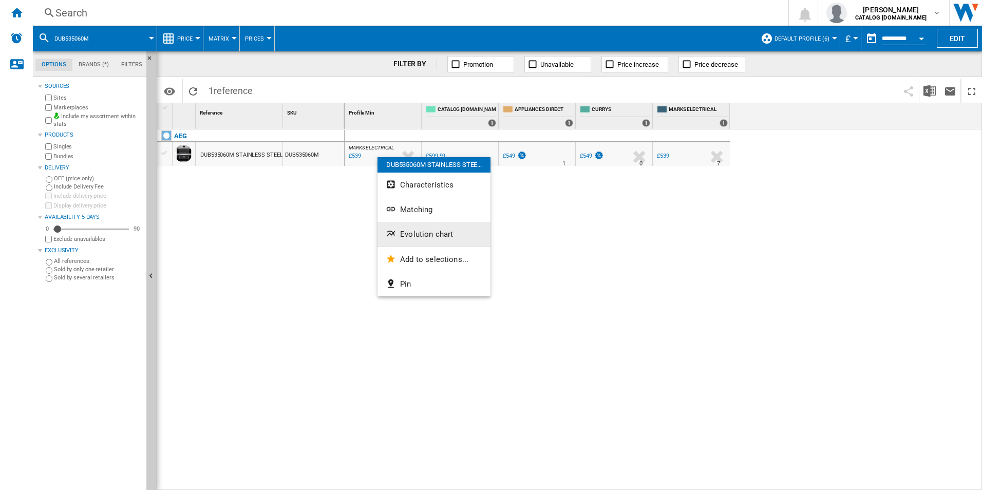
click at [416, 234] on span "Evolution chart" at bounding box center [426, 234] width 53 height 9
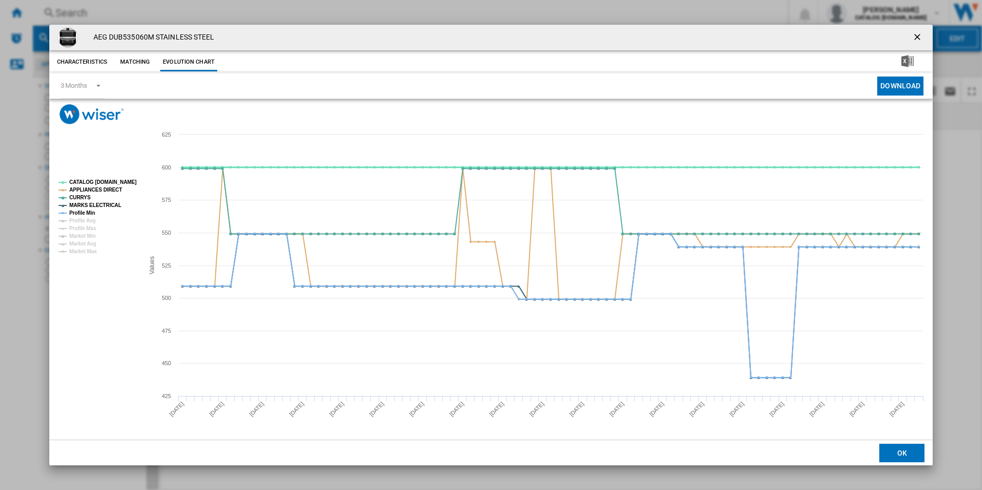
click at [128, 182] on tspan "CATALOG [DOMAIN_NAME]" at bounding box center [102, 182] width 67 height 6
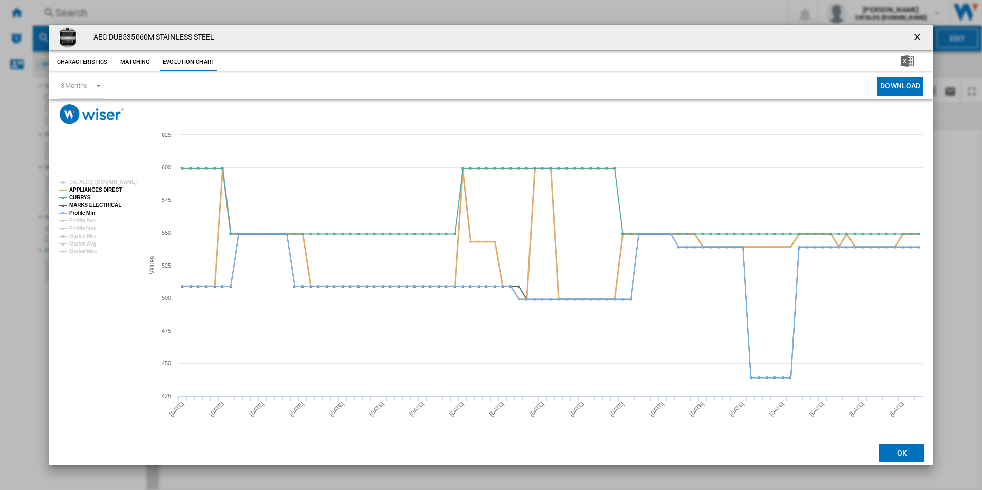
click at [110, 187] on tspan "APPLIANCES DIRECT" at bounding box center [95, 190] width 53 height 6
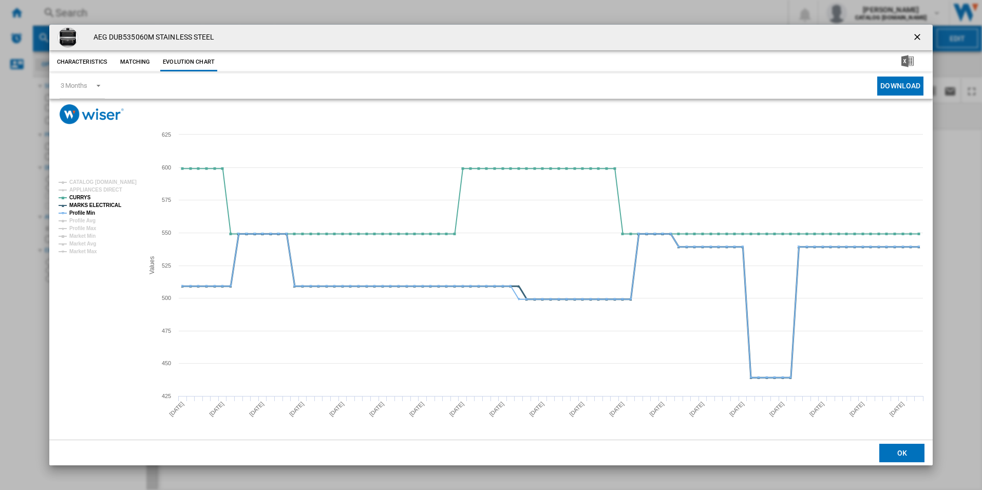
click at [107, 203] on tspan "MARKS ELECTRICAL" at bounding box center [95, 205] width 52 height 6
click at [89, 210] on tspan "Profile Min" at bounding box center [82, 213] width 26 height 6
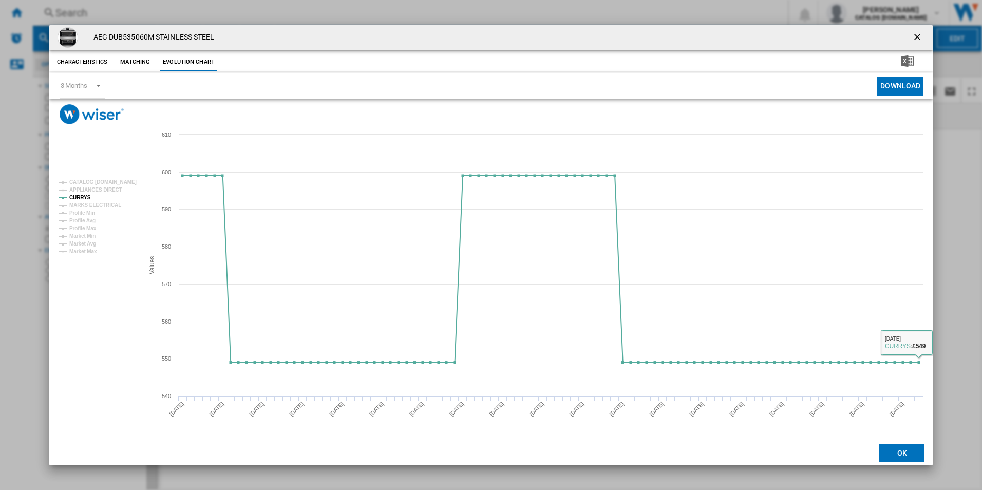
drag, startPoint x: 921, startPoint y: 38, endPoint x: 870, endPoint y: 37, distance: 50.9
click at [921, 38] on ng-md-icon "getI18NText('BUTTONS.CLOSE_DIALOG')" at bounding box center [918, 38] width 12 height 12
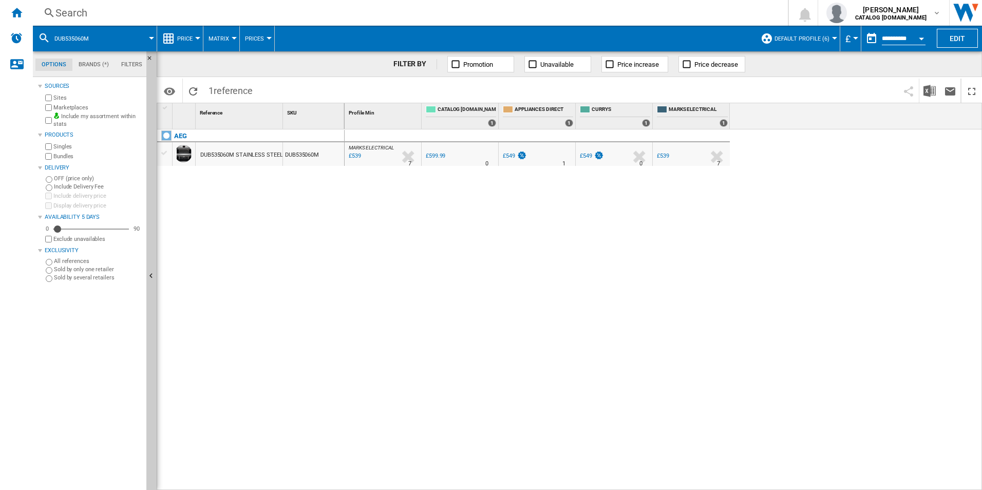
click at [652, 11] on div "Search" at bounding box center [408, 13] width 706 height 14
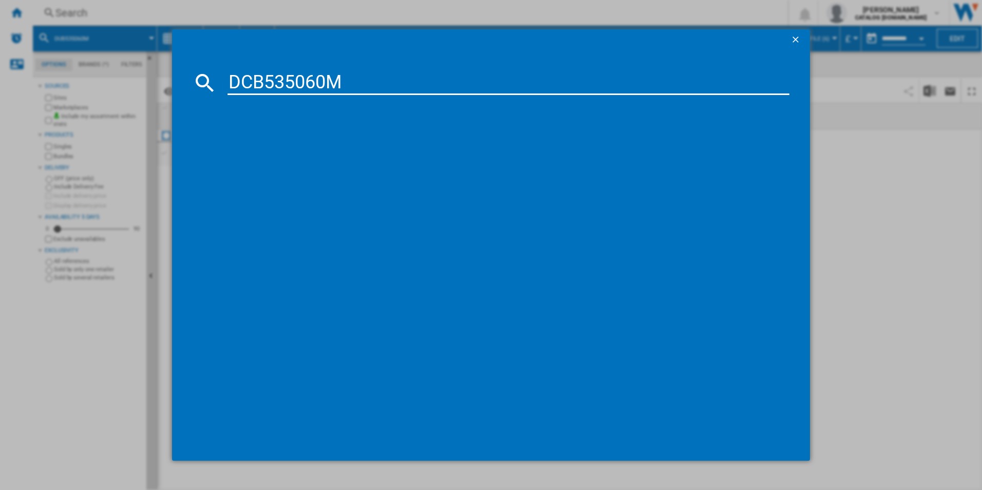
type input "DCB535060M"
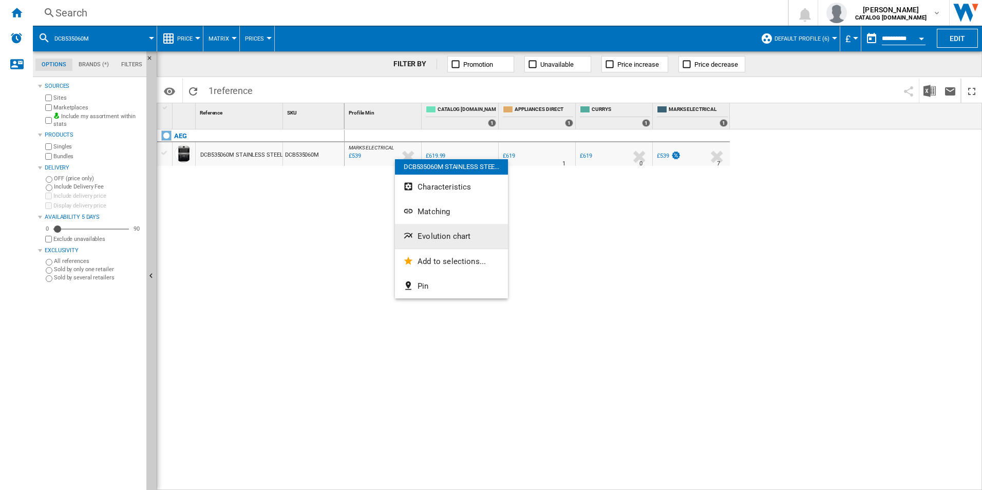
click at [430, 230] on button "Evolution chart" at bounding box center [451, 236] width 113 height 25
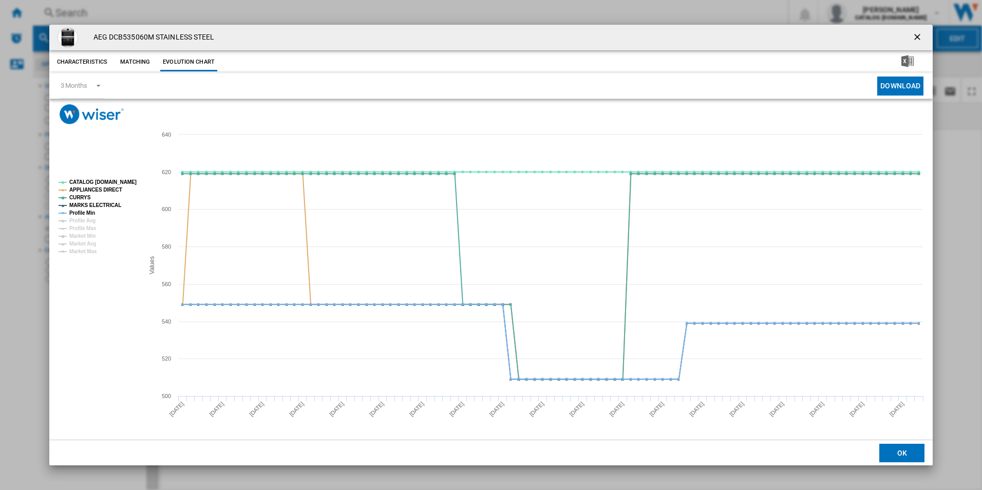
click at [127, 177] on rect "Product popup" at bounding box center [96, 217] width 85 height 83
click at [124, 183] on tspan "CATALOG [DOMAIN_NAME]" at bounding box center [102, 182] width 67 height 6
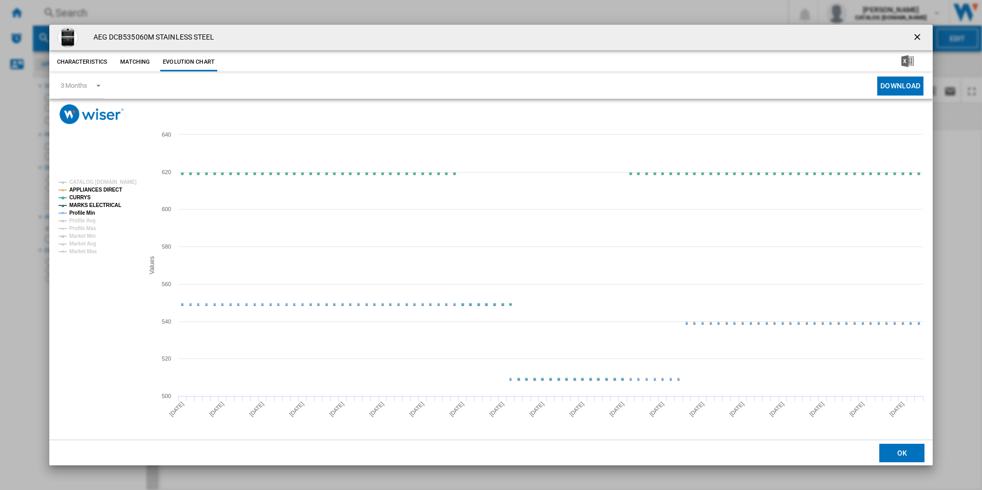
click at [98, 189] on tspan "APPLIANCES DIRECT" at bounding box center [95, 190] width 53 height 6
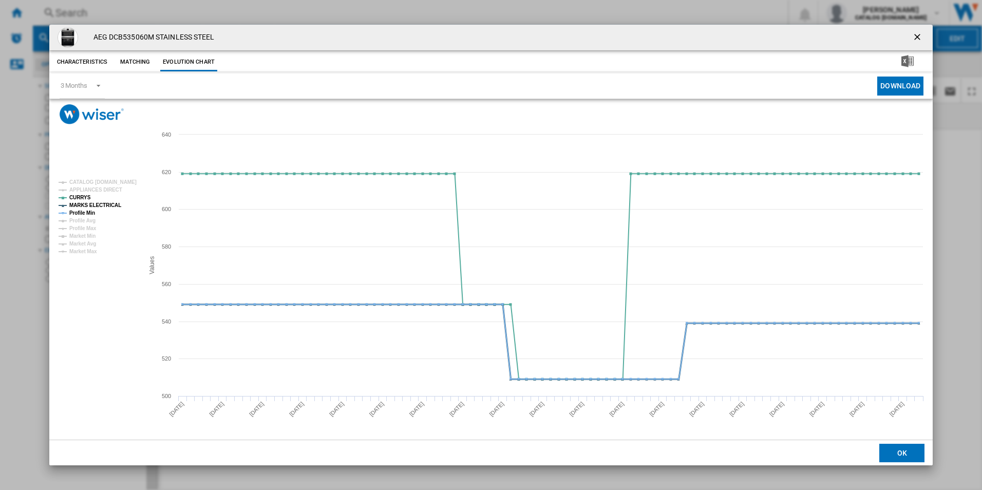
click at [102, 205] on tspan "MARKS ELECTRICAL" at bounding box center [95, 205] width 52 height 6
click at [92, 210] on tspan "Profile Min" at bounding box center [82, 213] width 26 height 6
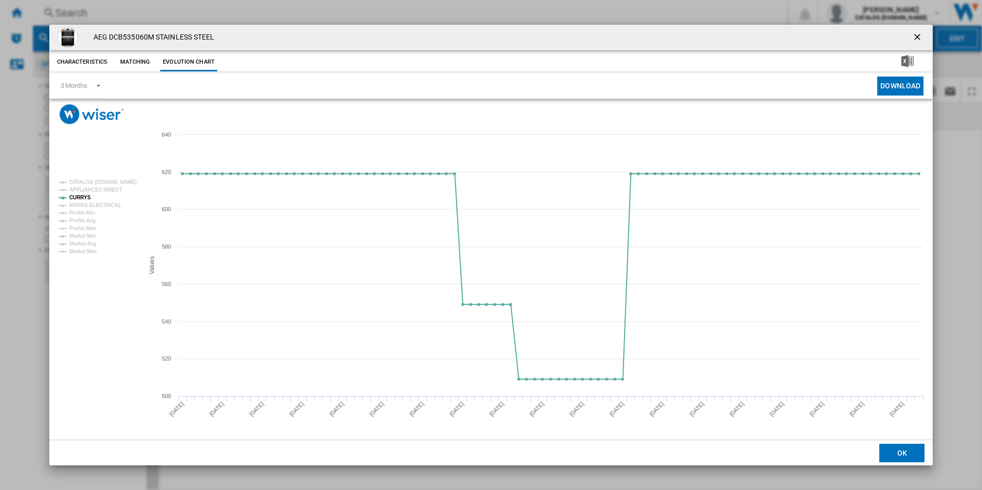
drag, startPoint x: 915, startPoint y: 39, endPoint x: 893, endPoint y: 36, distance: 21.7
click at [915, 39] on ng-md-icon "getI18NText('BUTTONS.CLOSE_DIALOG')" at bounding box center [918, 38] width 12 height 12
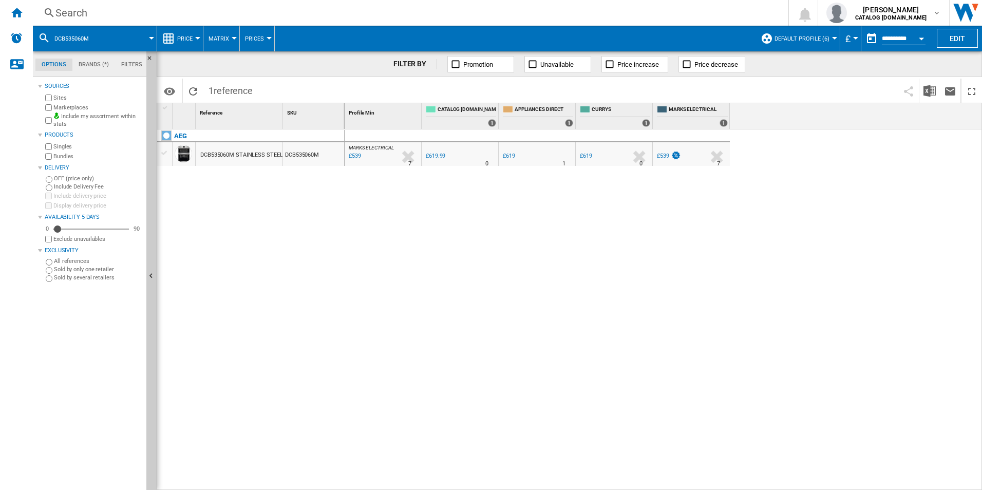
click at [644, 13] on div "Search" at bounding box center [408, 13] width 706 height 14
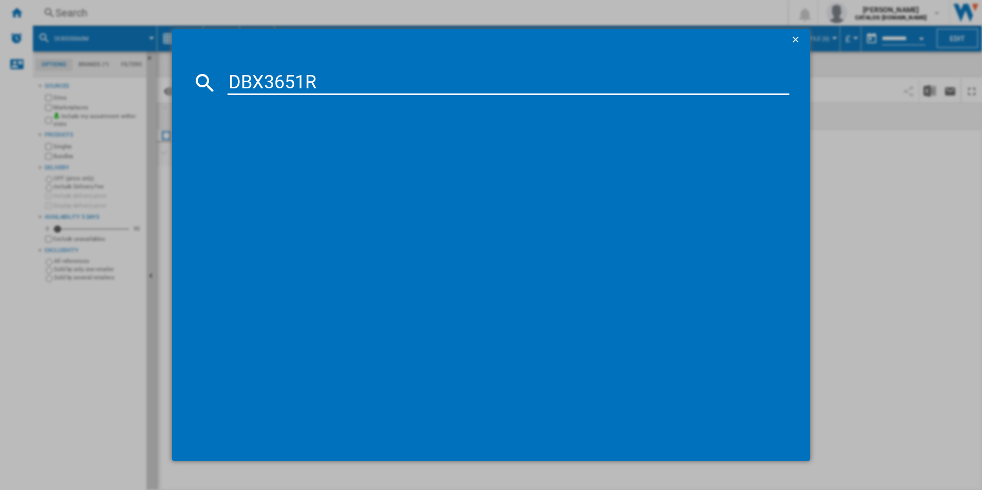
type input "DBX3651R"
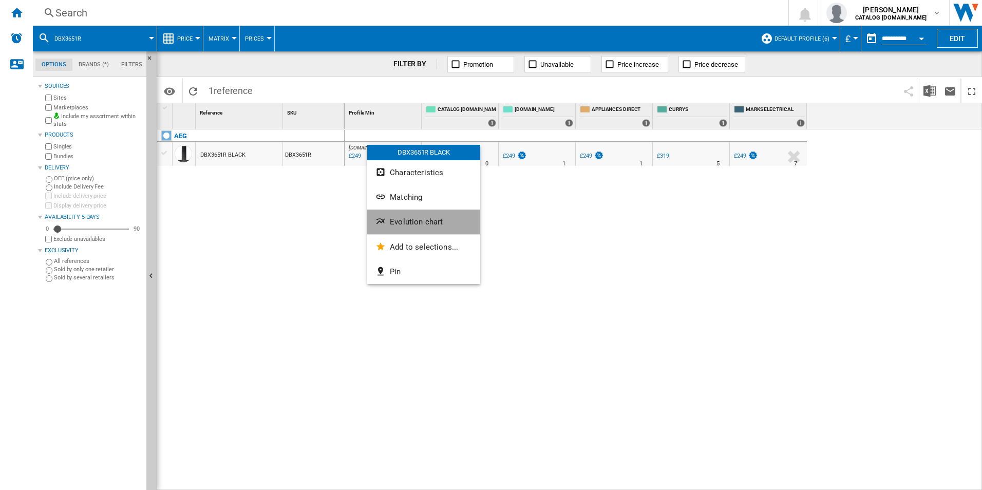
click at [421, 221] on span "Evolution chart" at bounding box center [416, 221] width 53 height 9
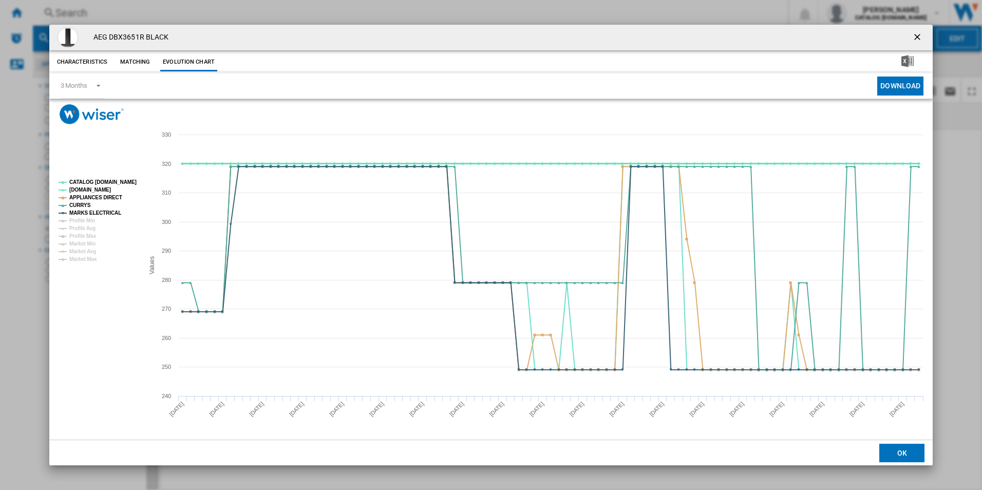
click at [131, 181] on tspan "CATALOG [DOMAIN_NAME]" at bounding box center [102, 182] width 67 height 6
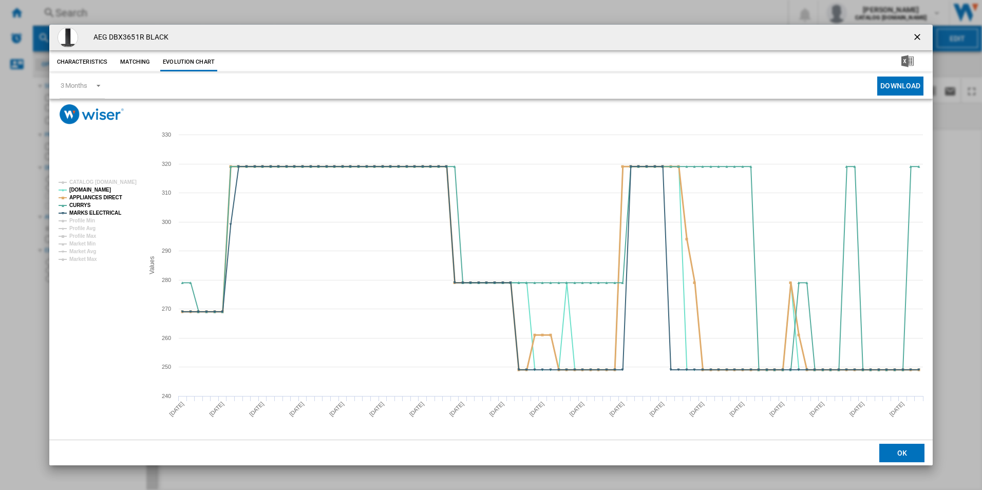
click at [112, 196] on tspan "APPLIANCES DIRECT" at bounding box center [95, 198] width 53 height 6
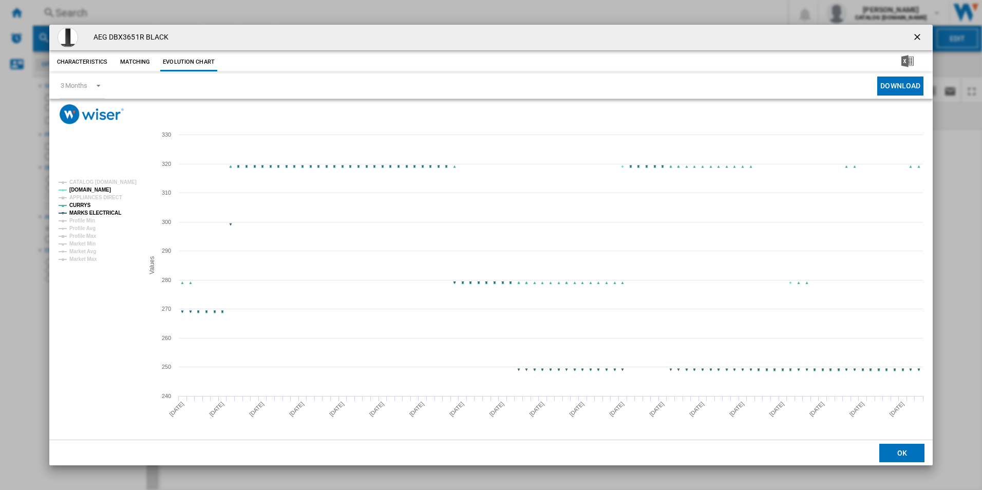
click at [108, 216] on tspan "MARKS ELECTRICAL" at bounding box center [95, 213] width 52 height 6
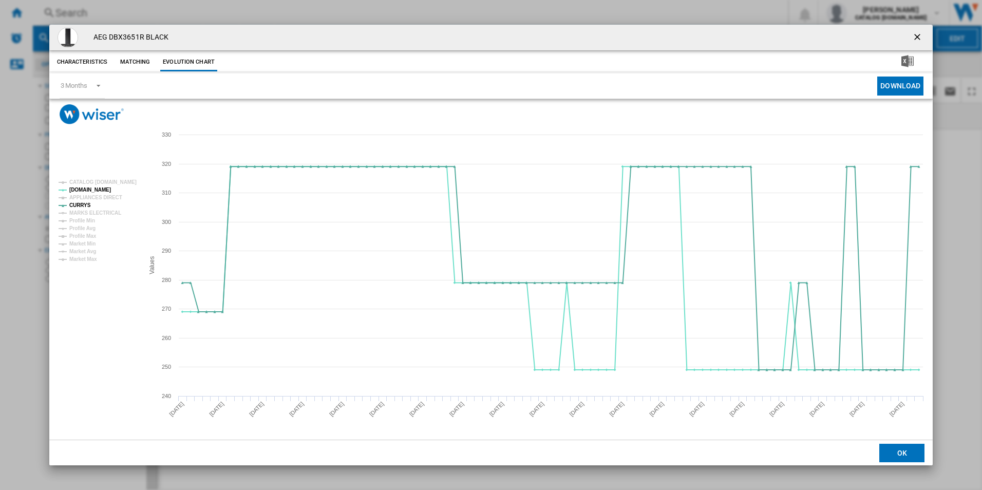
drag, startPoint x: 914, startPoint y: 39, endPoint x: 810, endPoint y: 47, distance: 105.1
click at [914, 39] on ng-md-icon "getI18NText('BUTTONS.CLOSE_DIALOG')" at bounding box center [918, 38] width 12 height 12
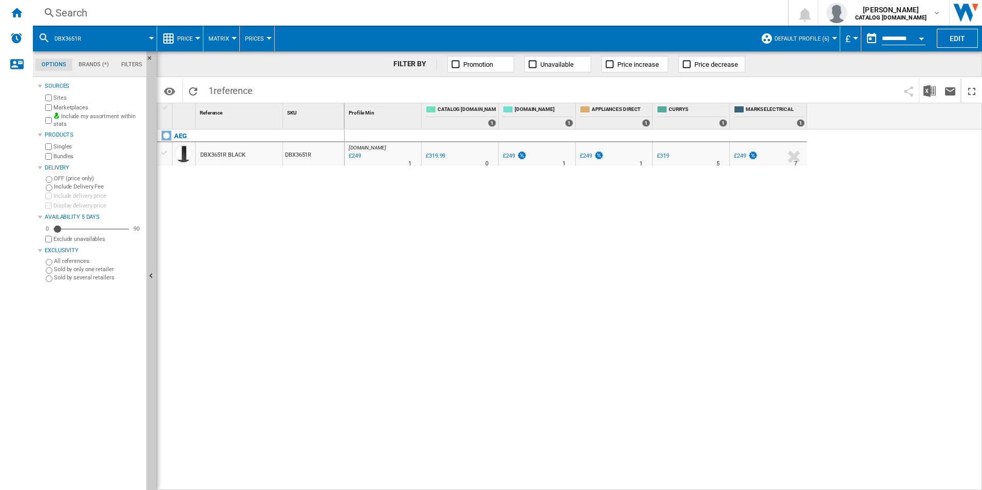
click at [678, 15] on div "Search" at bounding box center [408, 13] width 706 height 14
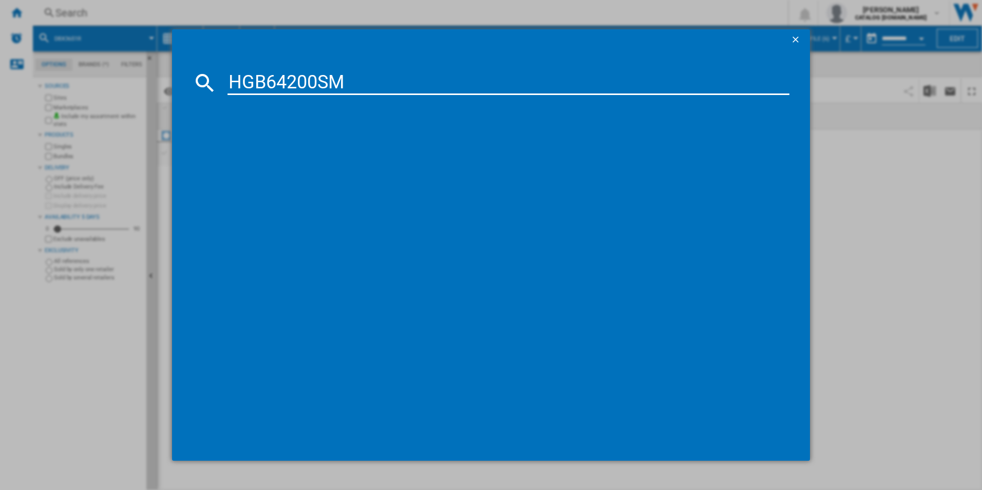
type input "HGB64200SM"
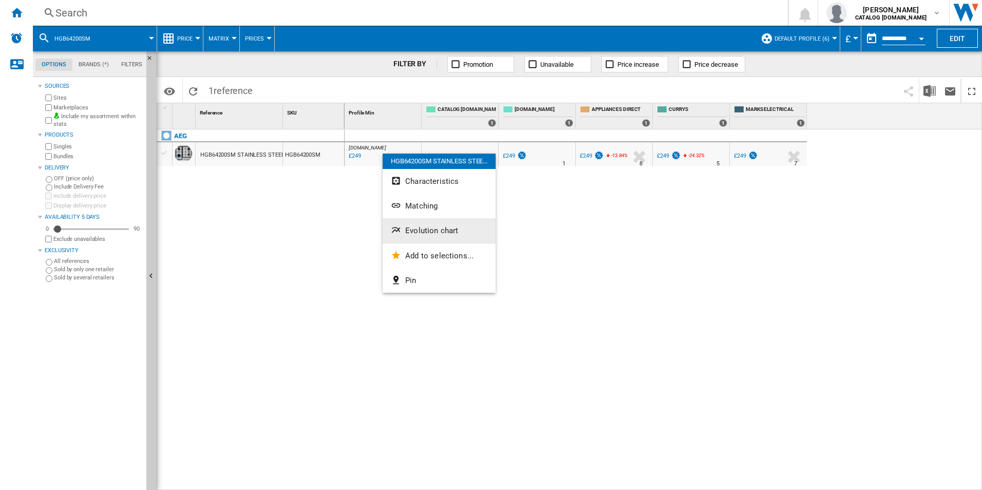
click at [407, 234] on span "Evolution chart" at bounding box center [431, 230] width 53 height 9
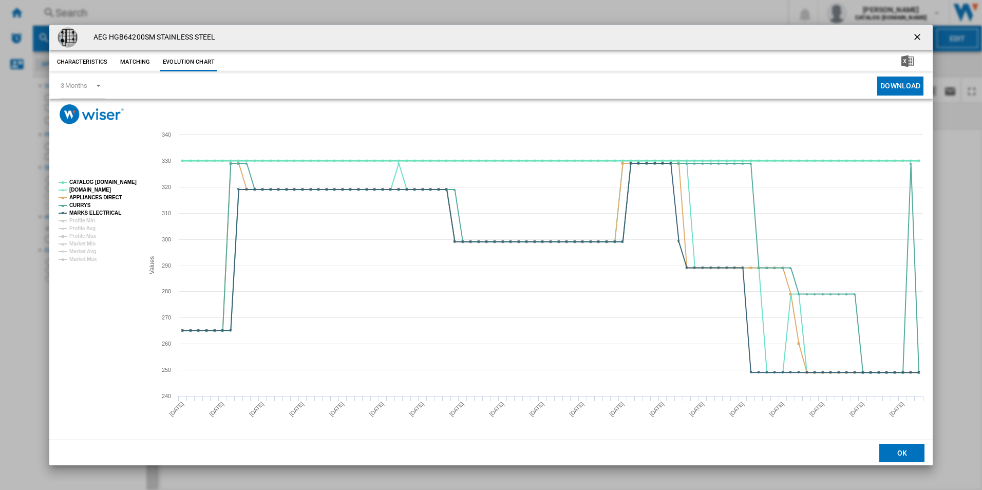
click at [123, 181] on tspan "CATALOG [DOMAIN_NAME]" at bounding box center [102, 182] width 67 height 6
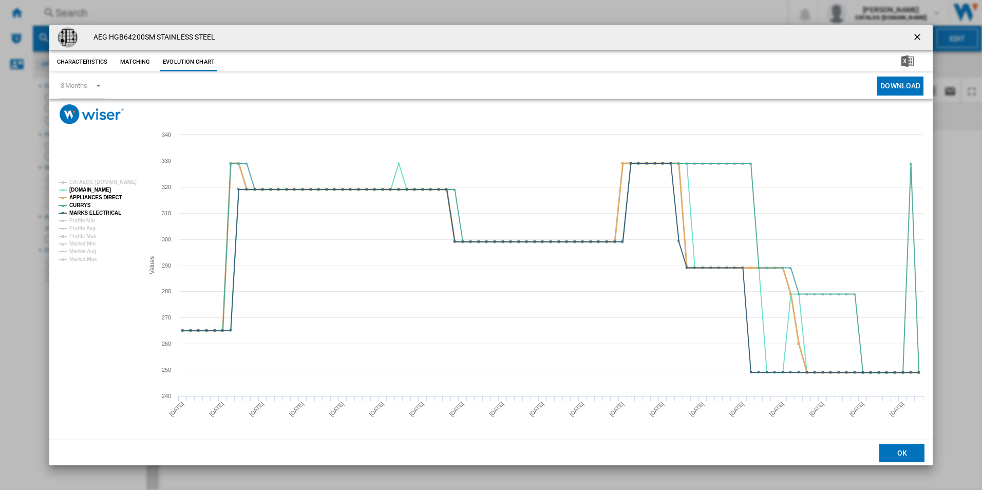
click at [111, 195] on tspan "APPLIANCES DIRECT" at bounding box center [95, 198] width 53 height 6
drag, startPoint x: 104, startPoint y: 211, endPoint x: 383, endPoint y: 258, distance: 282.4
click at [104, 211] on tspan "MARKS ELECTRICAL" at bounding box center [95, 213] width 52 height 6
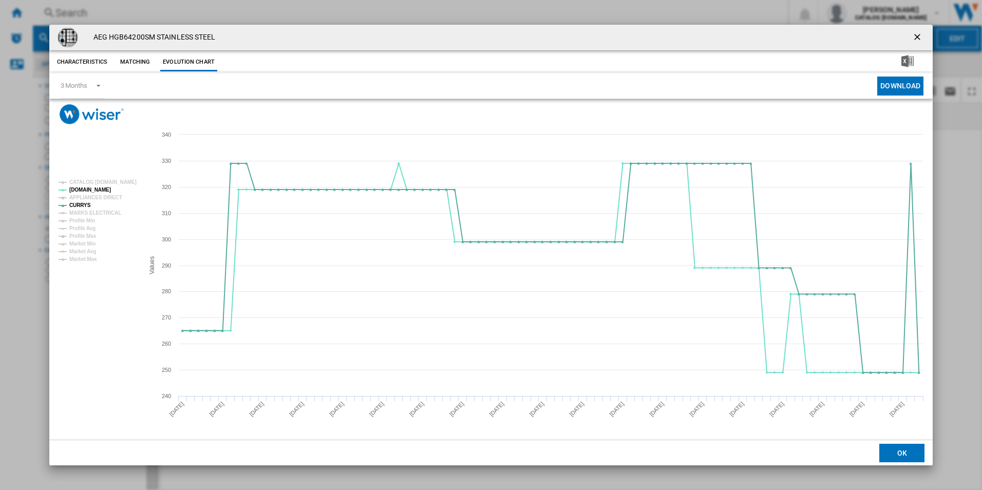
drag, startPoint x: 920, startPoint y: 36, endPoint x: 717, endPoint y: 4, distance: 205.6
click at [920, 36] on ng-md-icon "getI18NText('BUTTONS.CLOSE_DIALOG')" at bounding box center [918, 38] width 12 height 12
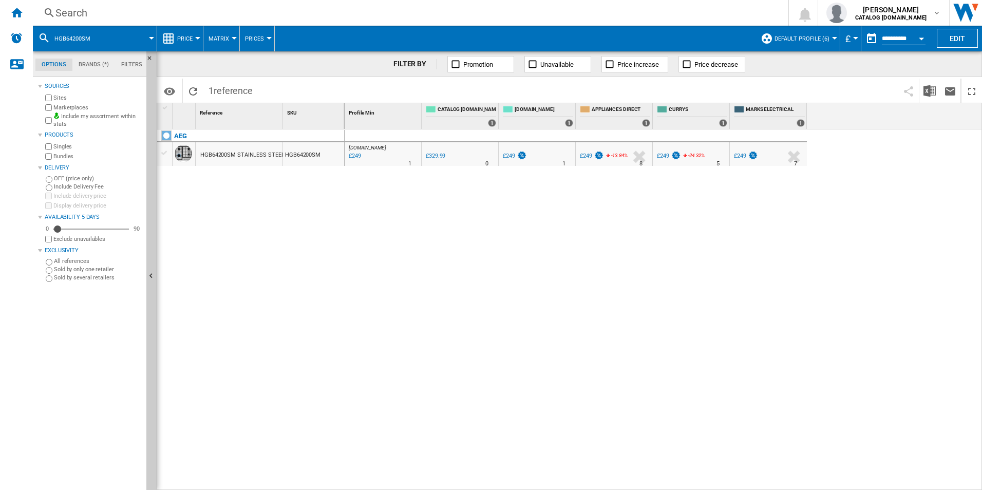
click at [645, 17] on div "Search" at bounding box center [408, 13] width 706 height 14
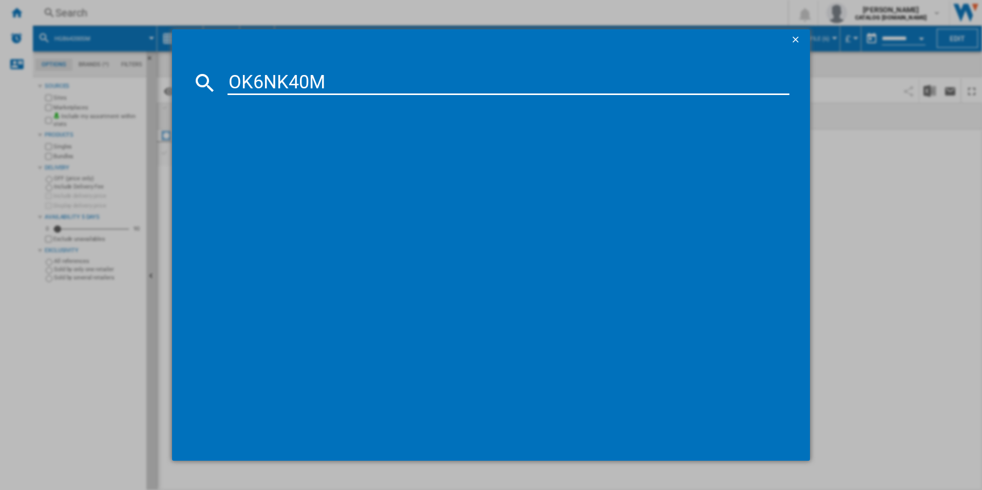
type input "OK6NK40M"
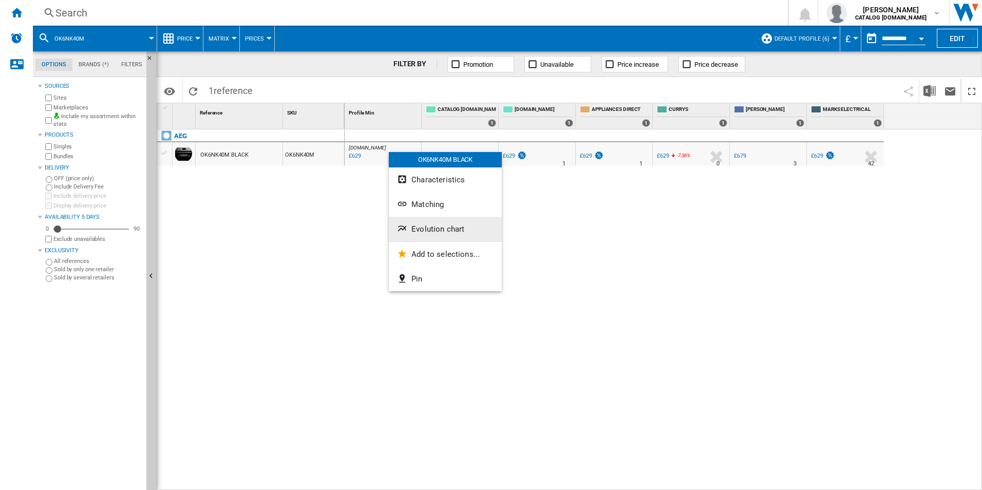
click at [414, 227] on span "Evolution chart" at bounding box center [438, 229] width 53 height 9
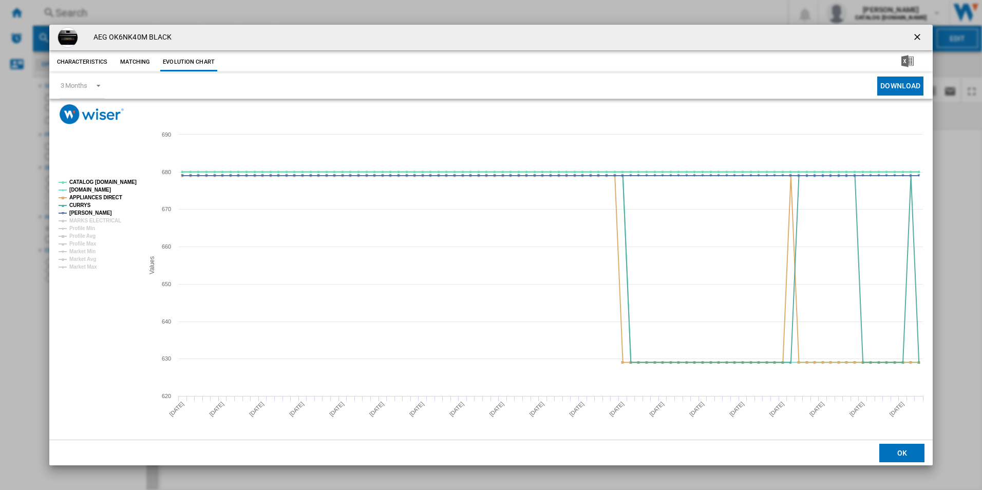
drag, startPoint x: 129, startPoint y: 181, endPoint x: 124, endPoint y: 181, distance: 5.7
click at [129, 181] on tspan "CATALOG [DOMAIN_NAME]" at bounding box center [102, 182] width 67 height 6
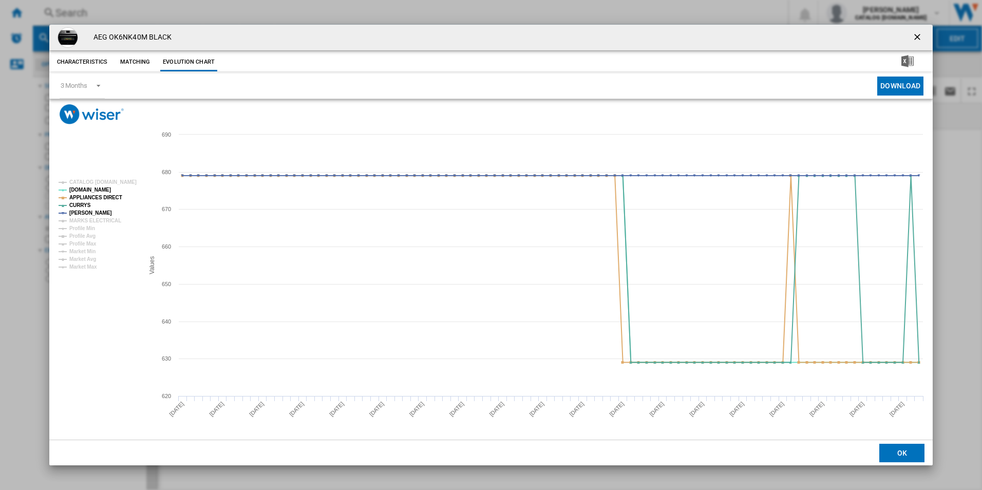
click at [105, 202] on rect "Product popup" at bounding box center [96, 225] width 85 height 98
click at [104, 198] on tspan "APPLIANCES DIRECT" at bounding box center [95, 198] width 53 height 6
click at [914, 36] on ng-md-icon "getI18NText('BUTTONS.CLOSE_DIALOG')" at bounding box center [918, 38] width 12 height 12
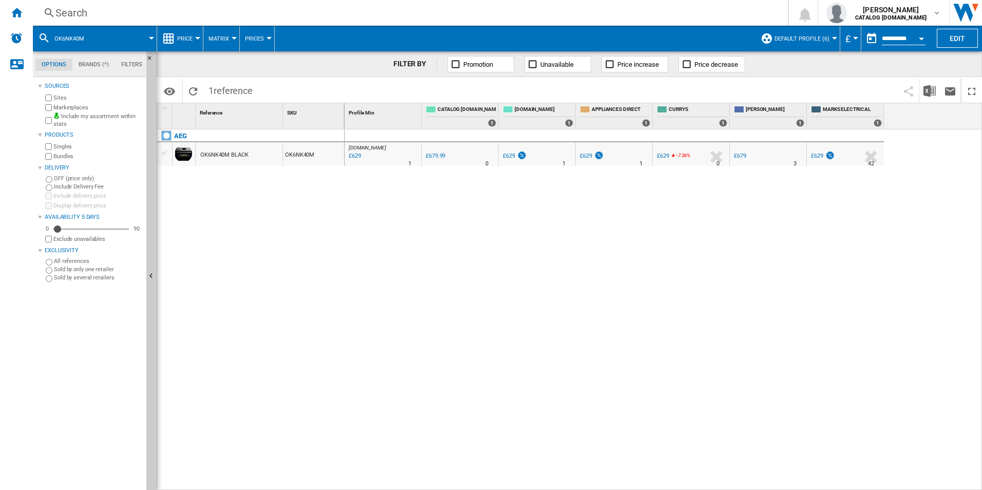
click at [642, 15] on div "Search" at bounding box center [408, 13] width 706 height 14
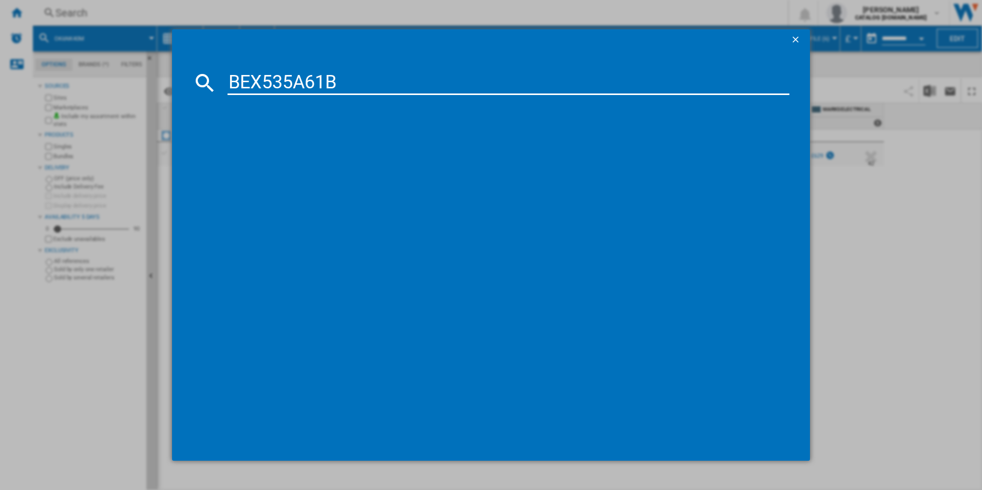
type input "BEX535A61B"
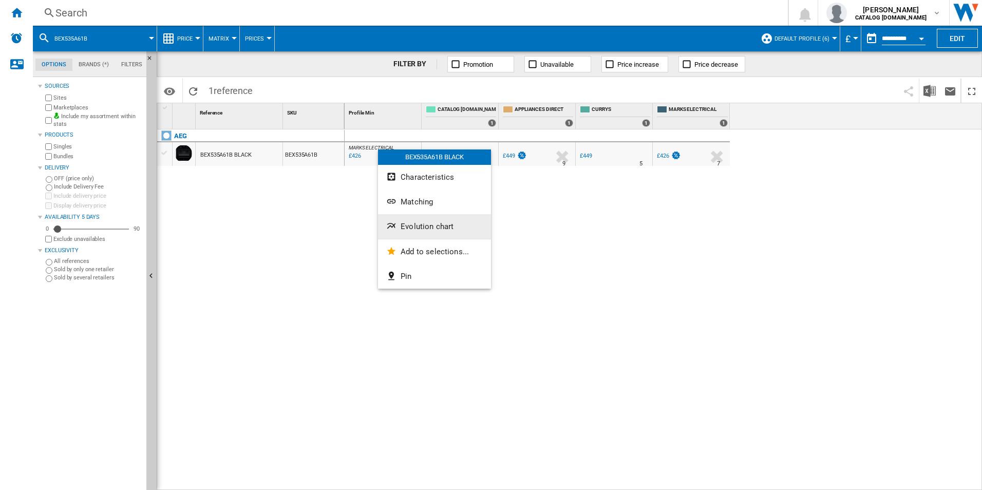
click at [399, 228] on button "Evolution chart" at bounding box center [434, 226] width 113 height 25
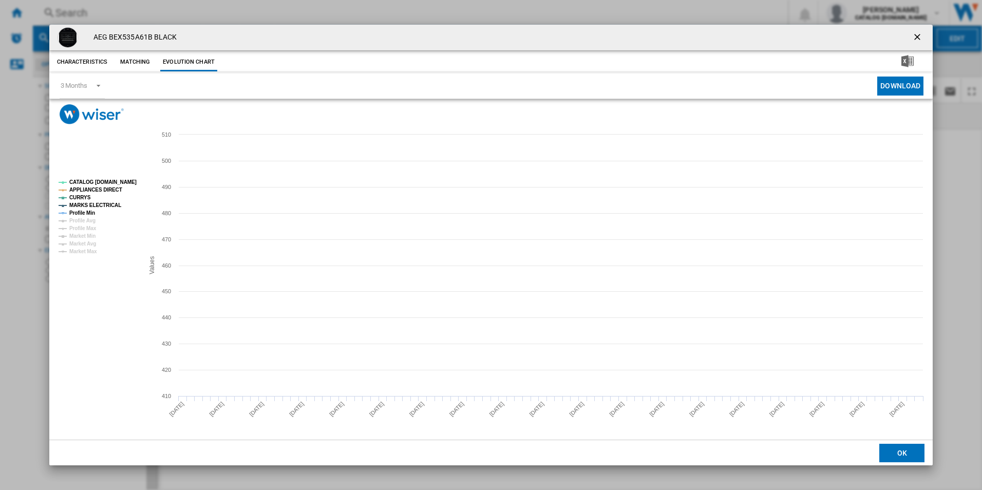
click at [116, 182] on tspan "CATALOG [DOMAIN_NAME]" at bounding box center [102, 182] width 67 height 6
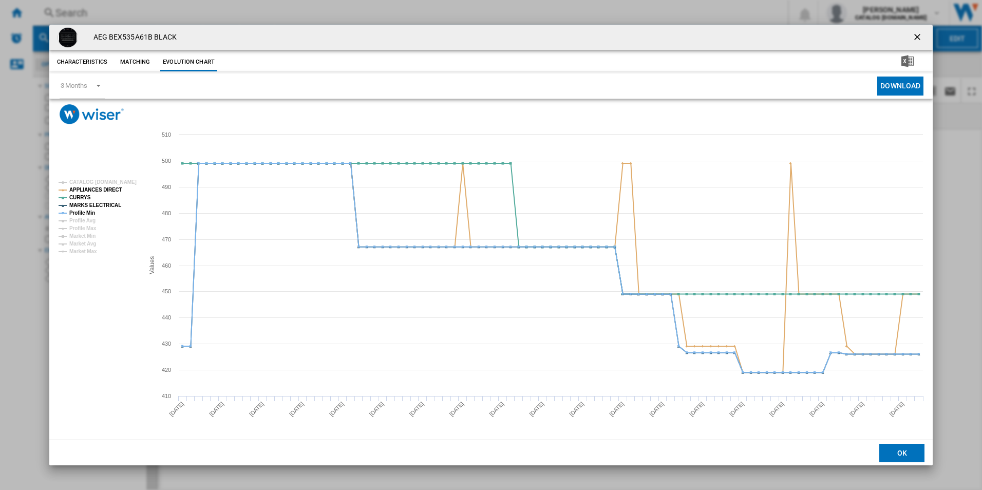
drag, startPoint x: 119, startPoint y: 192, endPoint x: 106, endPoint y: 191, distance: 12.4
click at [118, 192] on rect "Product popup" at bounding box center [96, 217] width 85 height 83
click at [106, 191] on tspan "APPLIANCES DIRECT" at bounding box center [95, 190] width 53 height 6
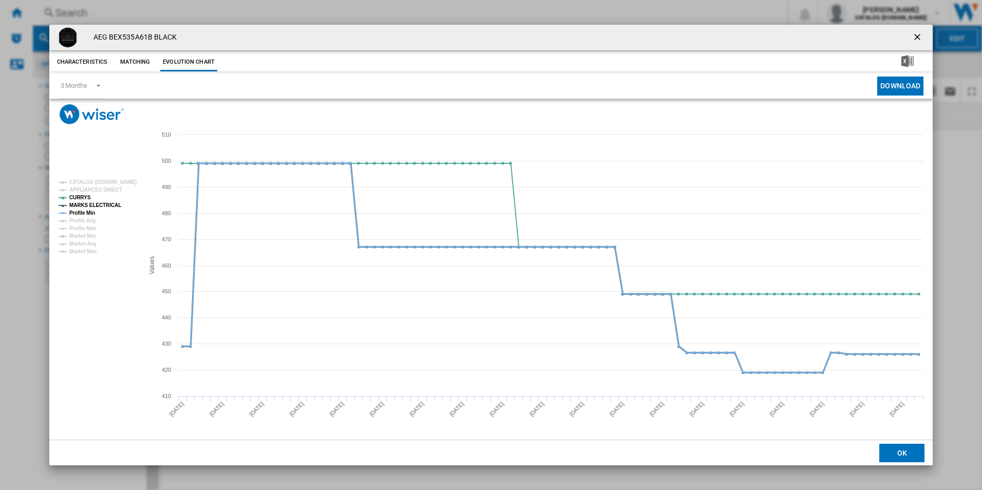
click at [104, 207] on tspan "MARKS ELECTRICAL" at bounding box center [95, 205] width 52 height 6
click at [91, 213] on tspan "Profile Min" at bounding box center [82, 213] width 26 height 6
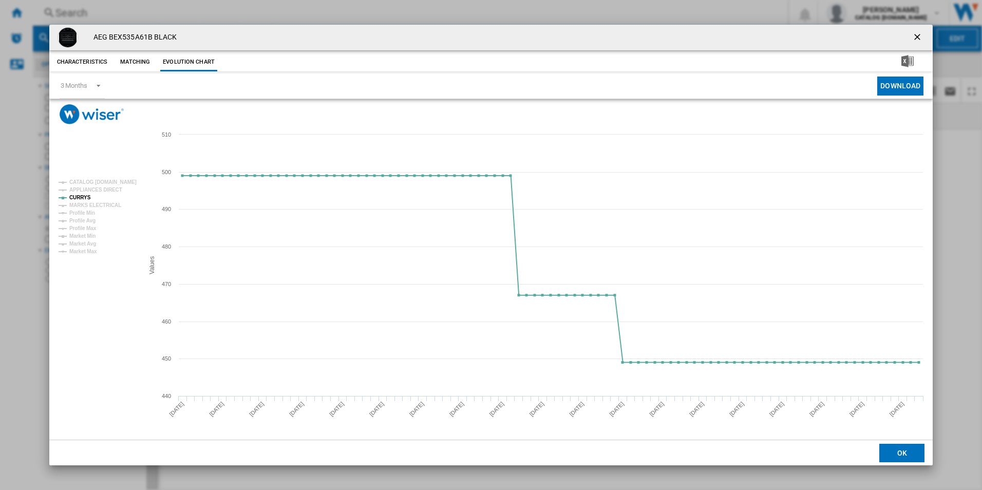
drag, startPoint x: 917, startPoint y: 38, endPoint x: 643, endPoint y: 30, distance: 273.9
click at [914, 37] on ng-md-icon "getI18NText('BUTTONS.CLOSE_DIALOG')" at bounding box center [918, 38] width 12 height 12
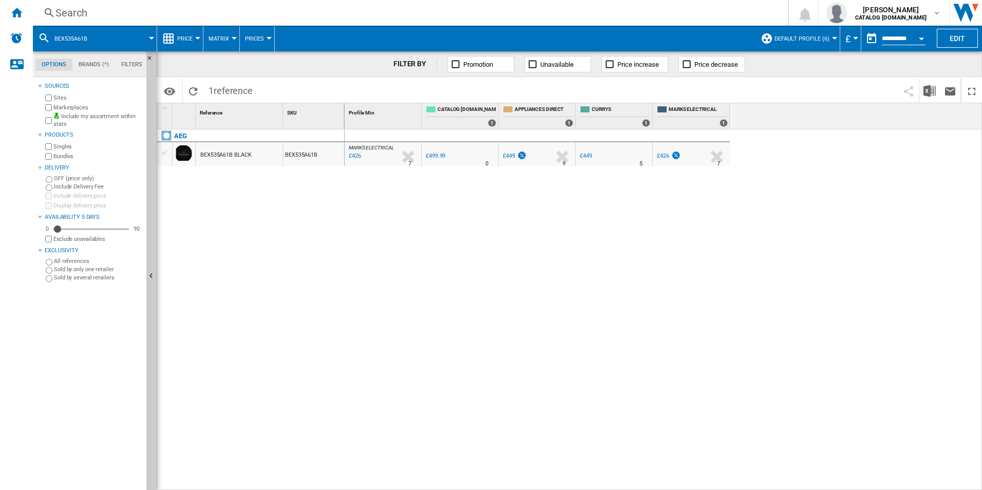
click at [611, 15] on div "Search" at bounding box center [408, 13] width 706 height 14
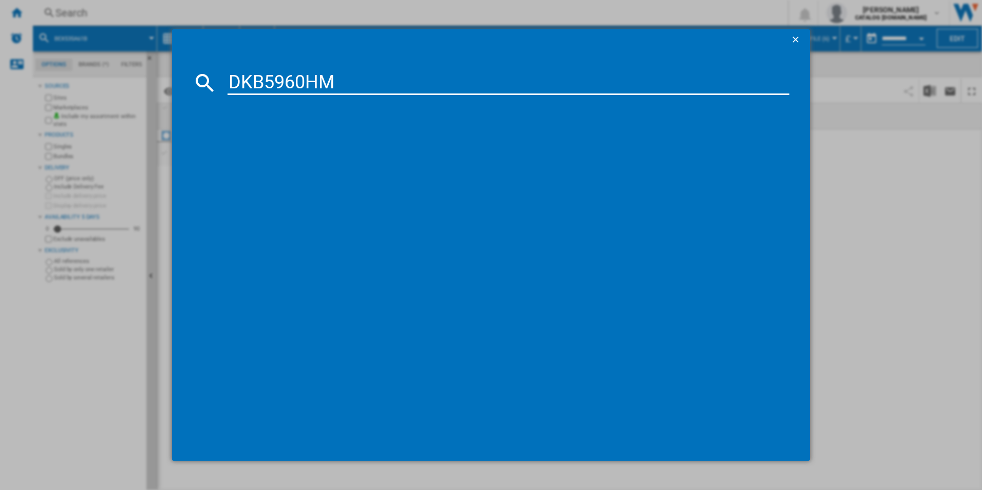
type input "DKB5960HM"
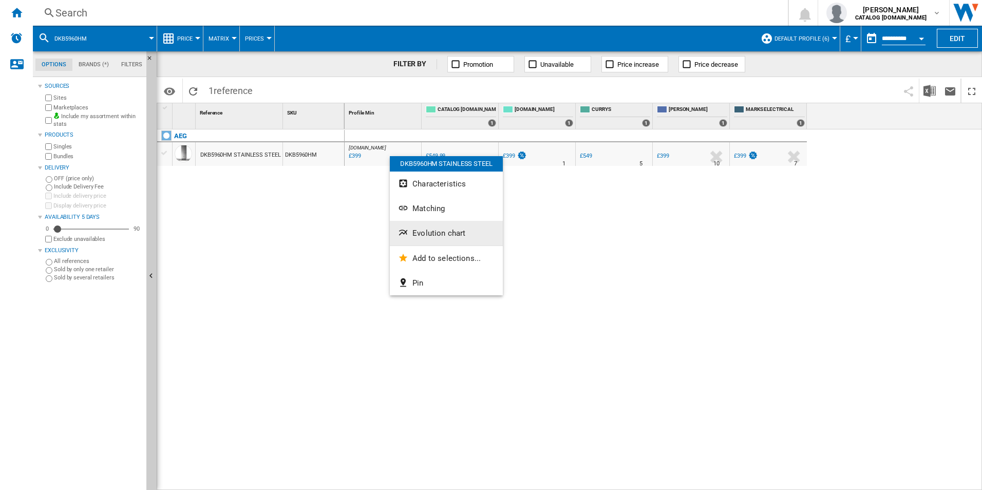
click at [426, 239] on button "Evolution chart" at bounding box center [446, 233] width 113 height 25
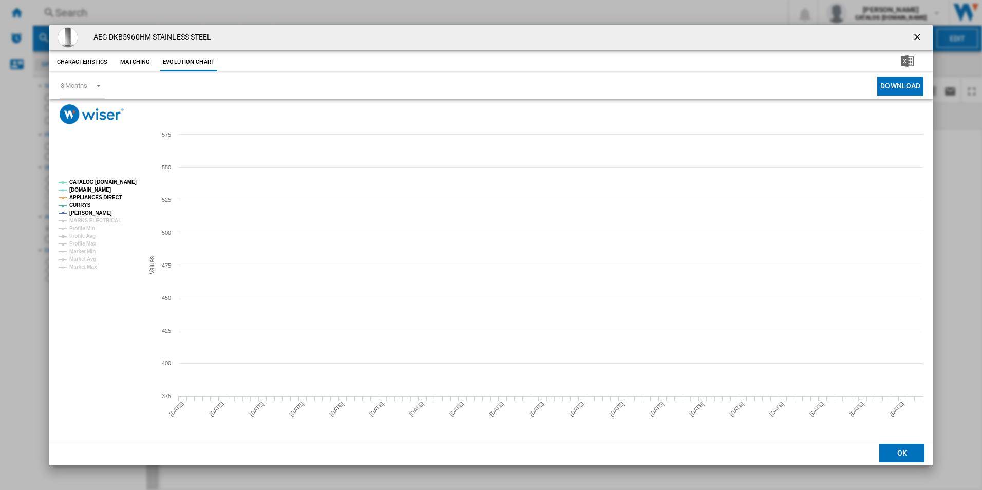
click at [113, 184] on tspan "CATALOG [DOMAIN_NAME]" at bounding box center [102, 182] width 67 height 6
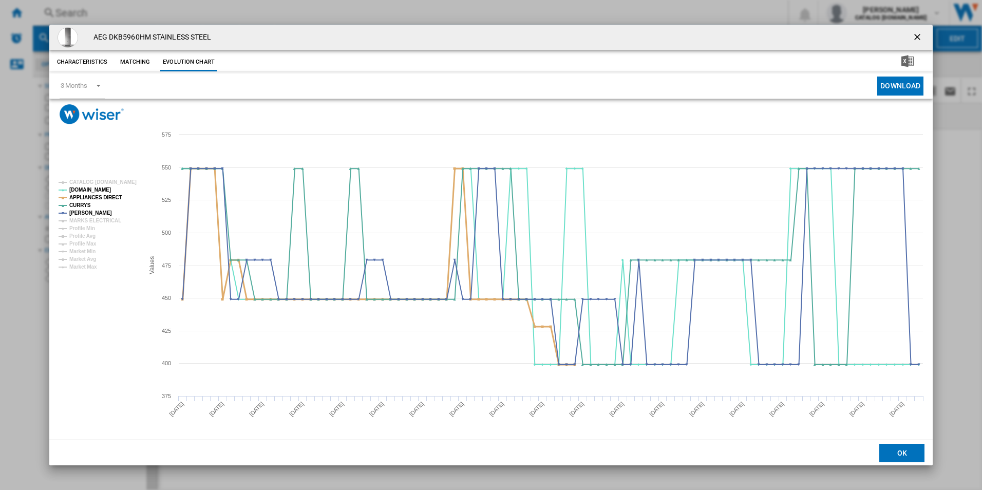
click at [111, 198] on tspan "APPLIANCES DIRECT" at bounding box center [95, 198] width 53 height 6
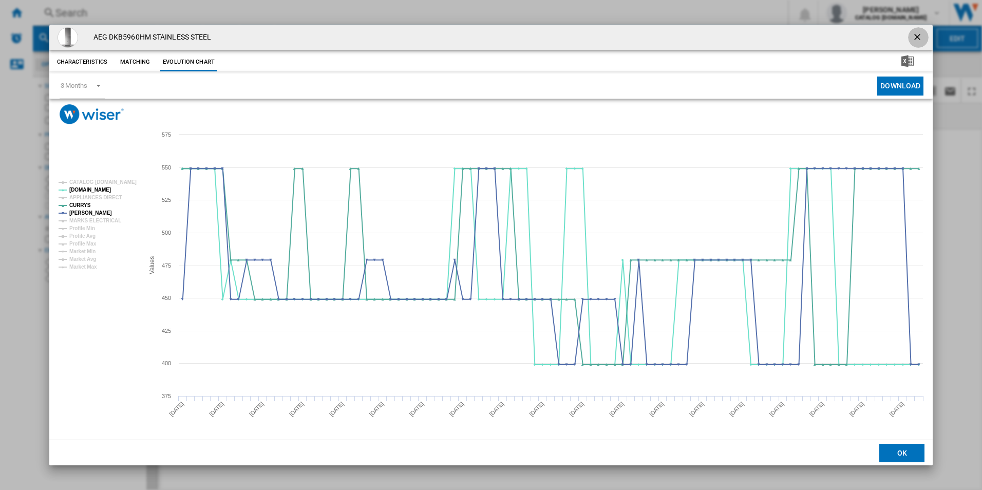
click at [921, 33] on ng-md-icon "getI18NText('BUTTONS.CLOSE_DIALOG')" at bounding box center [918, 38] width 12 height 12
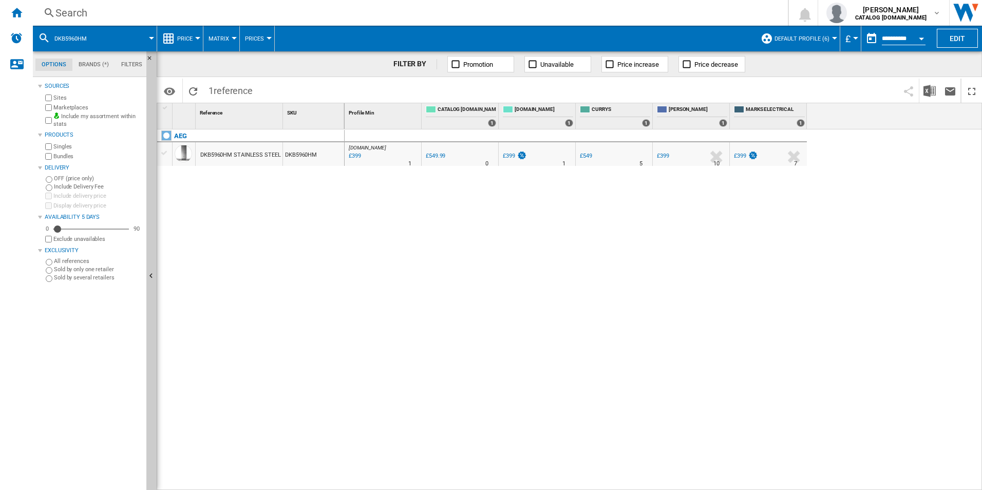
click at [521, 8] on div "Search" at bounding box center [408, 13] width 706 height 14
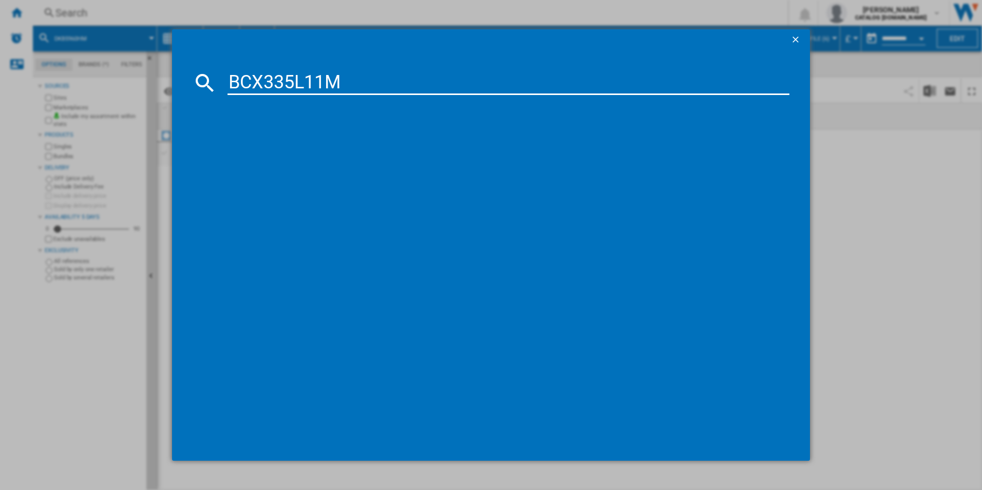
type input "BCX335L11M"
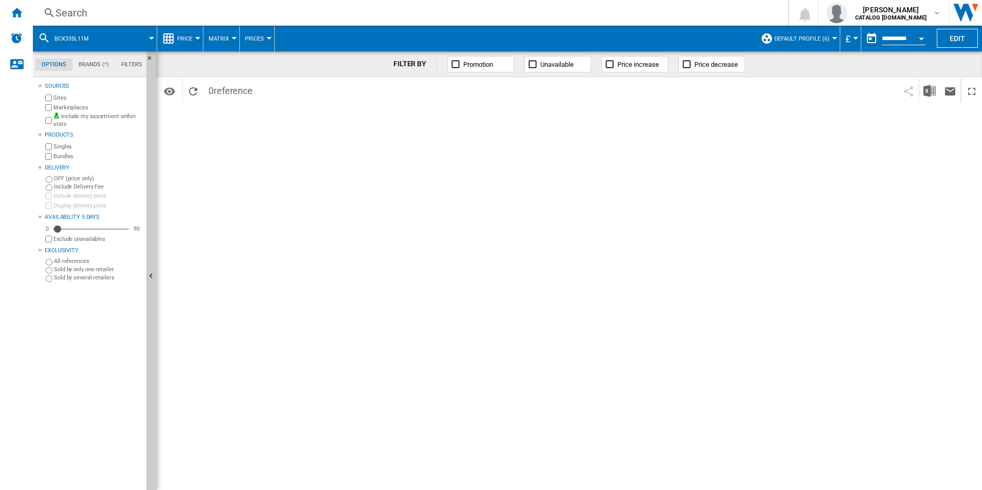
click at [276, 10] on div "Search" at bounding box center [408, 13] width 706 height 14
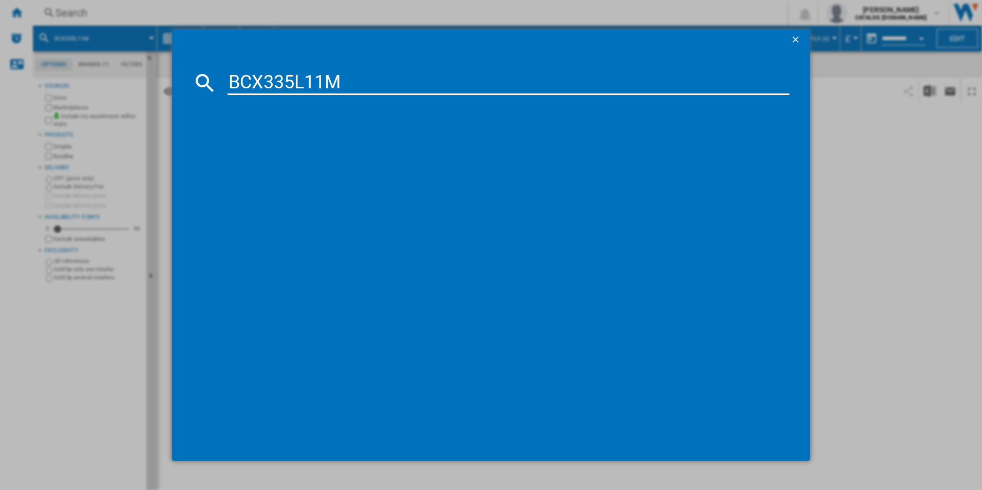
type input "BCX335L11M"
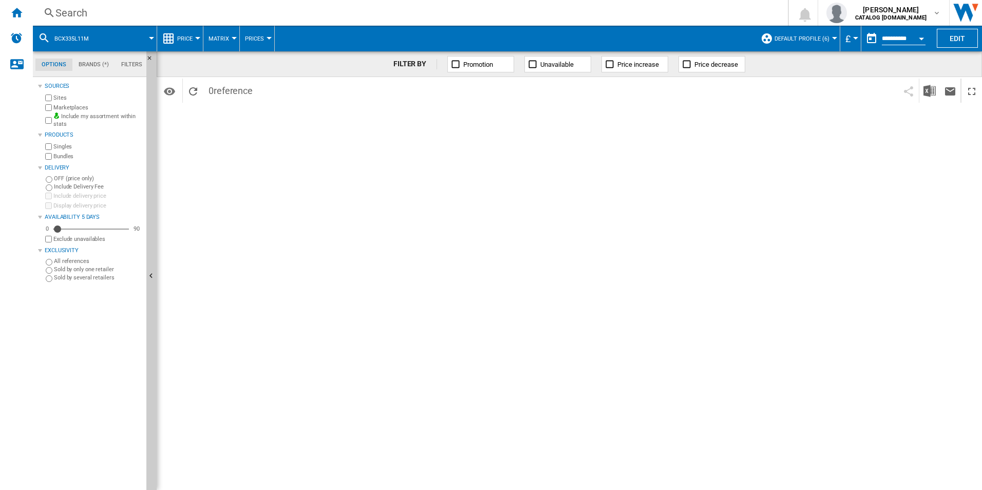
click at [415, 18] on div "Search" at bounding box center [408, 13] width 706 height 14
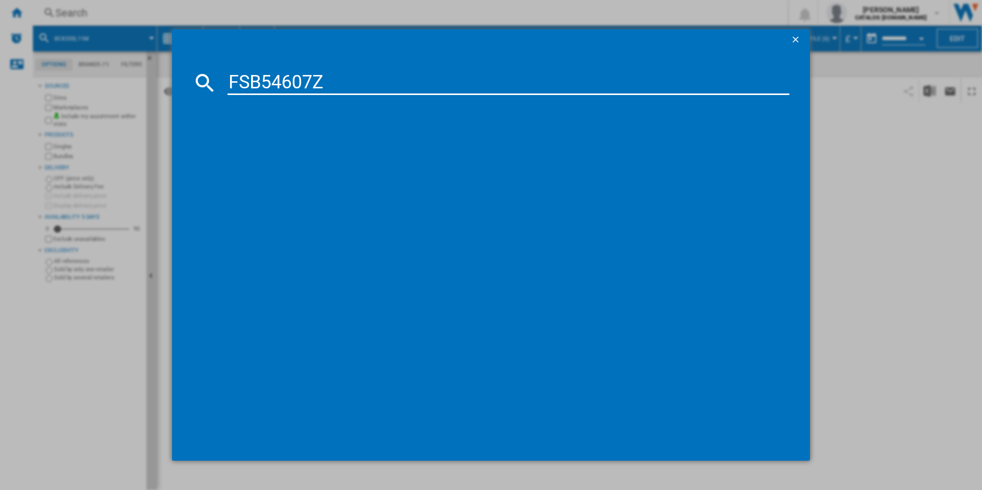
type input "FSB54607Z"
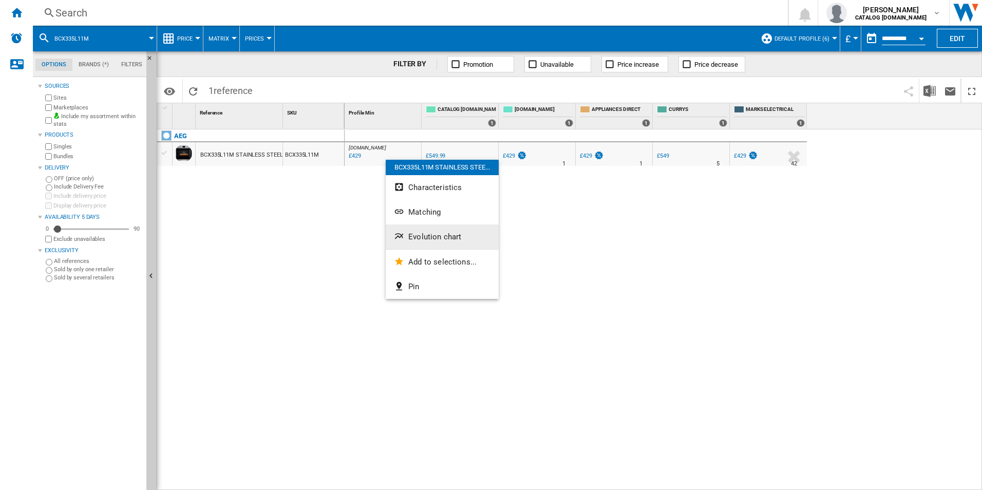
click at [407, 230] on button "Evolution chart" at bounding box center [442, 237] width 113 height 25
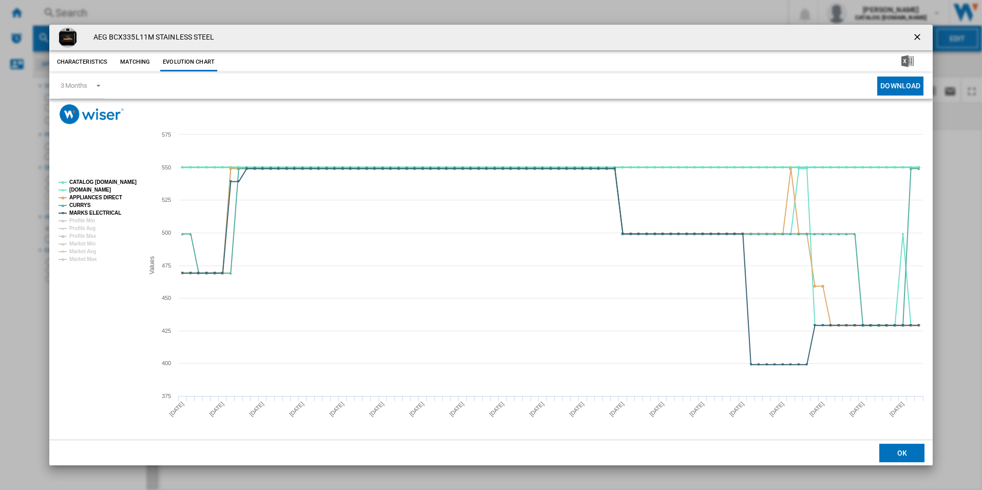
click at [123, 179] on tspan "CATALOG [DOMAIN_NAME]" at bounding box center [102, 182] width 67 height 6
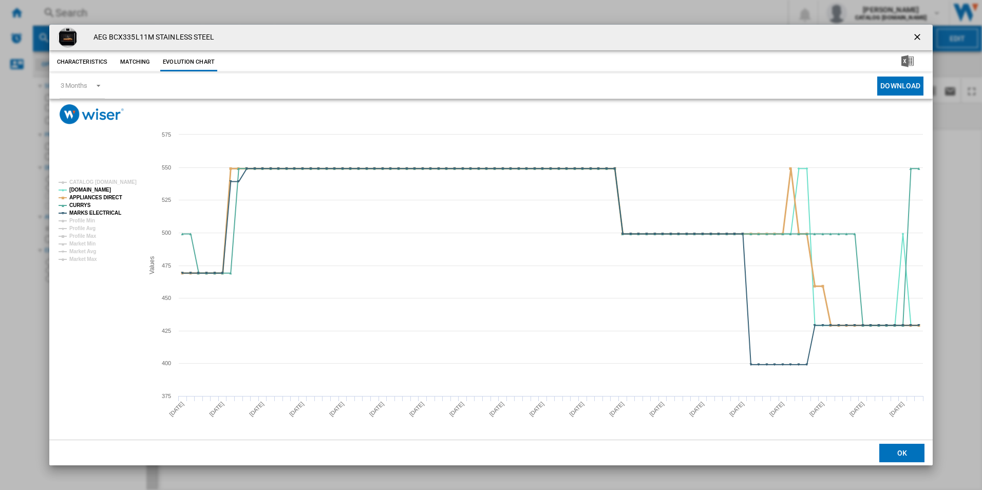
click at [108, 198] on tspan "APPLIANCES DIRECT" at bounding box center [95, 198] width 53 height 6
click at [109, 213] on tspan "MARKS ELECTRICAL" at bounding box center [95, 213] width 52 height 6
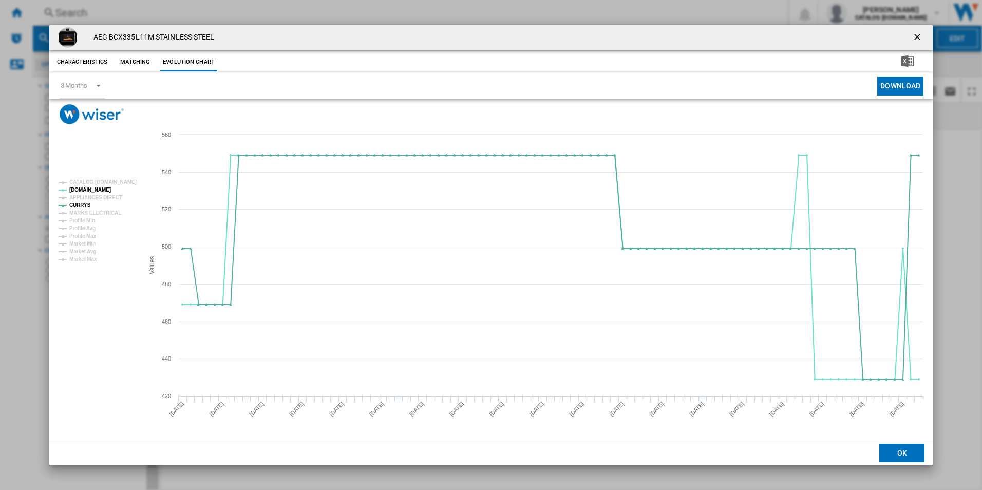
drag, startPoint x: 919, startPoint y: 34, endPoint x: 909, endPoint y: 34, distance: 10.3
click at [919, 34] on ng-md-icon "getI18NText('BUTTONS.CLOSE_DIALOG')" at bounding box center [918, 38] width 12 height 12
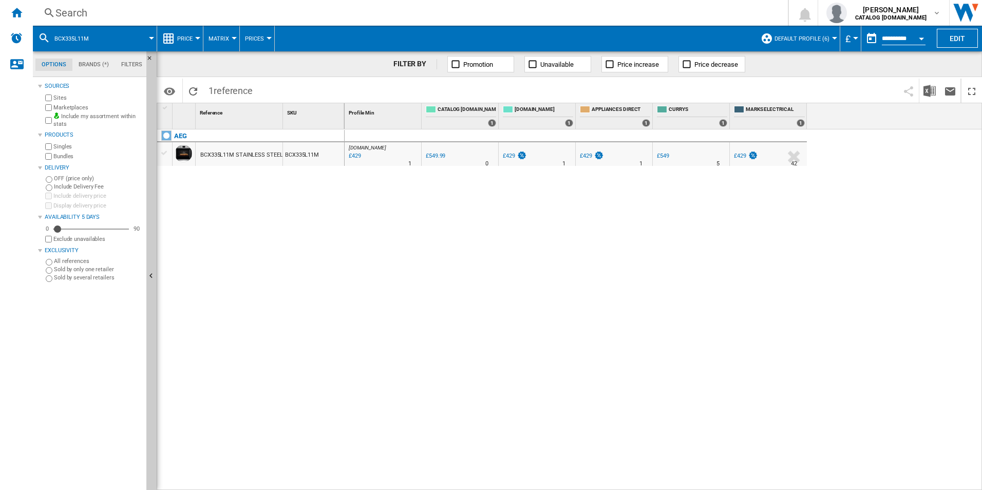
click at [699, 1] on div "Search Search 0 [PERSON_NAME] CATALOG [DOMAIN_NAME] CATALOG [DOMAIN_NAME] My se…" at bounding box center [507, 13] width 949 height 26
click at [696, 12] on div "Search" at bounding box center [408, 13] width 706 height 14
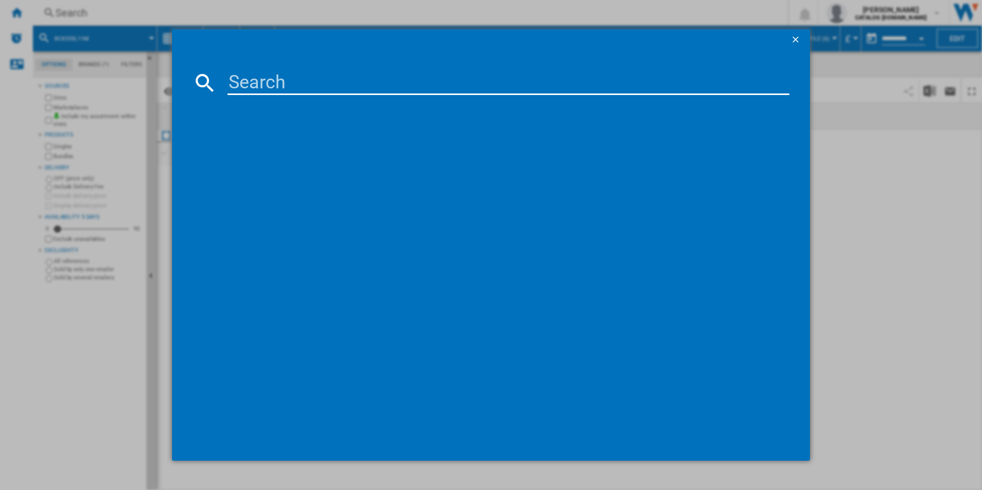
click at [507, 89] on input at bounding box center [509, 82] width 563 height 25
paste input "FSB54607Z"
type input "FSB54607Z"
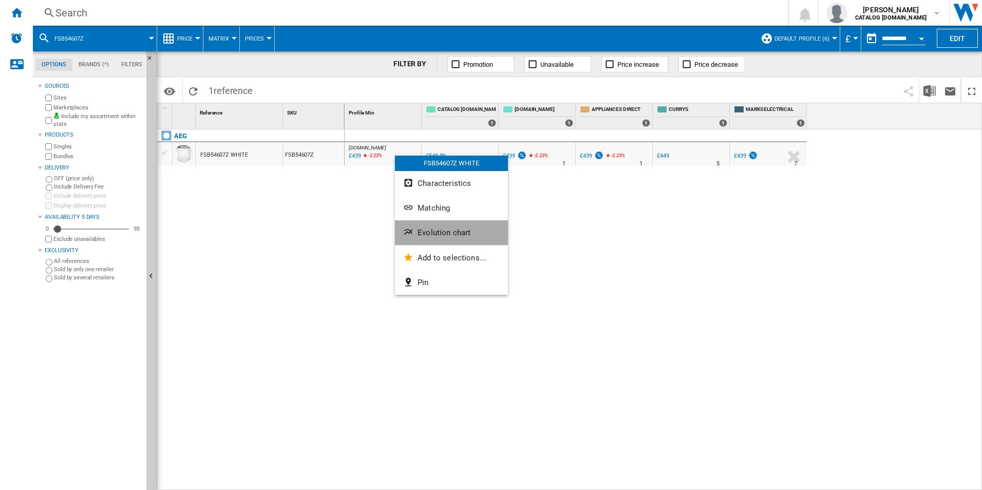
click at [422, 232] on span "Evolution chart" at bounding box center [444, 232] width 53 height 9
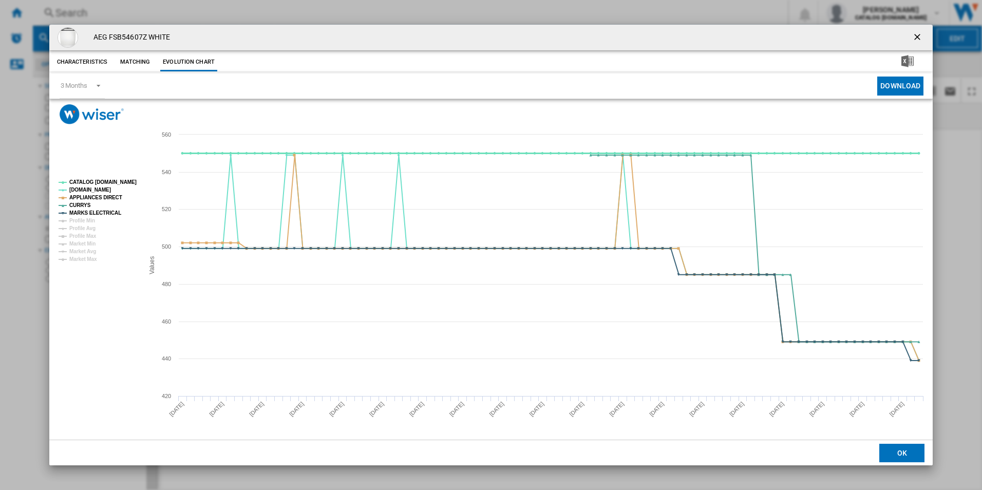
drag, startPoint x: 125, startPoint y: 179, endPoint x: 118, endPoint y: 190, distance: 13.3
click at [125, 179] on tspan "CATALOG [DOMAIN_NAME]" at bounding box center [102, 182] width 67 height 6
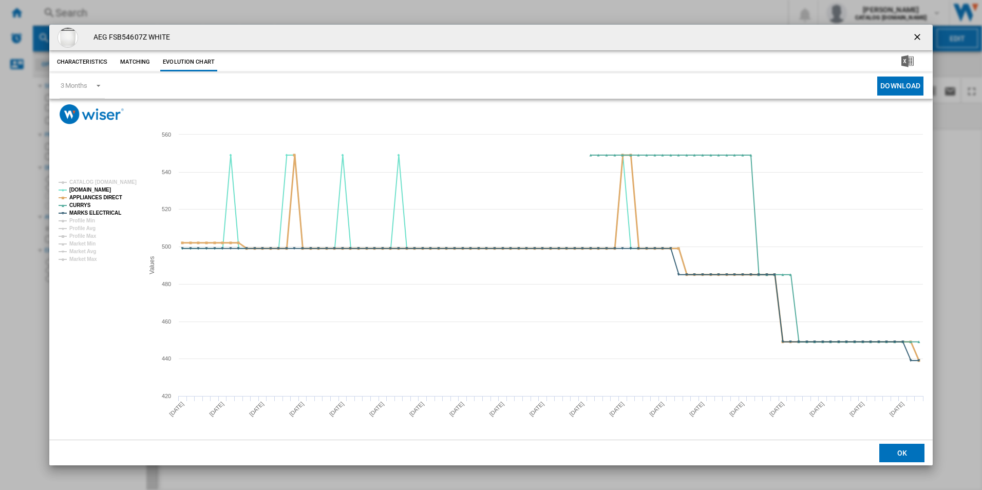
click at [113, 197] on tspan "APPLIANCES DIRECT" at bounding box center [95, 198] width 53 height 6
click at [110, 212] on tspan "MARKS ELECTRICAL" at bounding box center [95, 213] width 52 height 6
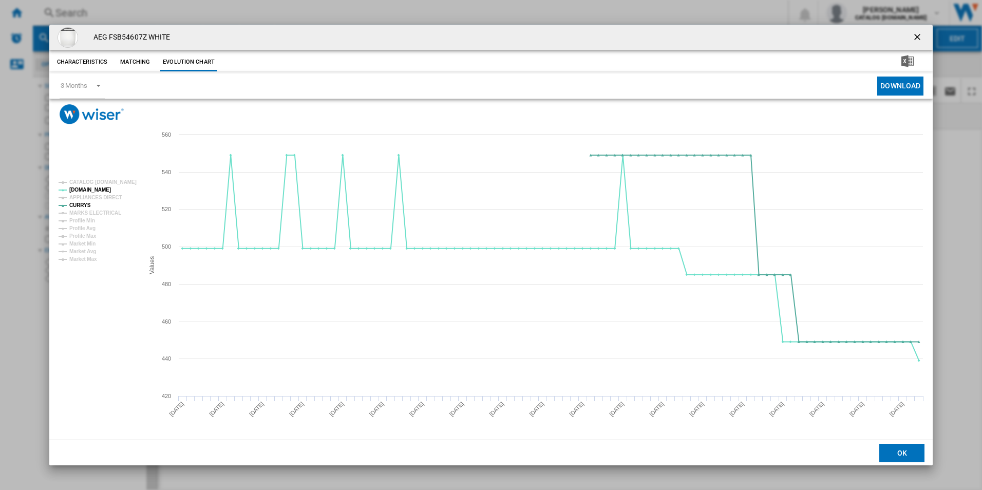
drag, startPoint x: 916, startPoint y: 36, endPoint x: 905, endPoint y: 36, distance: 11.3
click at [916, 36] on ng-md-icon "getI18NText('BUTTONS.CLOSE_DIALOG')" at bounding box center [918, 38] width 12 height 12
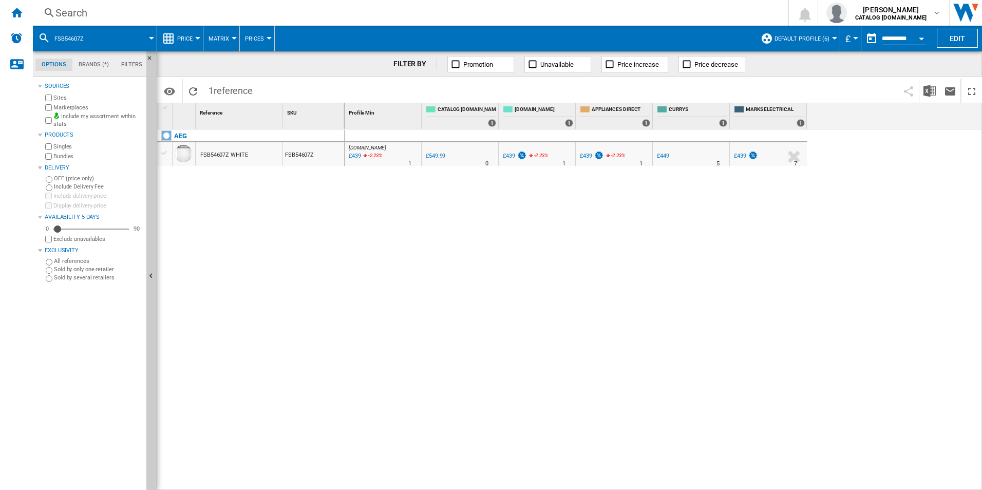
click at [663, 12] on div "Search" at bounding box center [408, 13] width 706 height 14
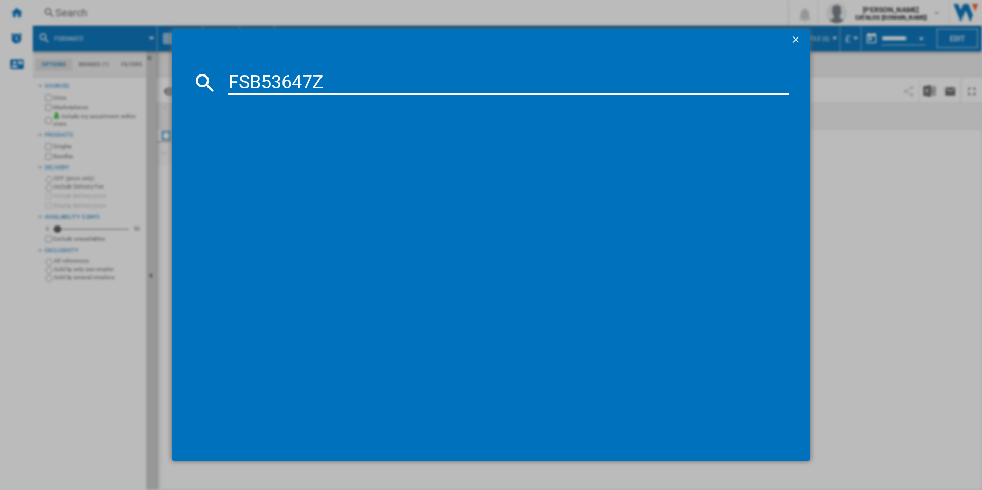
type input "FSB53647Z"
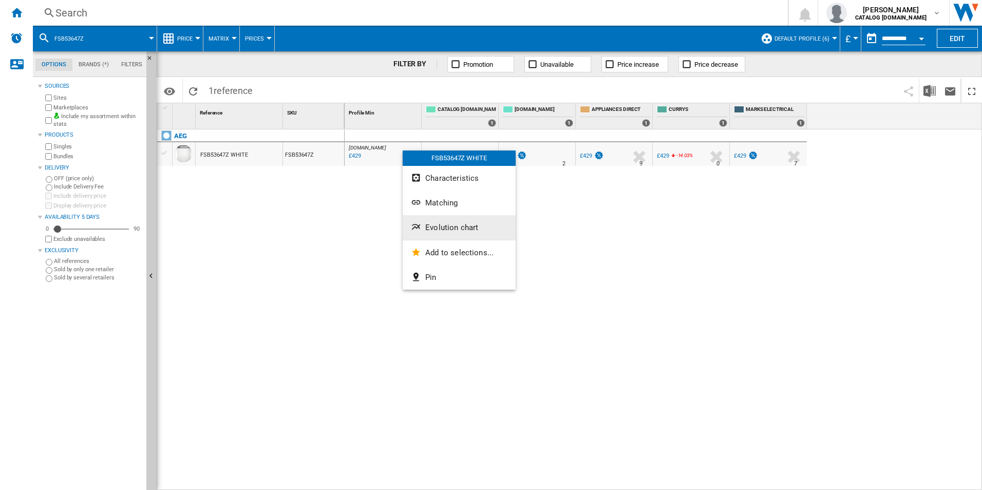
click at [429, 219] on button "Evolution chart" at bounding box center [459, 227] width 113 height 25
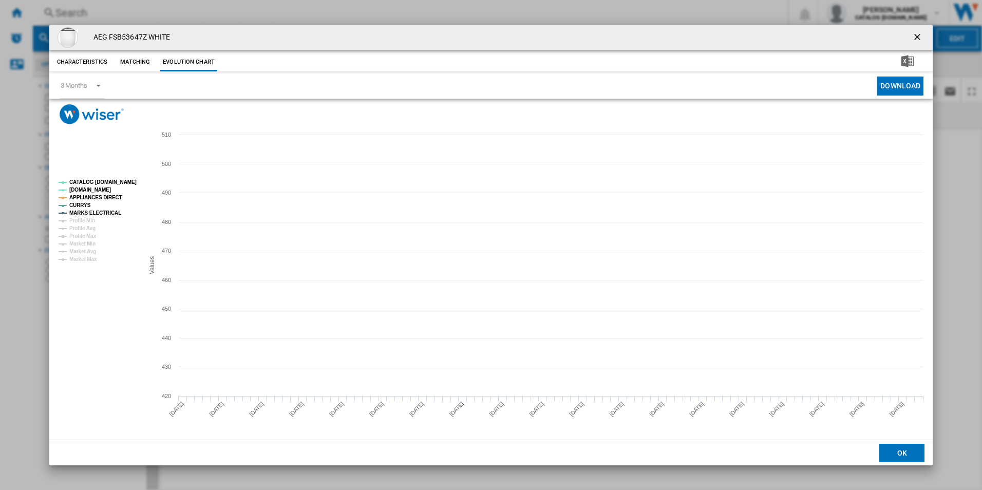
click at [113, 182] on tspan "CATALOG [DOMAIN_NAME]" at bounding box center [102, 182] width 67 height 6
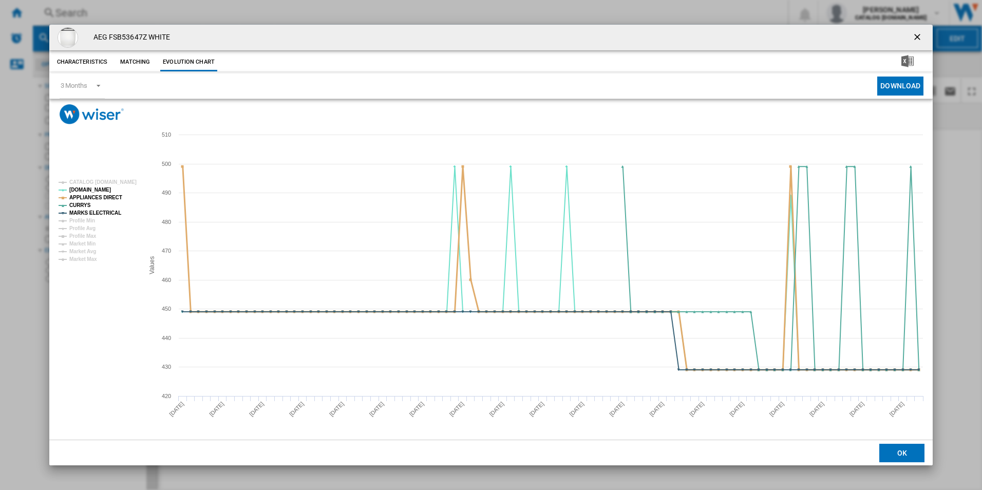
click at [110, 199] on tspan "APPLIANCES DIRECT" at bounding box center [95, 198] width 53 height 6
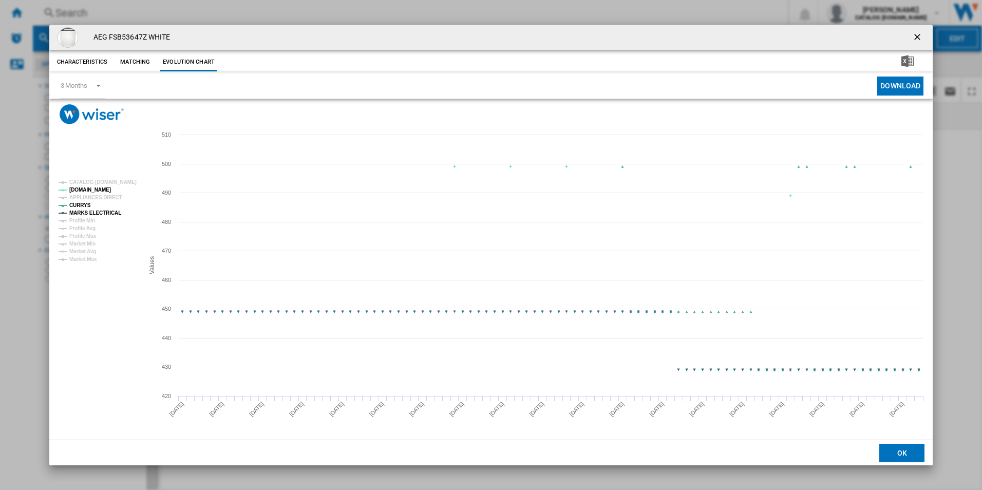
click at [111, 211] on tspan "MARKS ELECTRICAL" at bounding box center [95, 213] width 52 height 6
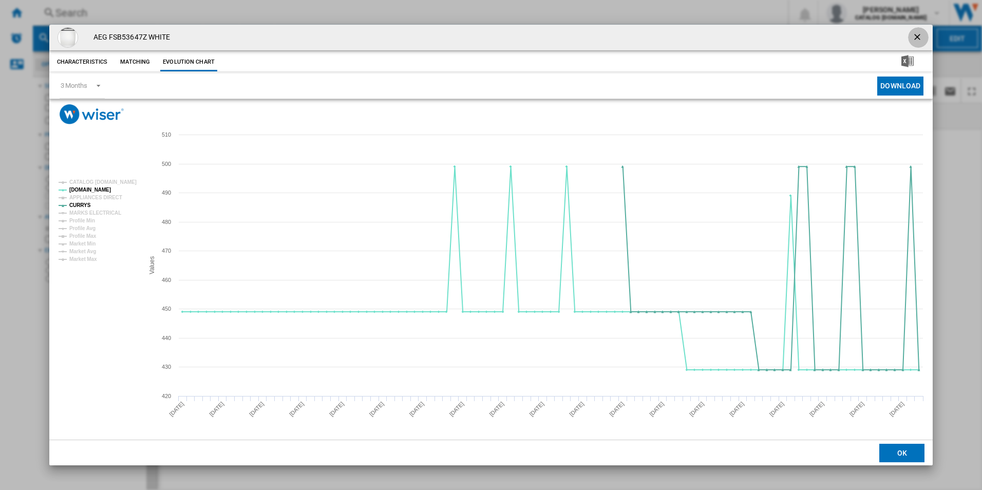
click at [918, 32] on ng-md-icon "getI18NText('BUTTONS.CLOSE_DIALOG')" at bounding box center [918, 38] width 12 height 12
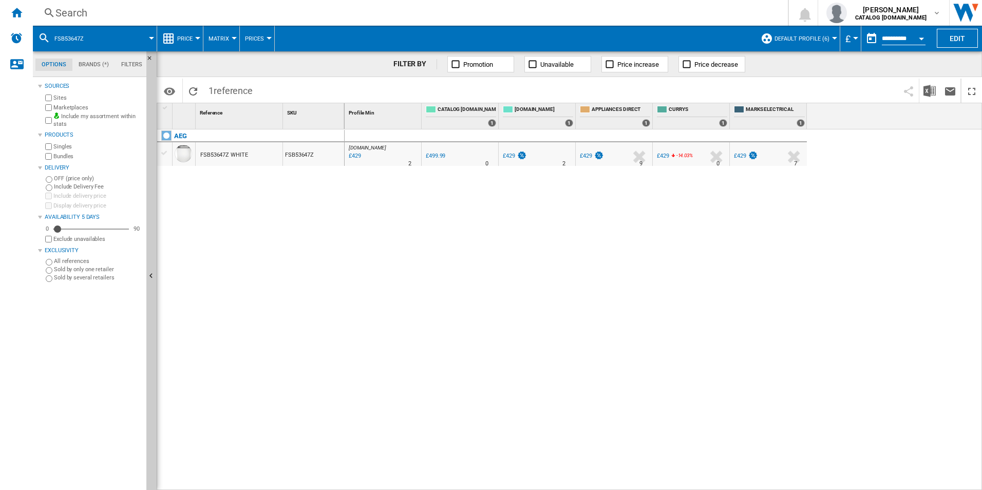
click at [550, 4] on div "Search Search 0 [PERSON_NAME] CATALOG [DOMAIN_NAME] CATALOG [DOMAIN_NAME] My se…" at bounding box center [507, 13] width 949 height 26
click at [548, 10] on div "Search" at bounding box center [408, 13] width 706 height 14
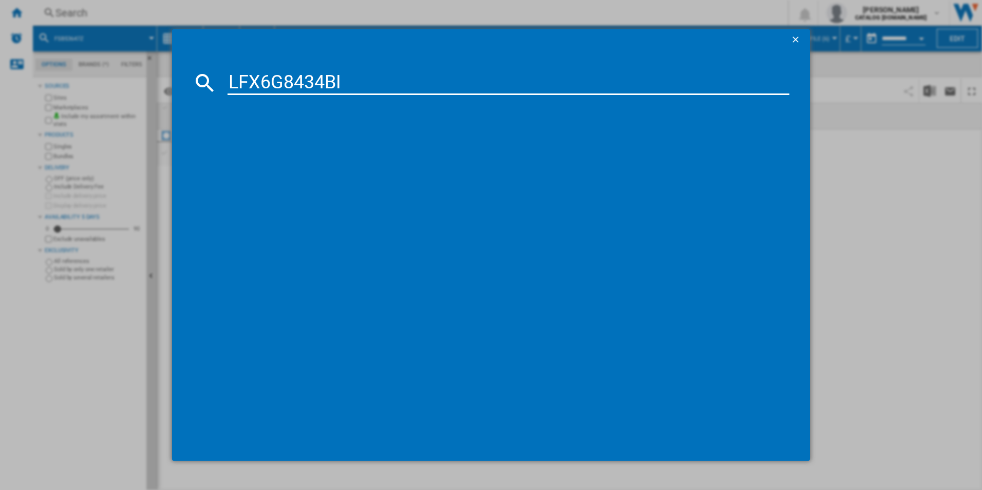
type input "LFX6G8434BI"
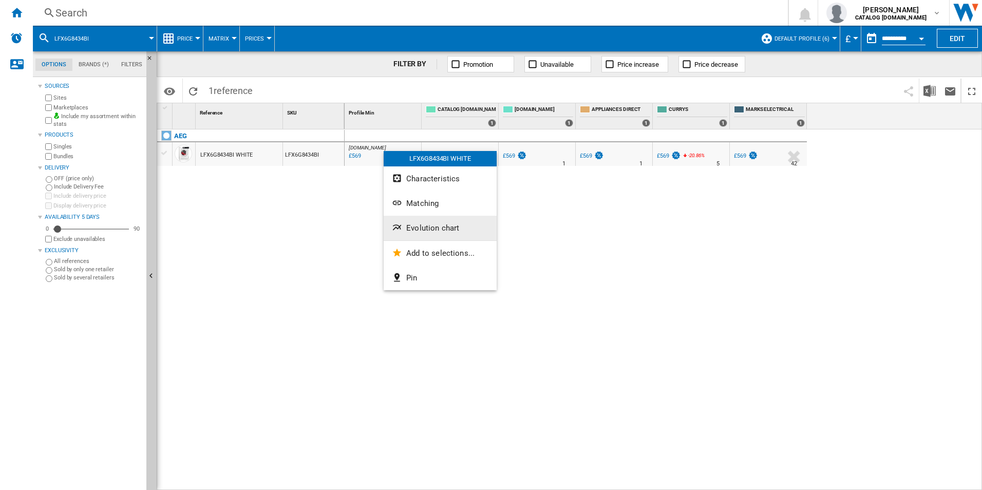
click at [414, 225] on span "Evolution chart" at bounding box center [432, 227] width 53 height 9
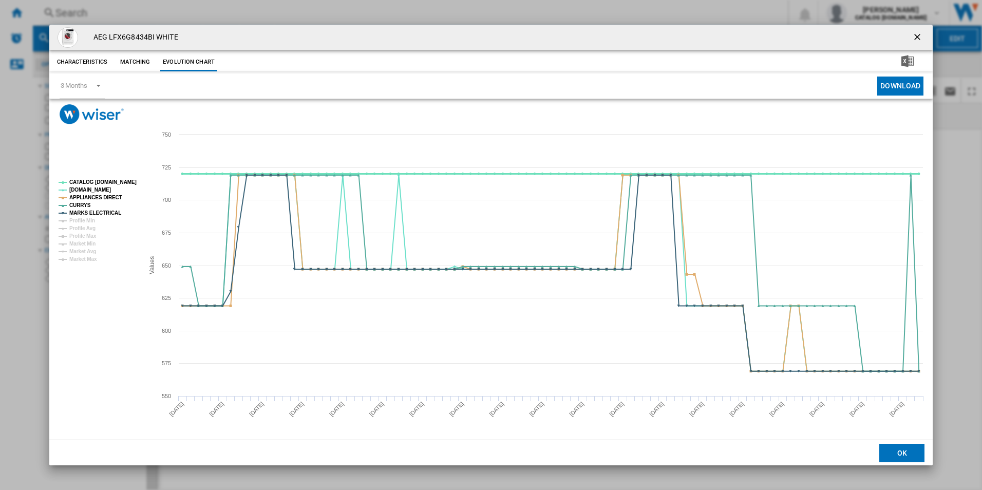
click at [124, 181] on tspan "CATALOG [DOMAIN_NAME]" at bounding box center [102, 182] width 67 height 6
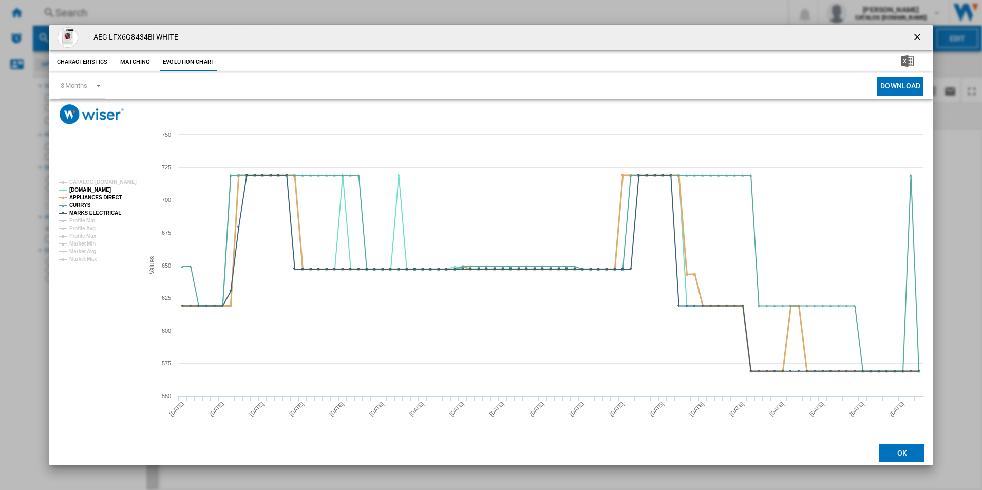
click at [108, 198] on tspan "APPLIANCES DIRECT" at bounding box center [95, 198] width 53 height 6
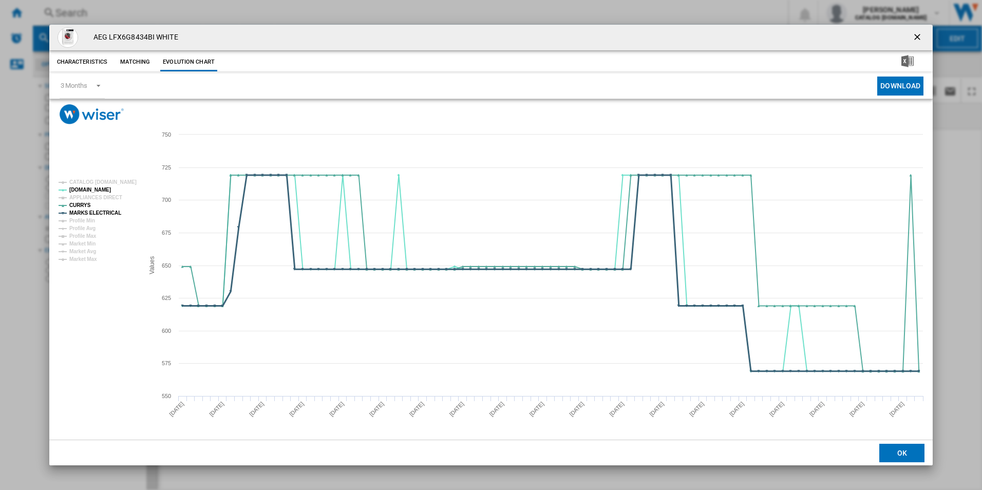
click at [107, 211] on tspan "MARKS ELECTRICAL" at bounding box center [95, 213] width 52 height 6
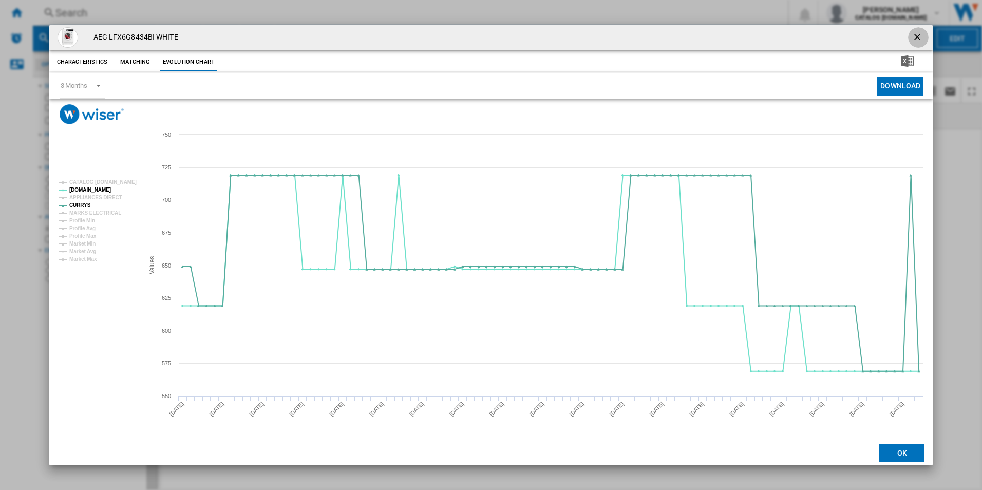
click at [919, 35] on ng-md-icon "getI18NText('BUTTONS.CLOSE_DIALOG')" at bounding box center [918, 38] width 12 height 12
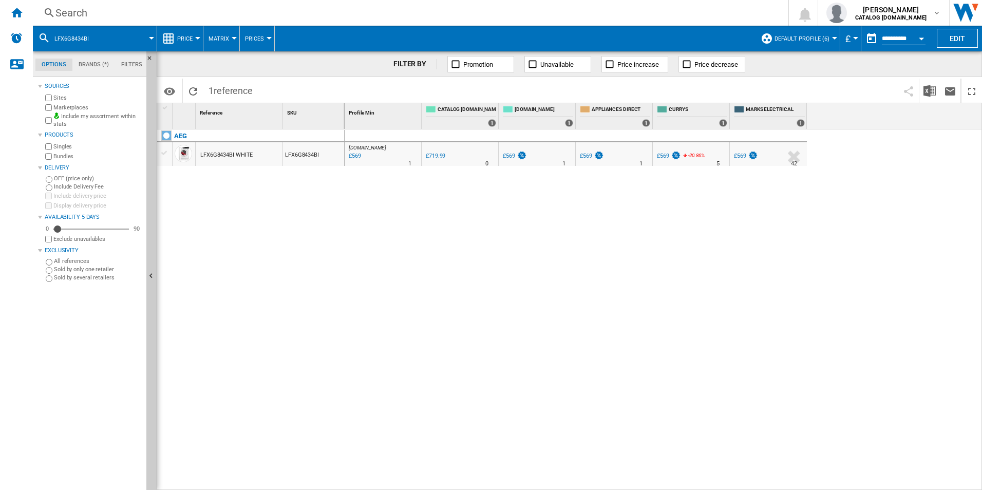
click at [704, 12] on div "Search" at bounding box center [408, 13] width 706 height 14
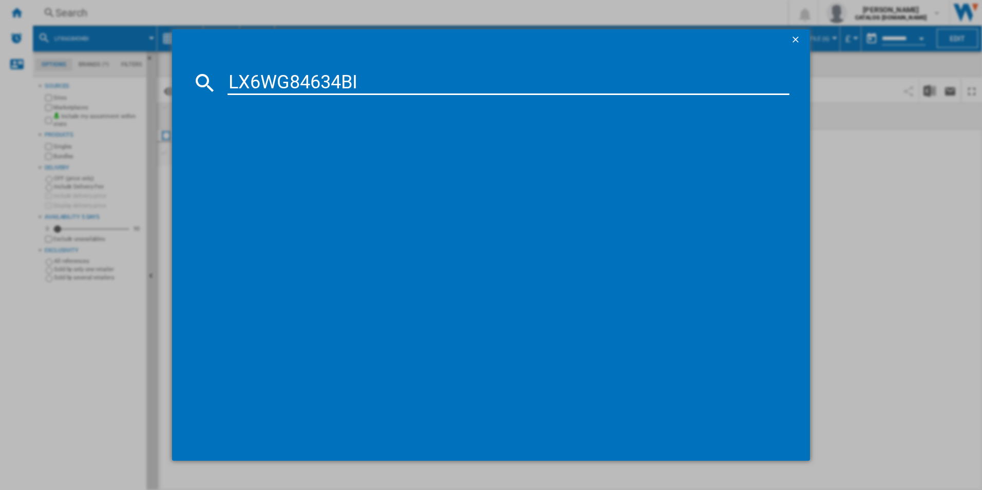
type input "LX6WG84634BI"
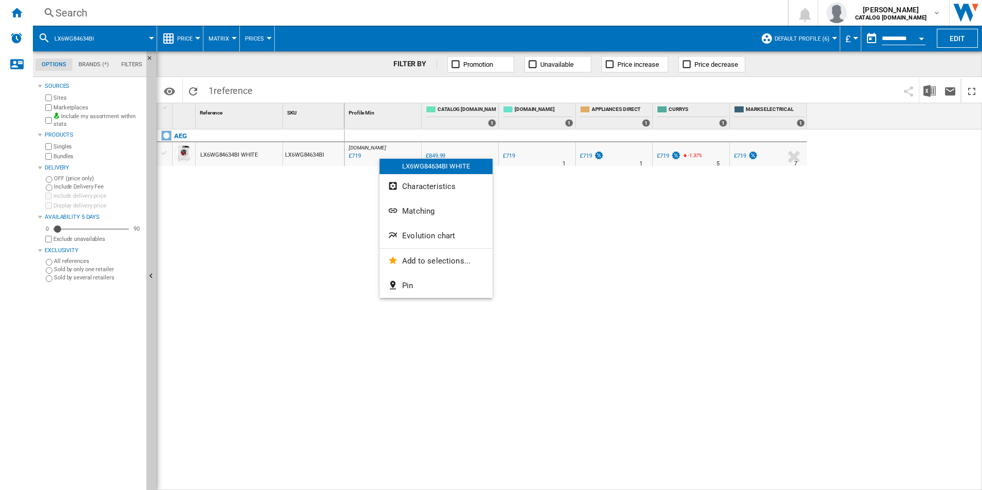
click at [407, 242] on button "Evolution chart" at bounding box center [436, 235] width 113 height 25
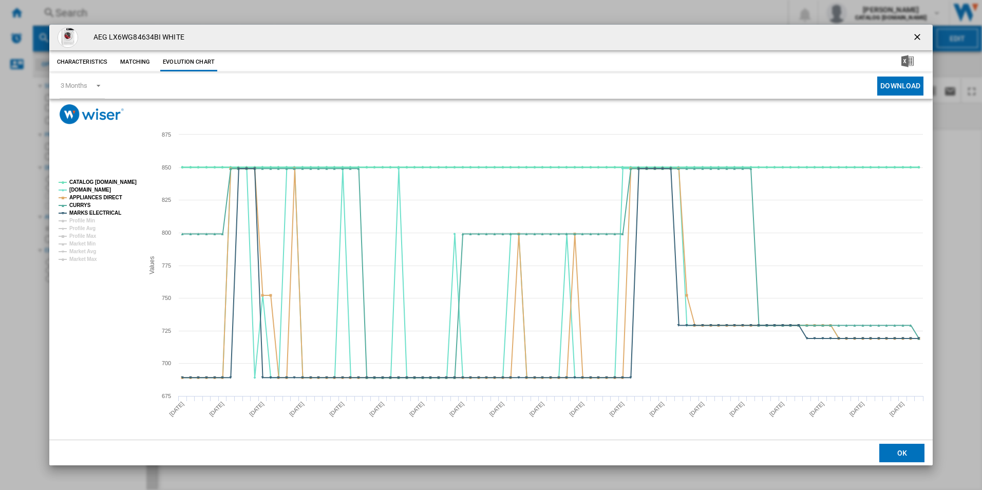
click at [116, 180] on tspan "CATALOG [DOMAIN_NAME]" at bounding box center [102, 182] width 67 height 6
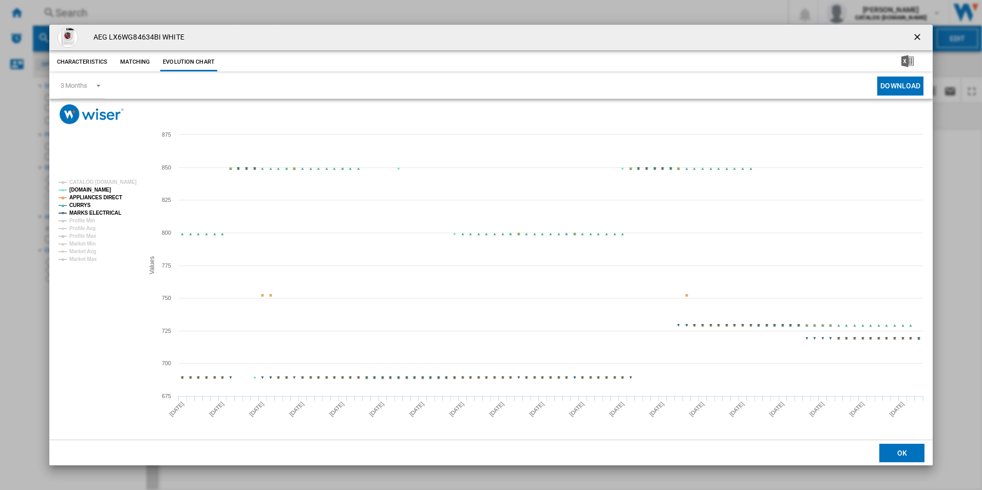
click at [110, 193] on rect "Product popup" at bounding box center [96, 221] width 85 height 90
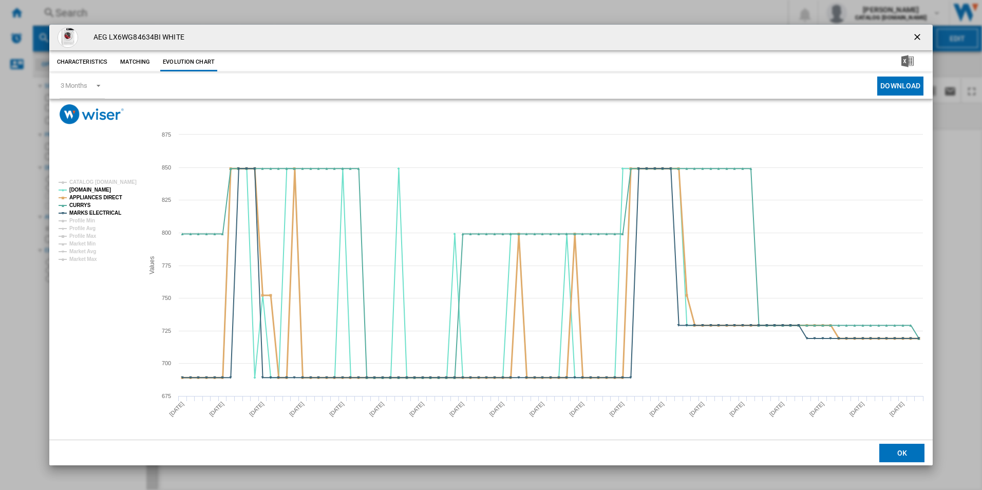
click at [114, 200] on tspan "APPLIANCES DIRECT" at bounding box center [95, 198] width 53 height 6
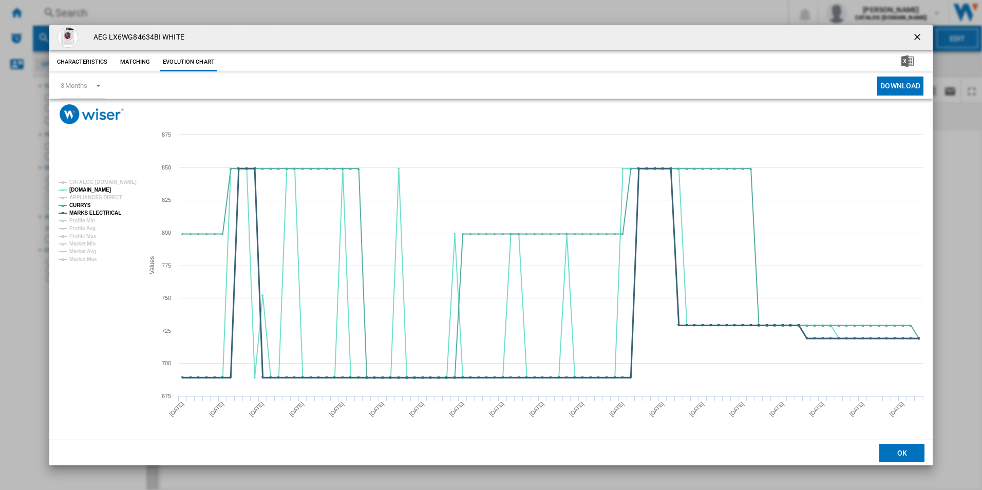
click at [110, 214] on tspan "MARKS ELECTRICAL" at bounding box center [95, 213] width 52 height 6
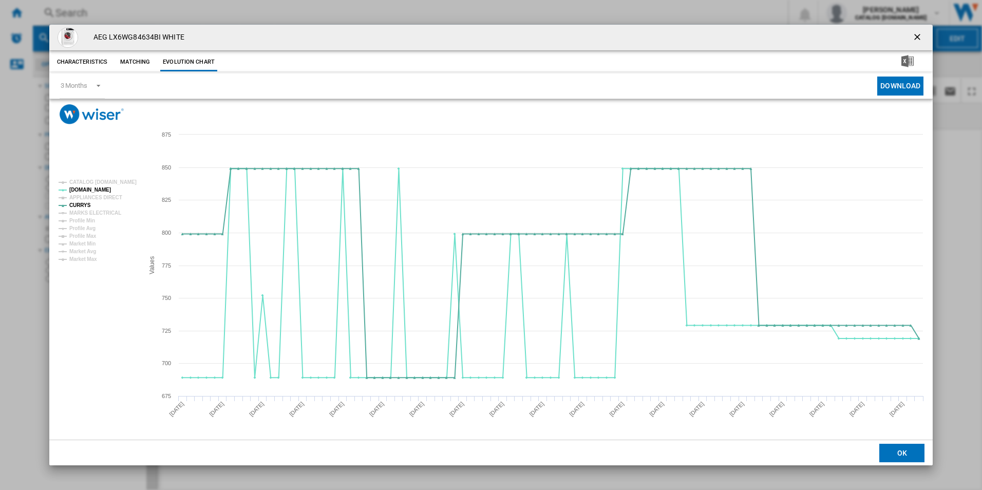
drag, startPoint x: 916, startPoint y: 36, endPoint x: 753, endPoint y: 28, distance: 163.0
click at [916, 36] on ng-md-icon "getI18NText('BUTTONS.CLOSE_DIALOG')" at bounding box center [918, 38] width 12 height 12
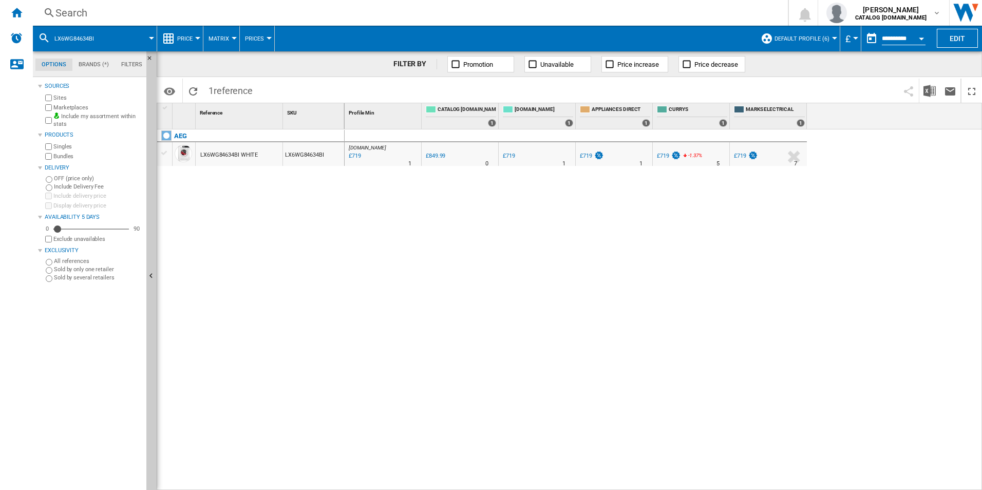
click at [649, 4] on div "Search Search 0 [PERSON_NAME] CATALOG [DOMAIN_NAME] CATALOG [DOMAIN_NAME] My se…" at bounding box center [507, 13] width 949 height 26
click at [648, 5] on div "Search Search 0 [PERSON_NAME] CATALOG [DOMAIN_NAME] CATALOG [DOMAIN_NAME] My se…" at bounding box center [507, 13] width 949 height 26
click at [648, 12] on div "Search" at bounding box center [408, 13] width 706 height 14
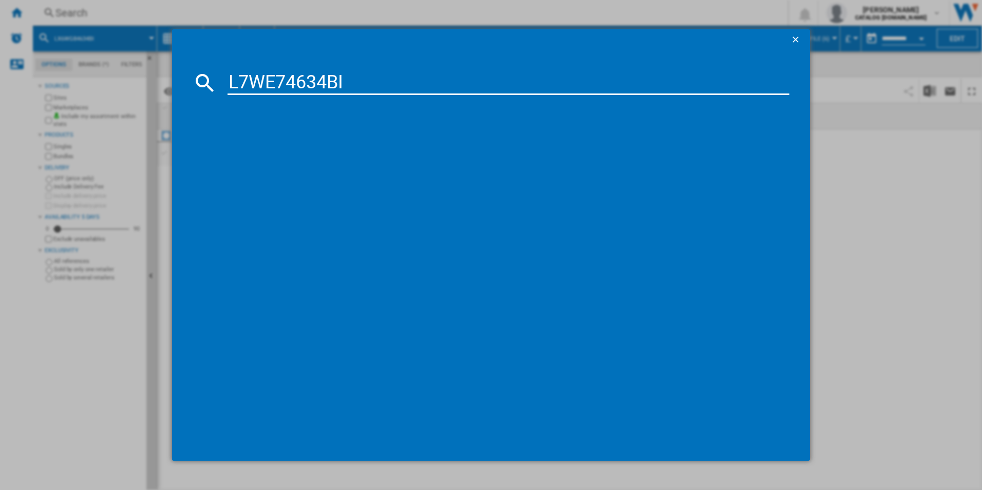
type input "L7WE74634BI"
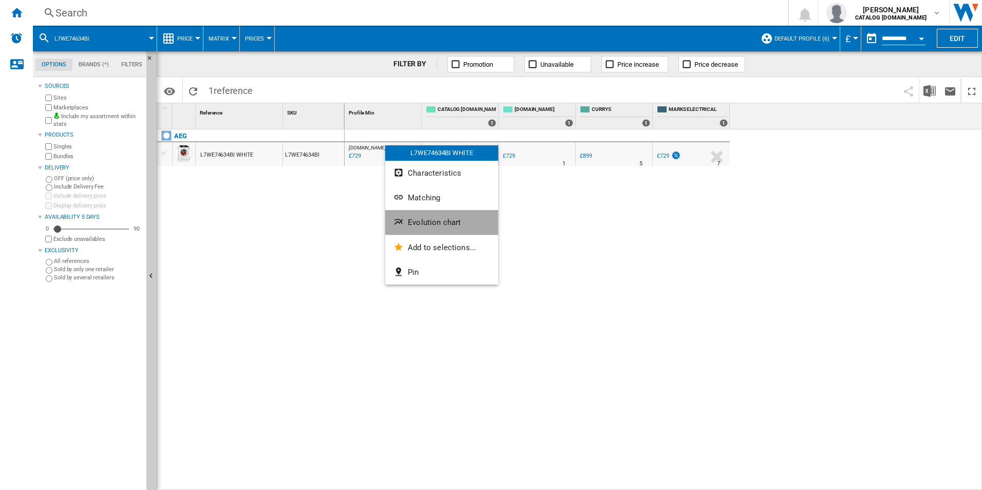
click at [418, 222] on span "Evolution chart" at bounding box center [434, 222] width 53 height 9
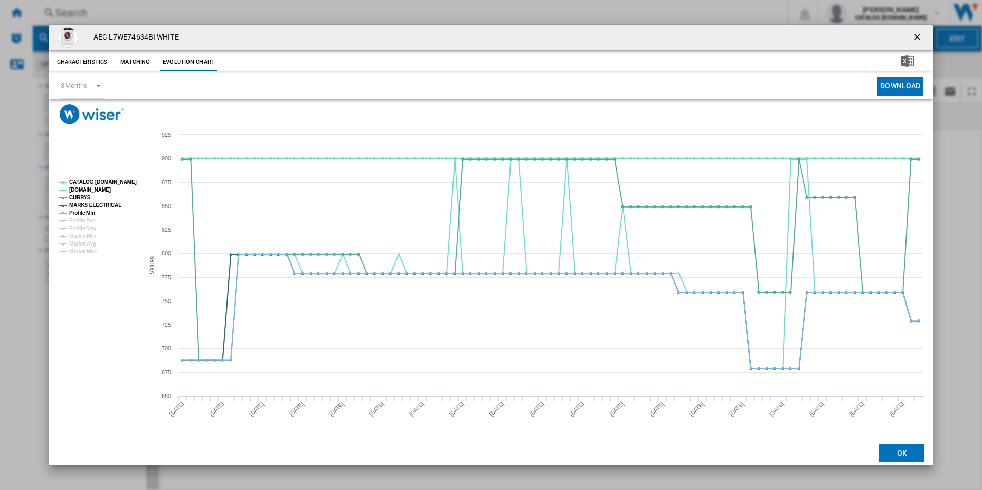
click at [101, 181] on tspan "CATALOG [DOMAIN_NAME]" at bounding box center [102, 182] width 67 height 6
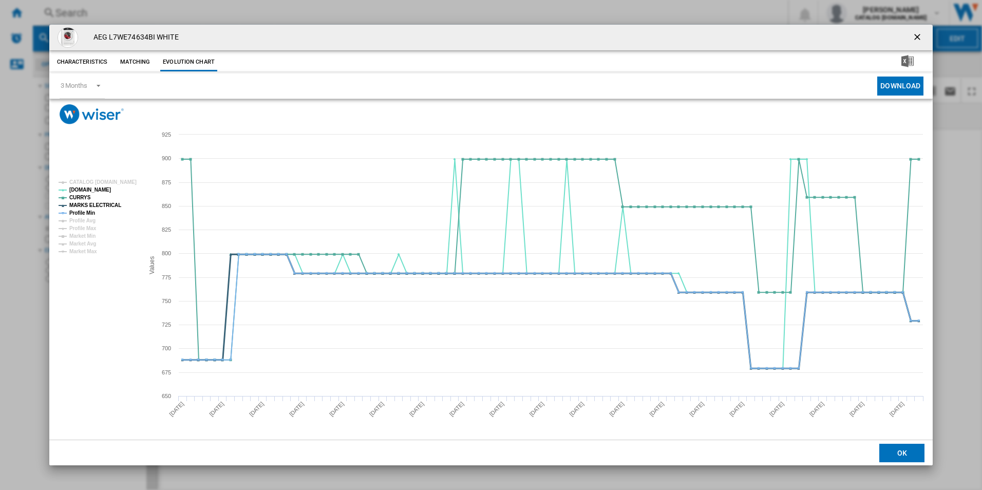
click at [101, 202] on tspan "MARKS ELECTRICAL" at bounding box center [95, 205] width 52 height 6
click at [91, 211] on tspan "Profile Min" at bounding box center [82, 213] width 26 height 6
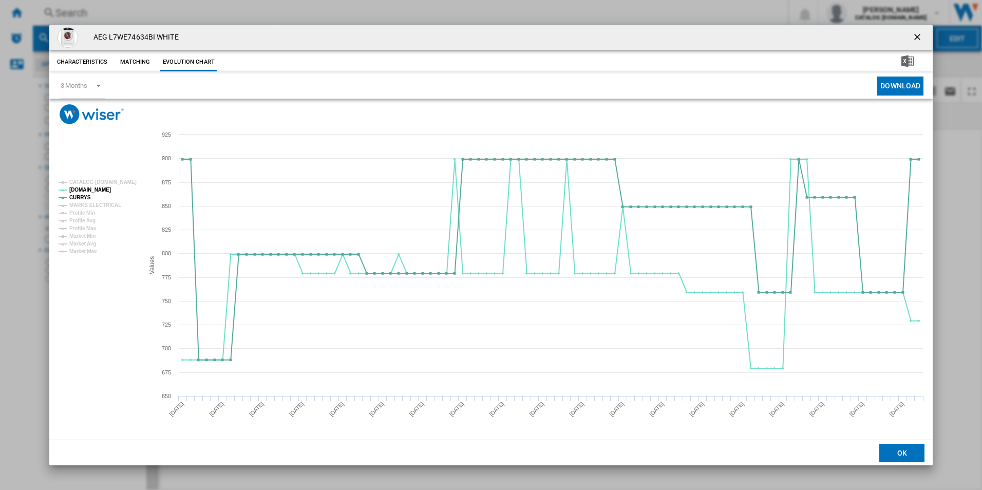
click at [913, 35] on ng-md-icon "getI18NText('BUTTONS.CLOSE_DIALOG')" at bounding box center [918, 38] width 12 height 12
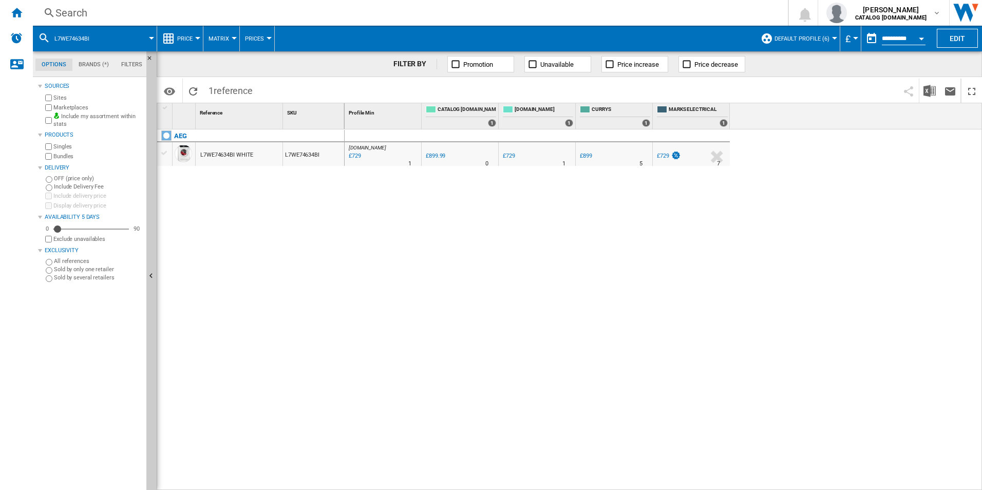
click at [720, 7] on div "Search" at bounding box center [408, 13] width 706 height 14
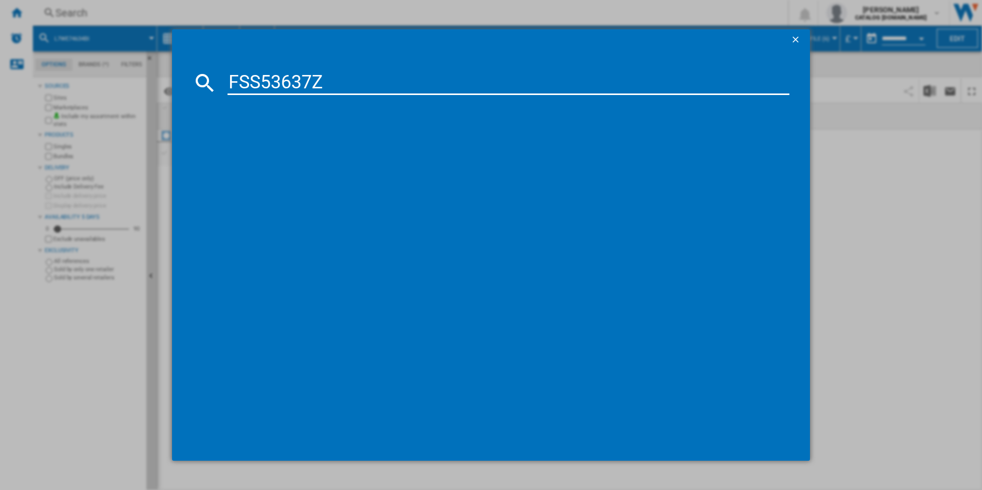
type input "FSS53637Z"
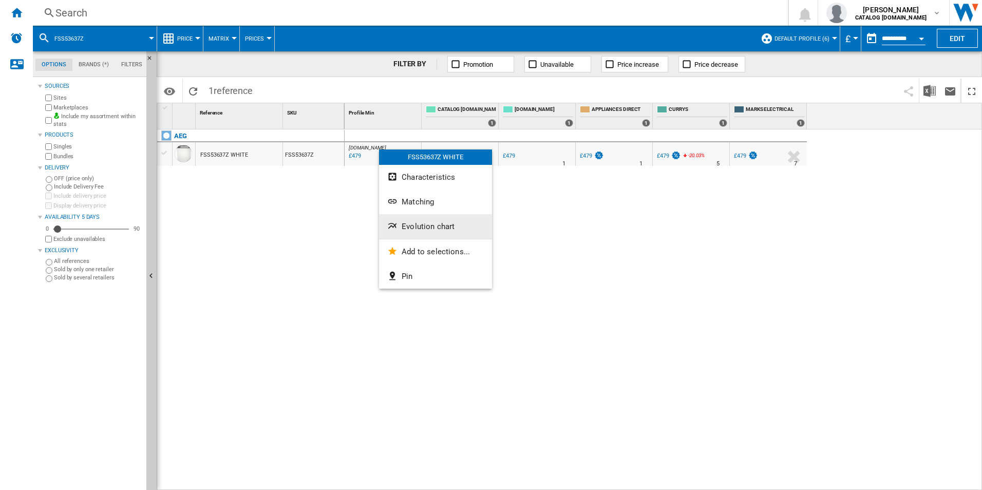
click at [421, 216] on button "Evolution chart" at bounding box center [435, 226] width 113 height 25
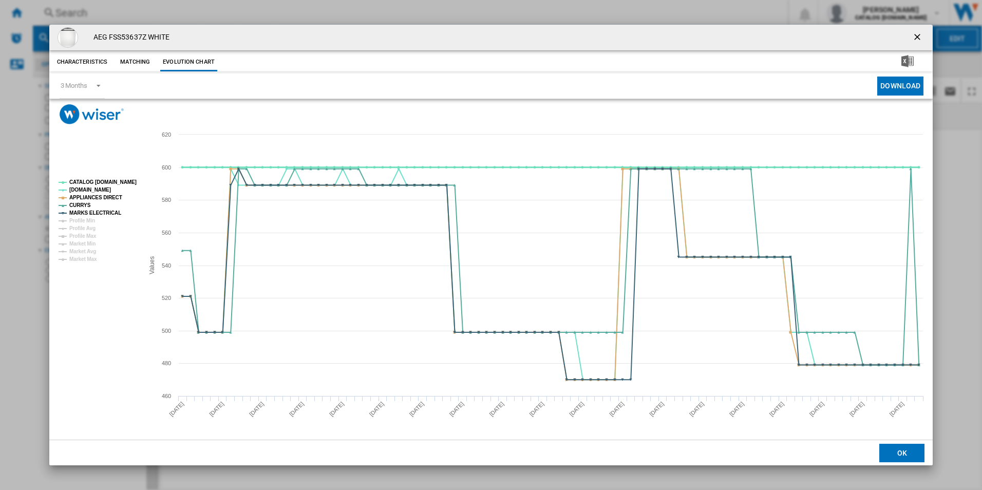
click at [121, 183] on tspan "CATALOG [DOMAIN_NAME]" at bounding box center [102, 182] width 67 height 6
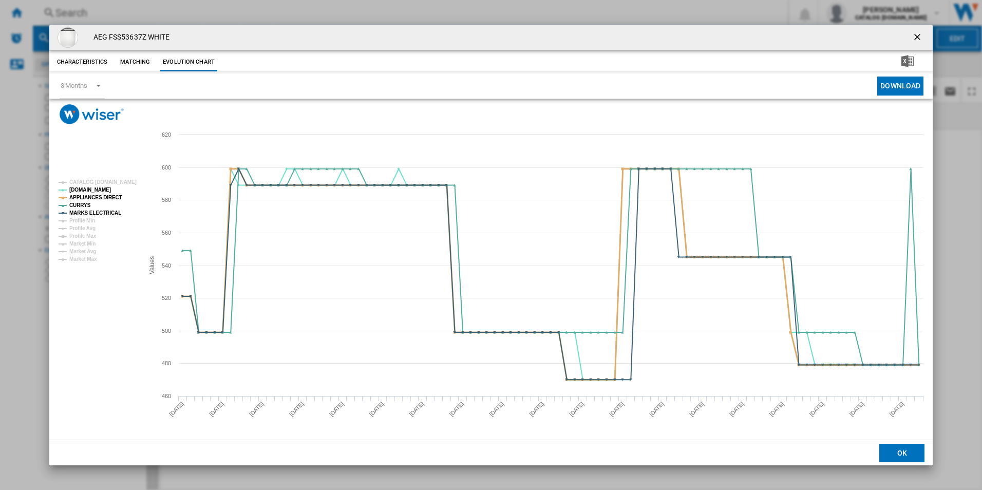
click at [108, 198] on tspan "APPLIANCES DIRECT" at bounding box center [95, 198] width 53 height 6
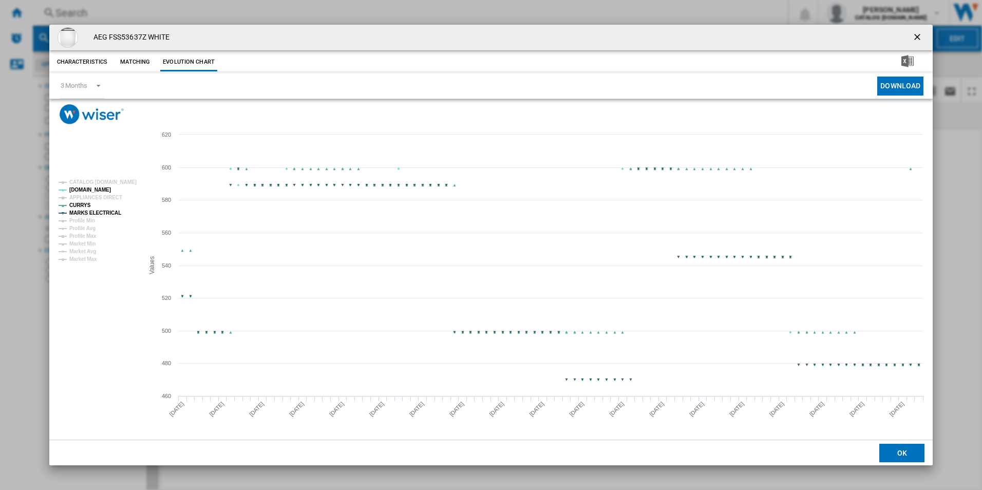
click at [104, 212] on tspan "MARKS ELECTRICAL" at bounding box center [95, 213] width 52 height 6
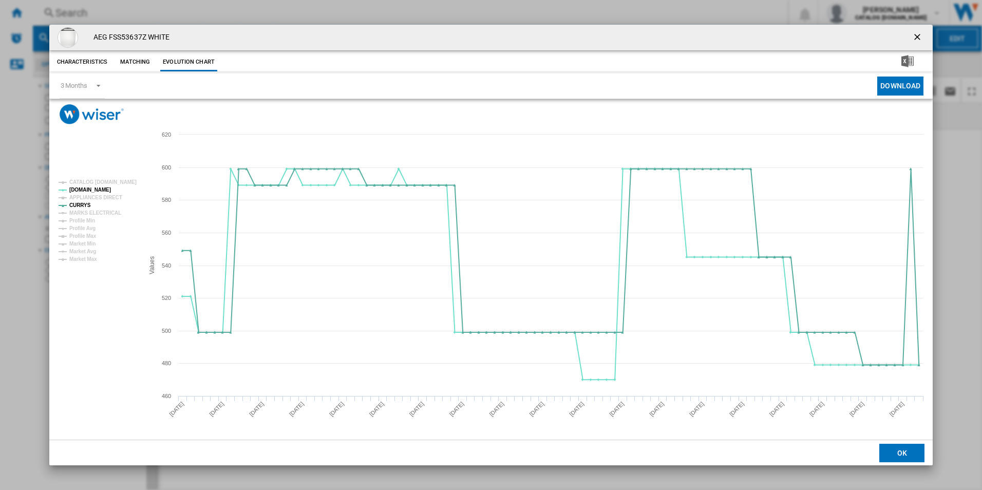
drag, startPoint x: 916, startPoint y: 31, endPoint x: 798, endPoint y: 48, distance: 119.3
click at [916, 32] on ng-md-icon "getI18NText('BUTTONS.CLOSE_DIALOG')" at bounding box center [918, 38] width 12 height 12
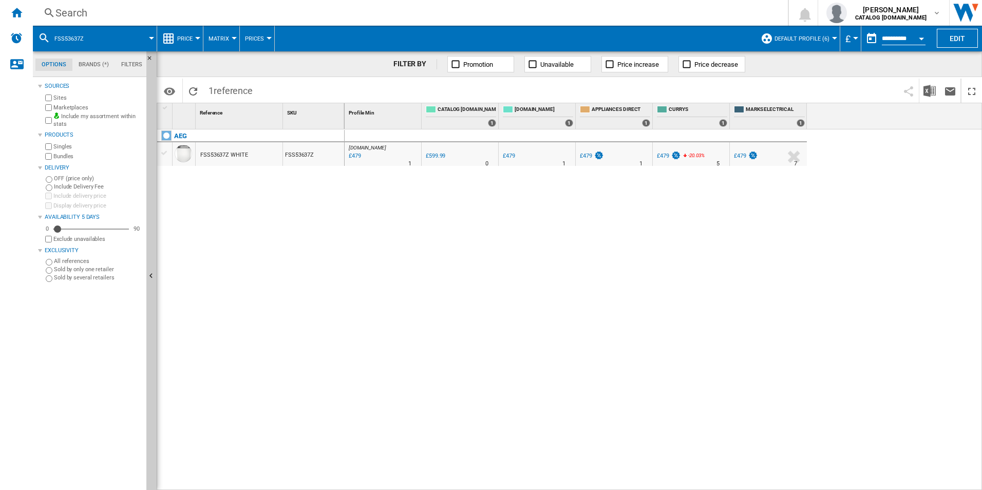
click at [597, 0] on div "Search Search 0 [PERSON_NAME] CATALOG [DOMAIN_NAME] CATALOG [DOMAIN_NAME] My se…" at bounding box center [507, 13] width 949 height 26
click at [592, 14] on div "Search" at bounding box center [408, 13] width 706 height 14
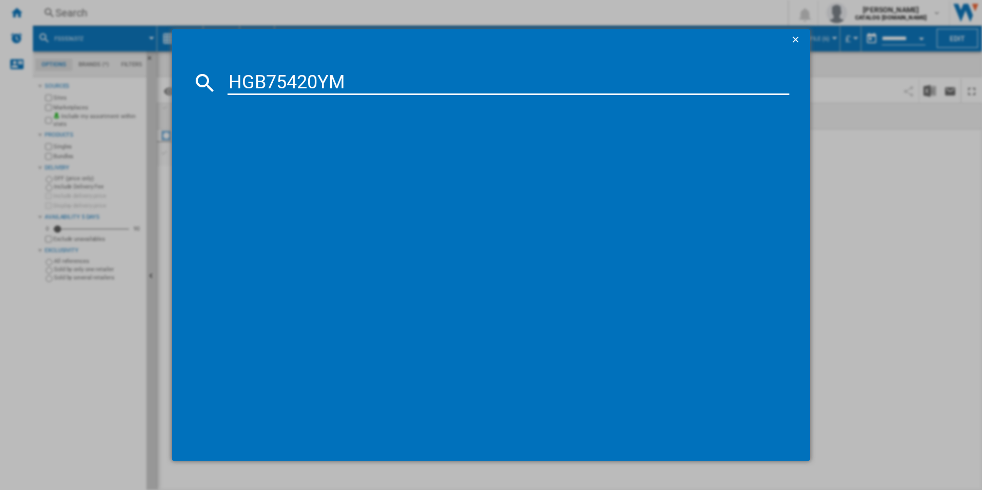
type input "HGB75420YM"
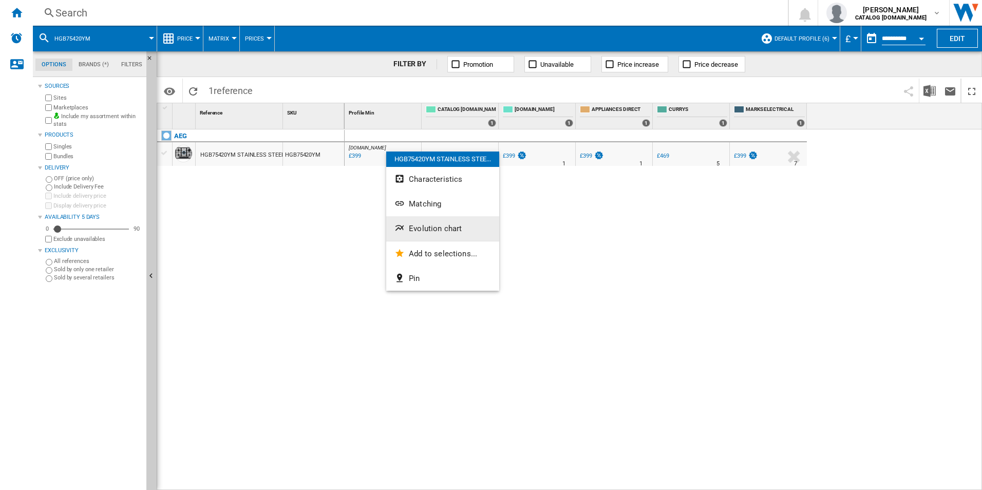
click at [407, 223] on button "Evolution chart" at bounding box center [442, 228] width 113 height 25
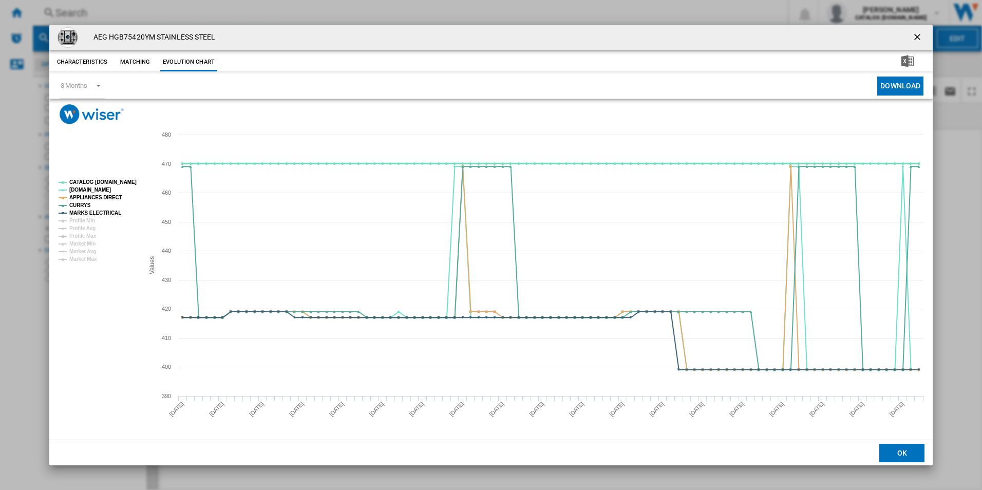
click at [117, 181] on tspan "CATALOG [DOMAIN_NAME]" at bounding box center [102, 182] width 67 height 6
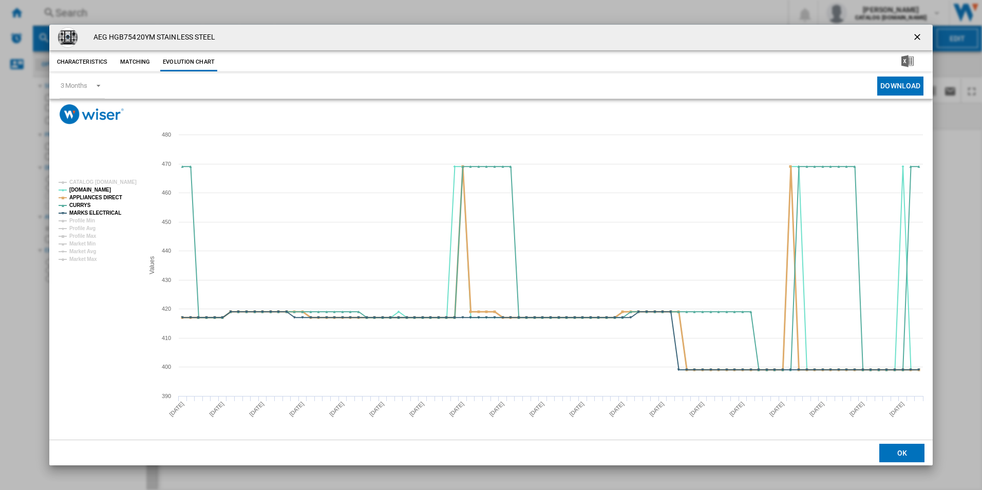
click at [111, 196] on tspan "APPLIANCES DIRECT" at bounding box center [95, 198] width 53 height 6
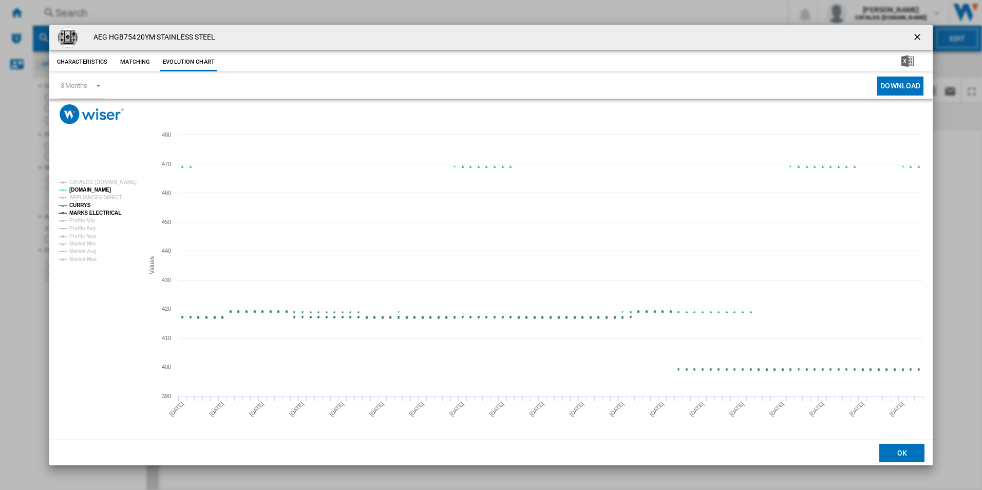
click at [106, 210] on tspan "MARKS ELECTRICAL" at bounding box center [95, 213] width 52 height 6
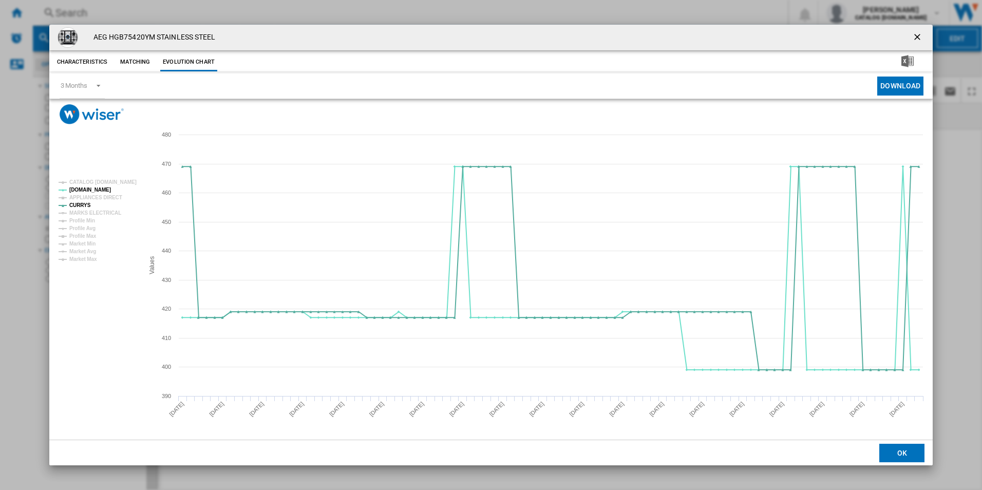
drag, startPoint x: 917, startPoint y: 39, endPoint x: 847, endPoint y: 36, distance: 69.9
click at [916, 39] on ng-md-icon "getI18NText('BUTTONS.CLOSE_DIALOG')" at bounding box center [918, 38] width 12 height 12
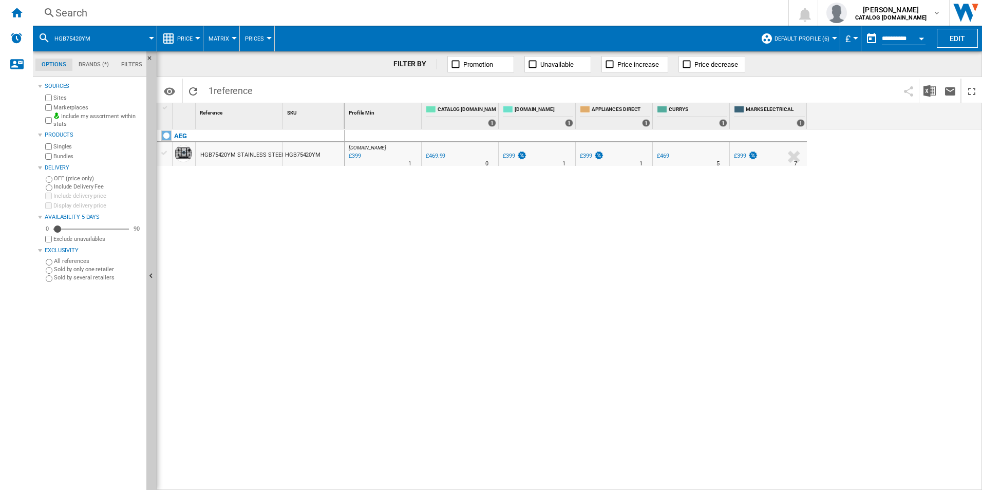
click at [614, 8] on div "Search" at bounding box center [408, 13] width 706 height 14
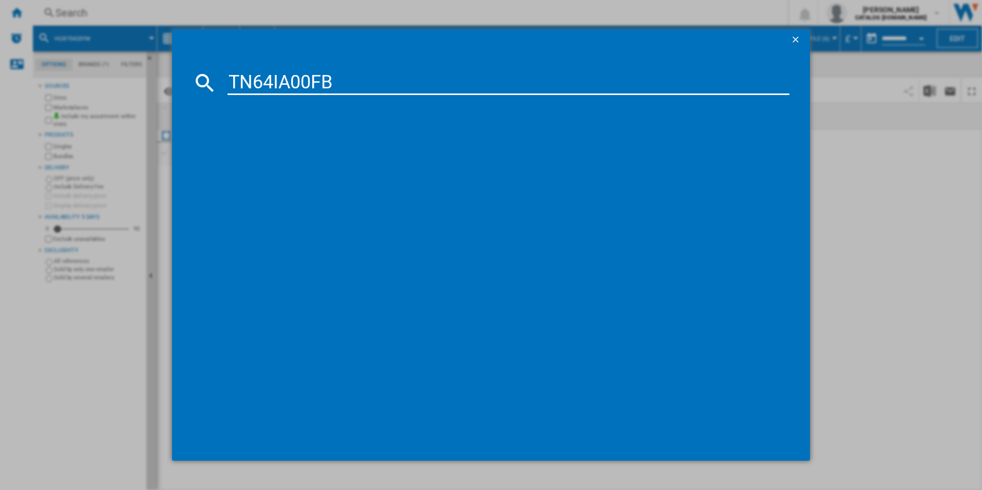
type input "TN64IA00FB"
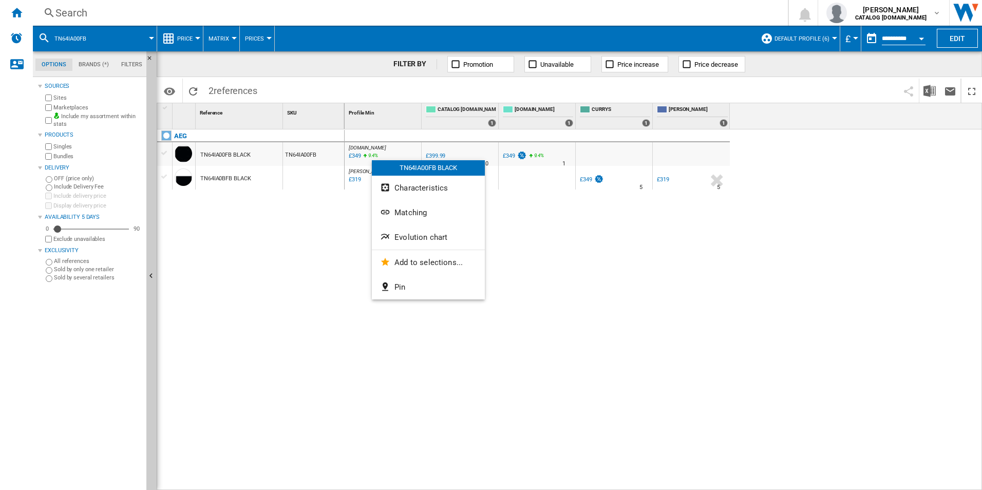
click at [313, 258] on div at bounding box center [491, 245] width 982 height 490
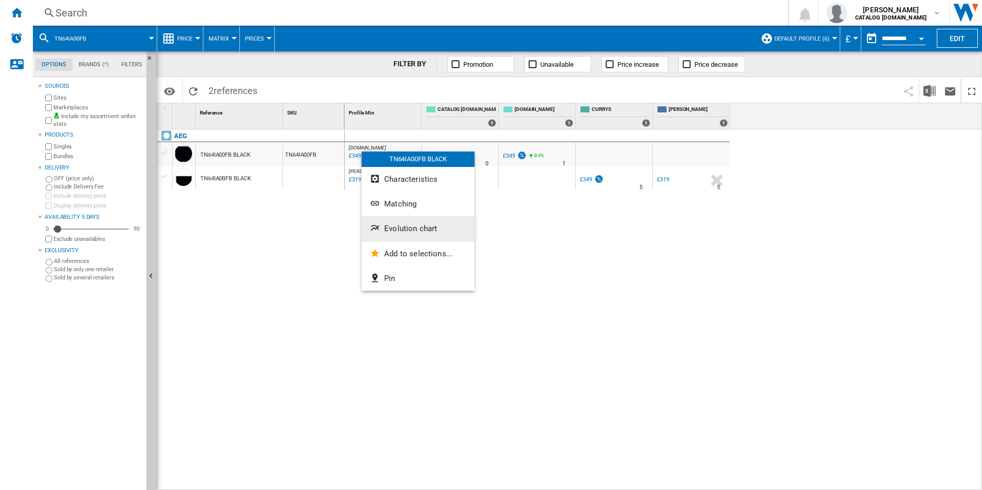
click at [382, 220] on button "Evolution chart" at bounding box center [418, 228] width 113 height 25
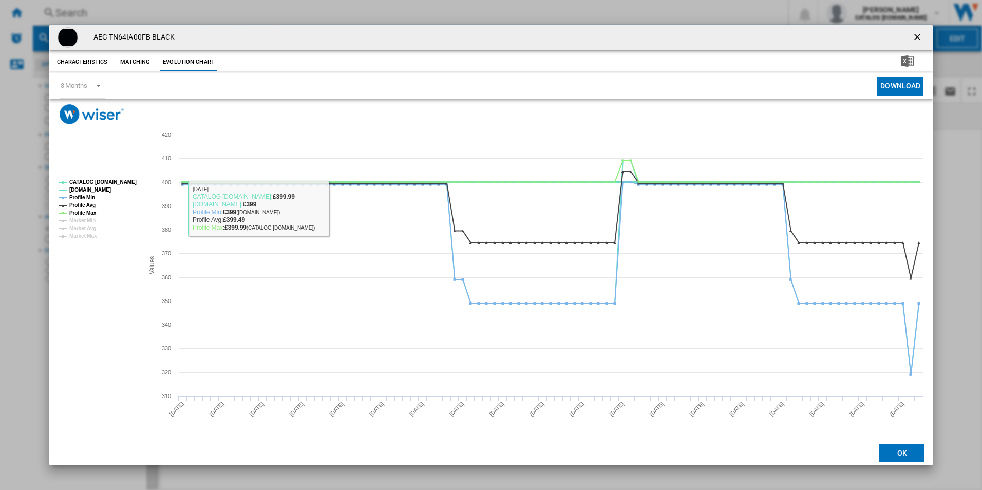
click at [124, 179] on tspan "CATALOG [DOMAIN_NAME]" at bounding box center [102, 182] width 67 height 6
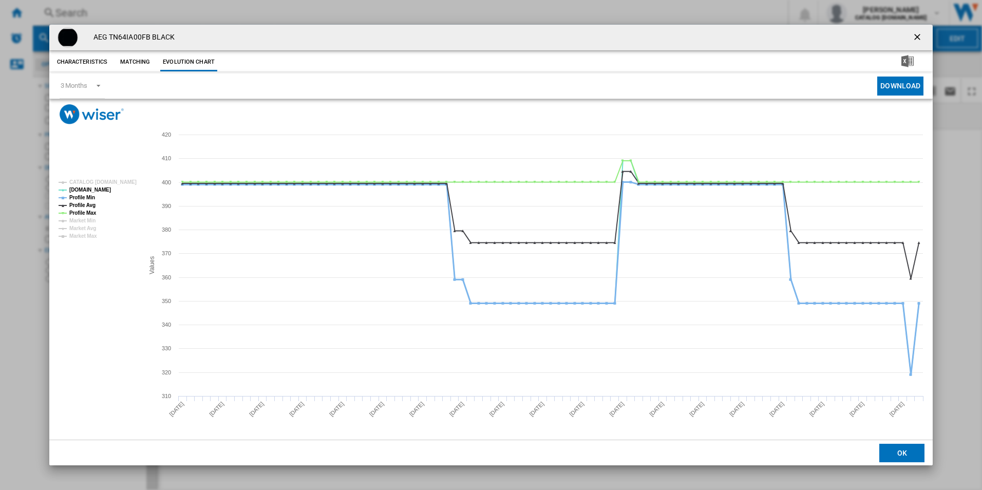
click at [82, 197] on tspan "Profile Min" at bounding box center [82, 198] width 26 height 6
click at [92, 210] on tspan "Profile Max" at bounding box center [82, 213] width 27 height 6
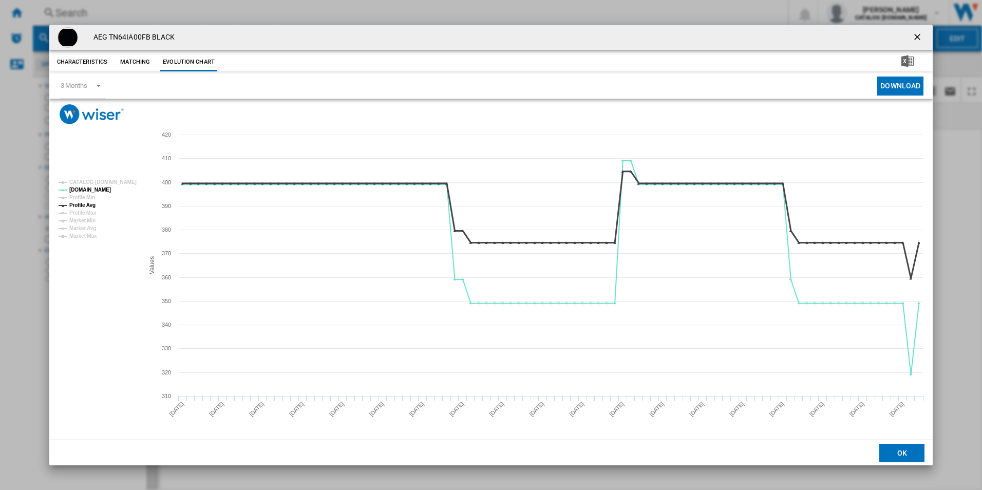
click at [93, 203] on tspan "Profile Avg" at bounding box center [82, 205] width 26 height 6
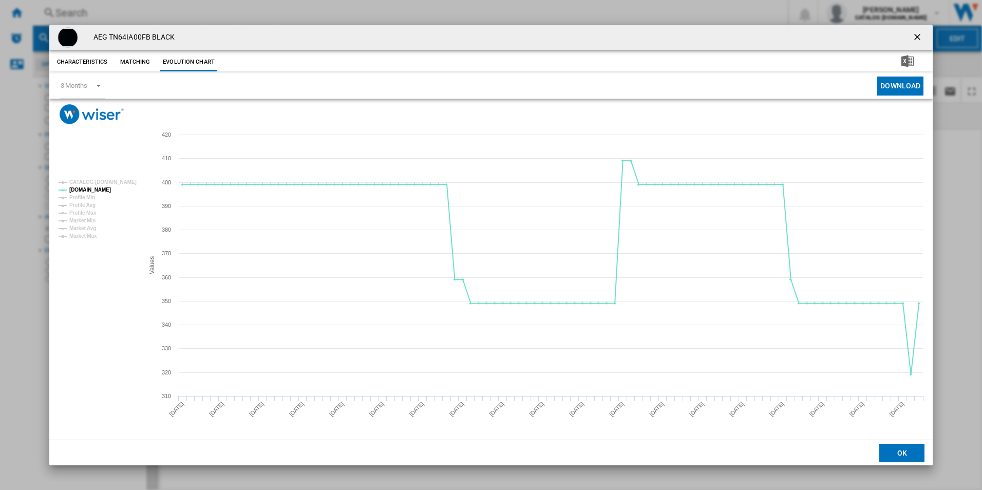
drag, startPoint x: 915, startPoint y: 36, endPoint x: 847, endPoint y: 61, distance: 72.5
click at [915, 36] on ng-md-icon "getI18NText('BUTTONS.CLOSE_DIALOG')" at bounding box center [918, 38] width 12 height 12
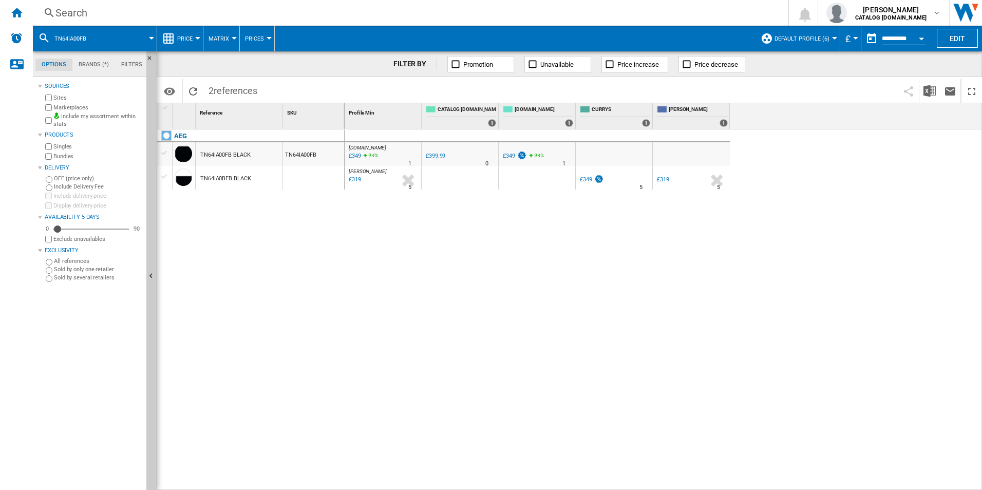
click at [503, 10] on div "Search" at bounding box center [408, 13] width 706 height 14
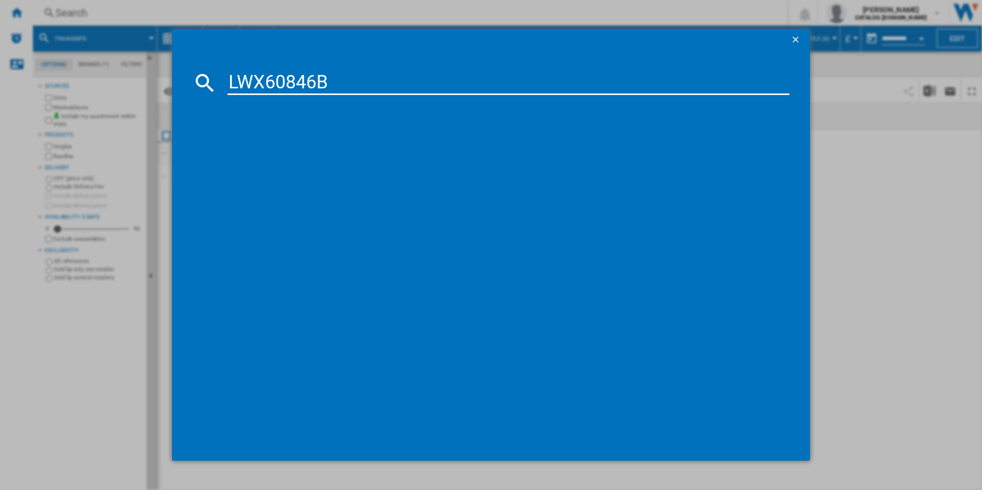
type input "LWX60846B"
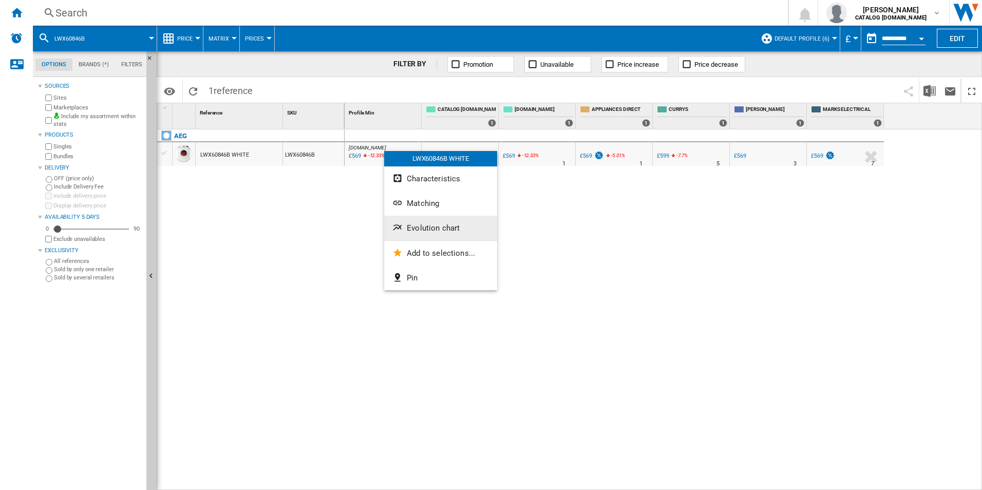
click at [409, 221] on button "Evolution chart" at bounding box center [440, 228] width 113 height 25
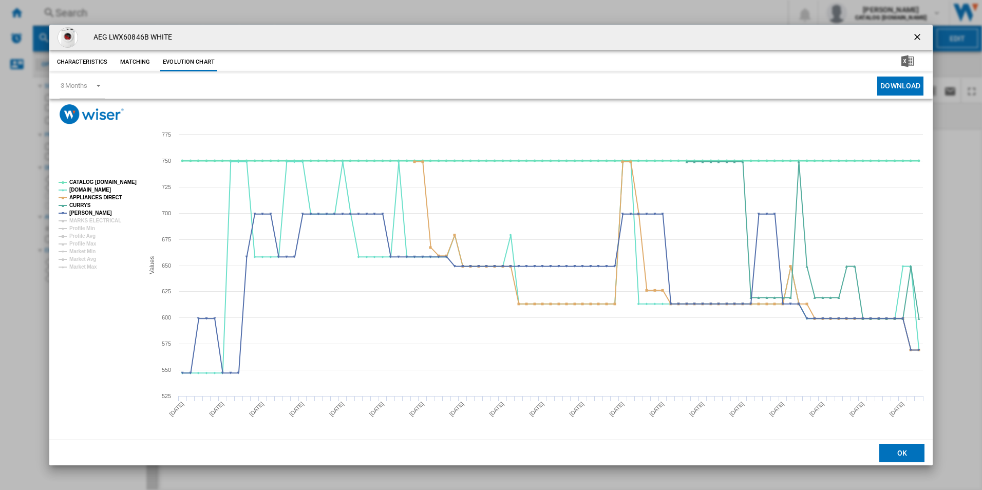
click at [115, 182] on tspan "CATALOG [DOMAIN_NAME]" at bounding box center [102, 182] width 67 height 6
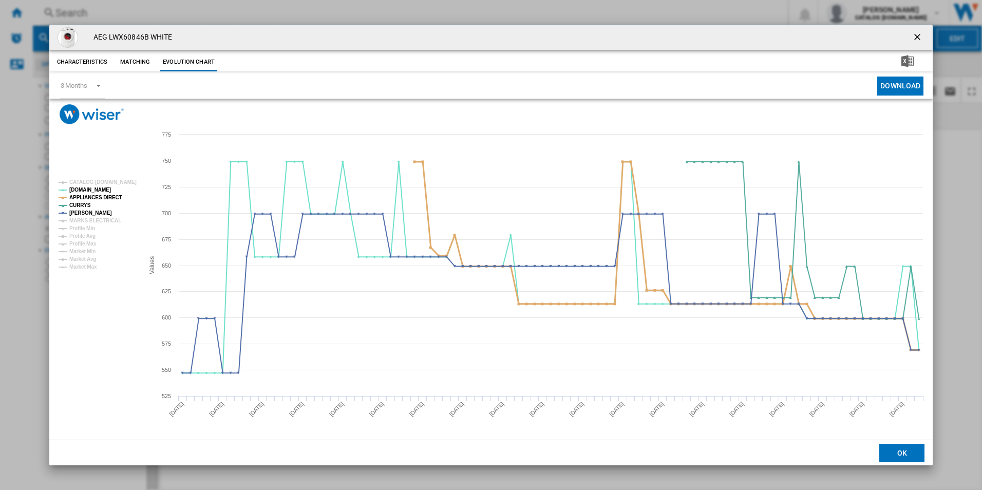
click at [109, 196] on tspan "APPLIANCES DIRECT" at bounding box center [95, 198] width 53 height 6
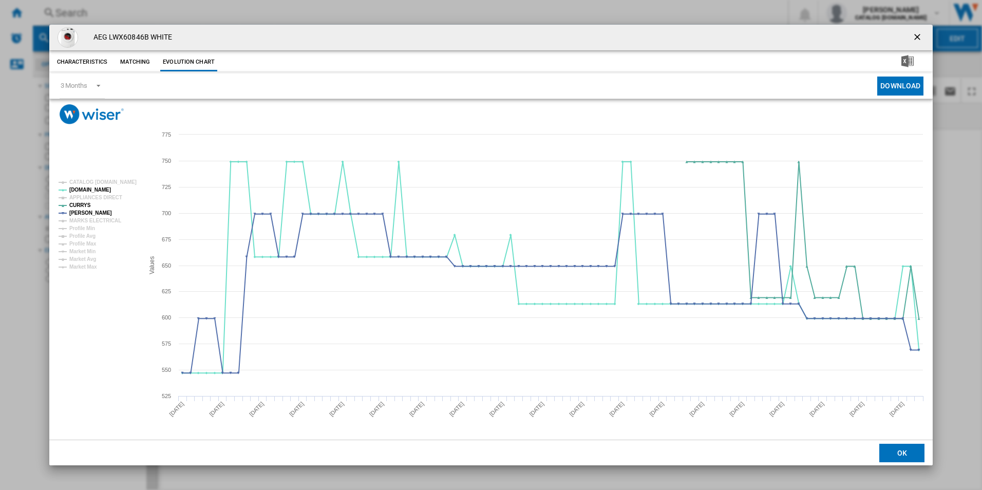
click at [917, 40] on ng-md-icon "getI18NText('BUTTONS.CLOSE_DIALOG')" at bounding box center [918, 38] width 12 height 12
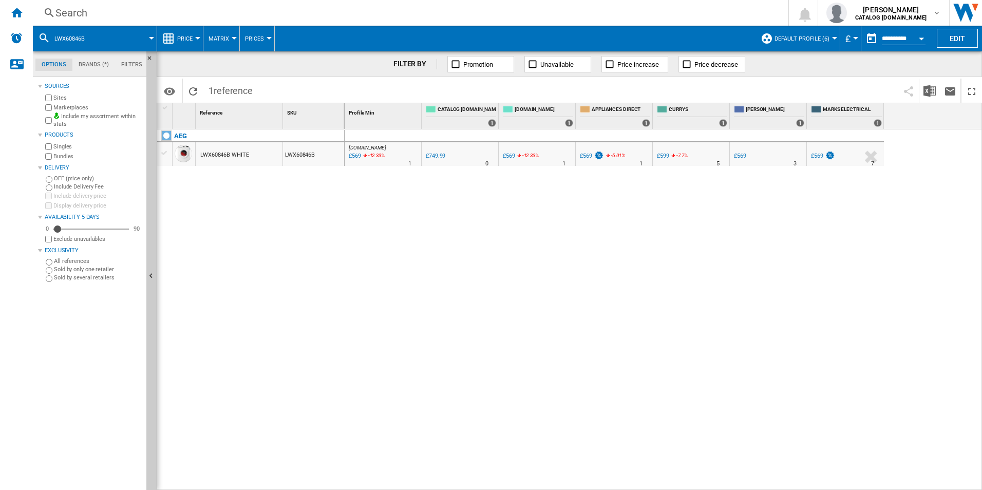
click at [633, 9] on div "Search" at bounding box center [408, 13] width 706 height 14
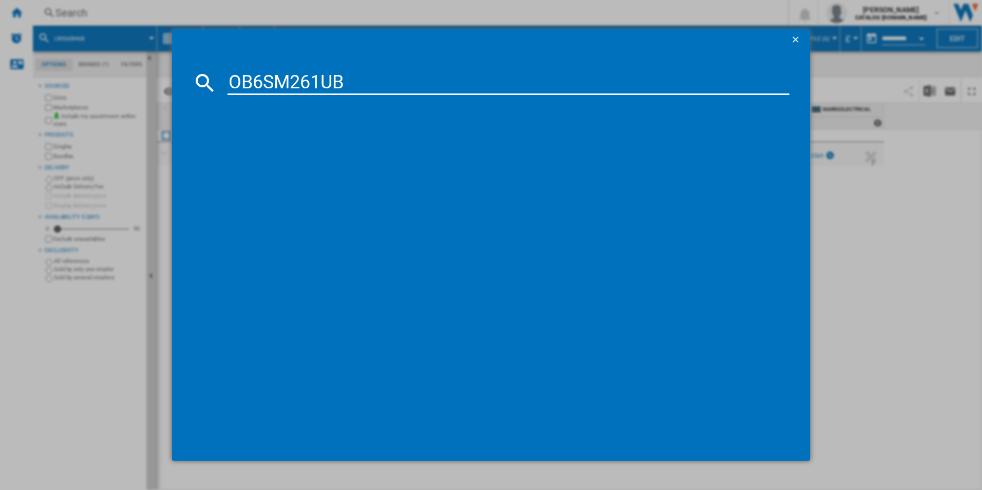
type input "OB6SM261UB"
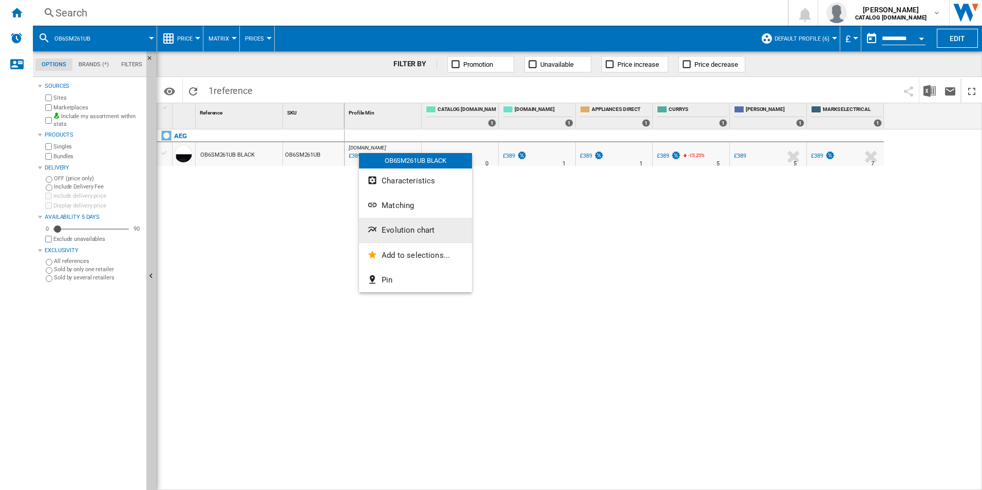
click at [390, 229] on span "Evolution chart" at bounding box center [408, 230] width 53 height 9
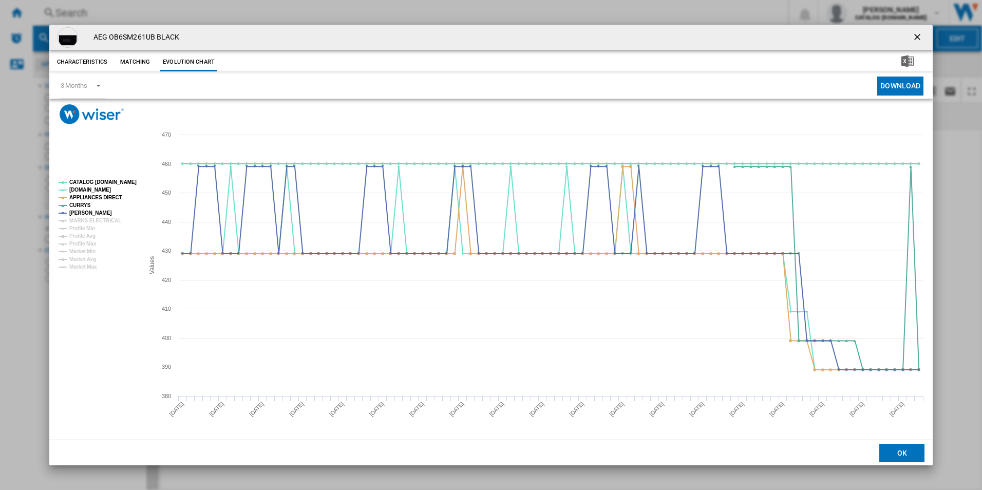
click at [126, 182] on tspan "CATALOG [DOMAIN_NAME]" at bounding box center [102, 182] width 67 height 6
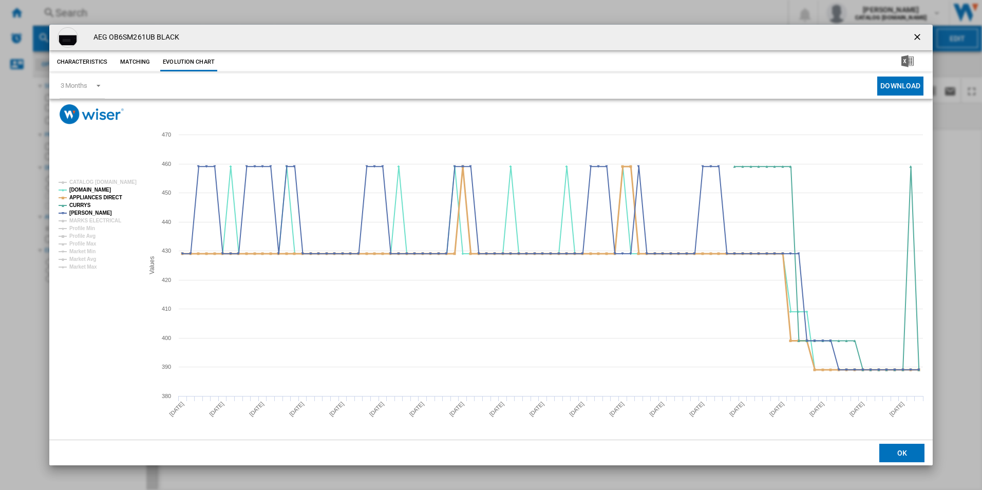
click at [98, 199] on tspan "APPLIANCES DIRECT" at bounding box center [95, 198] width 53 height 6
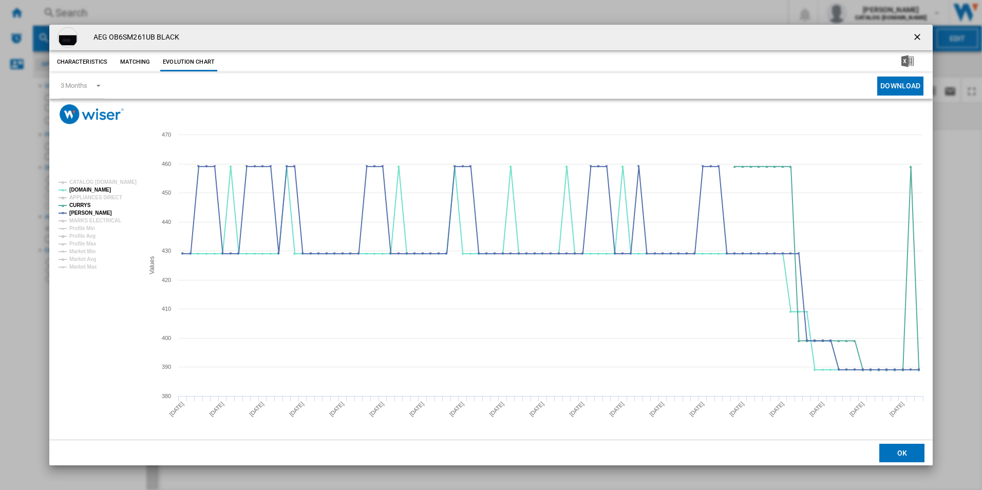
click at [917, 35] on ng-md-icon "getI18NText('BUTTONS.CLOSE_DIALOG')" at bounding box center [918, 38] width 12 height 12
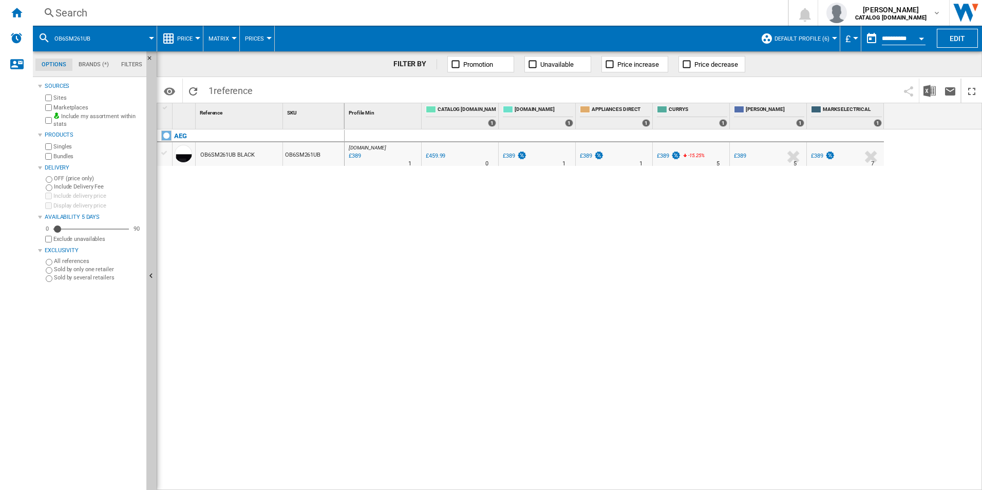
click at [637, 10] on div "Search" at bounding box center [408, 13] width 706 height 14
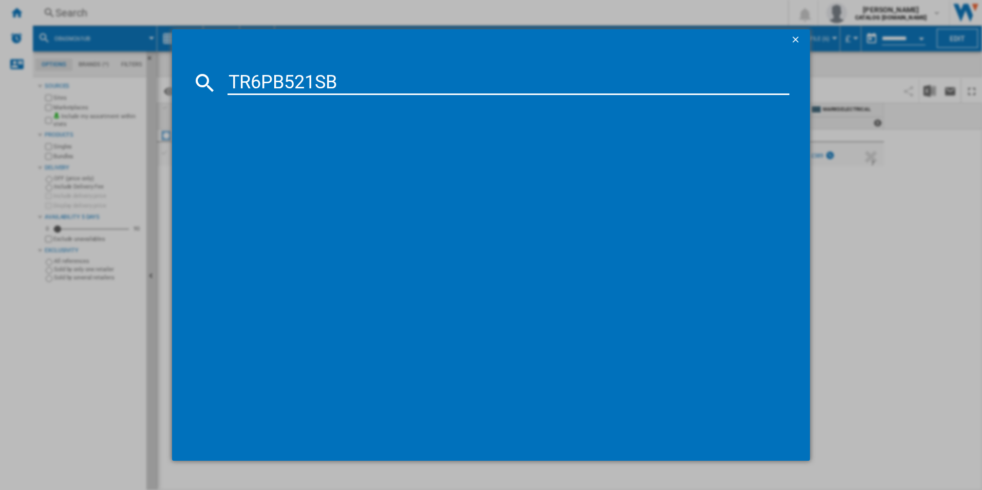
type input "TR6PB521SB"
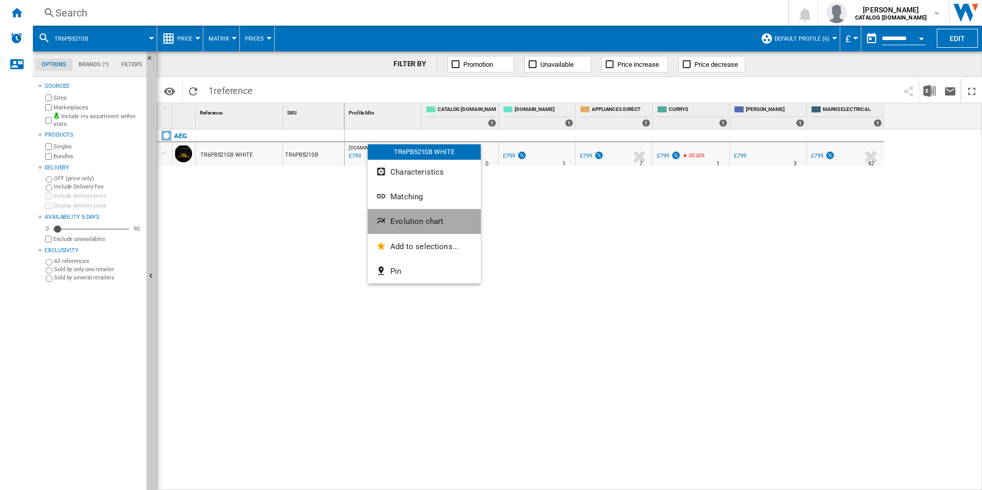
click at [394, 215] on button "Evolution chart" at bounding box center [424, 221] width 113 height 25
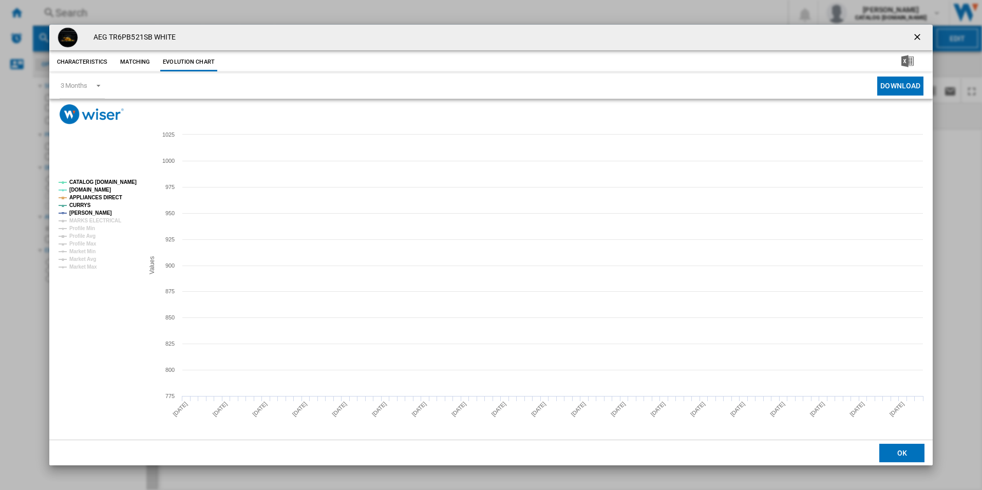
click at [118, 179] on tspan "CATALOG [DOMAIN_NAME]" at bounding box center [102, 182] width 67 height 6
click at [106, 195] on tspan "APPLIANCES DIRECT" at bounding box center [95, 198] width 53 height 6
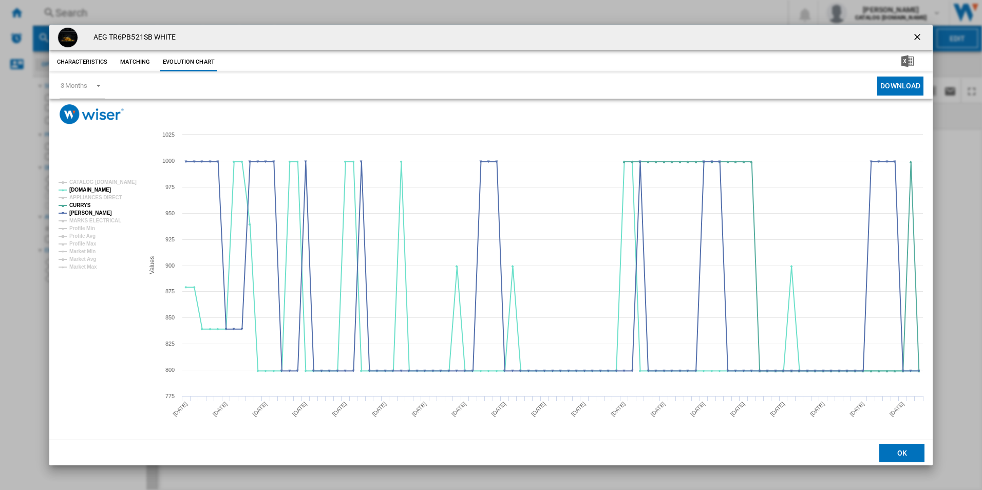
click at [913, 32] on ng-md-icon "getI18NText('BUTTONS.CLOSE_DIALOG')" at bounding box center [918, 38] width 12 height 12
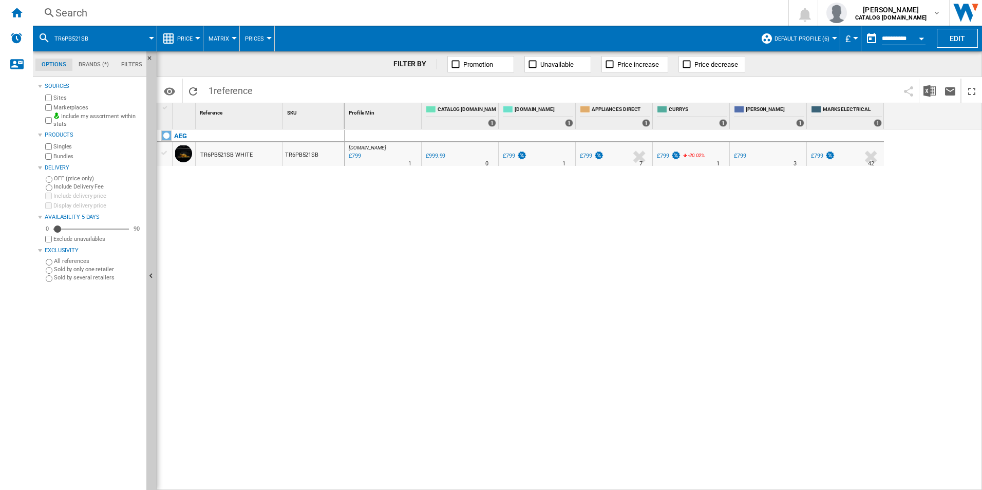
click at [619, 8] on div "Search" at bounding box center [408, 13] width 706 height 14
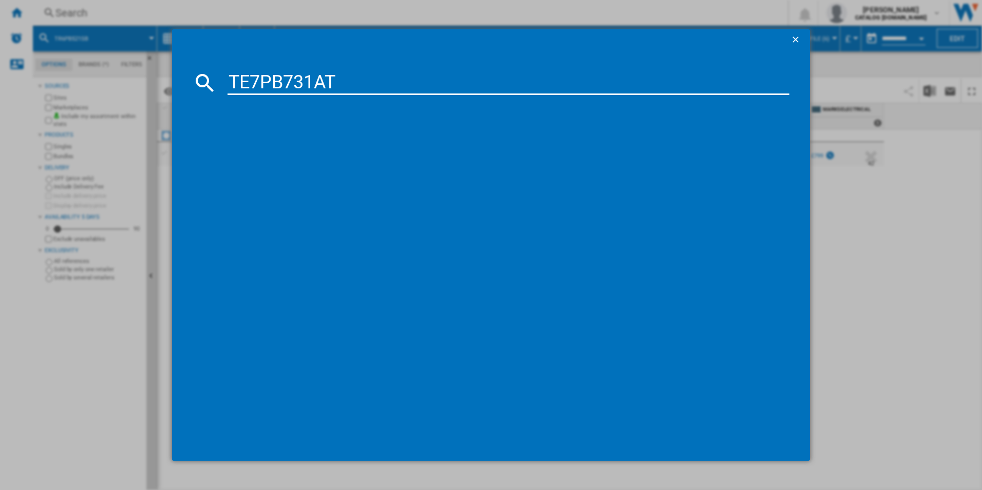
type input "TE7PB731AT"
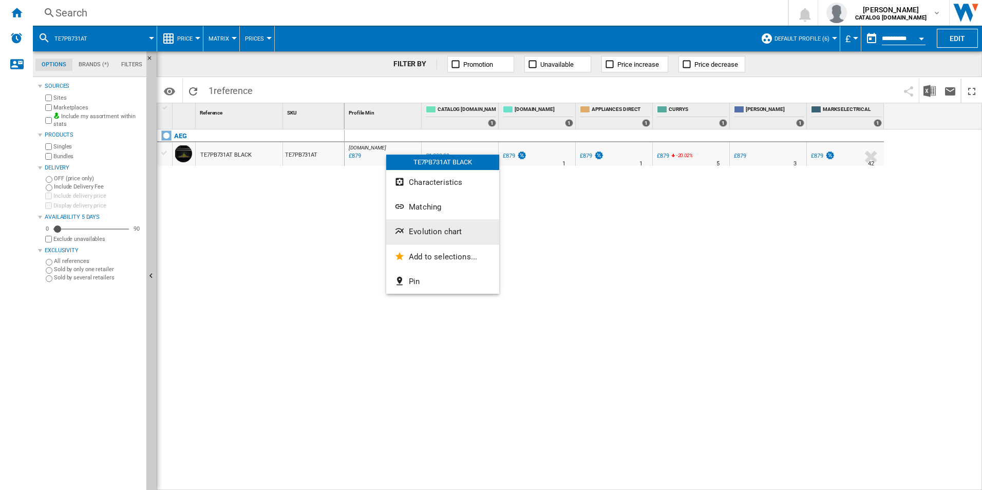
click at [432, 239] on button "Evolution chart" at bounding box center [442, 231] width 113 height 25
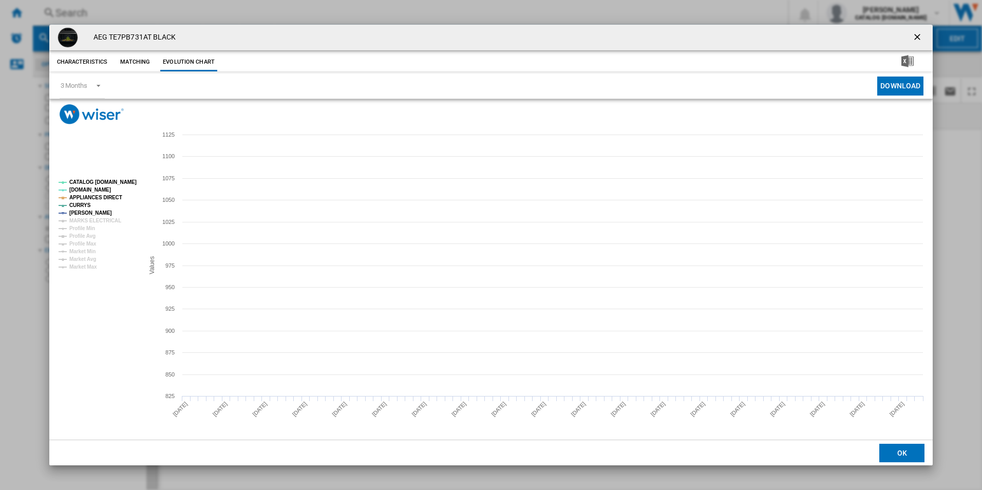
click at [120, 181] on tspan "CATALOG [DOMAIN_NAME]" at bounding box center [102, 182] width 67 height 6
click at [107, 195] on tspan "APPLIANCES DIRECT" at bounding box center [95, 198] width 53 height 6
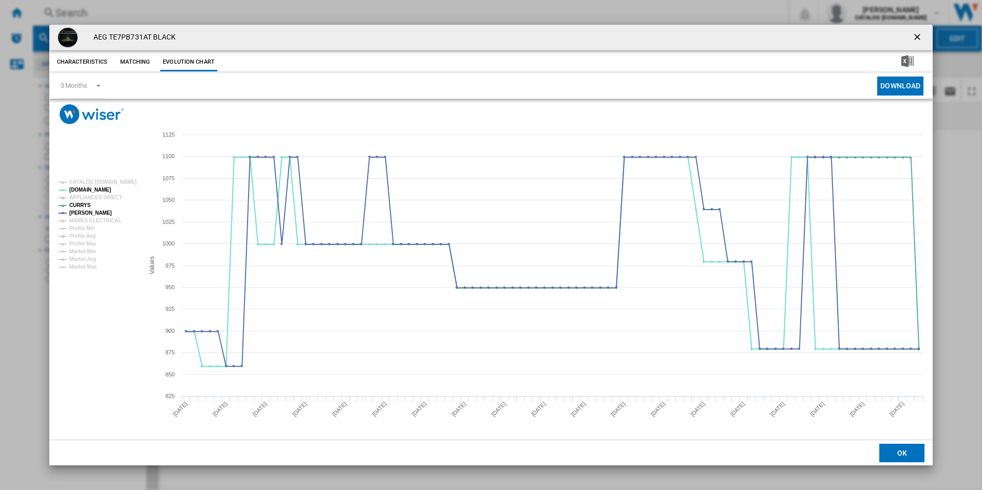
drag, startPoint x: 922, startPoint y: 38, endPoint x: 901, endPoint y: 35, distance: 21.8
click at [922, 38] on ng-md-icon "getI18NText('BUTTONS.CLOSE_DIALOG')" at bounding box center [918, 38] width 12 height 12
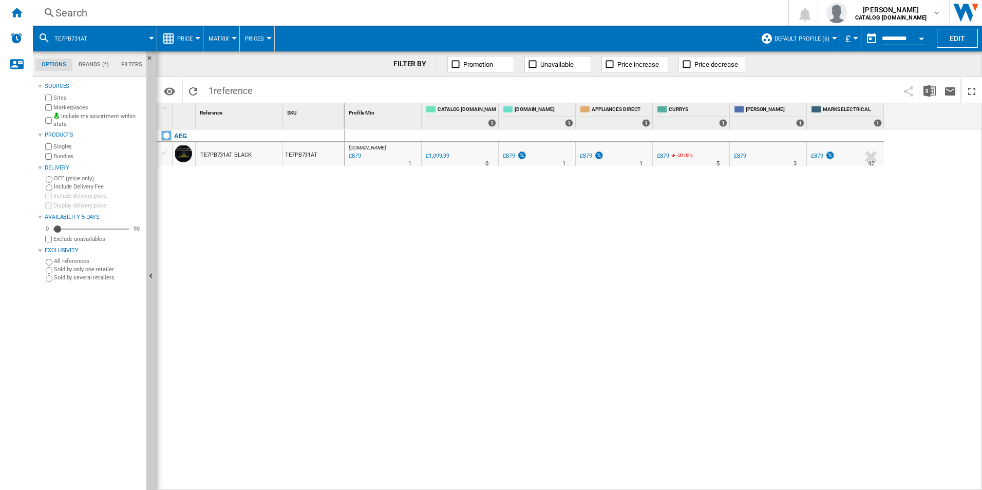
click at [654, 16] on div "Search" at bounding box center [408, 13] width 706 height 14
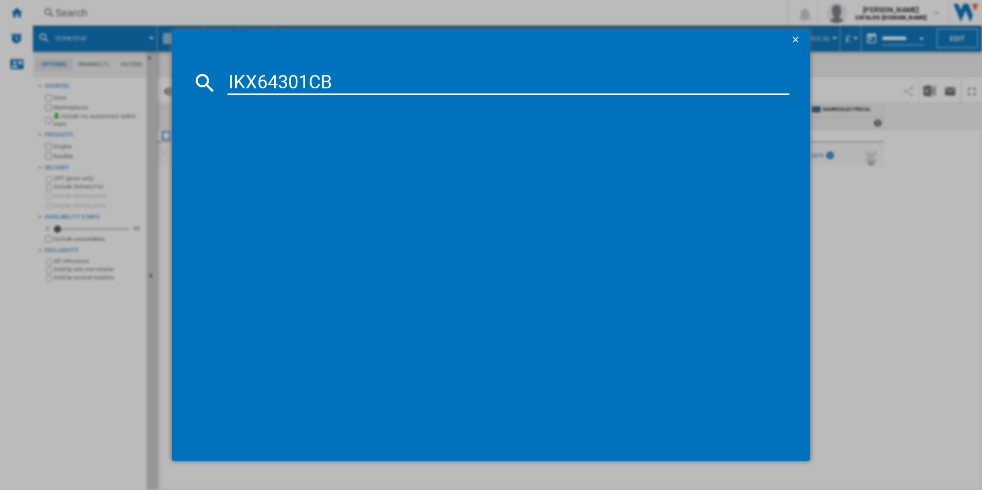
type input "IKX64301CB"
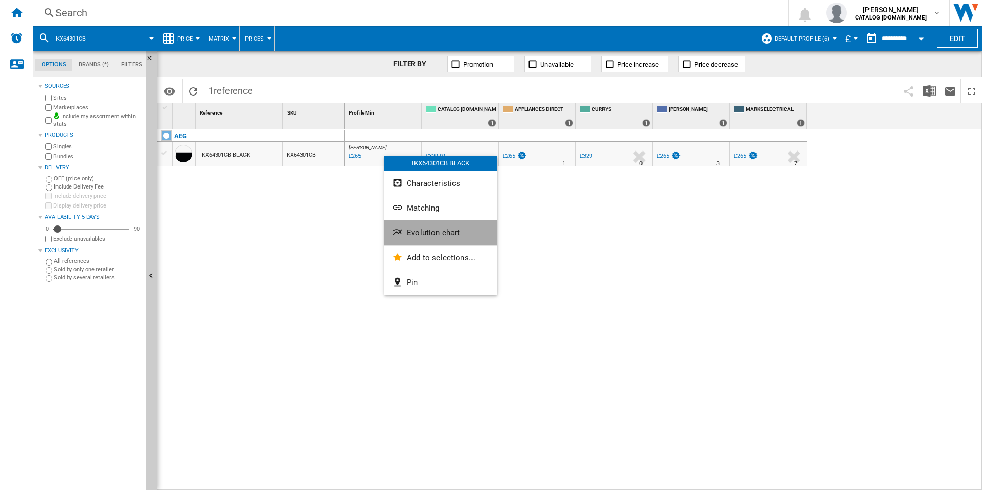
click at [418, 230] on span "Evolution chart" at bounding box center [433, 232] width 53 height 9
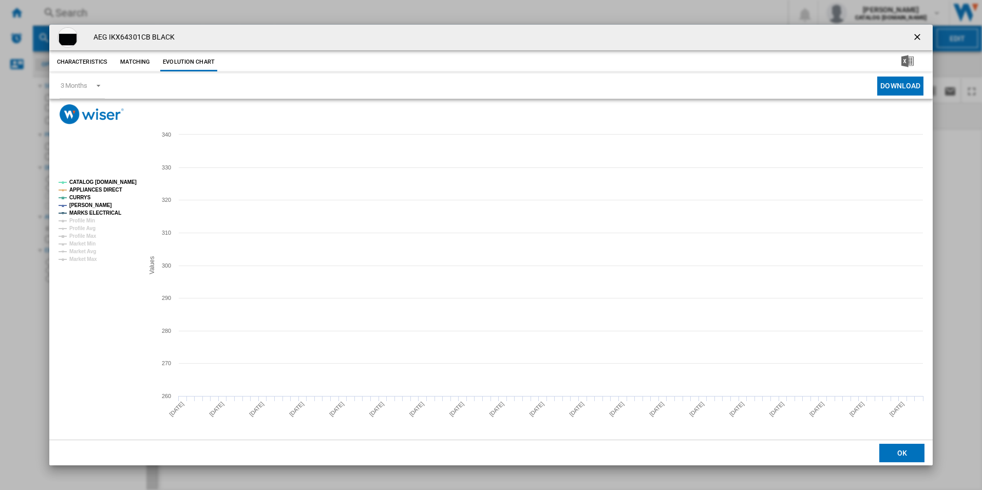
click at [126, 182] on tspan "CATALOG [DOMAIN_NAME]" at bounding box center [102, 182] width 67 height 6
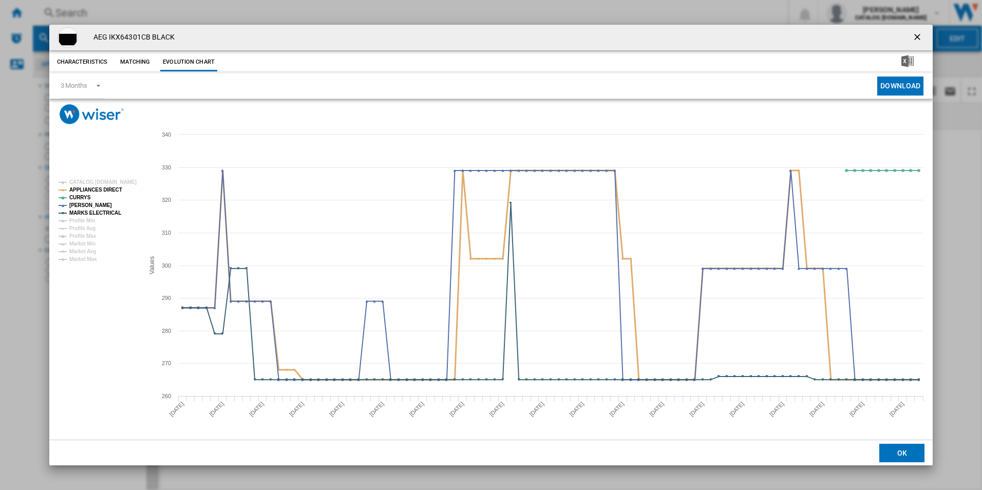
click at [109, 192] on tspan "APPLIANCES DIRECT" at bounding box center [95, 190] width 53 height 6
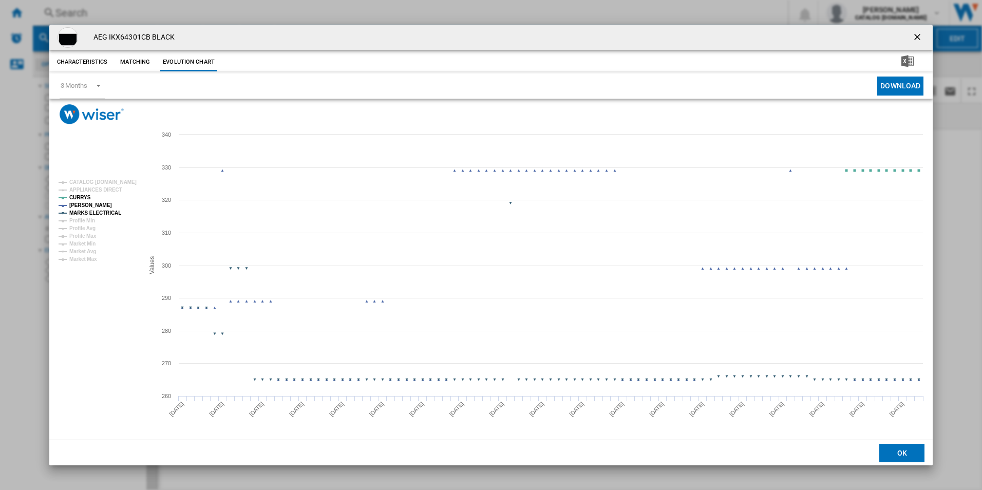
click at [102, 212] on tspan "MARKS ELECTRICAL" at bounding box center [95, 213] width 52 height 6
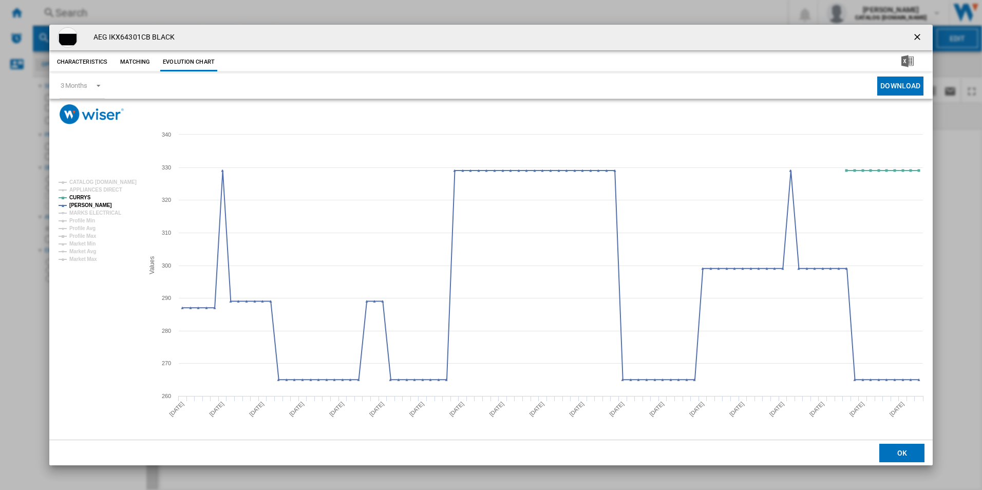
drag, startPoint x: 917, startPoint y: 31, endPoint x: 890, endPoint y: 33, distance: 26.8
click at [917, 32] on ng-md-icon "getI18NText('BUTTONS.CLOSE_DIALOG')" at bounding box center [918, 38] width 12 height 12
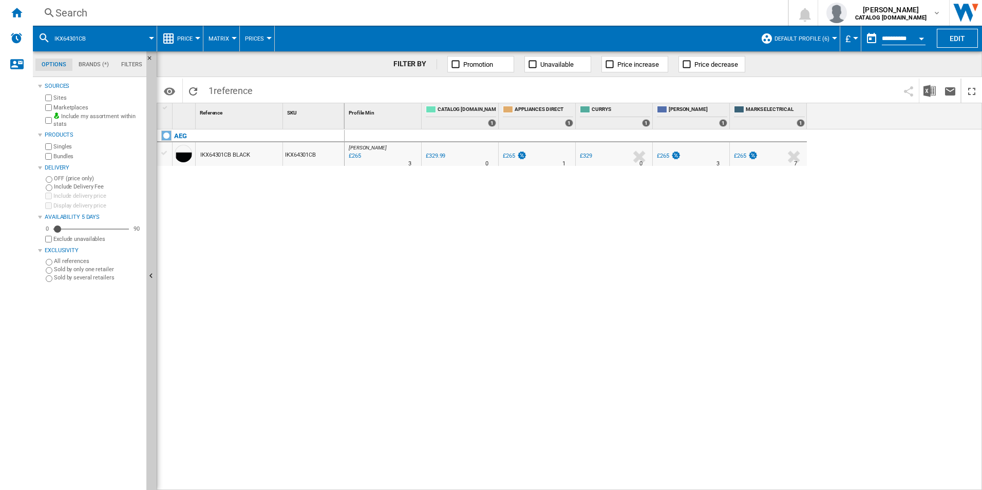
click at [616, 14] on div "Search" at bounding box center [408, 13] width 706 height 14
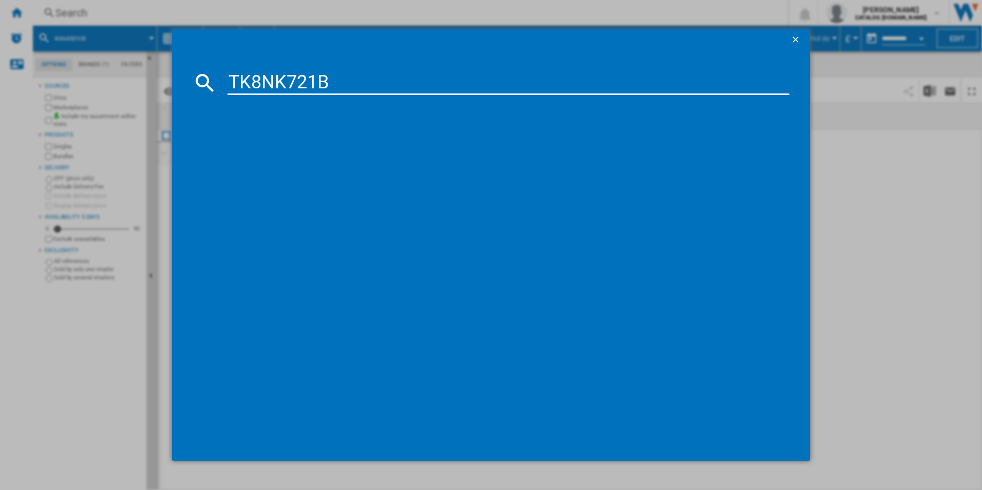
type input "TK8NK721B"
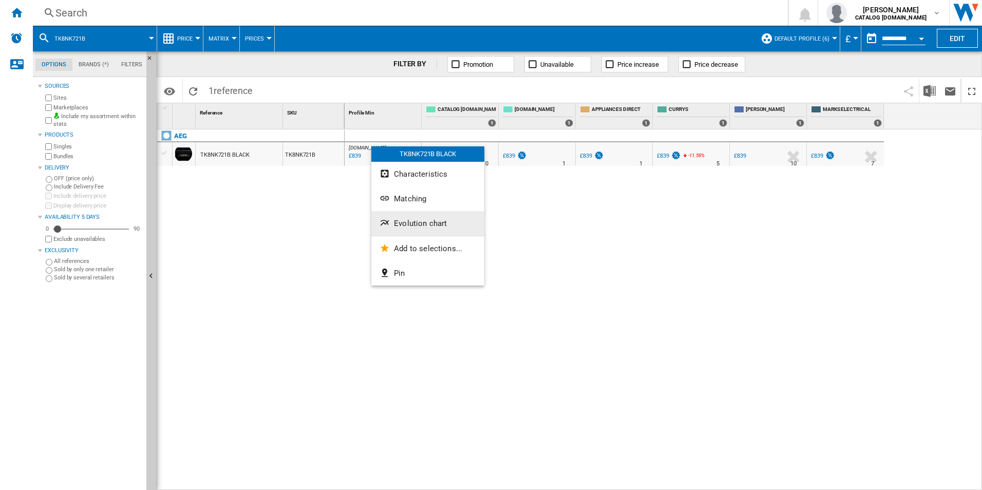
click at [408, 214] on button "Evolution chart" at bounding box center [427, 223] width 113 height 25
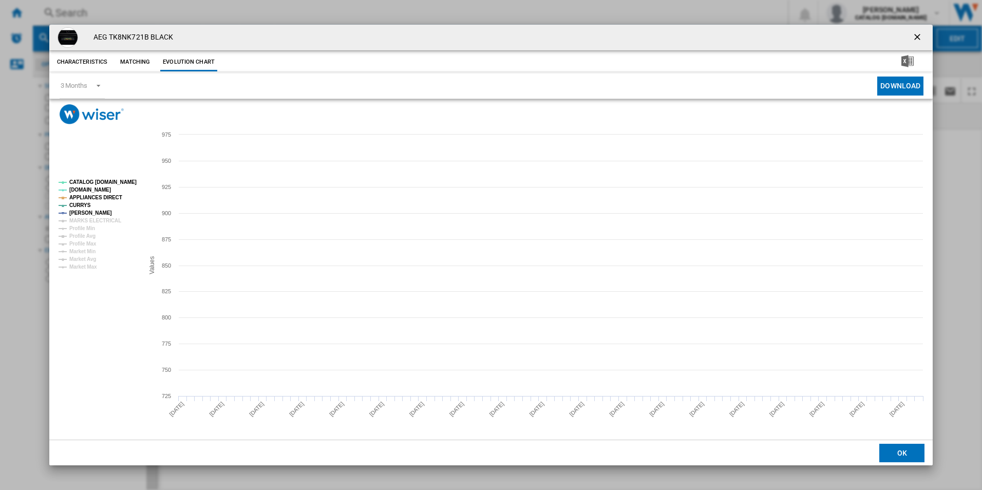
click at [103, 183] on tspan "CATALOG [DOMAIN_NAME]" at bounding box center [102, 182] width 67 height 6
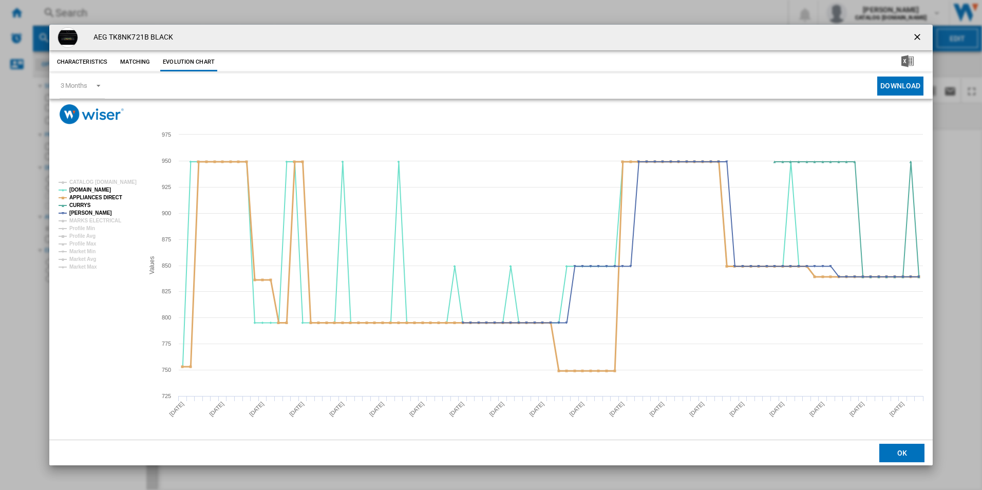
click at [107, 195] on tspan "APPLIANCES DIRECT" at bounding box center [95, 198] width 53 height 6
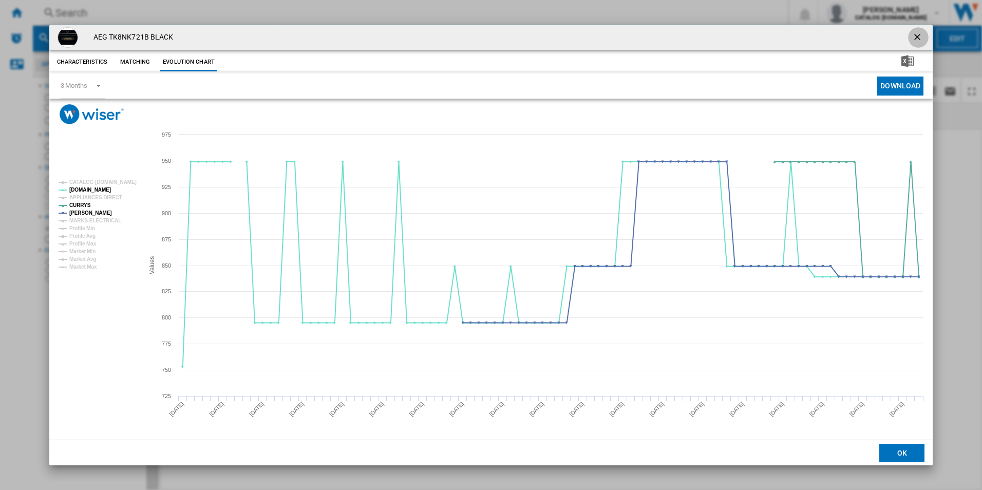
click at [918, 37] on ng-md-icon "getI18NText('BUTTONS.CLOSE_DIALOG')" at bounding box center [918, 38] width 12 height 12
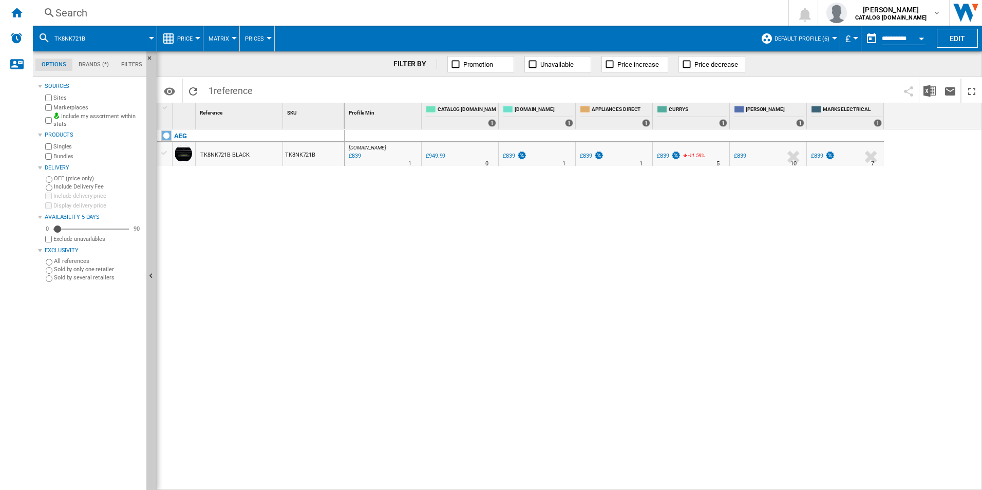
click at [613, 8] on div "Search" at bounding box center [408, 13] width 706 height 14
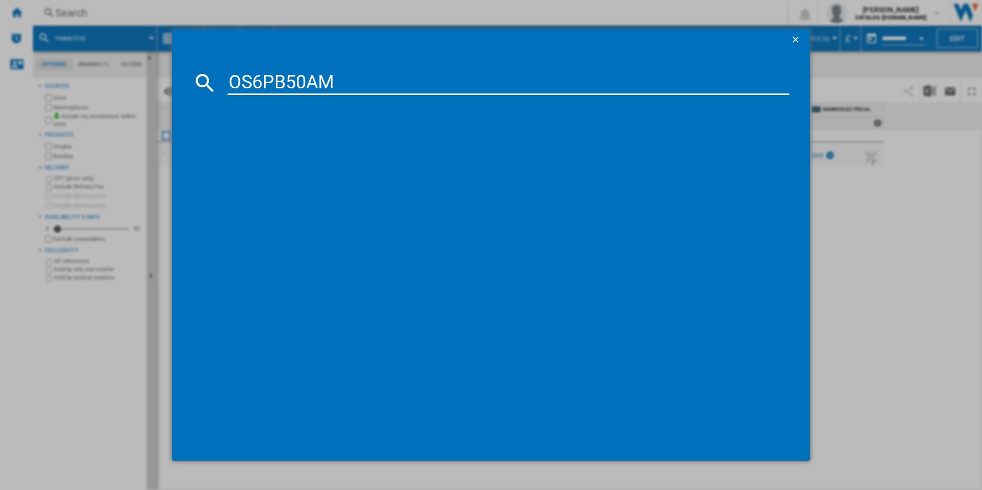
type input "OS6PB50AM"
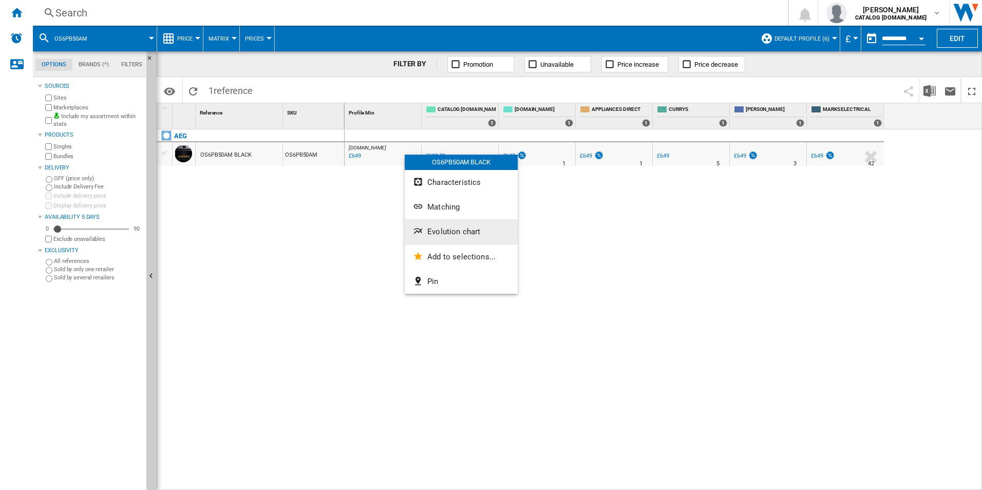
click at [448, 225] on button "Evolution chart" at bounding box center [461, 231] width 113 height 25
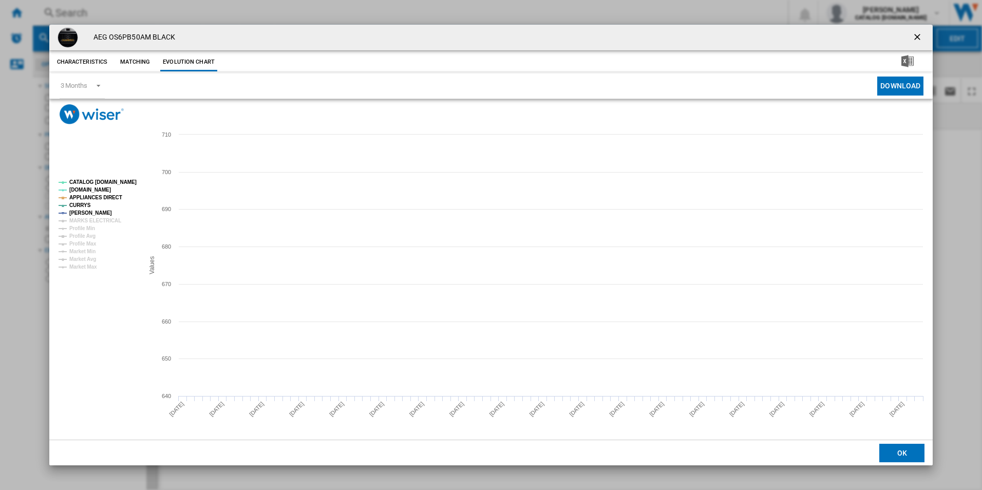
click at [124, 182] on tspan "CATALOG [DOMAIN_NAME]" at bounding box center [102, 182] width 67 height 6
click at [108, 200] on tspan "APPLIANCES DIRECT" at bounding box center [95, 198] width 53 height 6
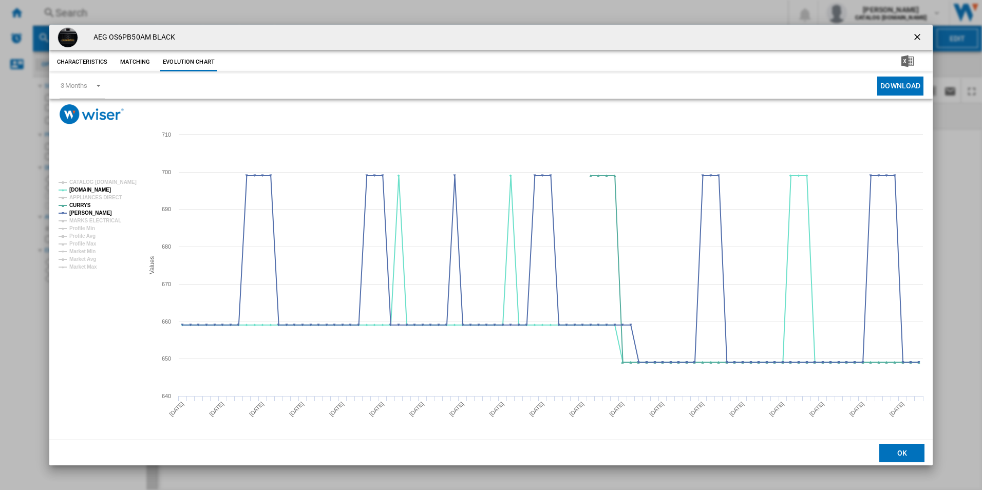
drag, startPoint x: 920, startPoint y: 38, endPoint x: 852, endPoint y: 38, distance: 67.8
click at [920, 38] on ng-md-icon "getI18NText('BUTTONS.CLOSE_DIALOG')" at bounding box center [918, 38] width 12 height 12
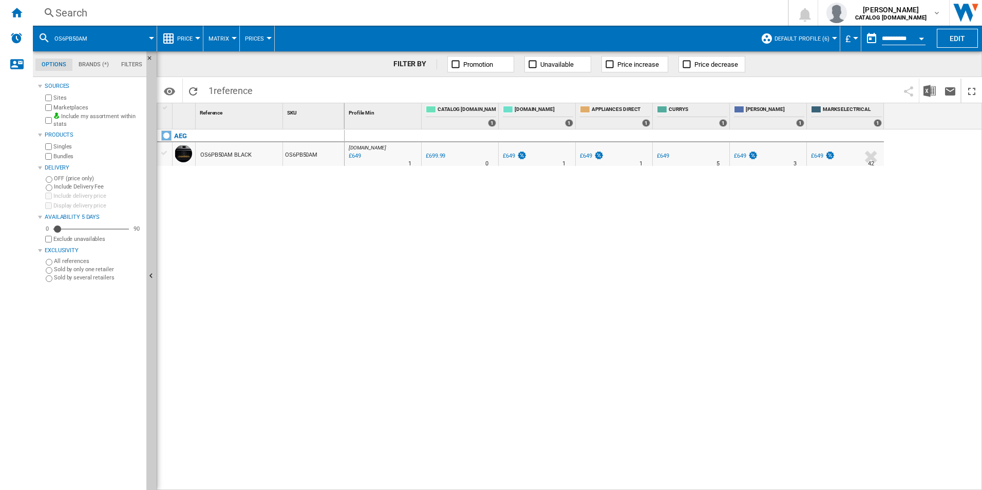
click at [612, 18] on div "Search" at bounding box center [408, 13] width 706 height 14
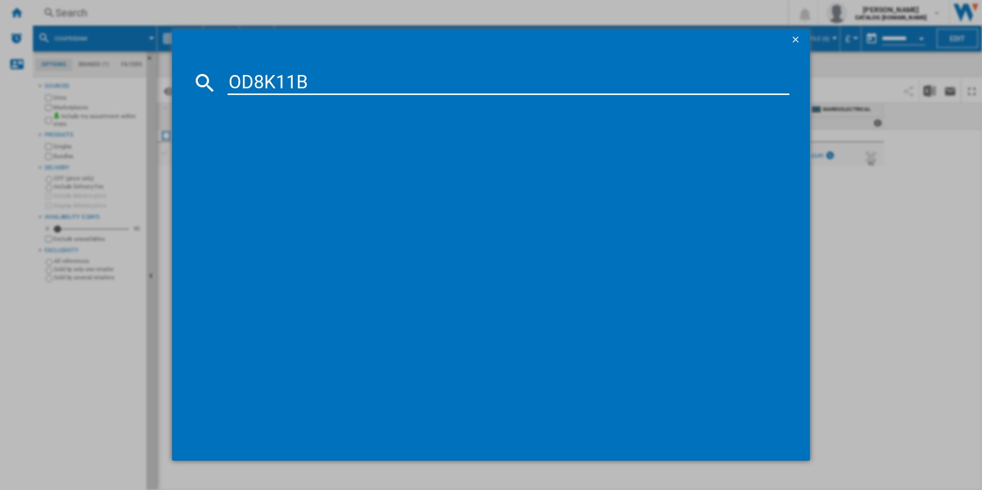
type input "OD8K11B"
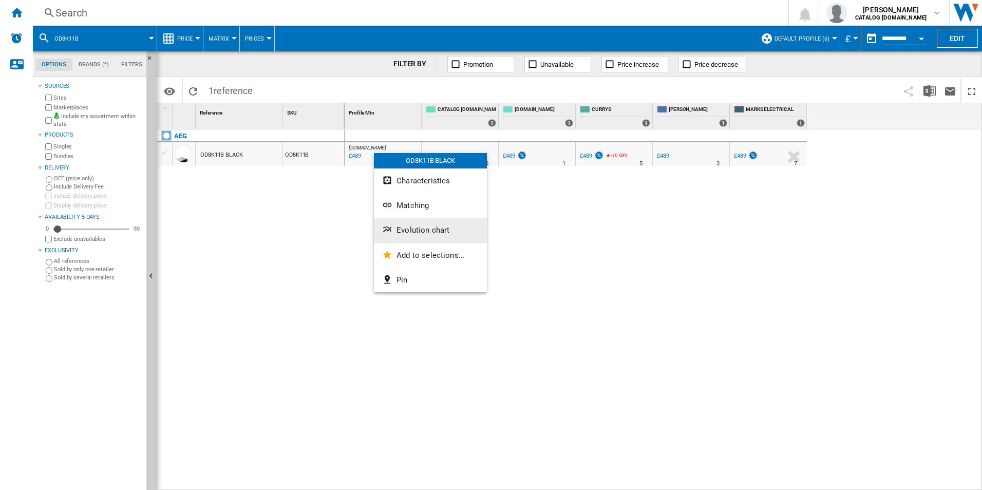
click at [407, 234] on span "Evolution chart" at bounding box center [423, 230] width 53 height 9
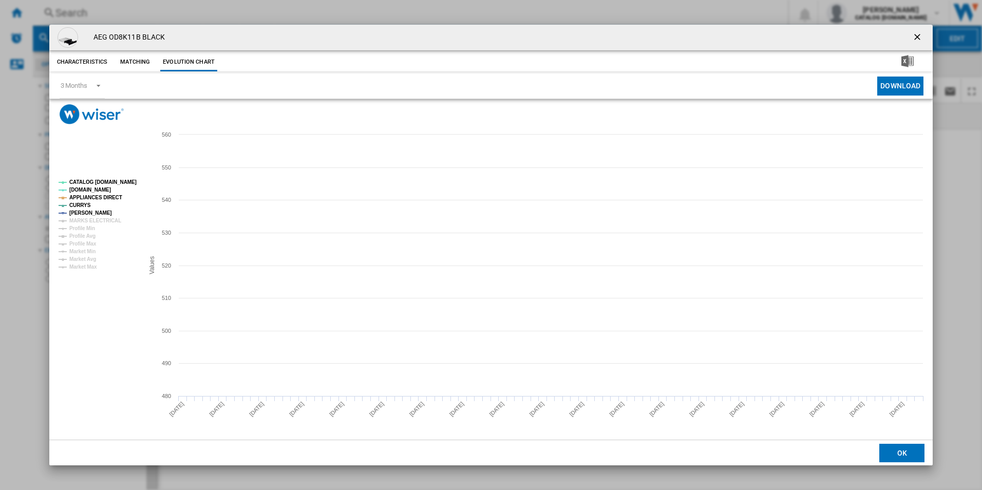
click at [117, 182] on tspan "CATALOG [DOMAIN_NAME]" at bounding box center [102, 182] width 67 height 6
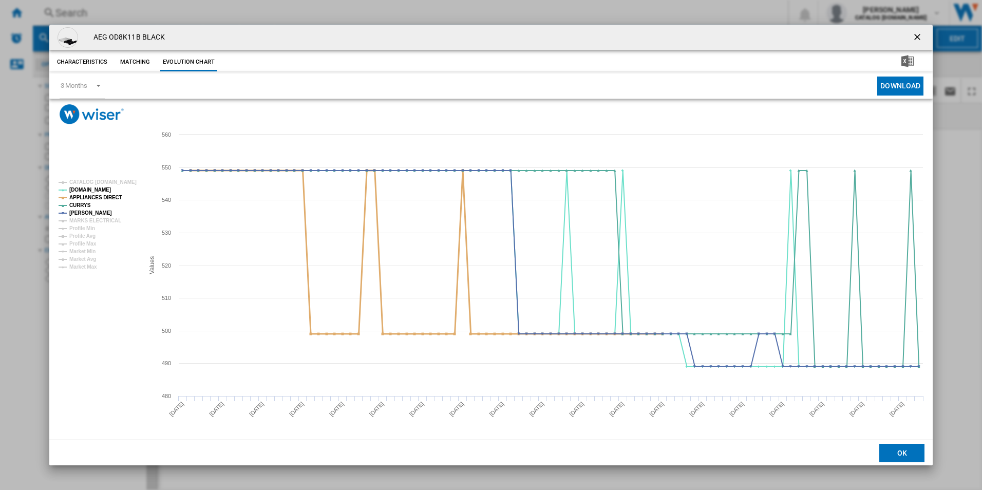
click at [104, 197] on tspan "APPLIANCES DIRECT" at bounding box center [95, 198] width 53 height 6
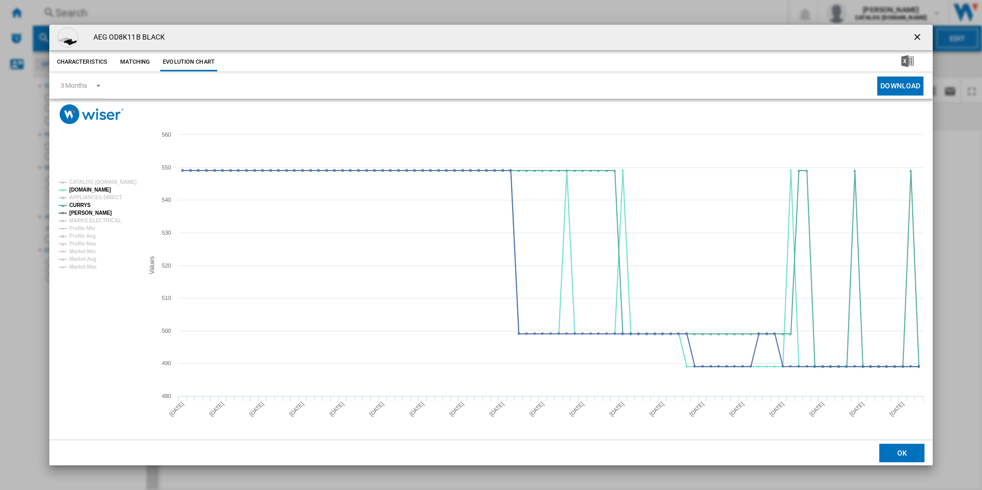
drag, startPoint x: 921, startPoint y: 34, endPoint x: 749, endPoint y: 27, distance: 172.2
click at [921, 34] on ng-md-icon "getI18NText('BUTTONS.CLOSE_DIALOG')" at bounding box center [918, 38] width 12 height 12
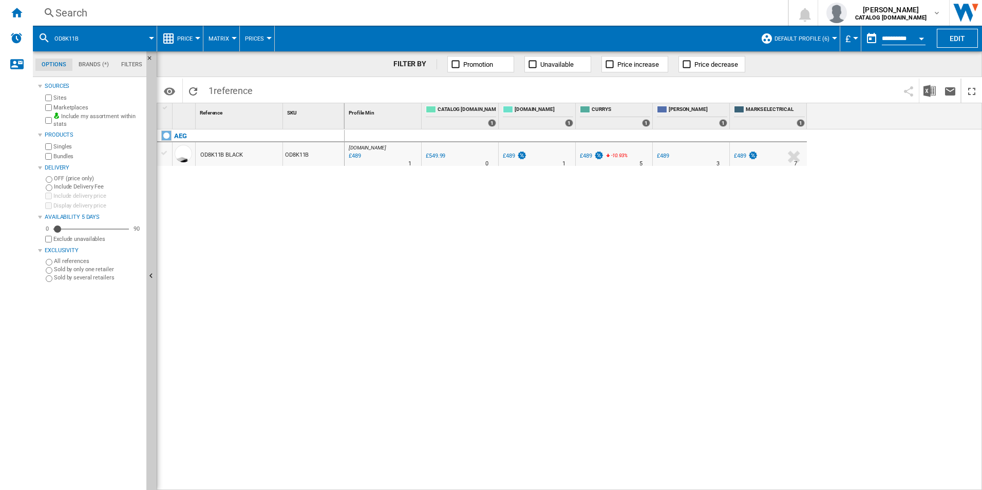
click at [648, 11] on div "Search" at bounding box center [408, 13] width 706 height 14
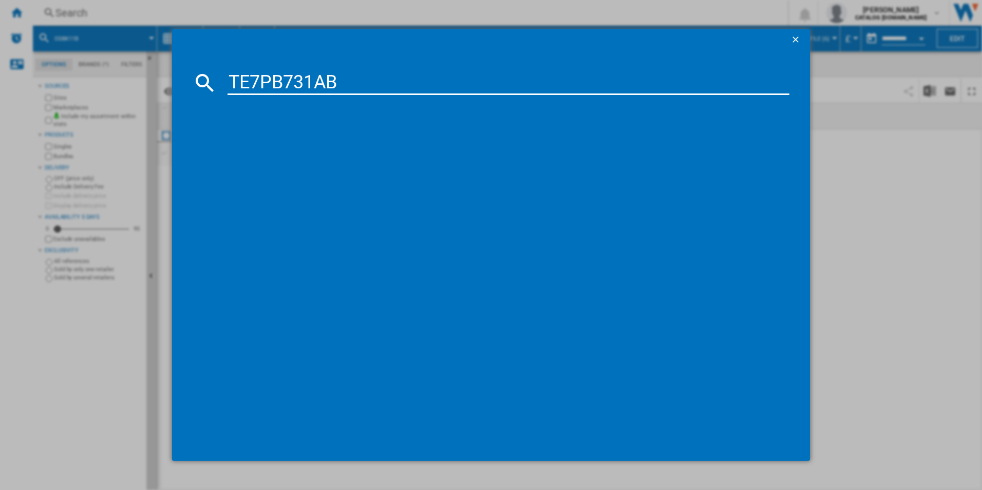
type input "TE7PB731AB"
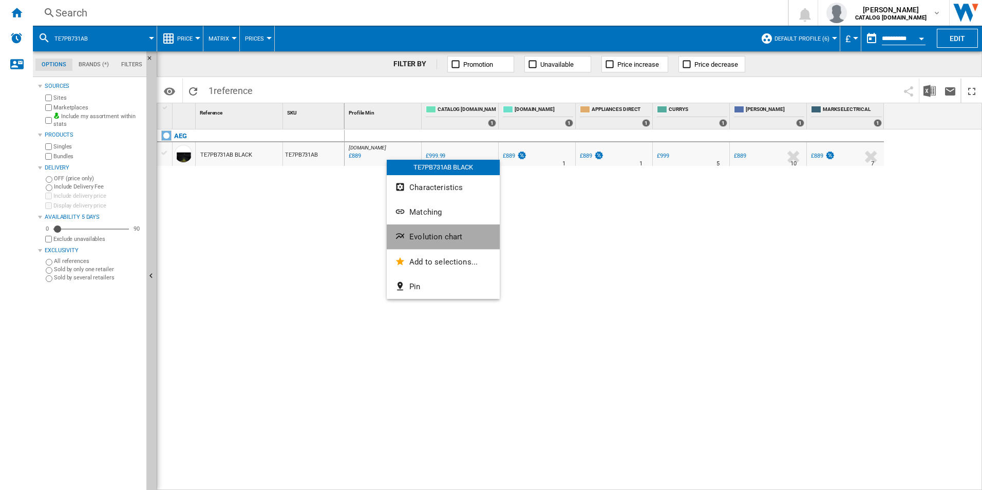
click at [411, 231] on button "Evolution chart" at bounding box center [443, 237] width 113 height 25
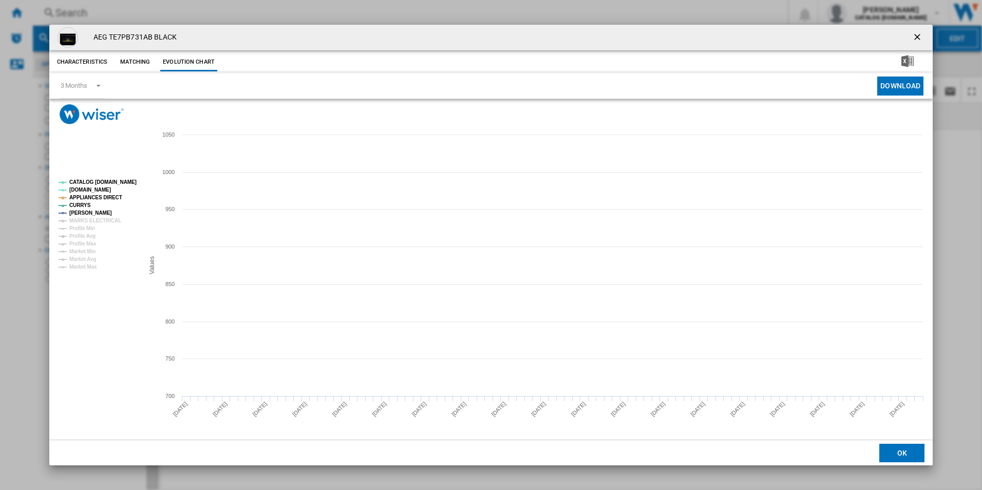
click at [123, 177] on rect "Product popup" at bounding box center [96, 225] width 85 height 98
click at [122, 180] on tspan "CATALOG [DOMAIN_NAME]" at bounding box center [102, 182] width 67 height 6
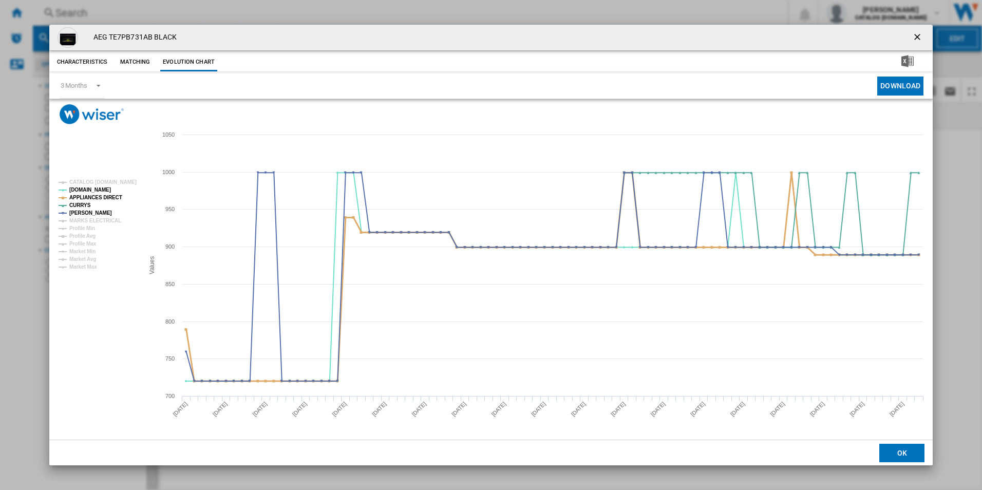
click at [109, 196] on tspan "APPLIANCES DIRECT" at bounding box center [95, 198] width 53 height 6
drag, startPoint x: 919, startPoint y: 35, endPoint x: 718, endPoint y: 51, distance: 201.5
click at [919, 35] on ng-md-icon "getI18NText('BUTTONS.CLOSE_DIALOG')" at bounding box center [918, 38] width 12 height 12
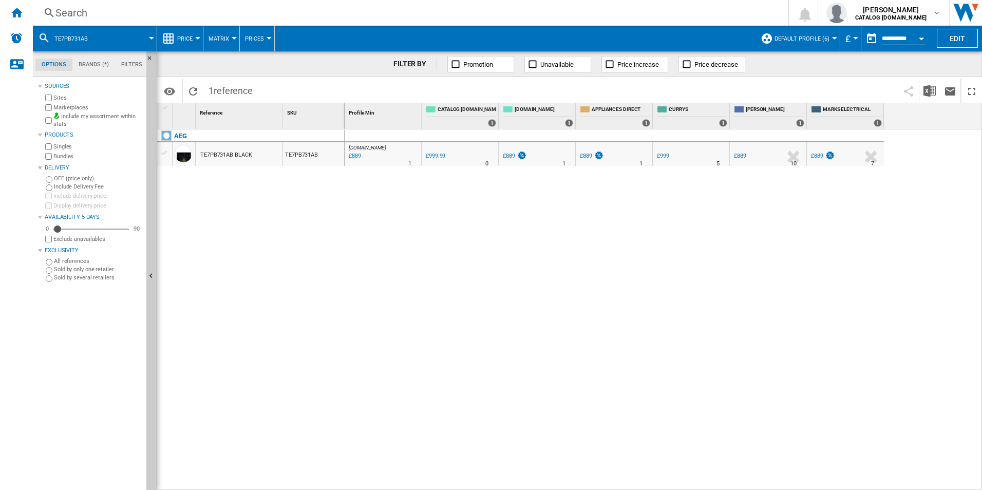
click at [589, 20] on div "Search" at bounding box center [408, 13] width 706 height 14
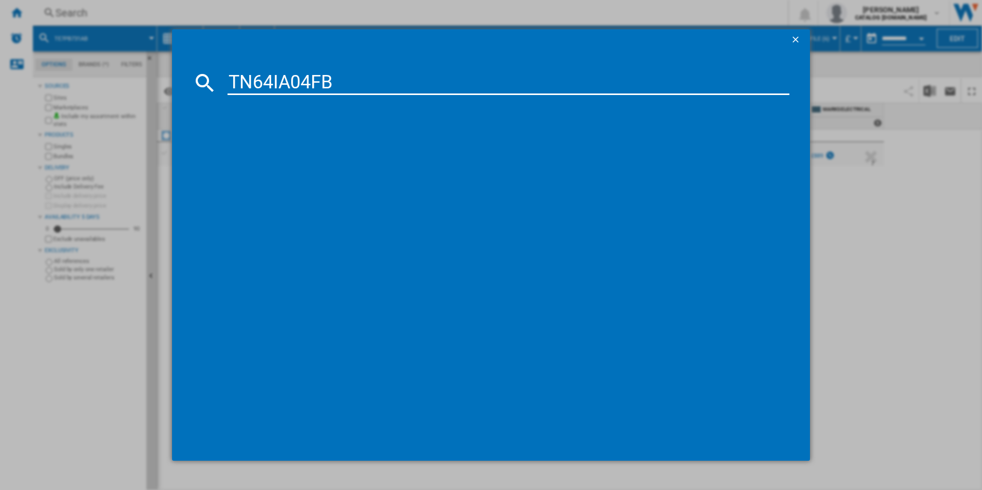
type input "TN64IA04FB"
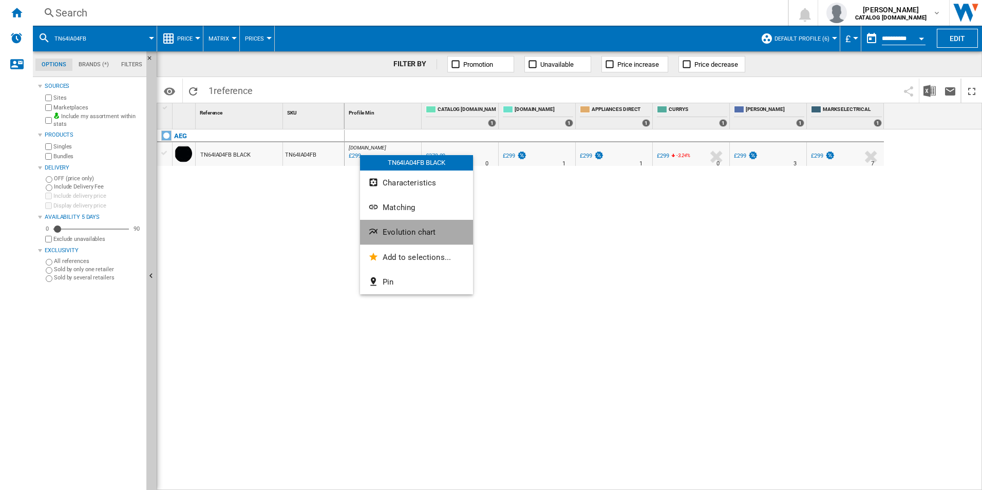
click at [401, 225] on button "Evolution chart" at bounding box center [416, 232] width 113 height 25
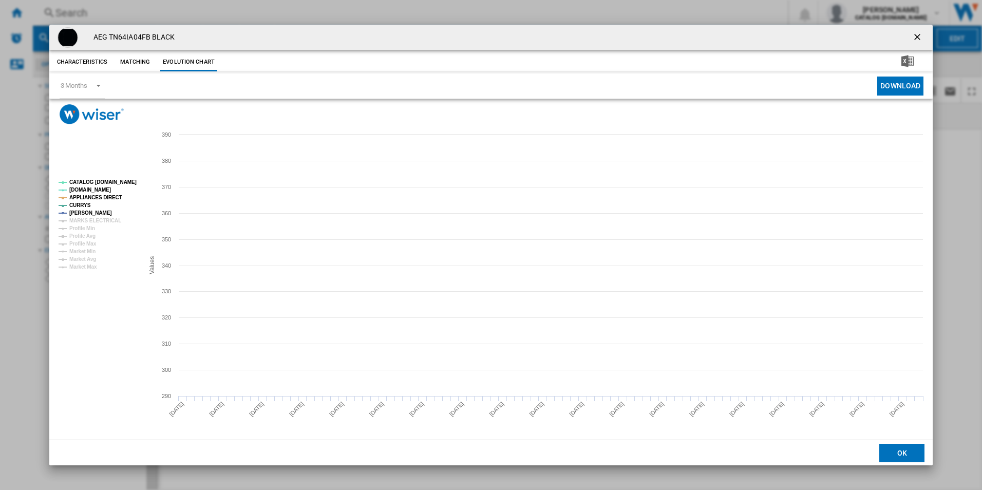
click at [121, 179] on tspan "CATALOG [DOMAIN_NAME]" at bounding box center [102, 182] width 67 height 6
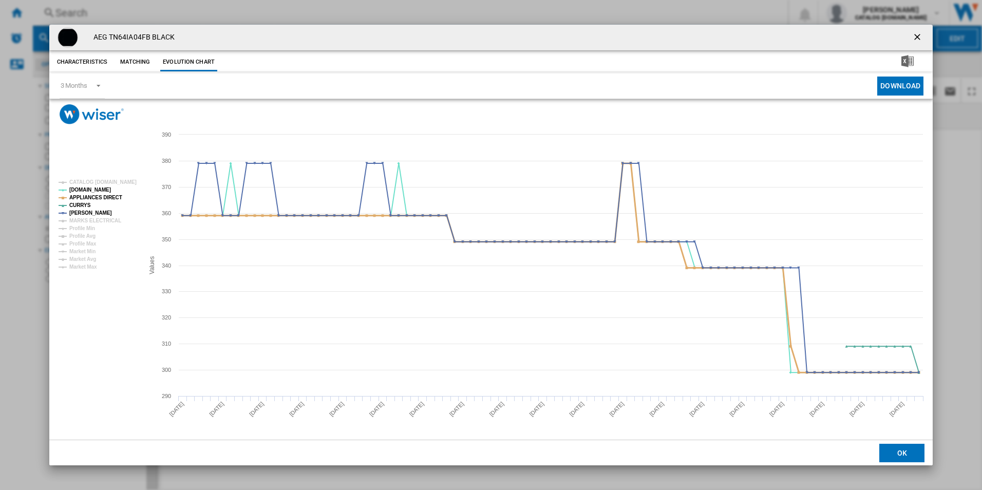
click at [115, 197] on tspan "APPLIANCES DIRECT" at bounding box center [95, 198] width 53 height 6
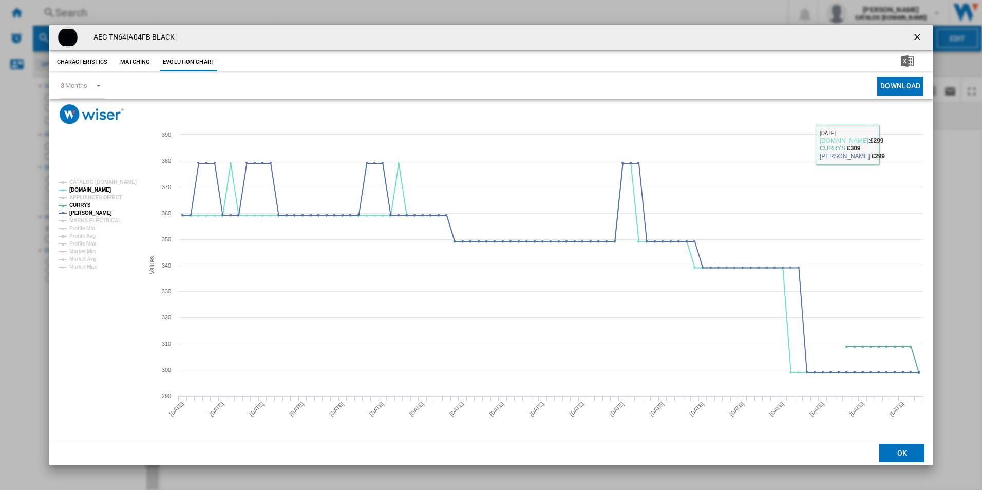
drag, startPoint x: 920, startPoint y: 36, endPoint x: 906, endPoint y: 35, distance: 13.9
click at [920, 36] on ng-md-icon "getI18NText('BUTTONS.CLOSE_DIALOG')" at bounding box center [918, 38] width 12 height 12
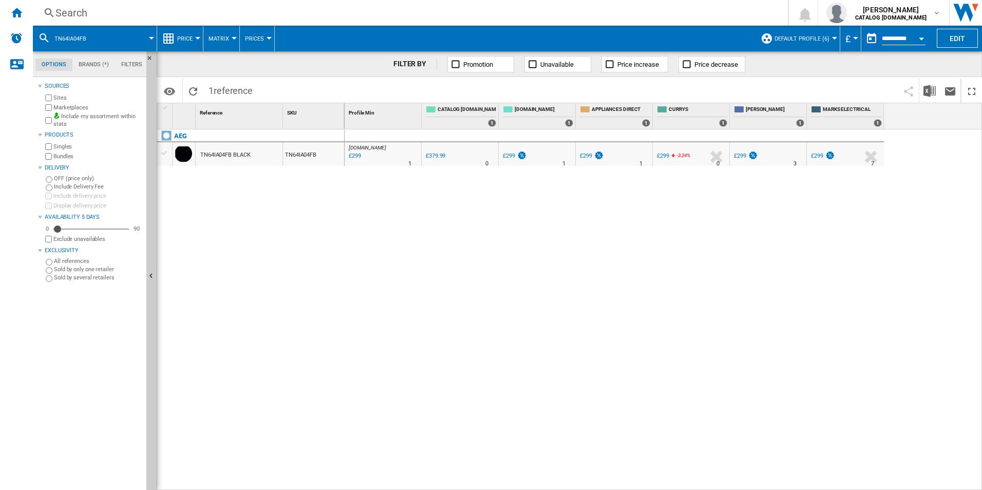
click at [656, 11] on div "Search" at bounding box center [408, 13] width 706 height 14
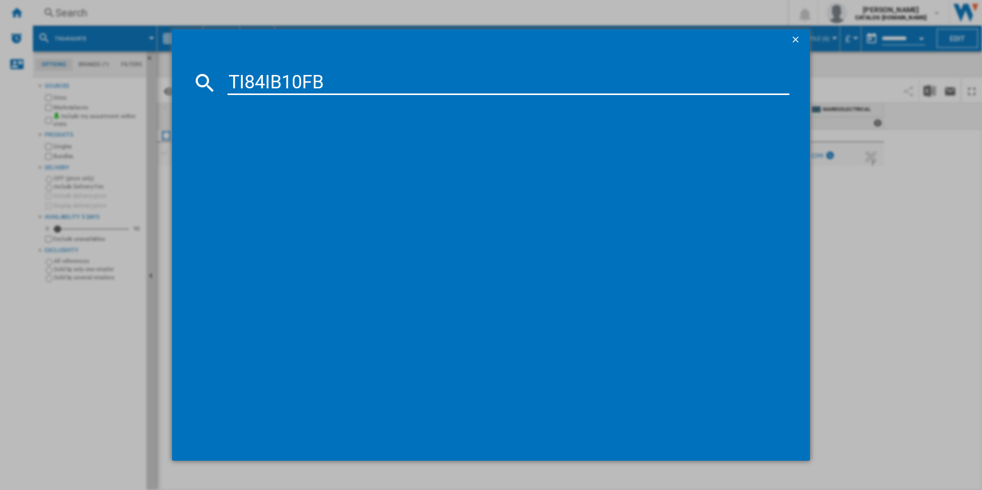
type input "TI84IB10FB"
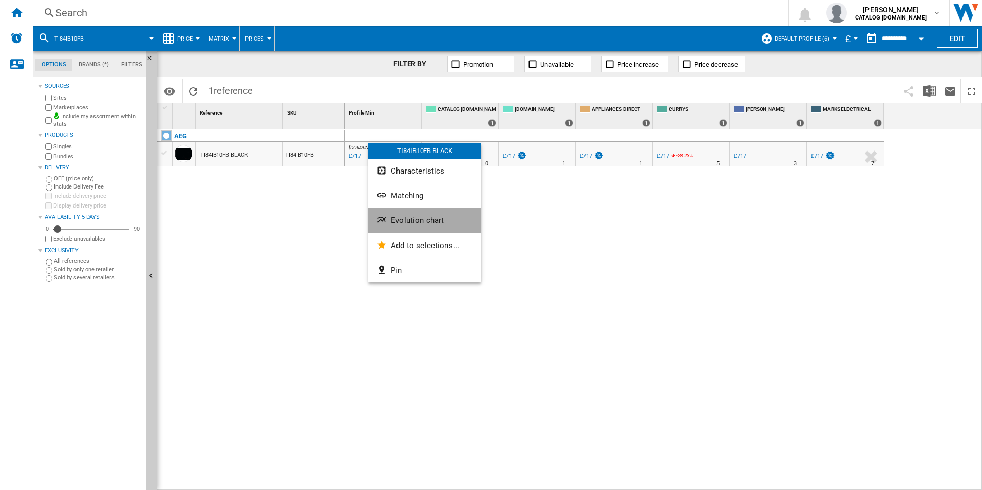
click at [414, 218] on span "Evolution chart" at bounding box center [417, 220] width 53 height 9
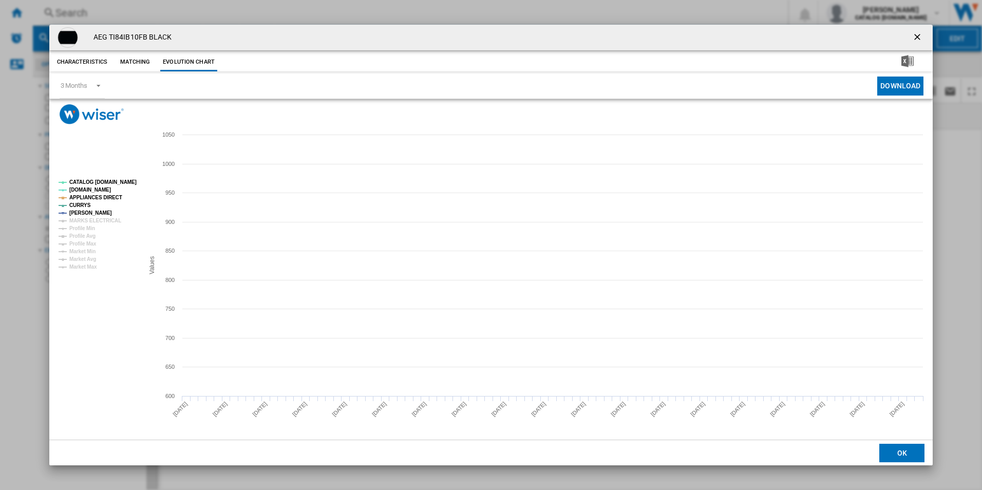
click at [105, 180] on tspan "CATALOG [DOMAIN_NAME]" at bounding box center [102, 182] width 67 height 6
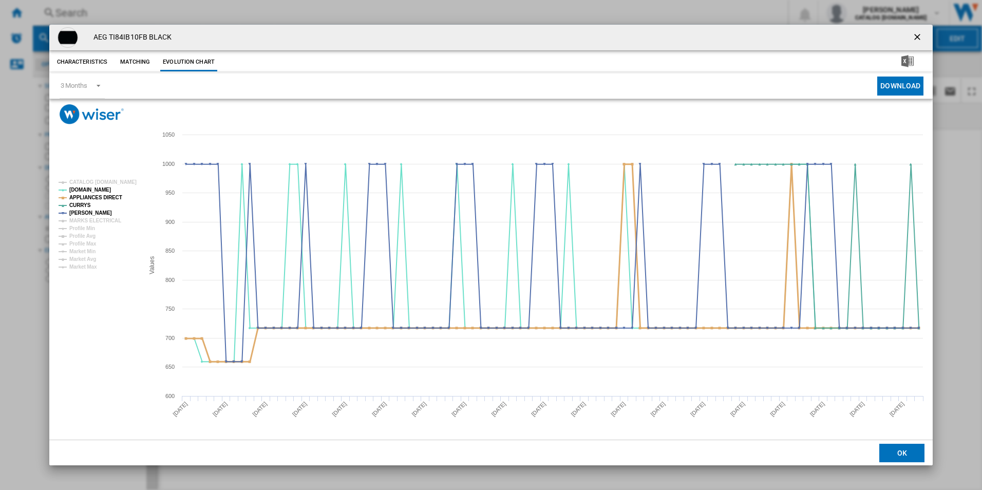
click at [117, 195] on tspan "APPLIANCES DIRECT" at bounding box center [95, 198] width 53 height 6
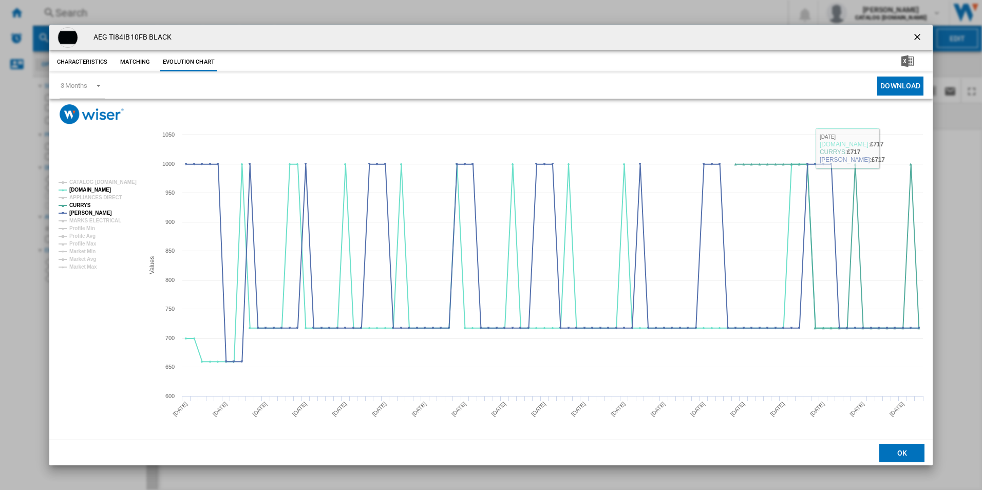
drag, startPoint x: 913, startPoint y: 31, endPoint x: 881, endPoint y: 40, distance: 33.5
click at [913, 32] on ng-md-icon "getI18NText('BUTTONS.CLOSE_DIALOG')" at bounding box center [918, 38] width 12 height 12
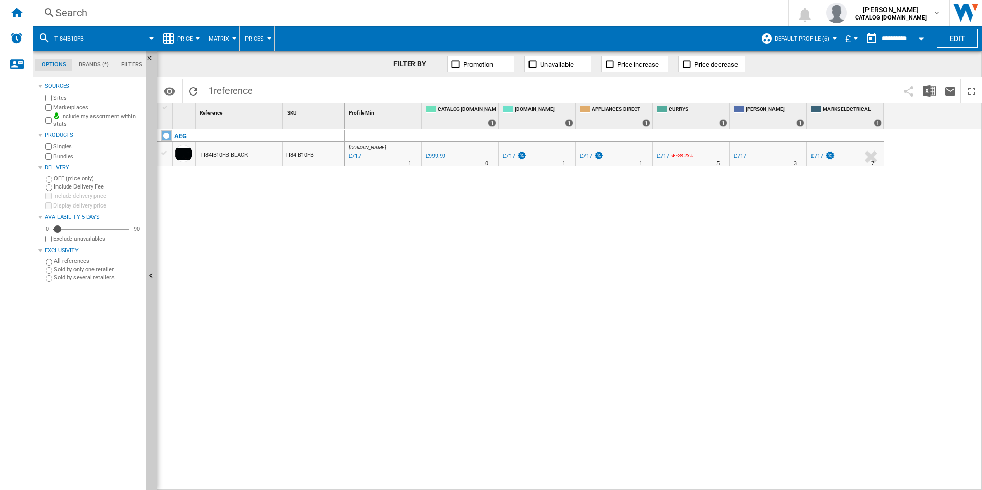
click at [465, 17] on div "Search" at bounding box center [408, 13] width 706 height 14
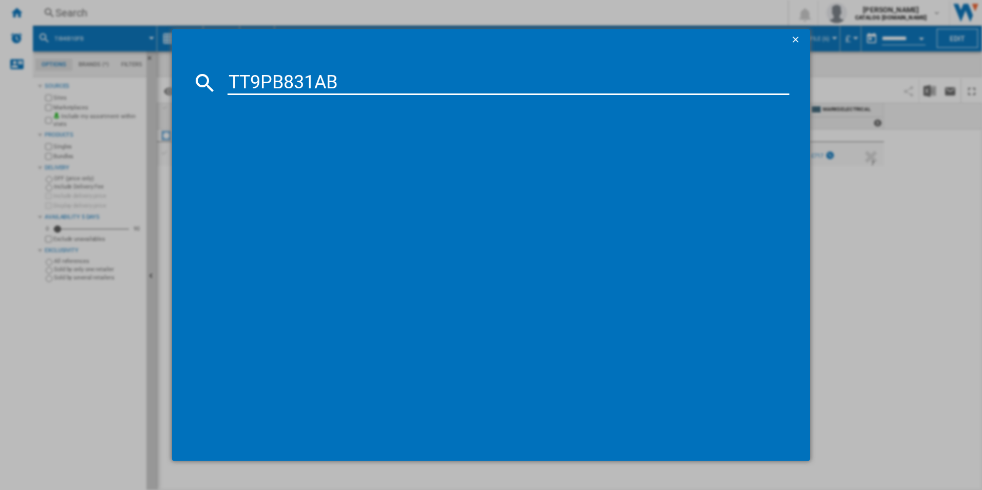
type input "TT9PB831AB"
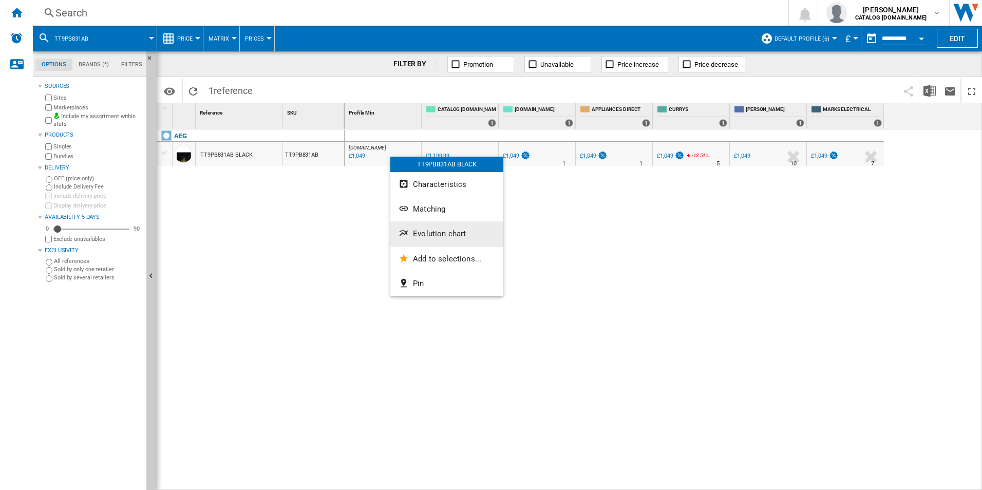
click at [444, 231] on span "Evolution chart" at bounding box center [439, 233] width 53 height 9
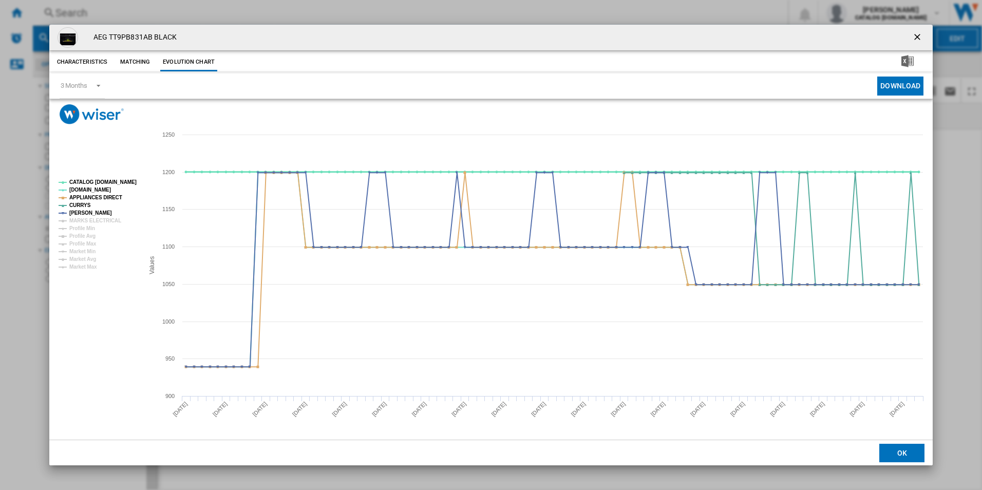
click at [119, 183] on tspan "CATALOG [DOMAIN_NAME]" at bounding box center [102, 182] width 67 height 6
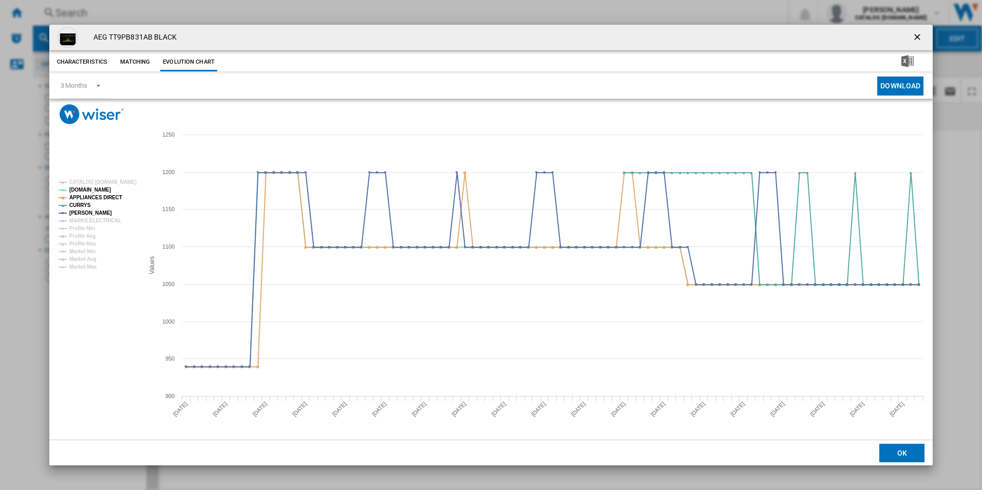
click at [104, 203] on rect "Product popup" at bounding box center [96, 225] width 85 height 98
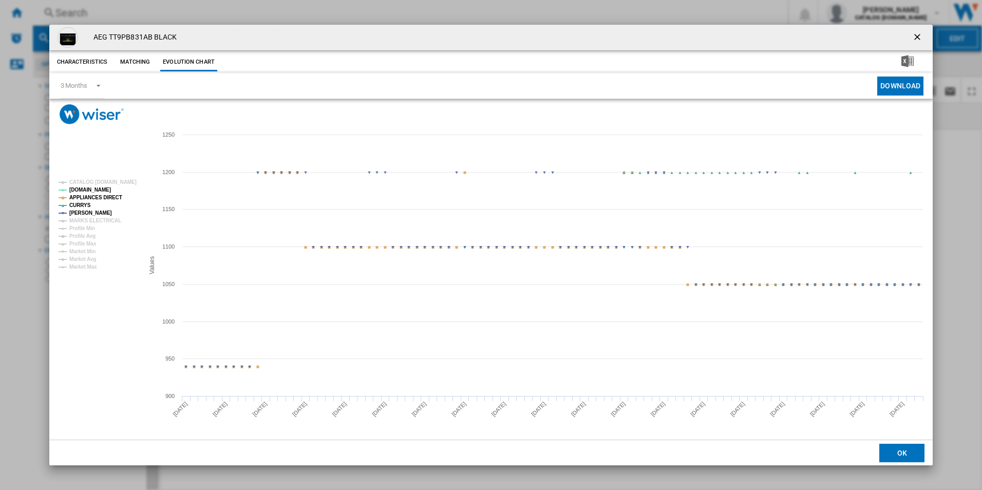
click at [104, 198] on tspan "APPLIANCES DIRECT" at bounding box center [95, 198] width 53 height 6
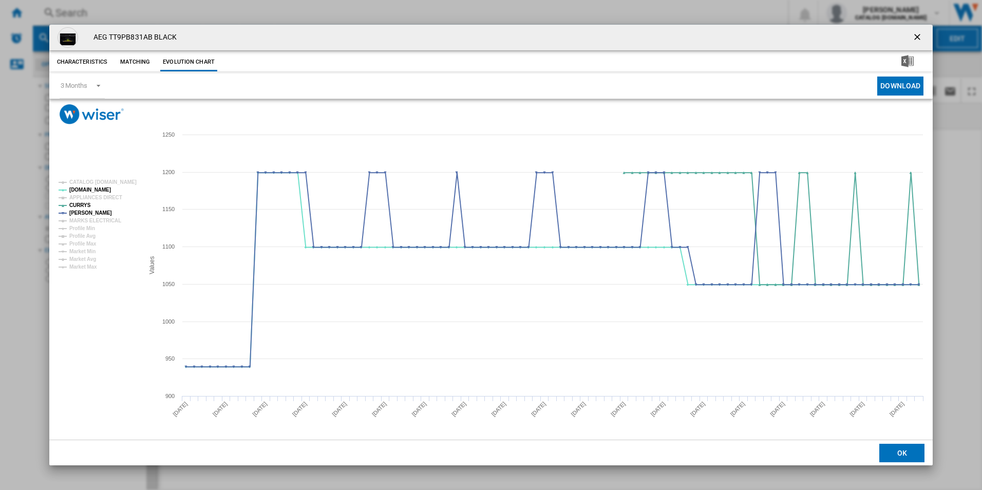
drag, startPoint x: 919, startPoint y: 34, endPoint x: 778, endPoint y: 2, distance: 144.4
click at [919, 34] on ng-md-icon "getI18NText('BUTTONS.CLOSE_DIALOG')" at bounding box center [918, 38] width 12 height 12
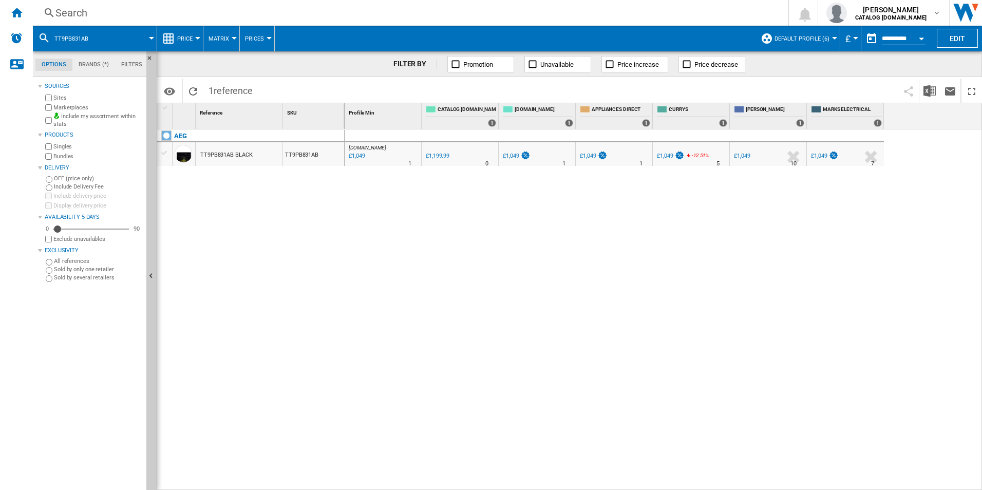
click at [507, 8] on div "Search" at bounding box center [408, 13] width 706 height 14
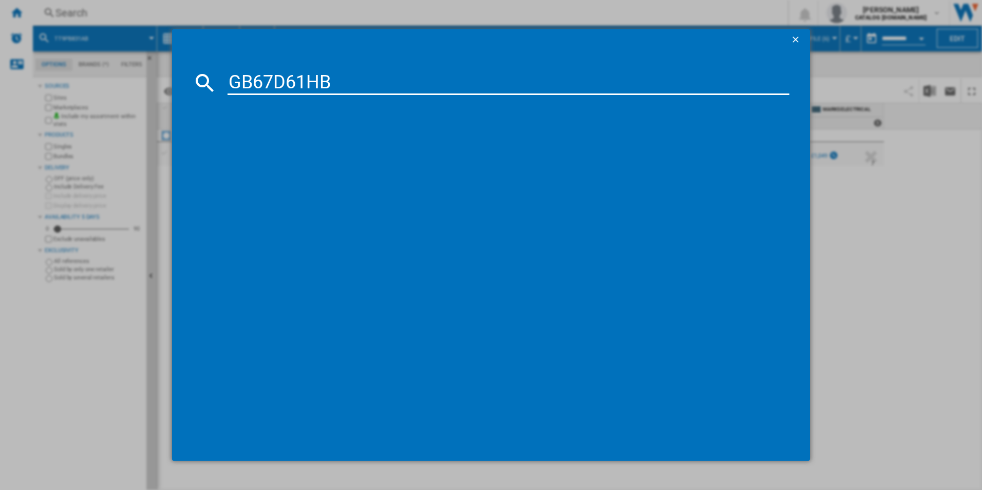
type input "GB67D61HB"
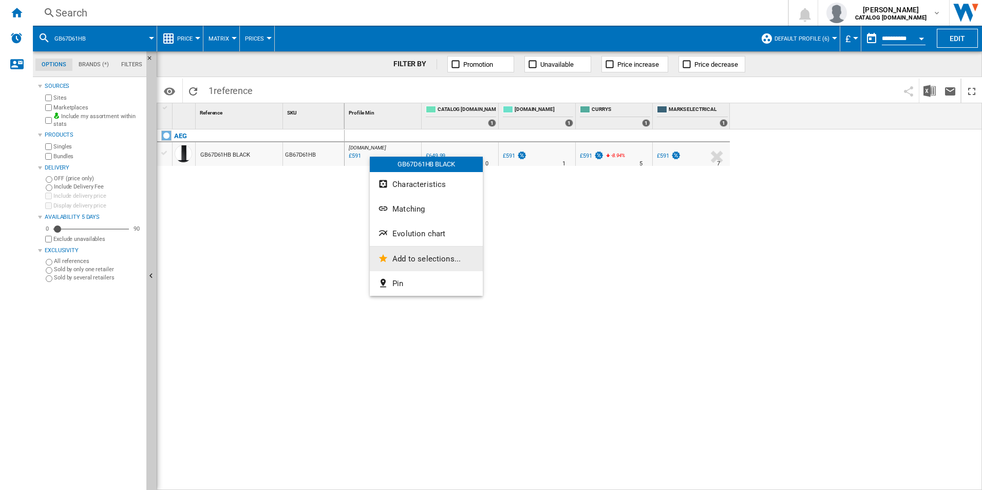
click at [413, 250] on button "Add to selections..." at bounding box center [426, 259] width 113 height 25
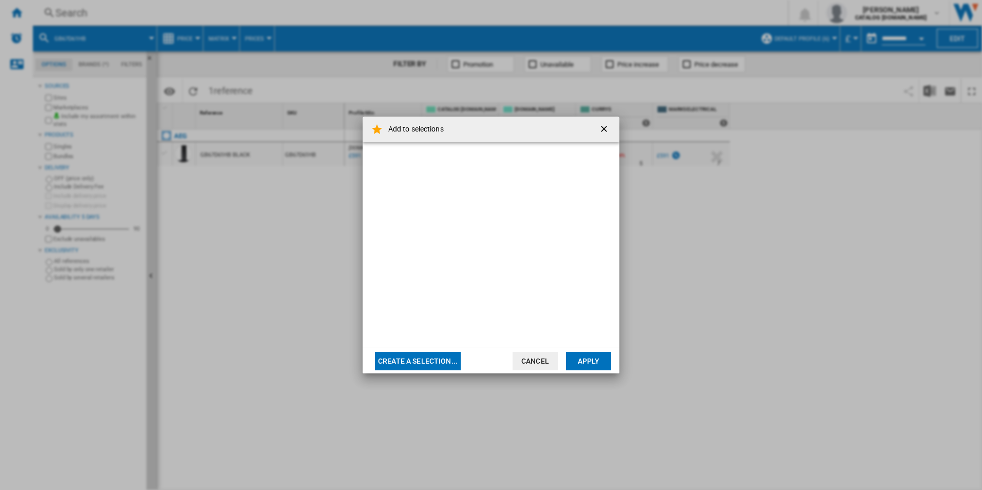
click at [602, 132] on ng-md-icon "getI18NText('BUTTONS.CLOSE_DIALOG')" at bounding box center [605, 130] width 12 height 12
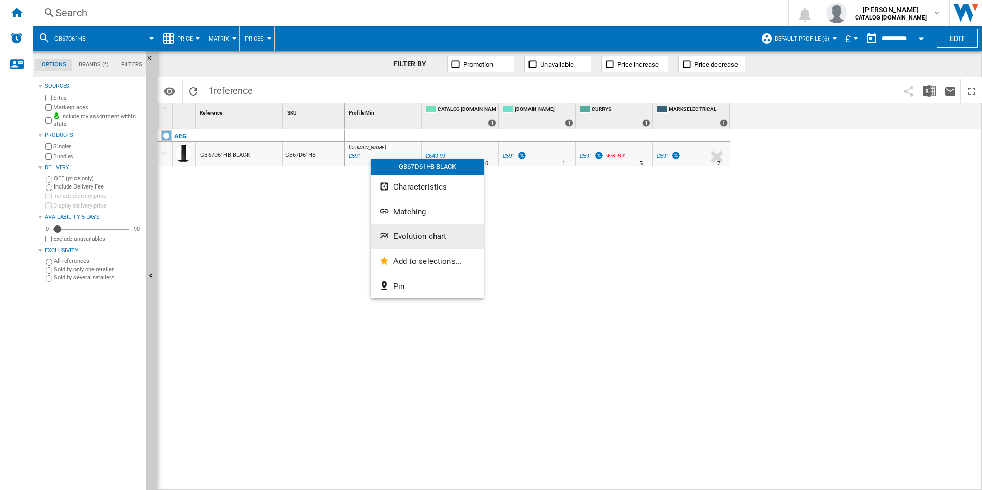
click at [411, 231] on button "Evolution chart" at bounding box center [427, 236] width 113 height 25
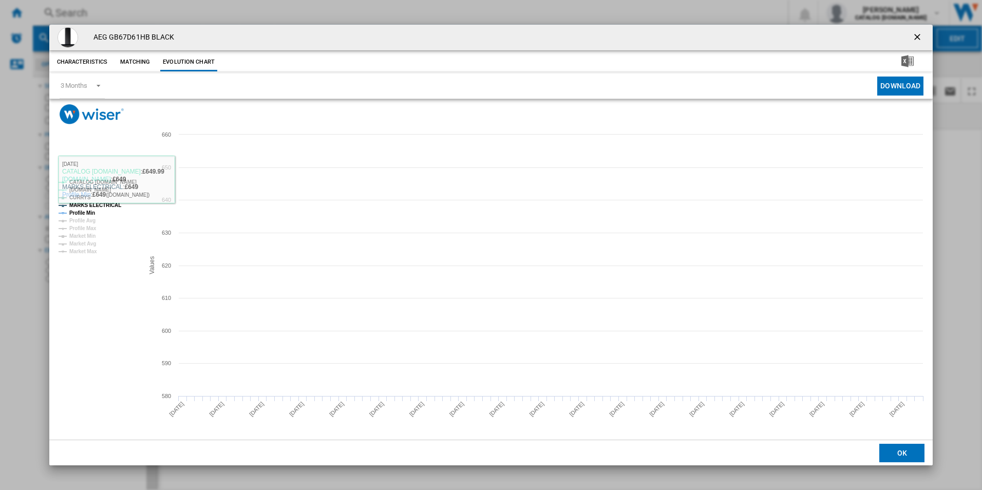
click at [115, 182] on tspan "CATALOG [DOMAIN_NAME]" at bounding box center [102, 182] width 67 height 6
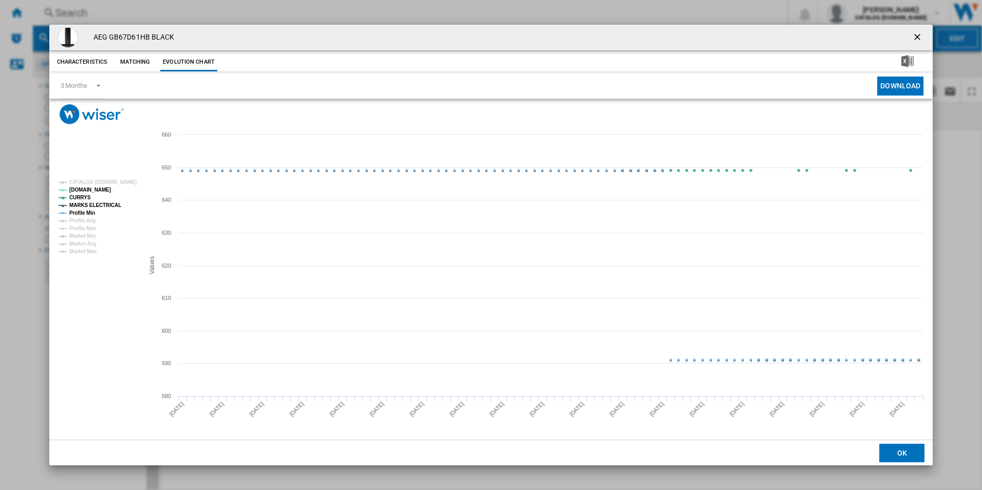
click at [86, 213] on tspan "Profile Min" at bounding box center [82, 213] width 26 height 6
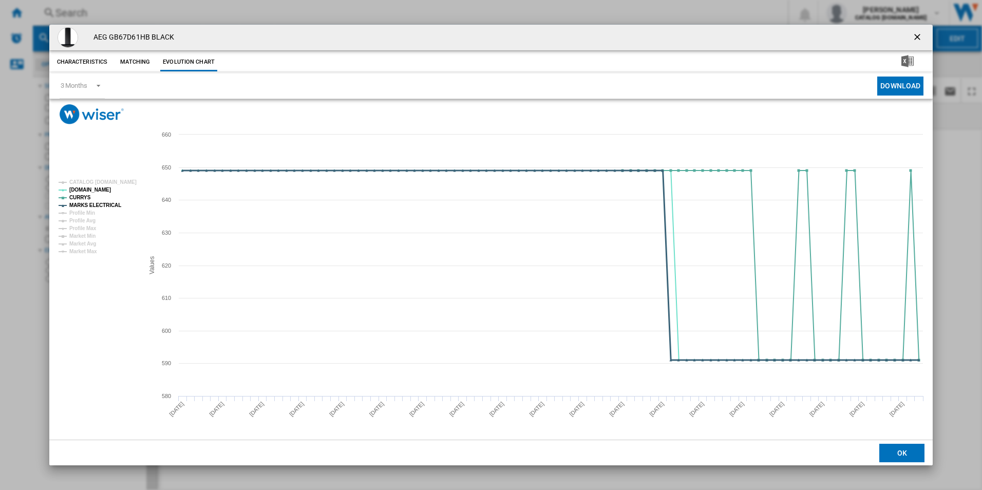
click at [90, 206] on tspan "MARKS ELECTRICAL" at bounding box center [95, 205] width 52 height 6
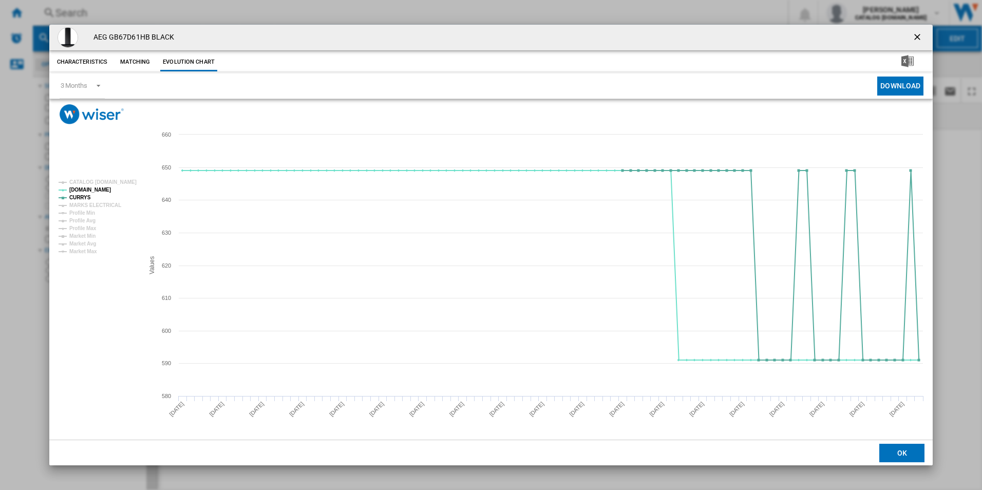
drag, startPoint x: 919, startPoint y: 35, endPoint x: 805, endPoint y: 43, distance: 114.3
click at [919, 35] on ng-md-icon "getI18NText('BUTTONS.CLOSE_DIALOG')" at bounding box center [918, 38] width 12 height 12
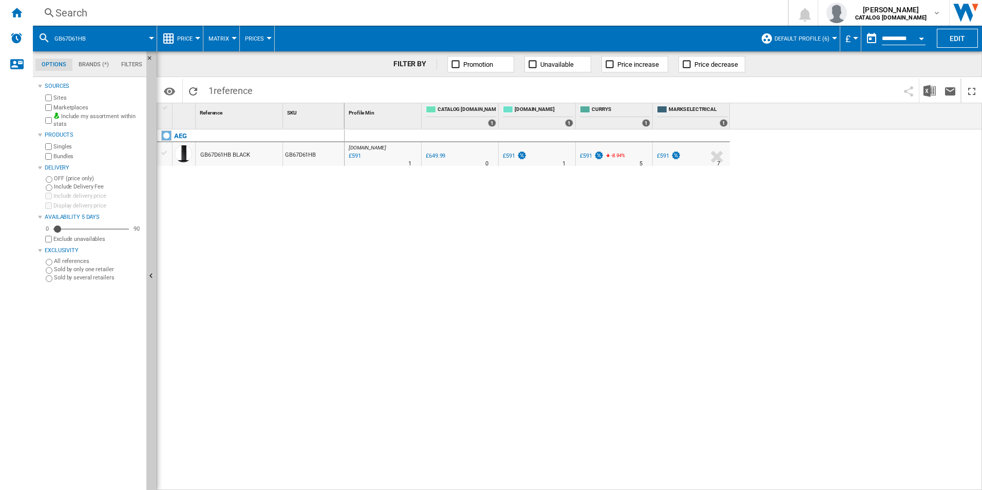
click at [600, 13] on div "Search" at bounding box center [408, 13] width 706 height 14
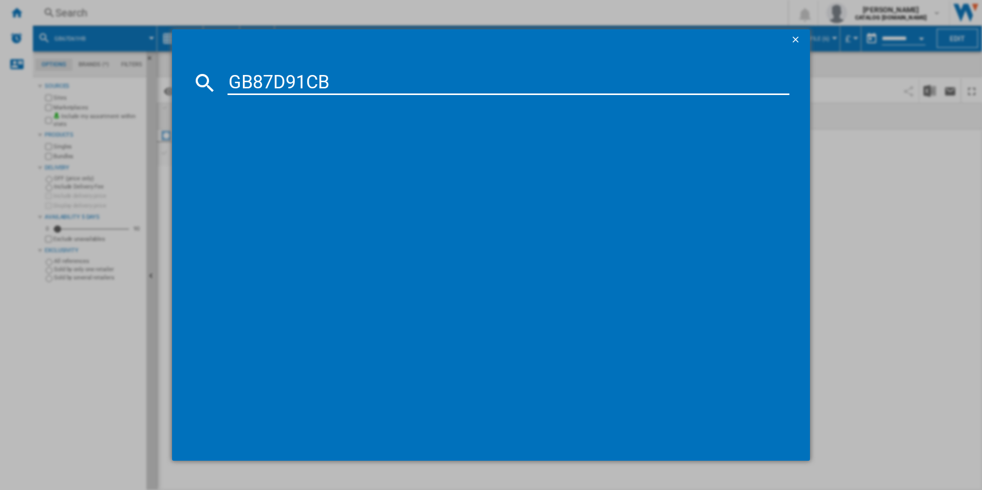
type input "GB87D91CB"
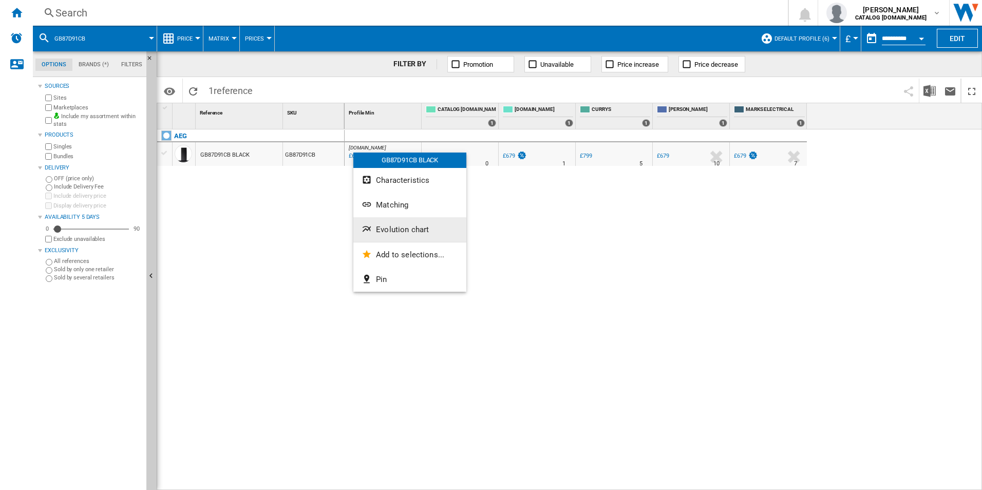
click at [412, 225] on button "Evolution chart" at bounding box center [409, 229] width 113 height 25
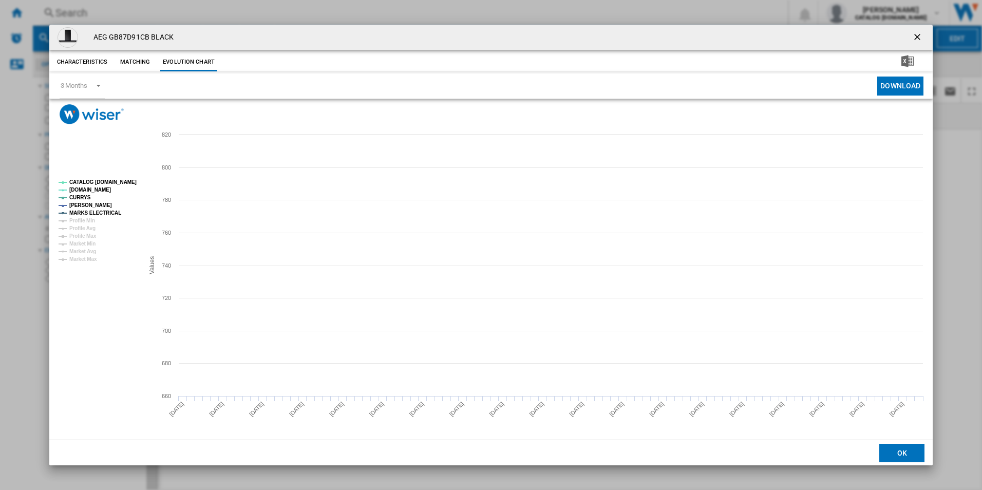
click at [114, 180] on tspan "CATALOG [DOMAIN_NAME]" at bounding box center [102, 182] width 67 height 6
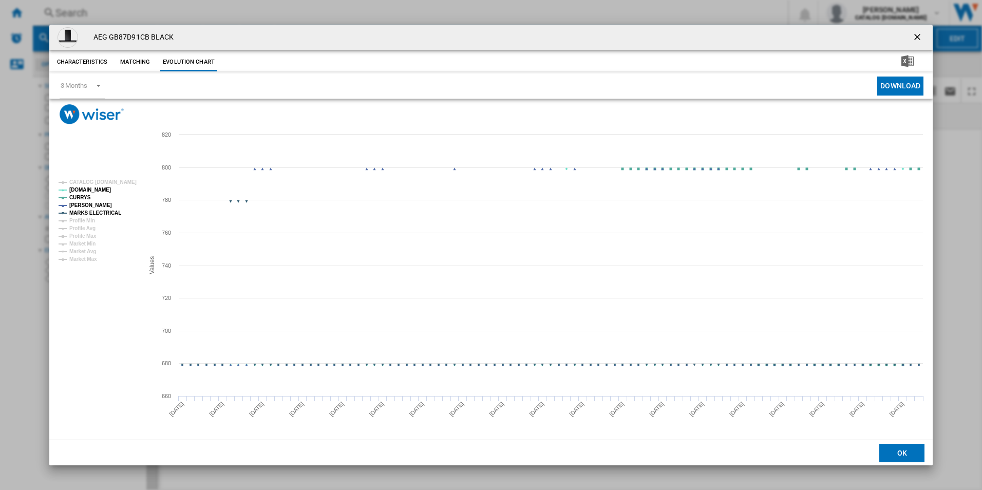
click at [102, 210] on tspan "MARKS ELECTRICAL" at bounding box center [95, 213] width 52 height 6
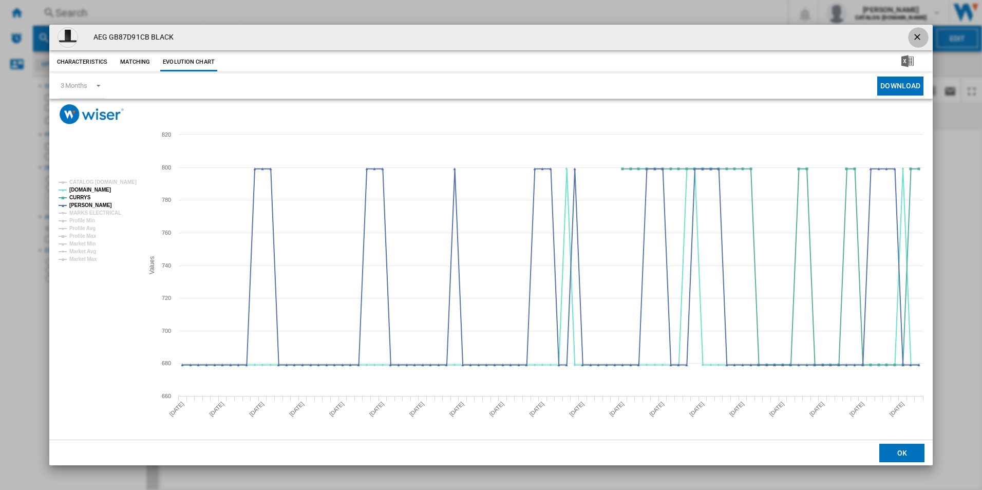
click at [923, 34] on ng-md-icon "getI18NText('BUTTONS.CLOSE_DIALOG')" at bounding box center [918, 38] width 12 height 12
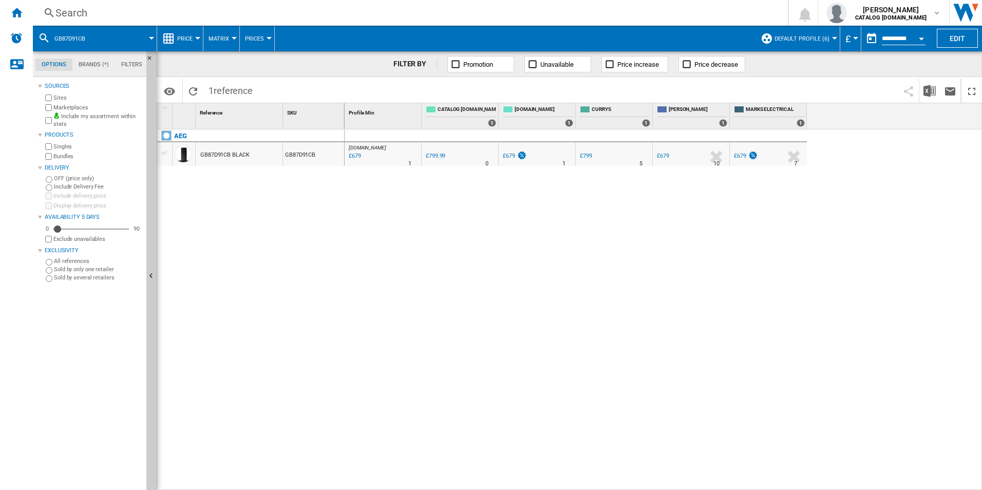
click at [620, 10] on div "Search" at bounding box center [408, 13] width 706 height 14
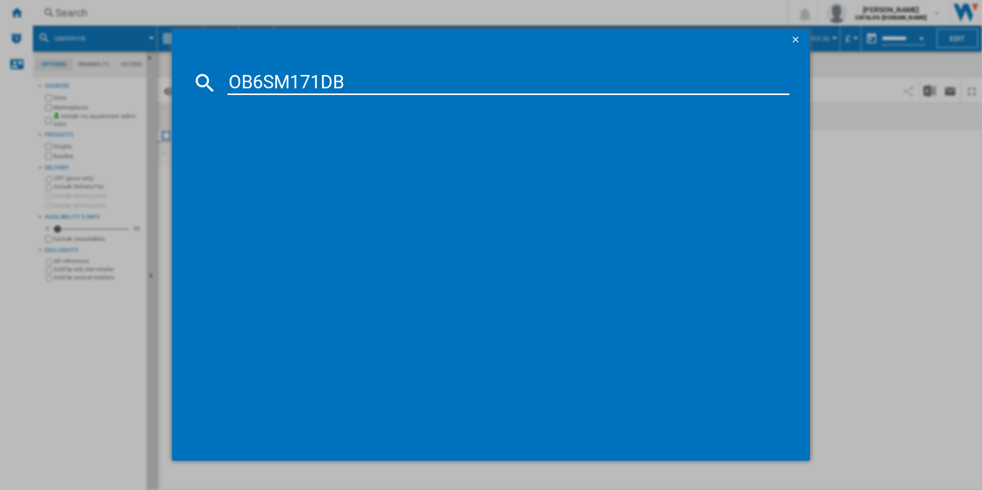
type input "OB6SM171DB"
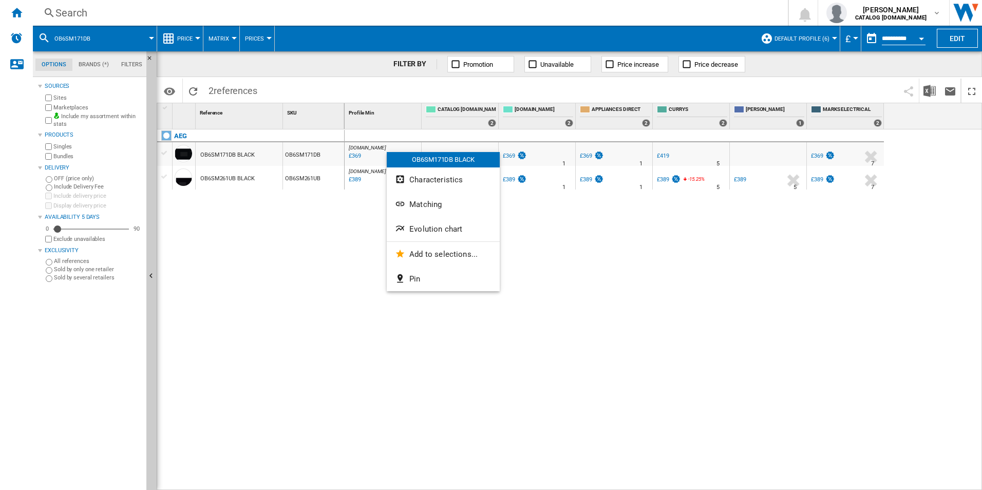
click at [318, 261] on div at bounding box center [491, 245] width 982 height 490
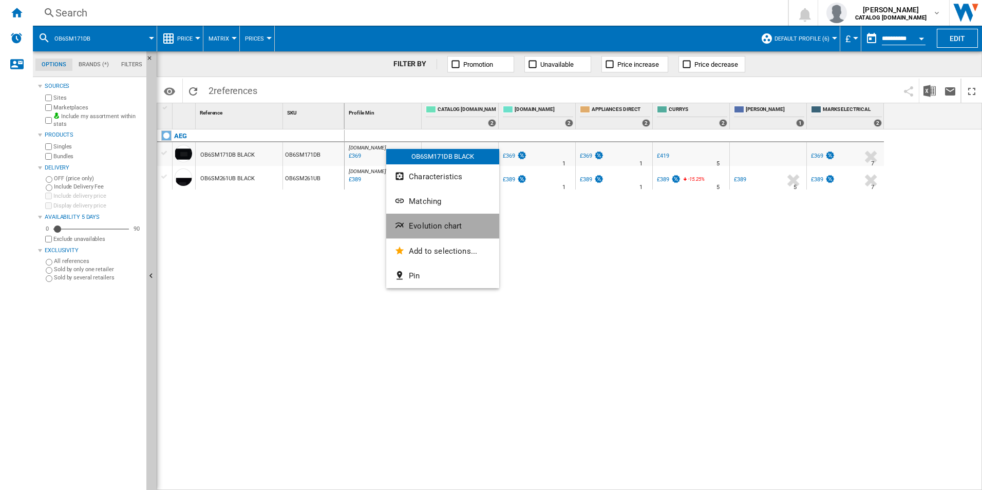
click at [409, 222] on span "Evolution chart" at bounding box center [435, 225] width 53 height 9
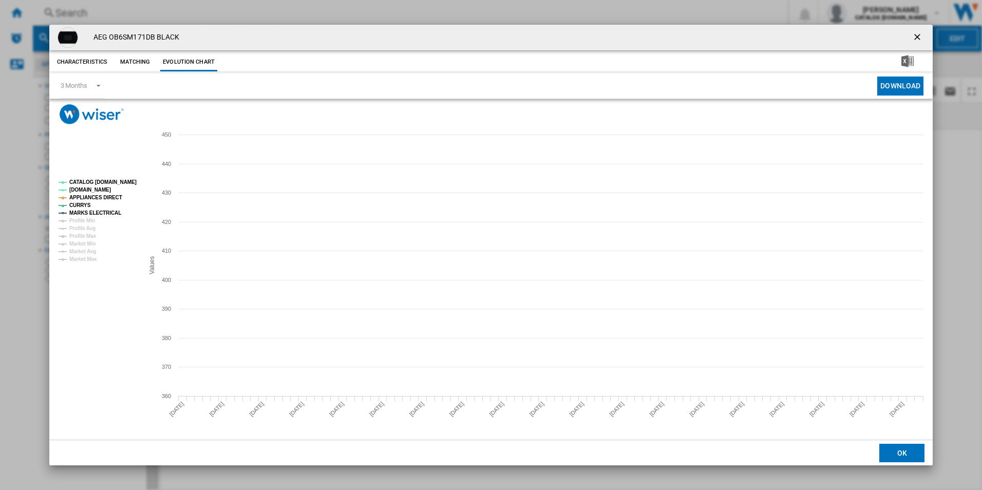
click at [116, 183] on tspan "CATALOG [DOMAIN_NAME]" at bounding box center [102, 182] width 67 height 6
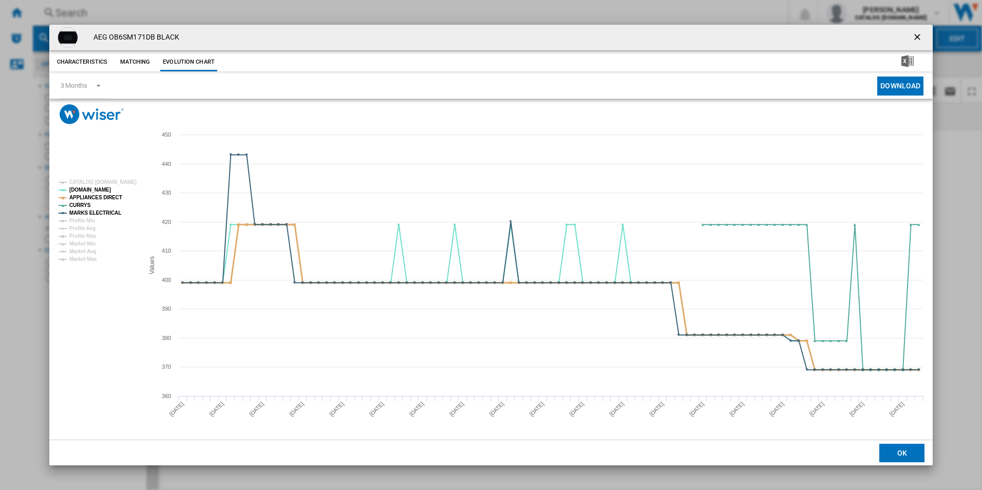
click at [113, 195] on tspan "APPLIANCES DIRECT" at bounding box center [95, 198] width 53 height 6
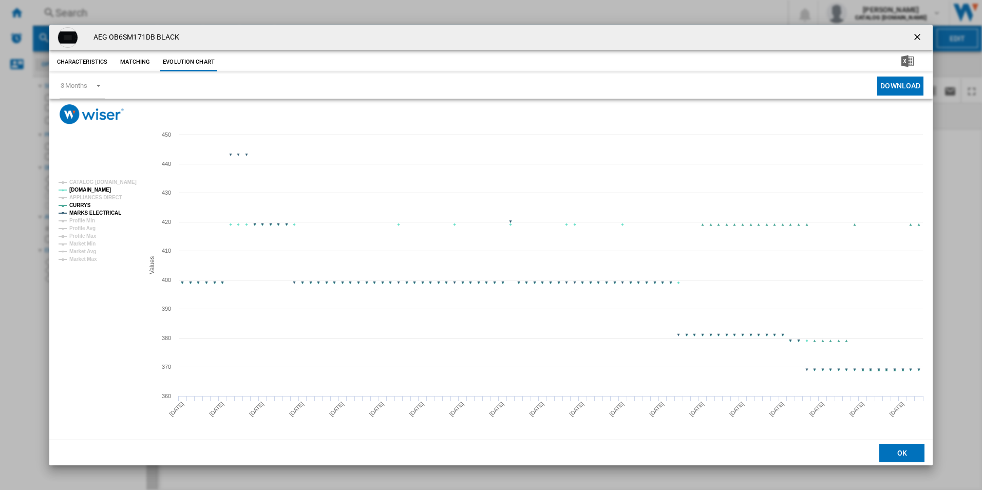
click at [110, 217] on rect "Product popup" at bounding box center [96, 221] width 85 height 90
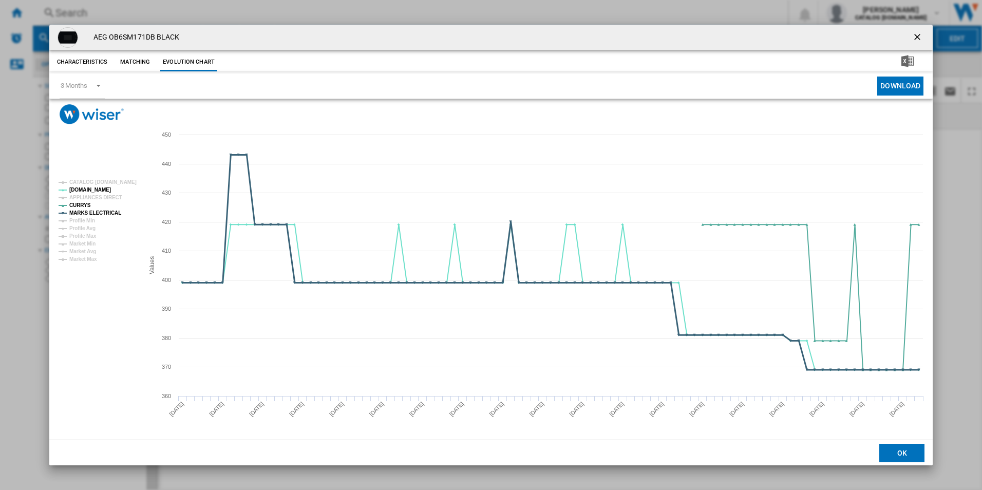
click at [115, 210] on tspan "MARKS ELECTRICAL" at bounding box center [95, 213] width 52 height 6
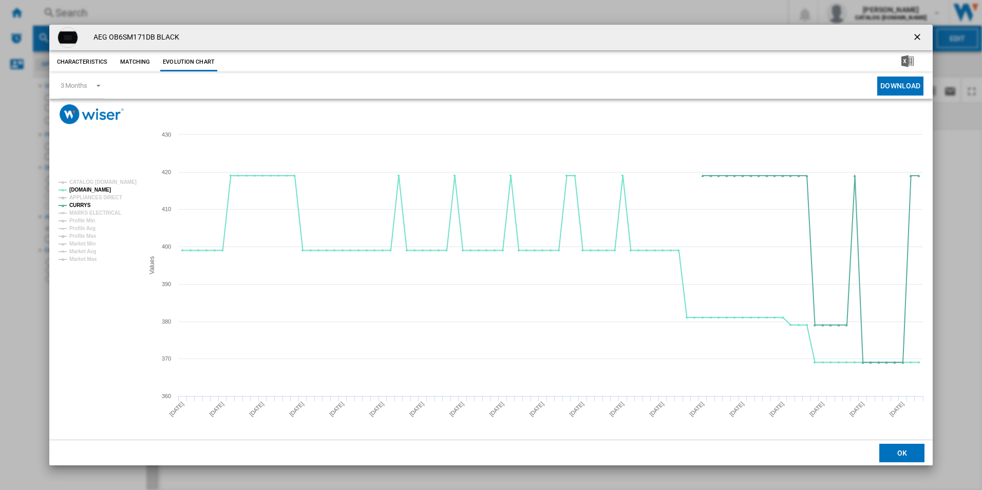
click at [917, 38] on ng-md-icon "getI18NText('BUTTONS.CLOSE_DIALOG')" at bounding box center [918, 38] width 12 height 12
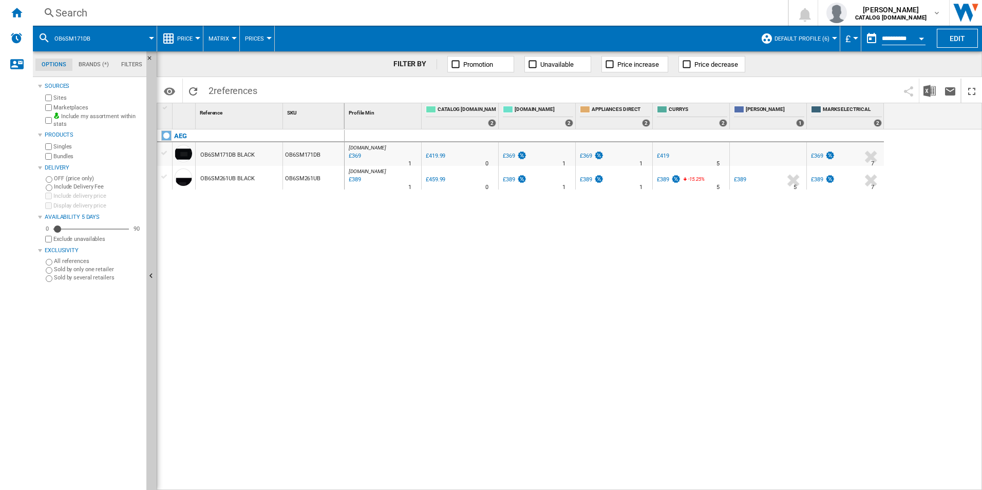
click at [711, 11] on div "Search" at bounding box center [408, 13] width 706 height 14
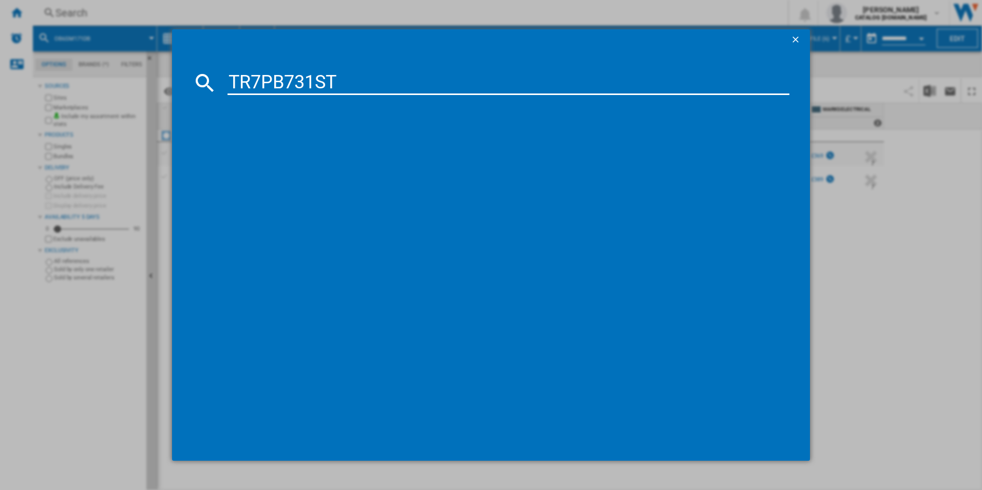
type input "TR7PB731ST"
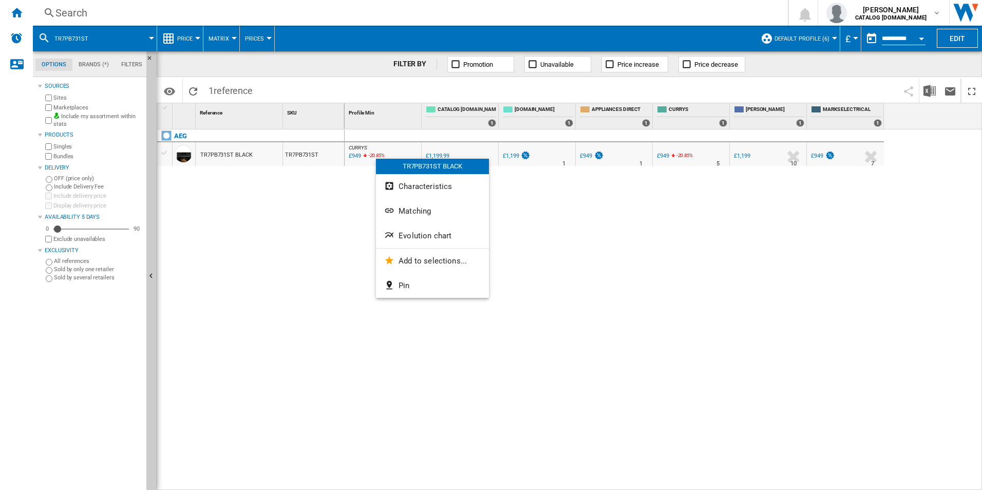
click at [401, 232] on span "Evolution chart" at bounding box center [425, 235] width 53 height 9
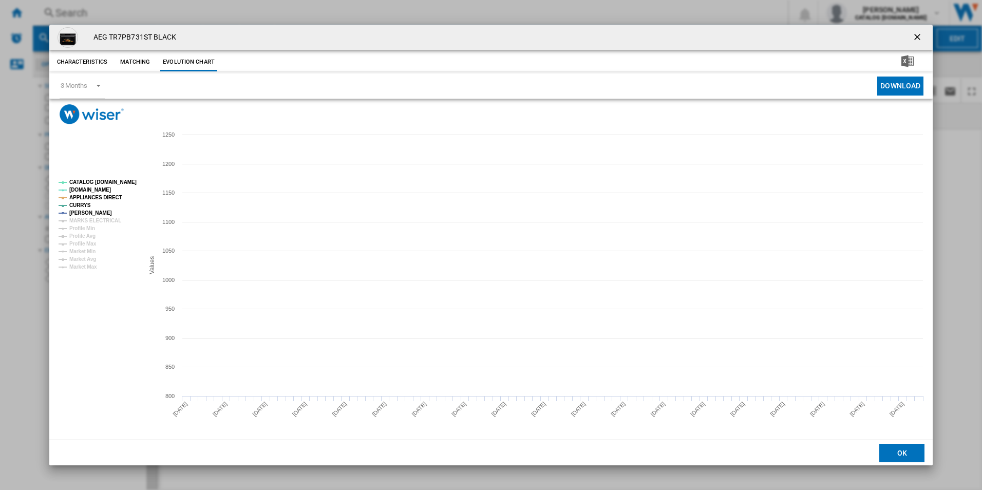
click at [121, 181] on tspan "CATALOG [DOMAIN_NAME]" at bounding box center [102, 182] width 67 height 6
click at [104, 197] on tspan "APPLIANCES DIRECT" at bounding box center [95, 198] width 53 height 6
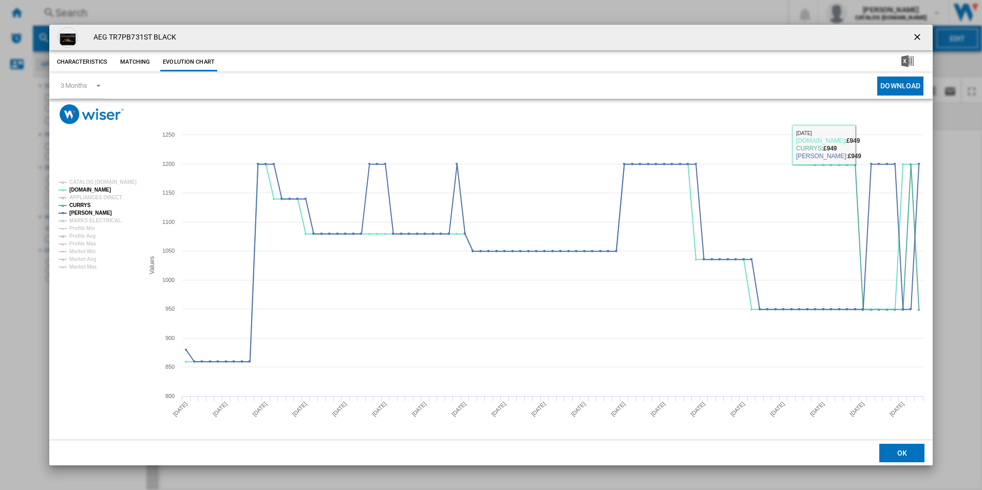
click at [922, 32] on ng-md-icon "getI18NText('BUTTONS.CLOSE_DIALOG')" at bounding box center [918, 38] width 12 height 12
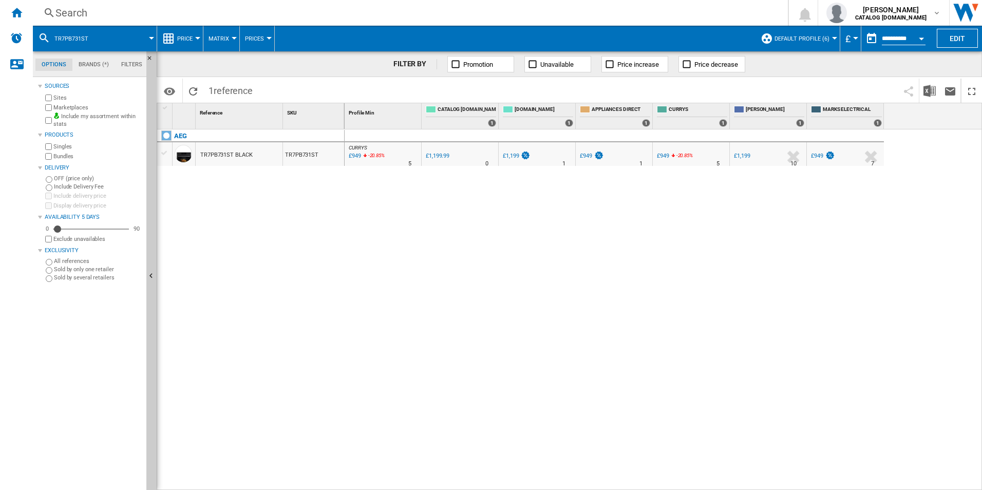
click at [601, 15] on div "Search" at bounding box center [408, 13] width 706 height 14
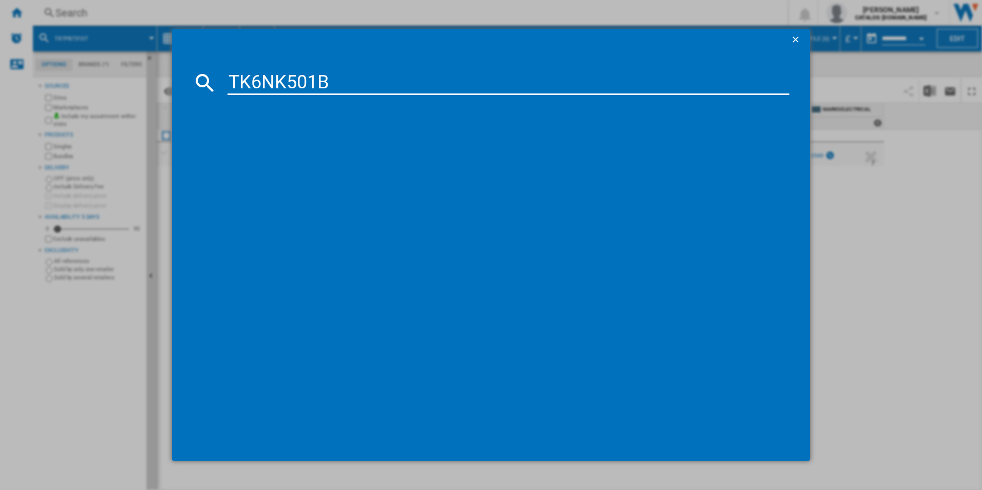
type input "TK6NK501B"
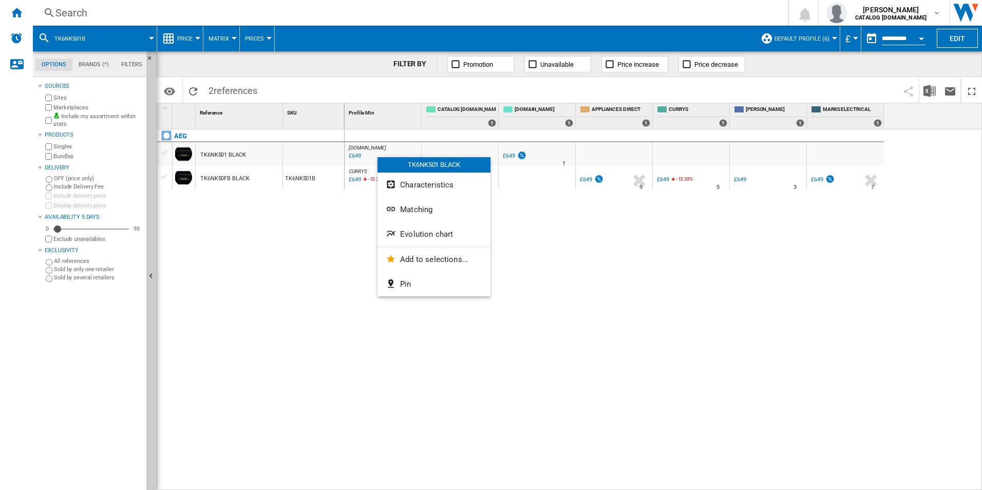
click at [335, 237] on div at bounding box center [491, 245] width 982 height 490
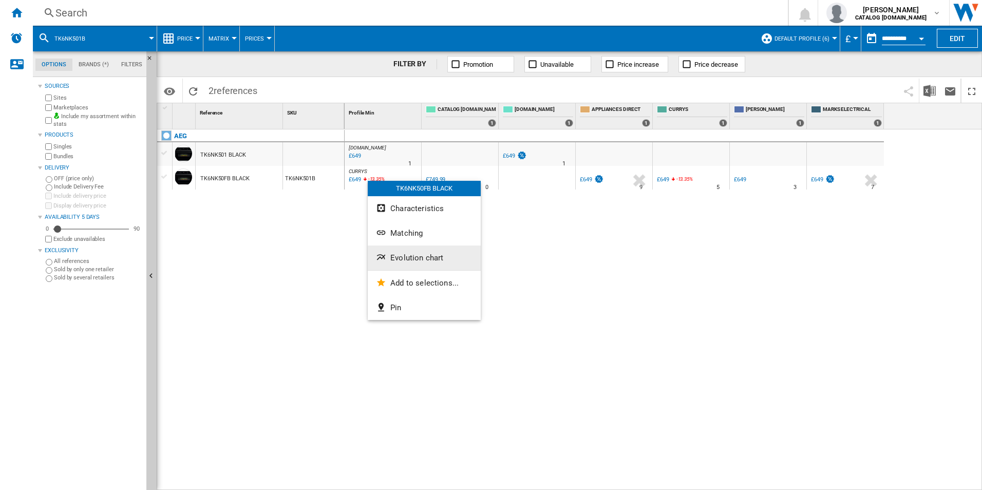
click at [389, 258] on button "Evolution chart" at bounding box center [424, 258] width 113 height 25
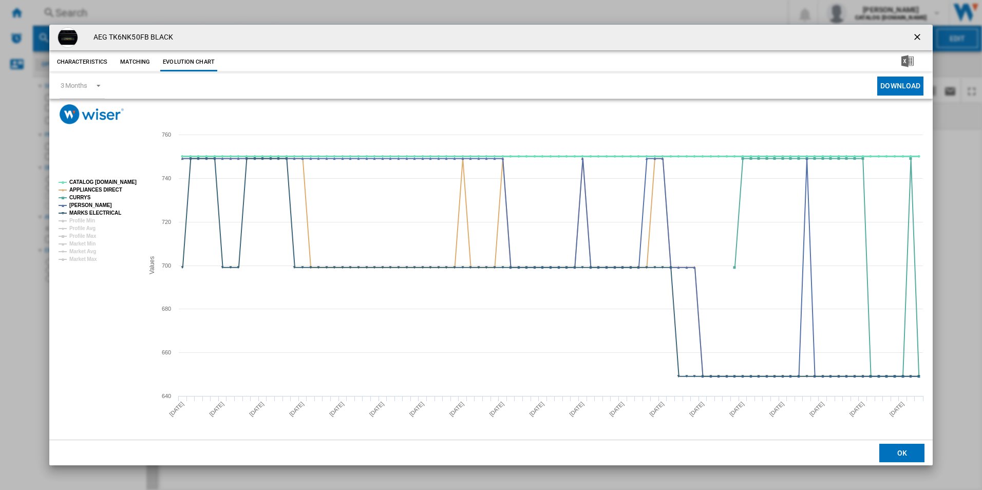
click at [122, 179] on tspan "CATALOG [DOMAIN_NAME]" at bounding box center [102, 182] width 67 height 6
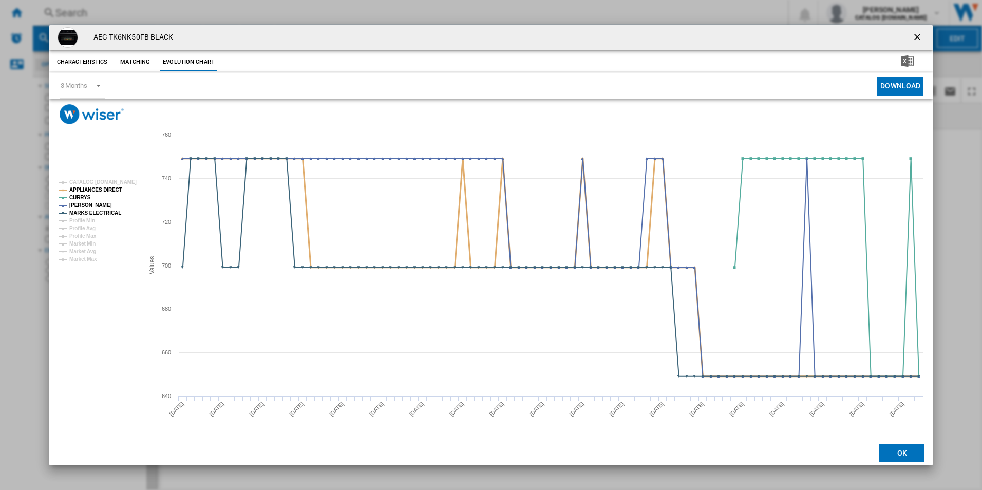
click at [105, 190] on tspan "APPLIANCES DIRECT" at bounding box center [95, 190] width 53 height 6
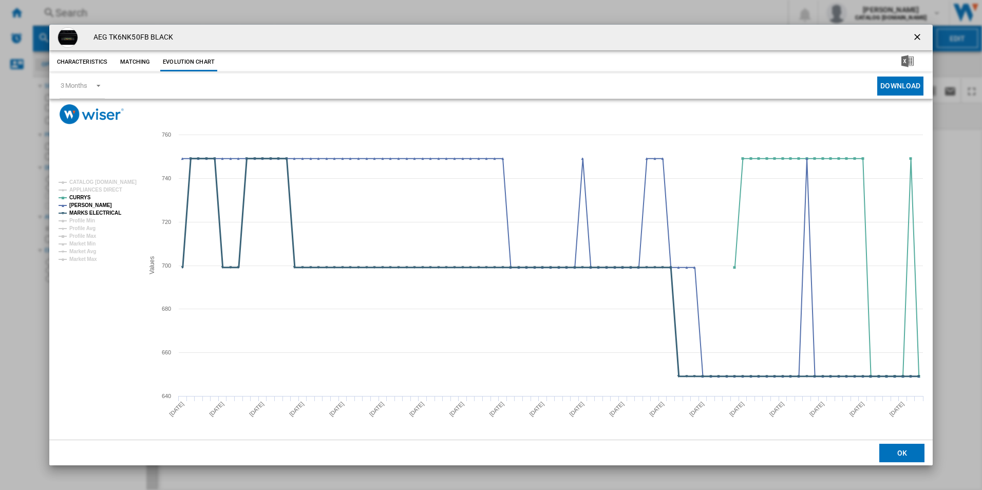
click at [108, 210] on tspan "MARKS ELECTRICAL" at bounding box center [95, 213] width 52 height 6
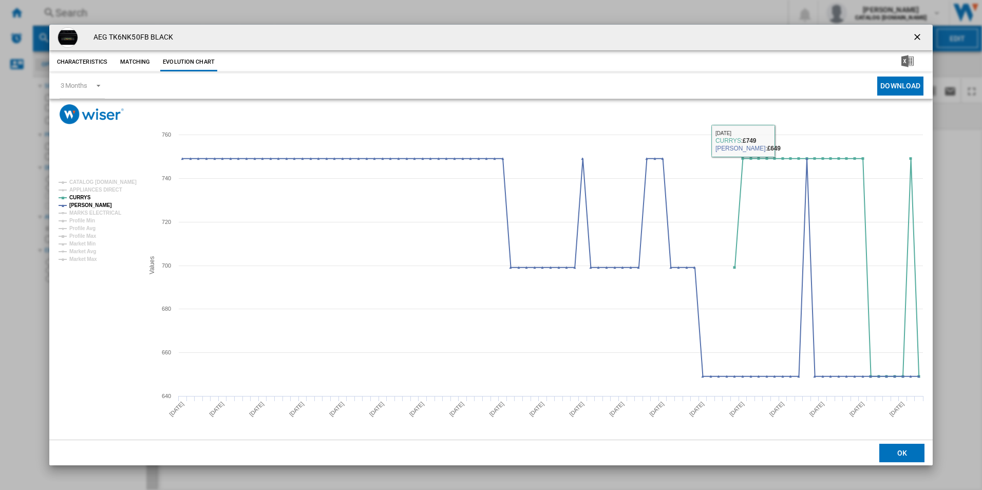
click at [919, 36] on ng-md-icon "getI18NText('BUTTONS.CLOSE_DIALOG')" at bounding box center [918, 38] width 12 height 12
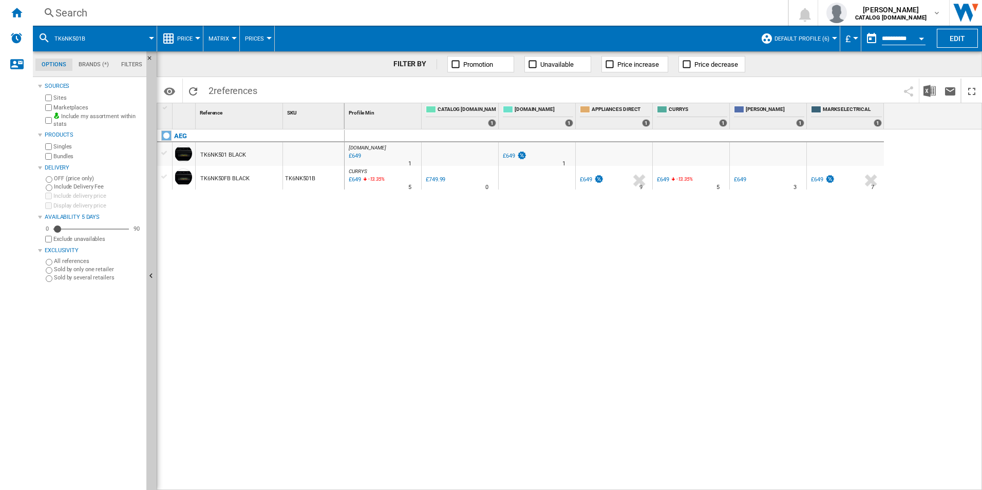
click at [377, 281] on div "AO.COM : AO -1.0 % £649 % N/A 1 AO.COM : AO AO -1.0 % £649 %" at bounding box center [664, 309] width 638 height 361
click at [491, 363] on div "AO.COM : AO -1.0 % £649 % N/A 1 AO.COM : AO AO -1.0 % £649 %" at bounding box center [664, 309] width 638 height 361
